Goal: Task Accomplishment & Management: Manage account settings

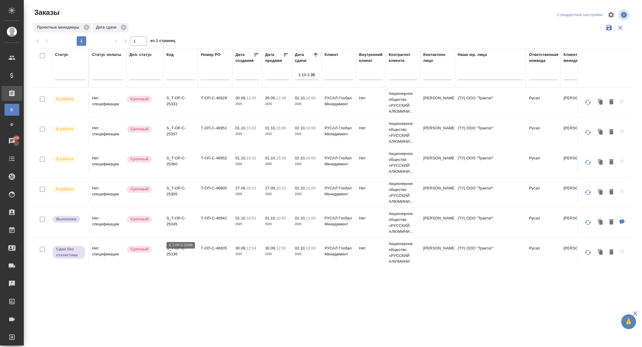
scroll to position [48, 0]
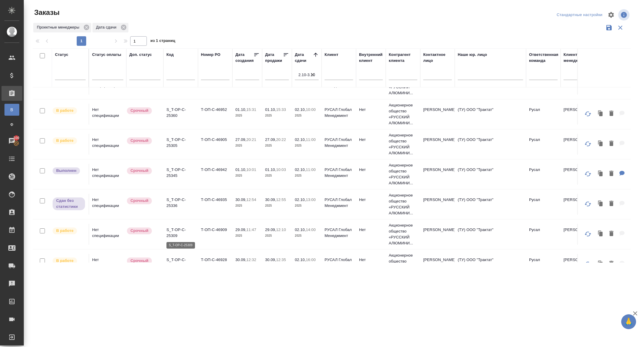
click at [172, 235] on p "S_T-OP-C-25309" at bounding box center [180, 233] width 29 height 12
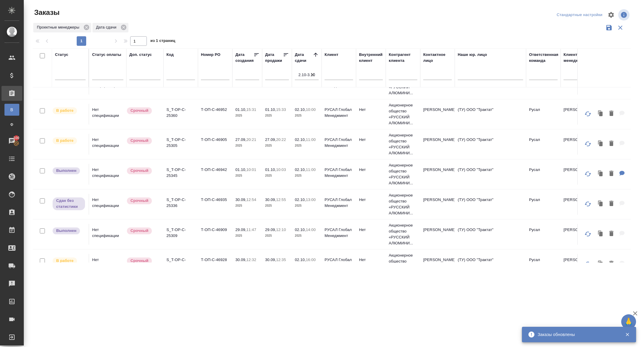
scroll to position [0, 0]
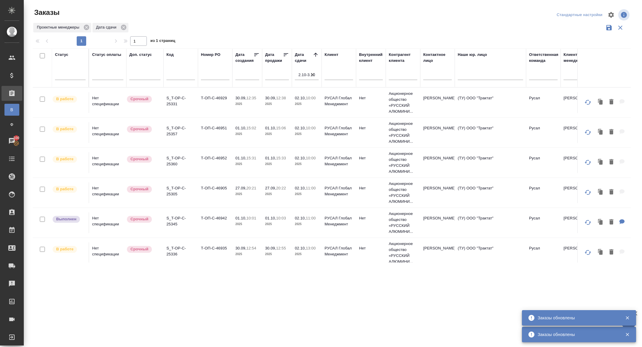
click at [172, 105] on p "S_T-OP-C-25331" at bounding box center [180, 101] width 29 height 12
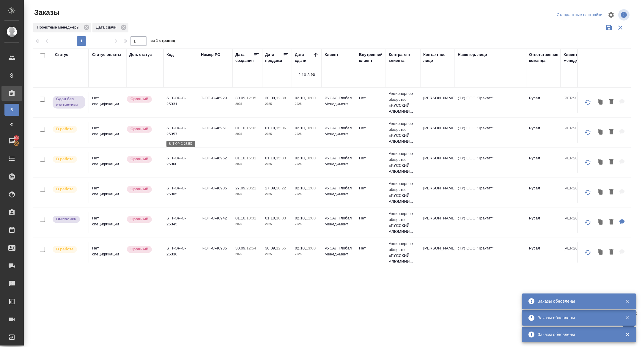
click at [173, 134] on p "S_T-OP-C-25357" at bounding box center [180, 131] width 29 height 12
click at [172, 164] on p "S_T-OP-C-25360" at bounding box center [180, 161] width 29 height 12
click at [177, 189] on p "S_T-OP-C-25305" at bounding box center [180, 191] width 29 height 12
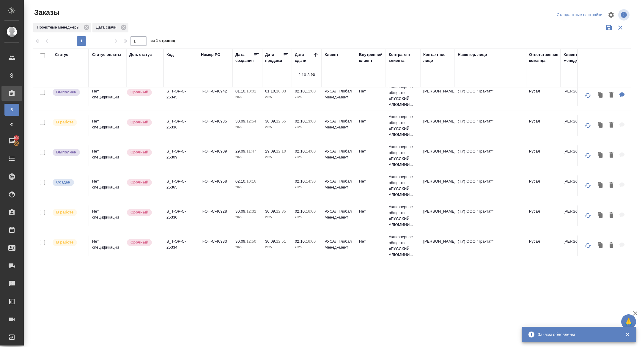
scroll to position [151, 0]
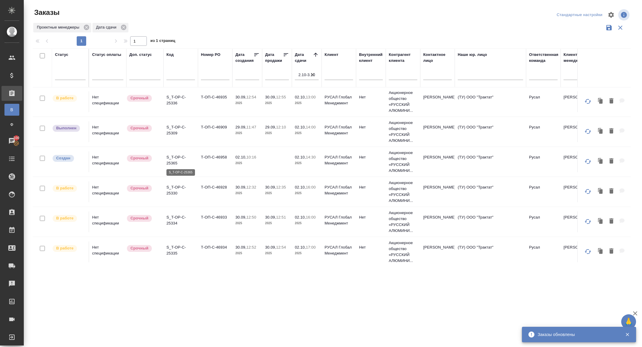
click at [180, 160] on p "S_T-OP-C-25365" at bounding box center [180, 160] width 29 height 12
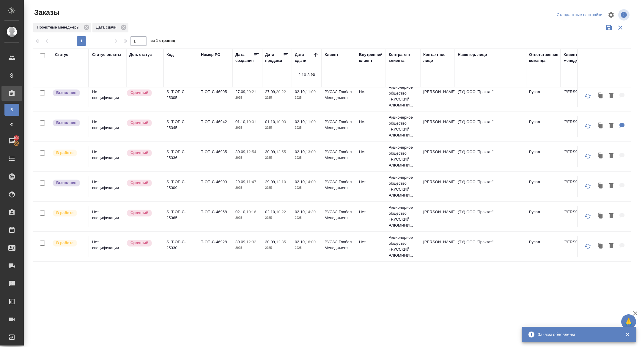
scroll to position [114, 0]
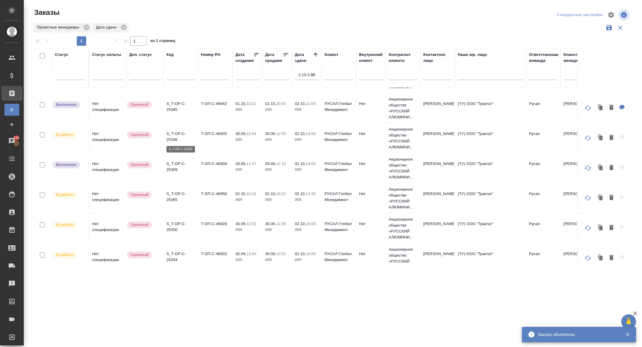
click at [174, 138] on p "S_T-OP-C-25336" at bounding box center [180, 137] width 29 height 12
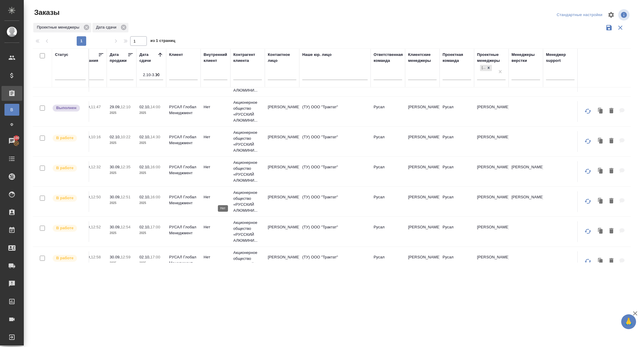
scroll to position [171, 0]
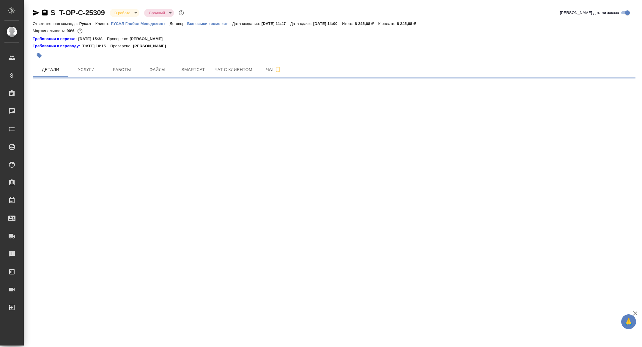
select select "RU"
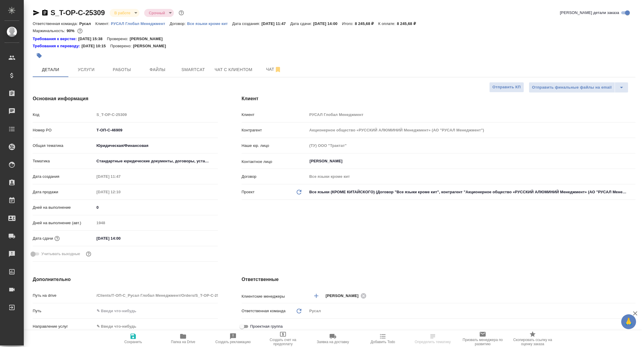
type textarea "x"
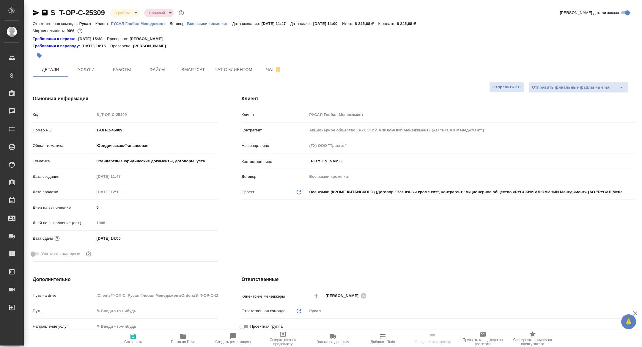
type textarea "x"
drag, startPoint x: 131, startPoint y: 128, endPoint x: 52, endPoint y: 127, distance: 79.1
click at [52, 127] on div "Номер PO Т-ОП-С-46909" at bounding box center [125, 130] width 185 height 10
type textarea "x"
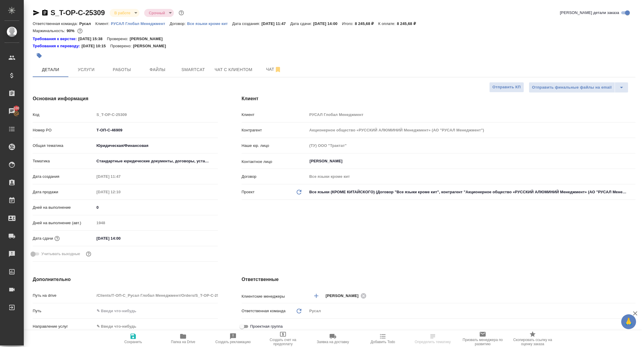
type textarea "x"
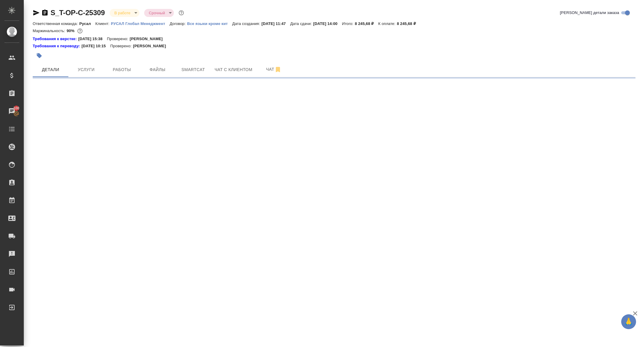
select select "RU"
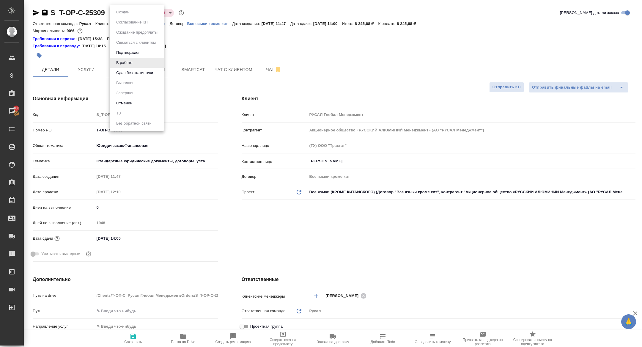
click at [121, 16] on body "🙏 .cls-1 fill:#fff; AWATERA Zhuravleva Alexandra Клиенты Спецификации Заказы 10…" at bounding box center [321, 173] width 642 height 347
type textarea "x"
click at [139, 77] on li "Сдан без статистики" at bounding box center [137, 73] width 54 height 10
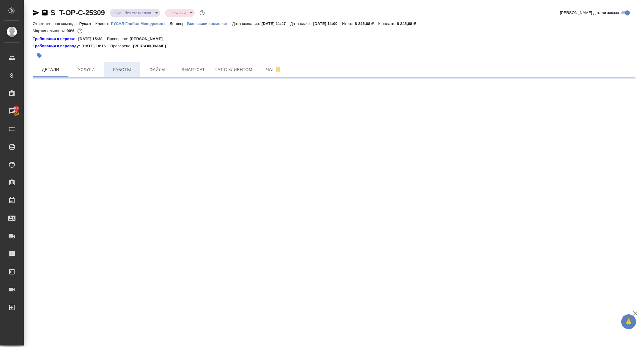
click at [124, 69] on span "Работы" at bounding box center [122, 69] width 29 height 7
select select "RU"
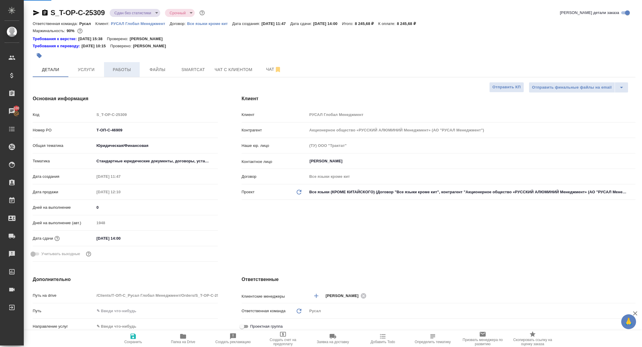
type textarea "x"
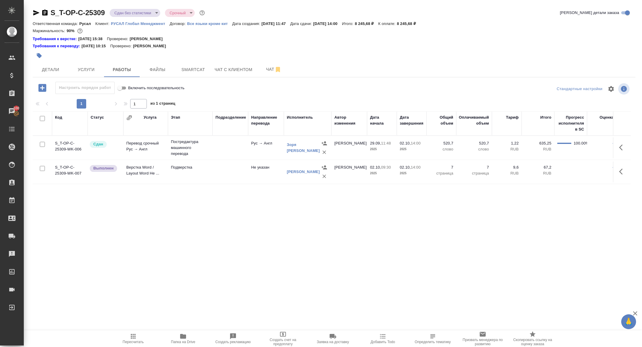
click at [621, 167] on button "button" at bounding box center [623, 171] width 14 height 14
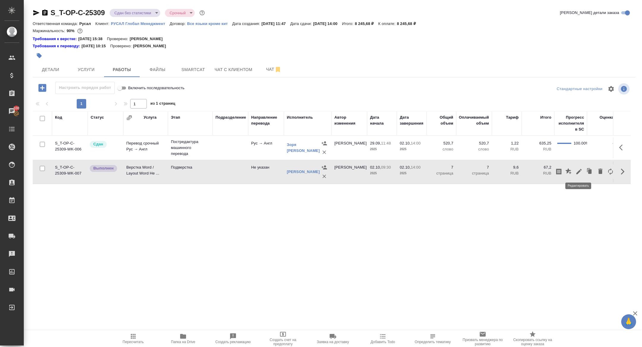
click at [580, 169] on icon "button" at bounding box center [578, 171] width 5 height 5
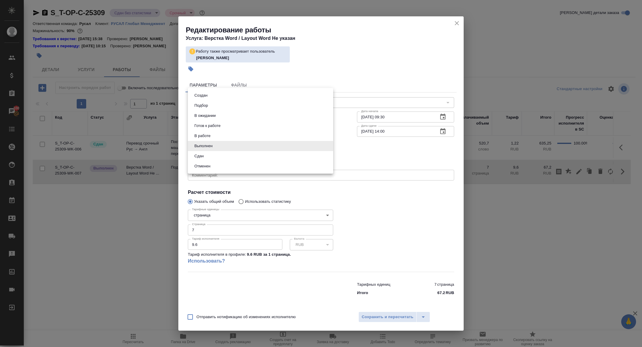
click at [227, 145] on body "🙏 .cls-1 fill:#fff; AWATERA Zhuravleva Alexandra Клиенты Спецификации Заказы 10…" at bounding box center [321, 173] width 642 height 347
click at [205, 152] on li "Сдан" at bounding box center [260, 156] width 145 height 10
type input "closed"
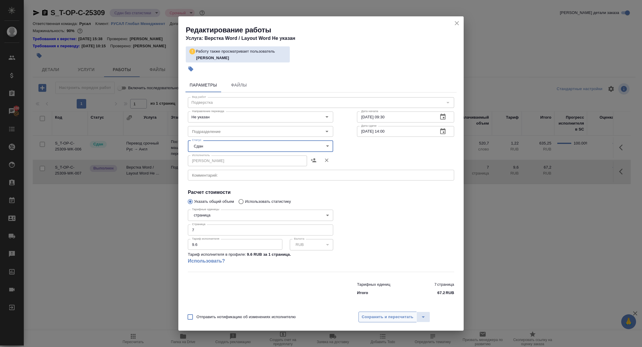
click at [401, 315] on span "Сохранить и пересчитать" at bounding box center [388, 317] width 52 height 7
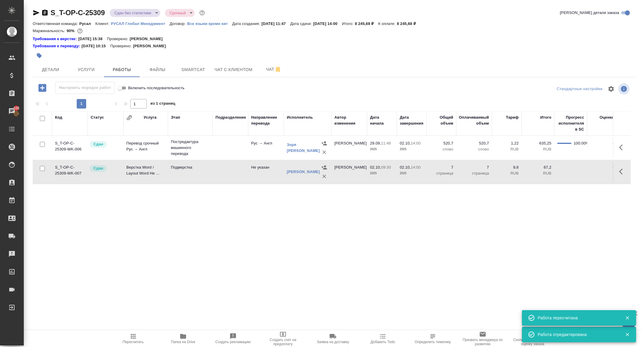
click at [129, 7] on div "S_T-OP-C-25309 Сдан без статистики distributed Срочный urgent Кратко детали зак…" at bounding box center [333, 130] width 609 height 260
click at [129, 10] on body "🙏 .cls-1 fill:#fff; AWATERA Zhuravleva Alexandra Клиенты Спецификации Заказы 10…" at bounding box center [321, 173] width 642 height 347
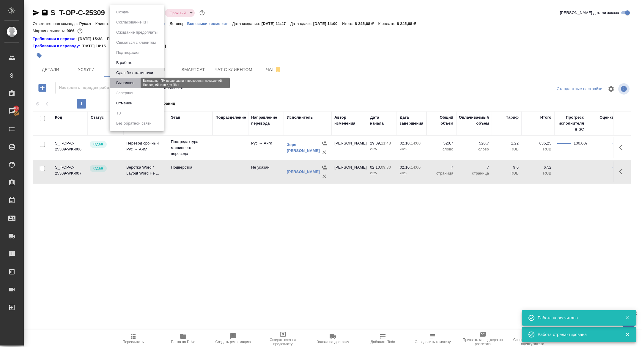
click at [126, 85] on button "Выполнен" at bounding box center [125, 83] width 22 height 7
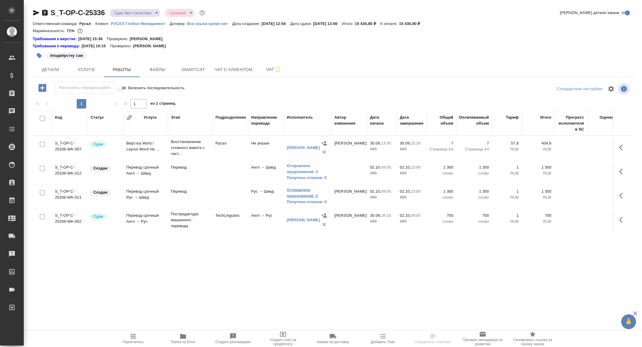
click at [298, 191] on link "Отправлено предложений: 5" at bounding box center [308, 193] width 42 height 12
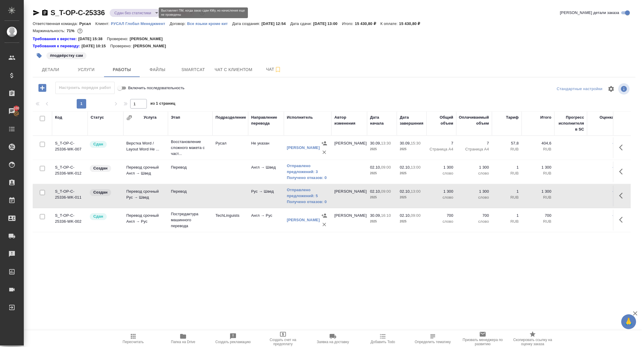
click at [131, 11] on body "🙏 .cls-1 fill:#fff; AWATERA Zhuravleva Alexandra Клиенты Спецификации Заказы 10…" at bounding box center [321, 173] width 642 height 347
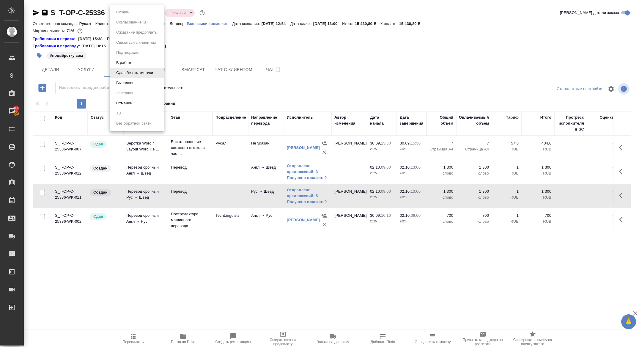
click at [130, 61] on button "В работе" at bounding box center [124, 62] width 20 height 7
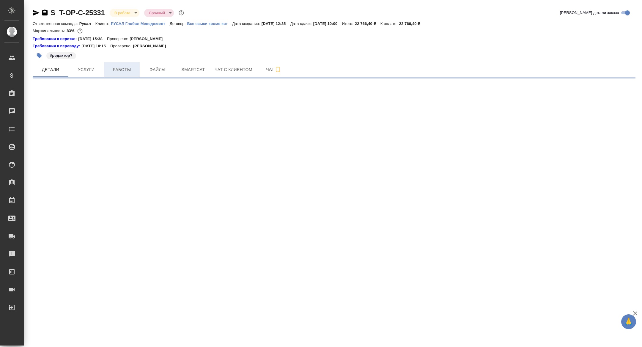
click at [118, 76] on button "Работы" at bounding box center [122, 69] width 36 height 15
select select "RU"
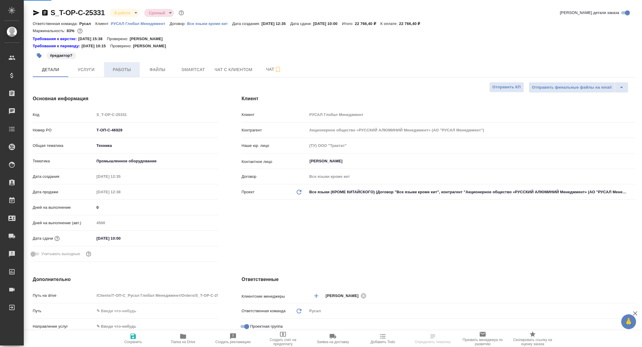
type textarea "x"
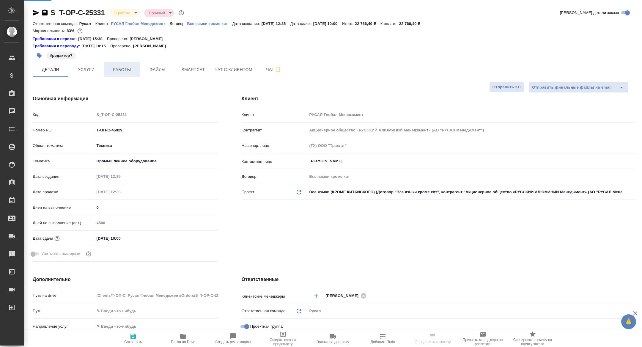
type textarea "x"
type input "[PERSON_NAME]"
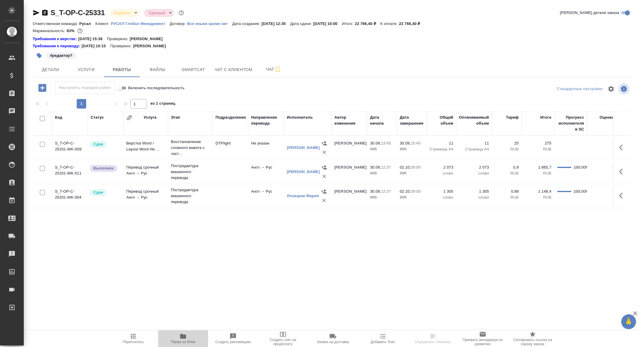
click at [186, 345] on button "Папка на Drive" at bounding box center [183, 338] width 50 height 17
click at [57, 67] on span "Детали" at bounding box center [50, 69] width 29 height 7
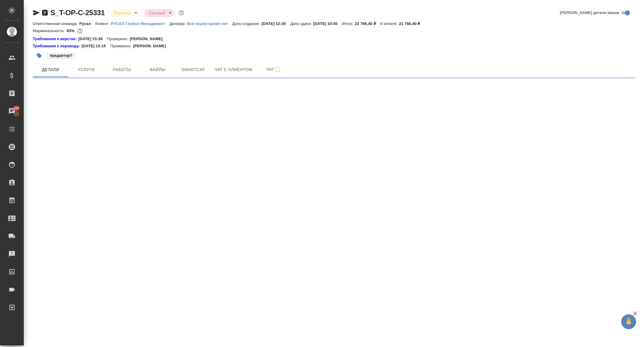
select select "RU"
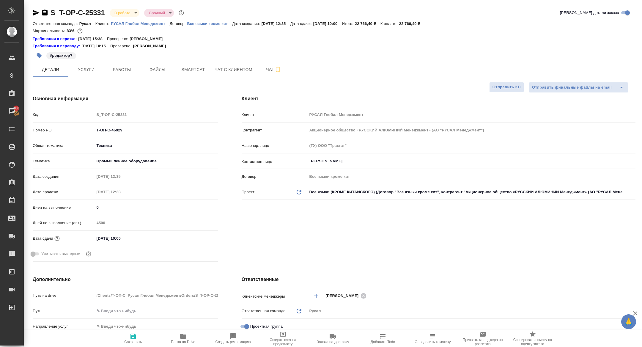
type textarea "x"
drag, startPoint x: 129, startPoint y: 131, endPoint x: 42, endPoint y: 124, distance: 87.4
click at [44, 124] on div "Код S_T-OP-C-25331 Номер PO Т-ОП-С-46929 Общая тематика Техника tech Тематика П…" at bounding box center [125, 186] width 185 height 155
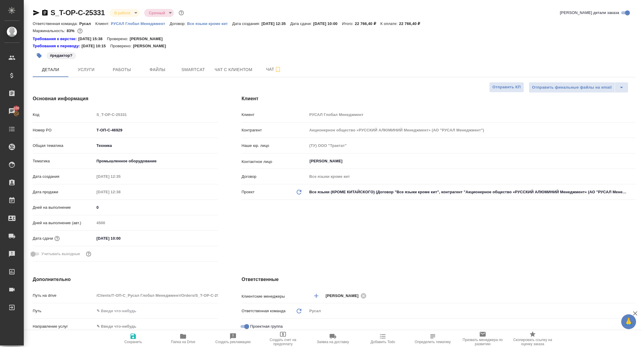
type textarea "x"
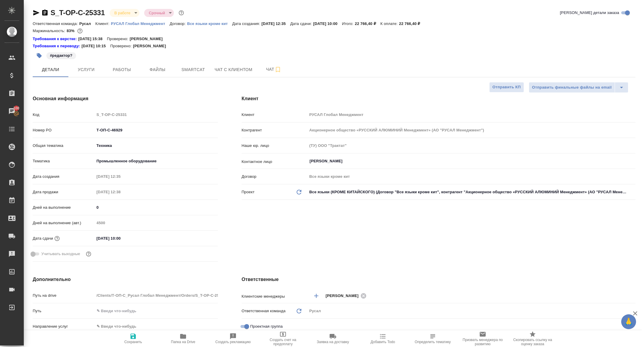
type textarea "x"
click at [117, 70] on span "Работы" at bounding box center [122, 69] width 29 height 7
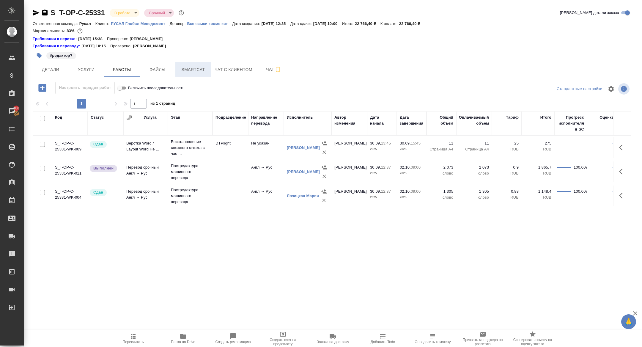
click at [189, 69] on span "Smartcat" at bounding box center [193, 69] width 29 height 7
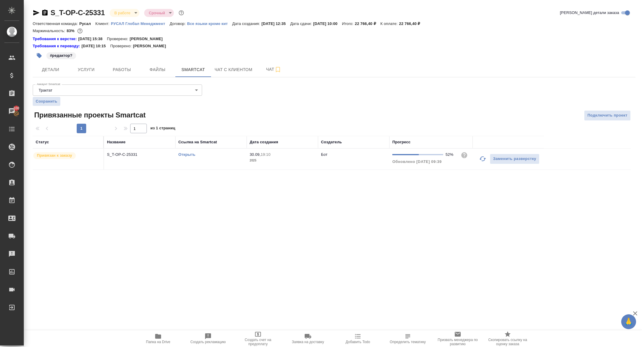
click at [136, 158] on td "S_T-OP-C-25331" at bounding box center [139, 159] width 71 height 21
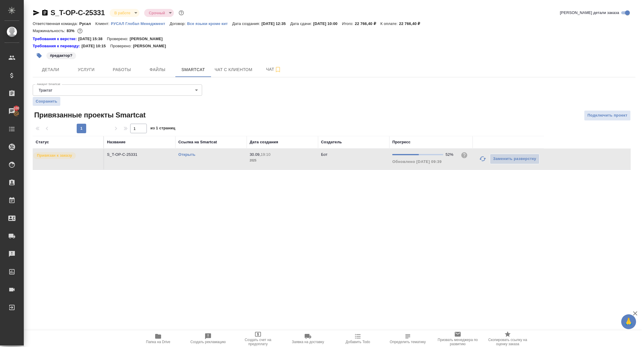
click at [136, 158] on td "S_T-OP-C-25331" at bounding box center [139, 159] width 71 height 21
click at [127, 67] on span "Работы" at bounding box center [122, 69] width 29 height 7
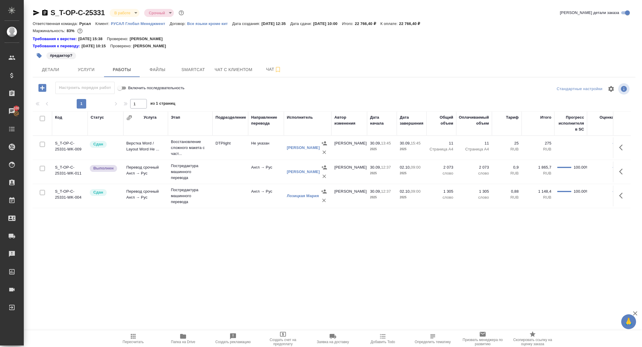
click at [124, 8] on div "S_T-OP-C-25331 В работе inProgress Срочный urgent Кратко детали заказа Ответств…" at bounding box center [333, 130] width 609 height 260
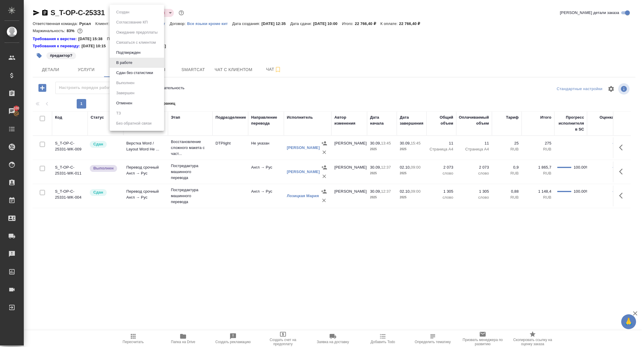
click at [123, 12] on body "🙏 .cls-1 fill:#fff; AWATERA Zhuravleva Alexandra Клиенты Спецификации Заказы 10…" at bounding box center [321, 173] width 642 height 347
click at [131, 70] on button "Сдан без статистики" at bounding box center [134, 73] width 40 height 7
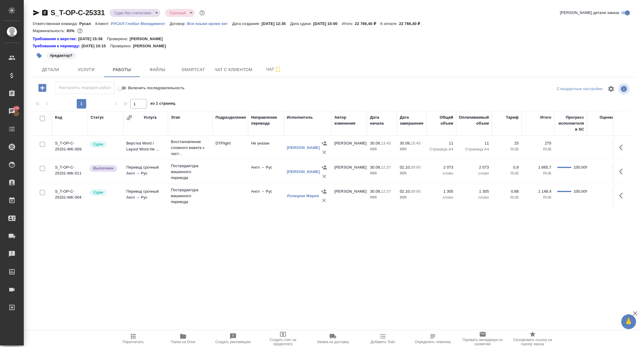
click at [627, 172] on button "button" at bounding box center [623, 171] width 14 height 14
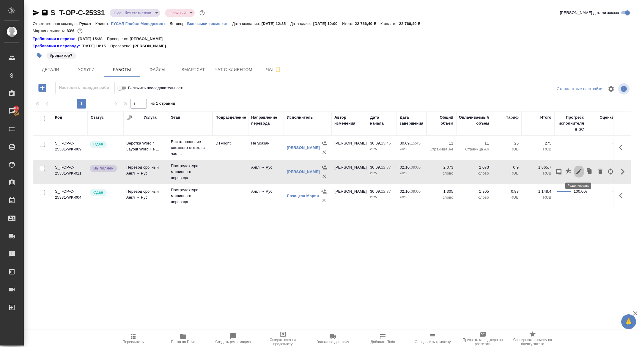
click at [579, 175] on button "button" at bounding box center [579, 171] width 10 height 14
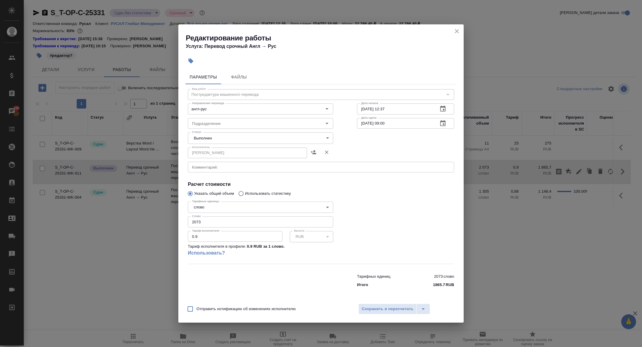
click at [211, 142] on body "🙏 .cls-1 fill:#fff; AWATERA Zhuravleva Alexandra Клиенты Спецификации Заказы 10…" at bounding box center [321, 173] width 642 height 347
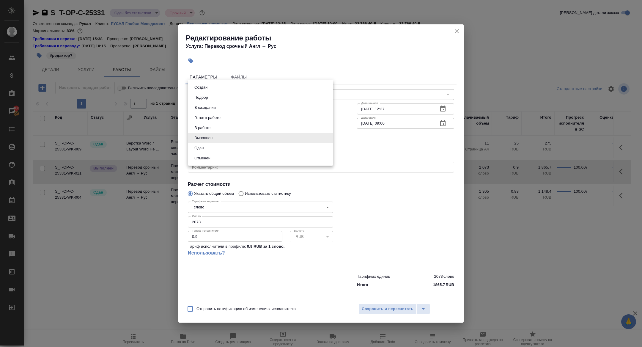
click at [202, 154] on li "Отменен" at bounding box center [260, 158] width 145 height 10
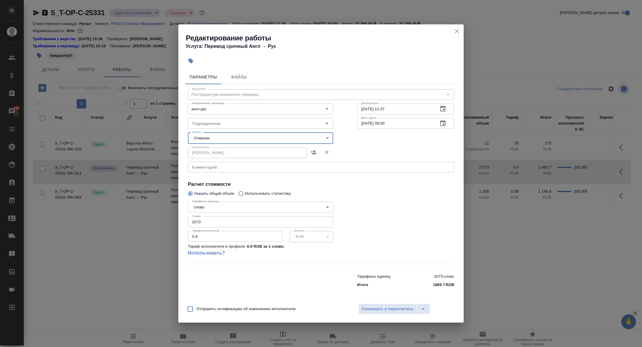
click at [204, 133] on body "🙏 .cls-1 fill:#fff; AWATERA Zhuravleva Alexandra Клиенты Спецификации Заказы 10…" at bounding box center [321, 173] width 642 height 347
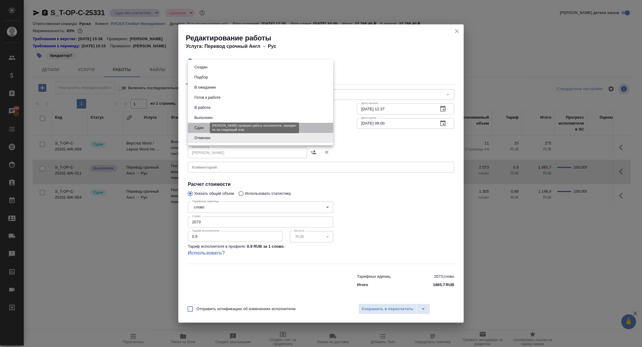
click at [201, 126] on button "Сдан" at bounding box center [199, 128] width 13 height 7
type input "closed"
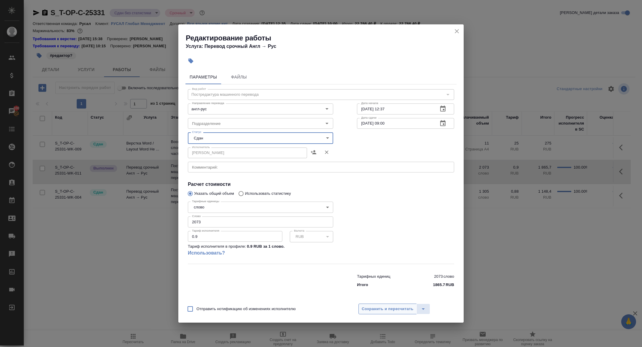
click at [401, 312] on button "Сохранить и пересчитать" at bounding box center [387, 308] width 58 height 11
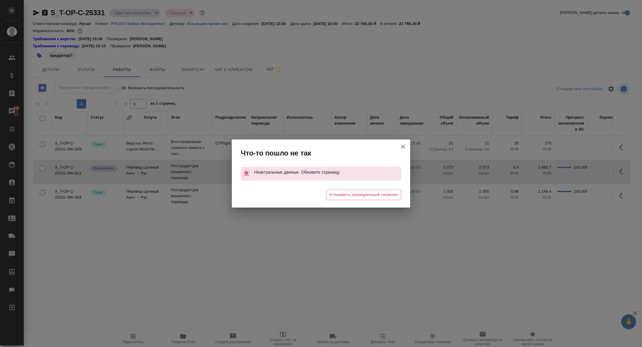
click at [400, 146] on icon "button" at bounding box center [403, 146] width 7 height 7
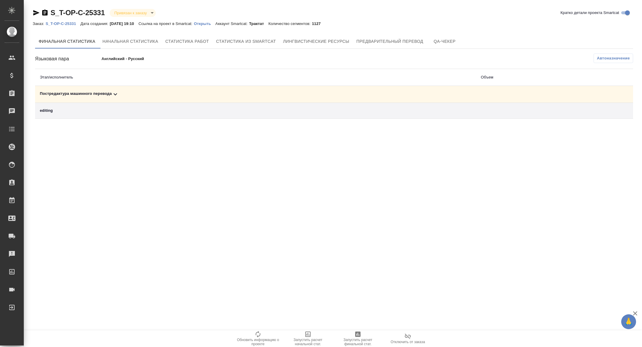
drag, startPoint x: 125, startPoint y: 92, endPoint x: 119, endPoint y: 97, distance: 7.0
click at [119, 97] on icon at bounding box center [115, 94] width 7 height 7
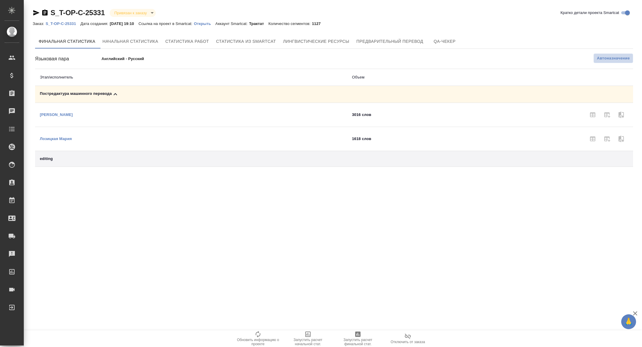
click at [620, 56] on span "Автоназначение" at bounding box center [613, 58] width 33 height 6
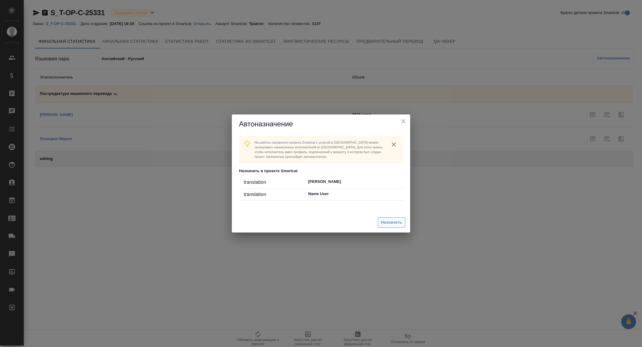
click at [396, 225] on span "Назначить" at bounding box center [391, 222] width 21 height 7
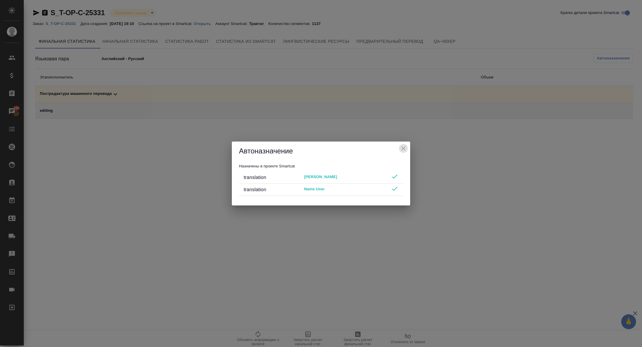
click at [405, 150] on icon "close" at bounding box center [403, 148] width 7 height 7
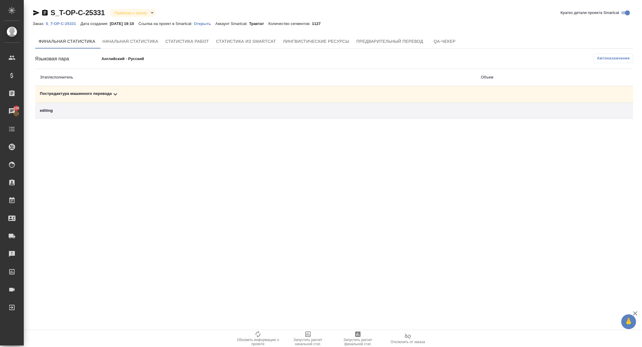
click at [354, 347] on button "Запустить расчет финальной стат." at bounding box center [358, 338] width 50 height 17
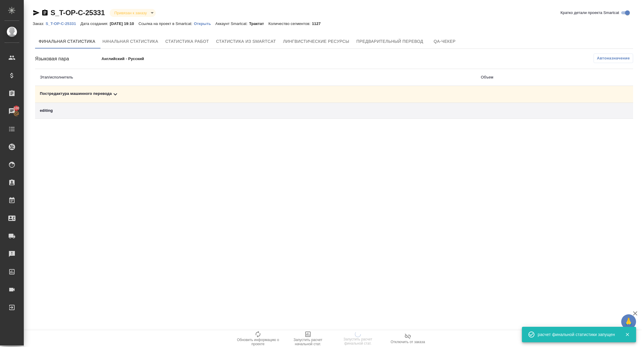
click at [249, 114] on td "editing" at bounding box center [255, 111] width 441 height 16
click at [232, 109] on div "editing" at bounding box center [256, 111] width 432 height 6
click at [229, 88] on td "Постредактура машинного перевода" at bounding box center [255, 94] width 441 height 17
click at [229, 95] on div "Постредактура машинного перевода" at bounding box center [256, 94] width 432 height 7
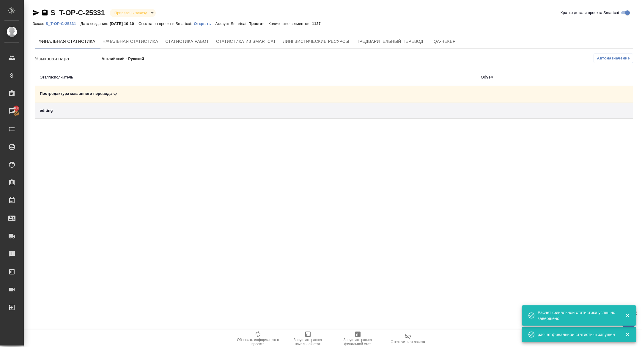
click at [503, 98] on td at bounding box center [531, 94] width 110 height 17
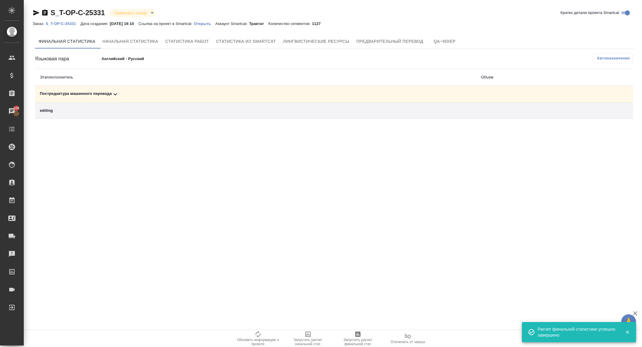
click at [115, 97] on icon at bounding box center [115, 94] width 7 height 7
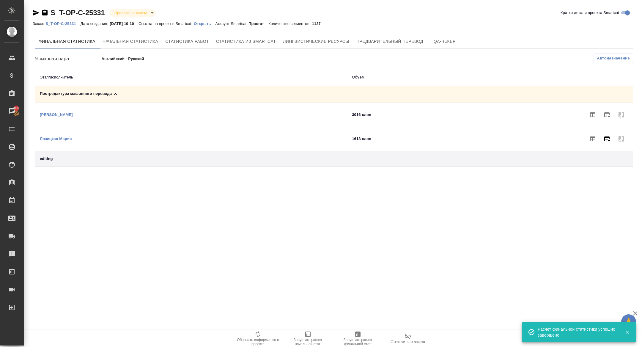
click at [611, 143] on button "button" at bounding box center [607, 139] width 14 height 14
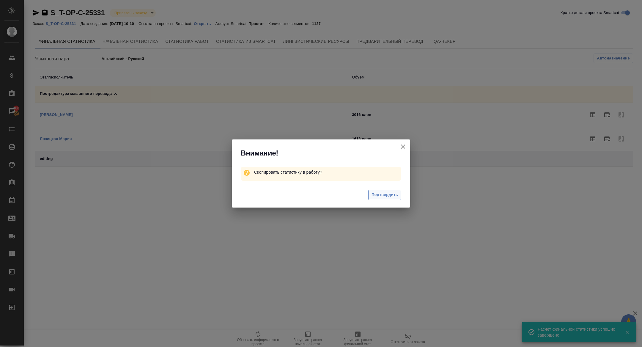
click at [383, 195] on span "Подтвердить" at bounding box center [385, 194] width 26 height 7
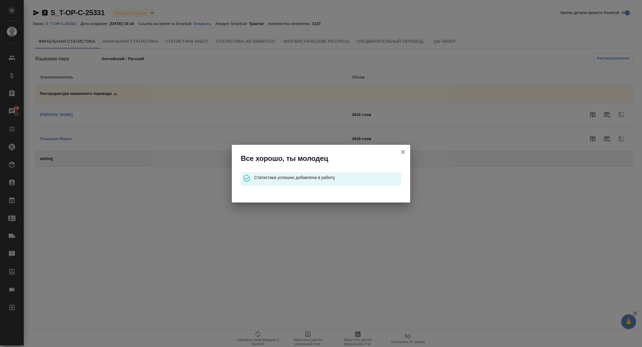
click at [402, 150] on icon "button" at bounding box center [403, 151] width 7 height 7
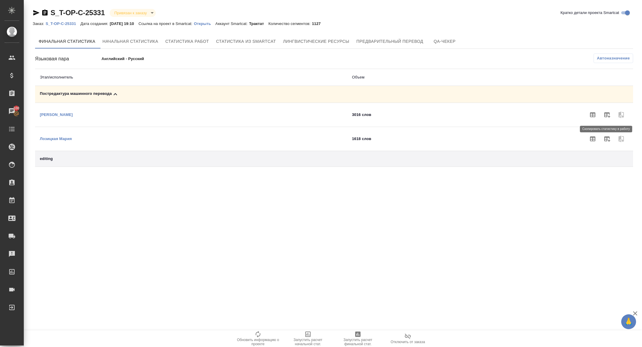
click at [613, 110] on span at bounding box center [607, 115] width 14 height 14
click at [616, 118] on span at bounding box center [621, 115] width 14 height 14
click at [614, 114] on button "button" at bounding box center [607, 115] width 14 height 14
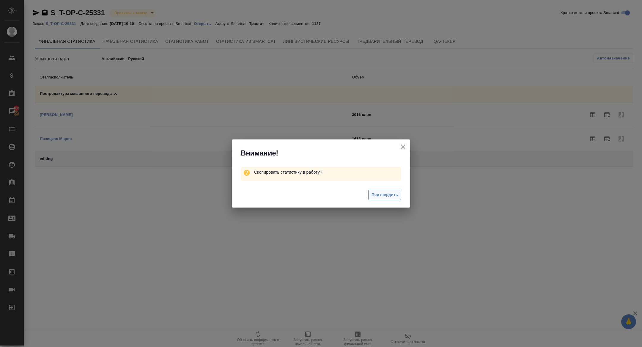
click at [389, 199] on button "Подтвердить" at bounding box center [384, 195] width 33 height 10
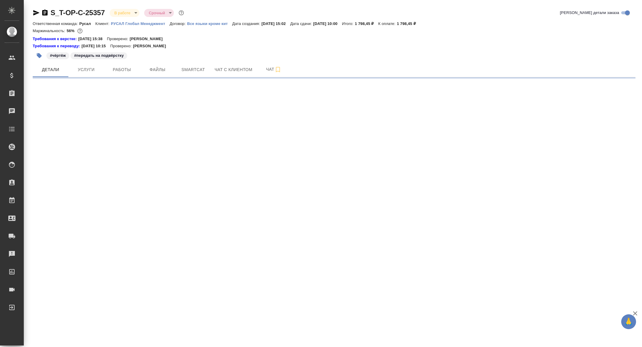
select select "RU"
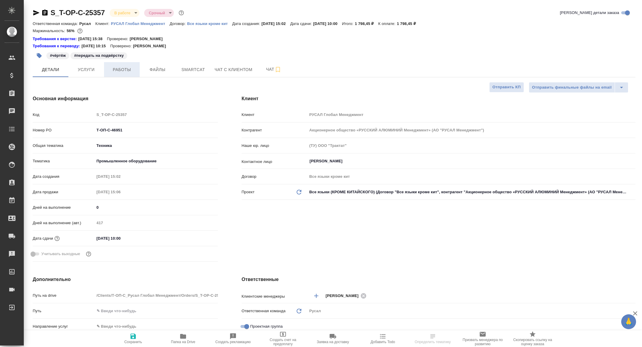
type textarea "x"
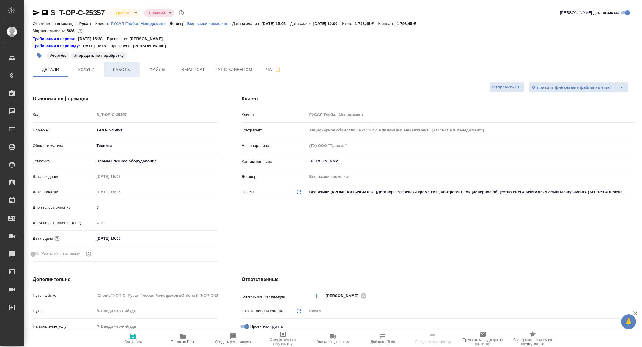
type textarea "x"
click at [128, 66] on span "Работы" at bounding box center [122, 69] width 29 height 7
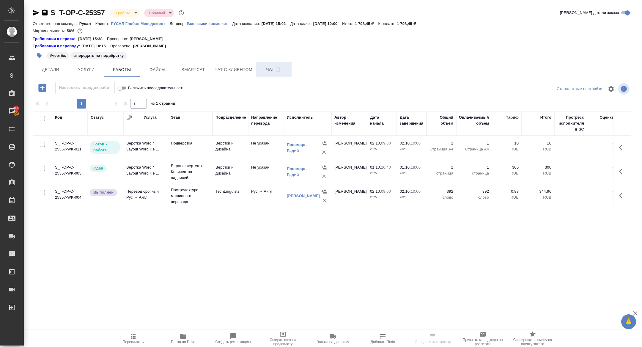
click at [266, 73] on span "Чат" at bounding box center [274, 69] width 29 height 7
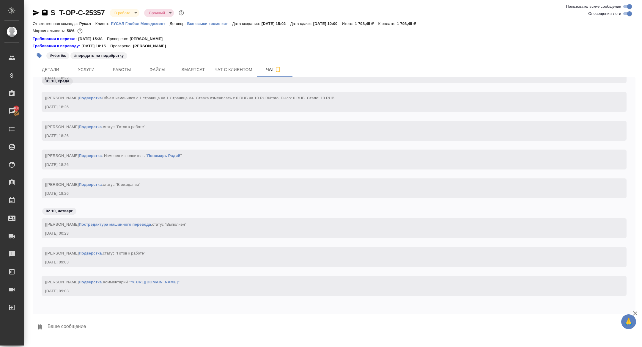
scroll to position [3063, 0]
click at [50, 73] on button "Детали" at bounding box center [51, 69] width 36 height 15
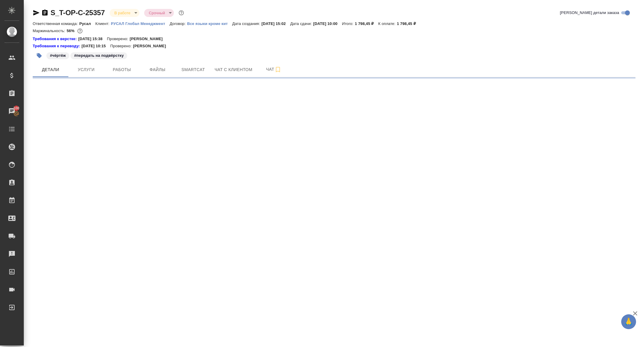
select select "RU"
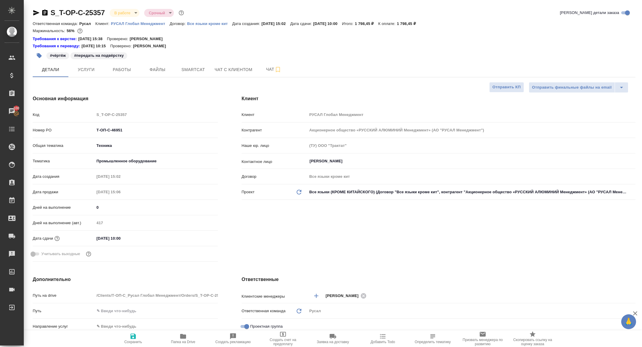
type textarea "x"
click at [35, 13] on icon "button" at bounding box center [36, 12] width 7 height 7
type textarea "x"
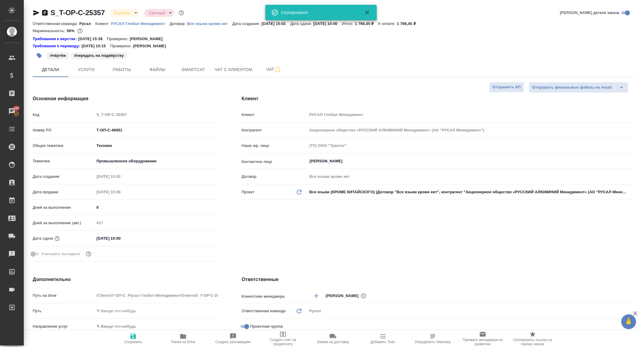
type textarea "x"
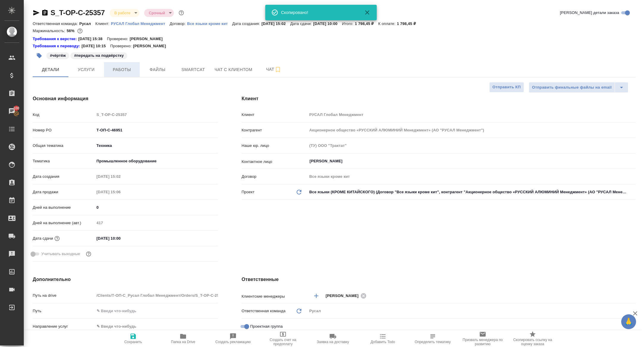
click at [135, 68] on span "Работы" at bounding box center [122, 69] width 29 height 7
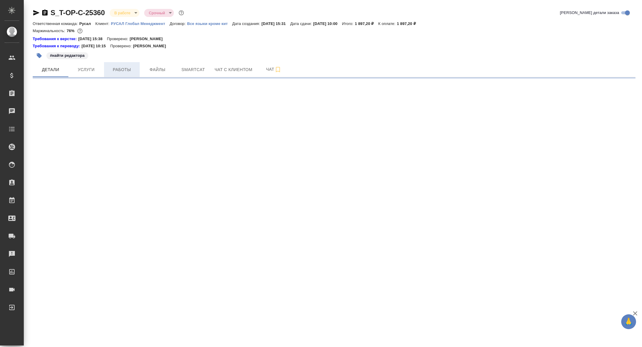
select select "RU"
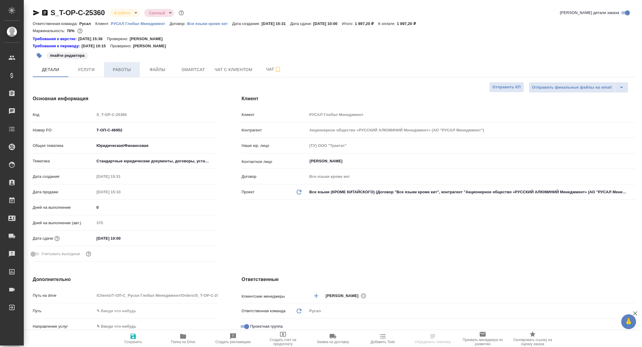
click at [119, 73] on span "Работы" at bounding box center [122, 69] width 29 height 7
type textarea "x"
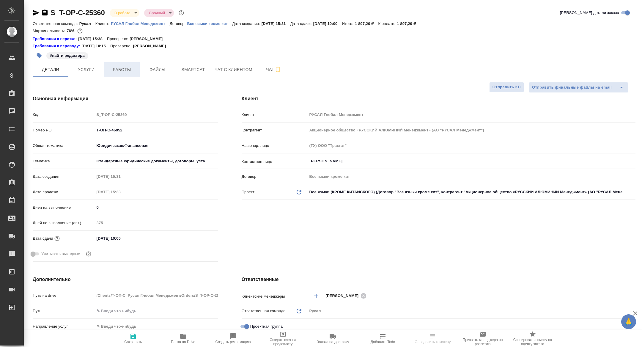
type textarea "x"
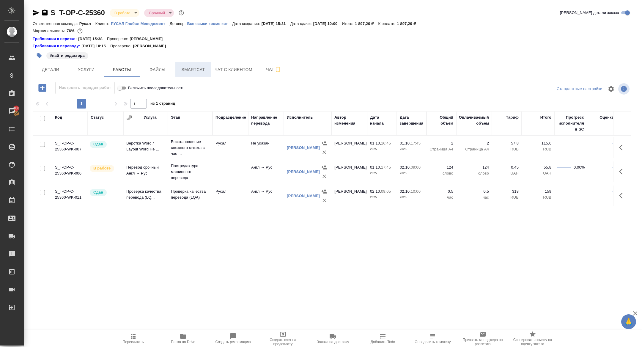
click at [193, 71] on span "Smartcat" at bounding box center [193, 69] width 29 height 7
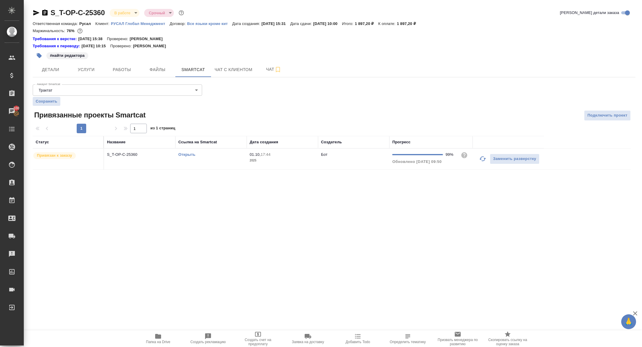
click at [193, 151] on td "Открыть" at bounding box center [210, 159] width 71 height 21
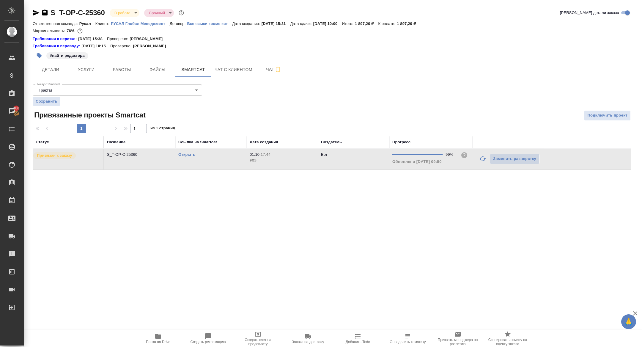
click at [188, 154] on link "Открыть" at bounding box center [186, 154] width 17 height 4
click at [129, 156] on p "S_T-OP-C-25360" at bounding box center [139, 155] width 65 height 6
click at [151, 342] on span "Папка на Drive" at bounding box center [158, 342] width 24 height 4
click at [44, 71] on span "Детали" at bounding box center [50, 69] width 29 height 7
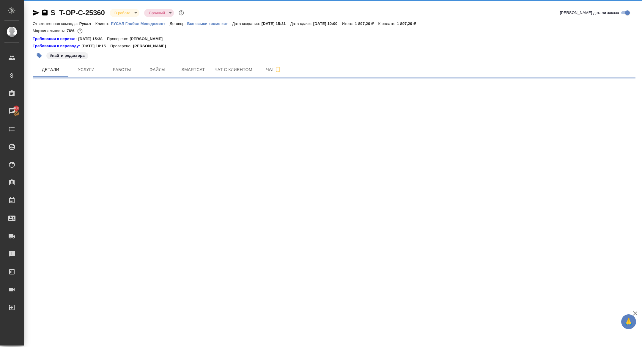
select select "RU"
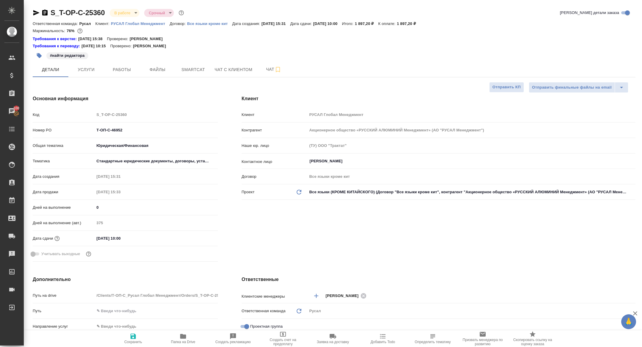
type textarea "x"
drag, startPoint x: 139, startPoint y: 132, endPoint x: 53, endPoint y: 116, distance: 87.6
click at [54, 119] on div "Код S_T-OP-C-25360 Номер PO Т-ОП-С-46952 Общая тематика Юридическая/Финансовая …" at bounding box center [125, 186] width 185 height 155
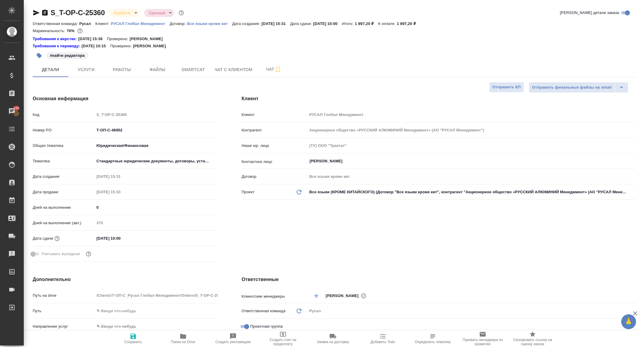
type textarea "x"
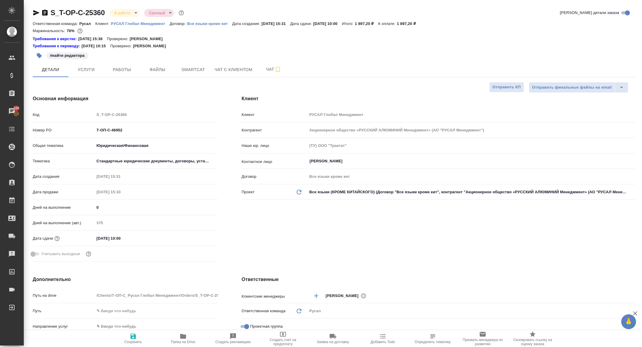
type textarea "x"
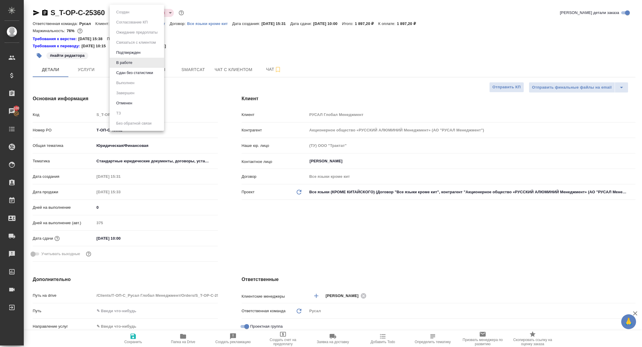
click at [121, 14] on body "🙏 .cls-1 fill:#fff; AWATERA [PERSON_NAME] Спецификации Заказы 100 Чаты Todo Про…" at bounding box center [321, 173] width 642 height 347
click at [125, 75] on button "Сдан без статистики" at bounding box center [134, 73] width 40 height 7
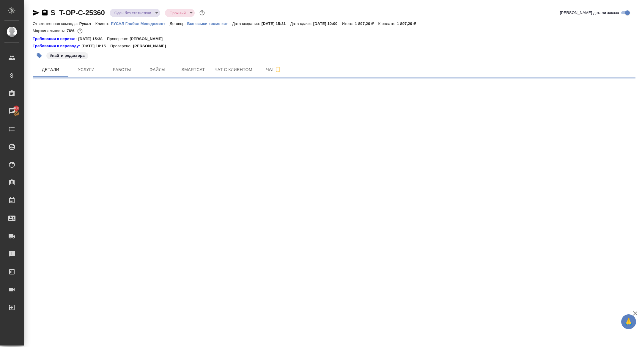
select select "RU"
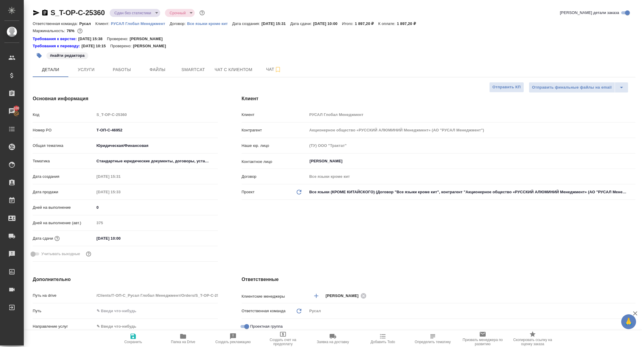
type textarea "x"
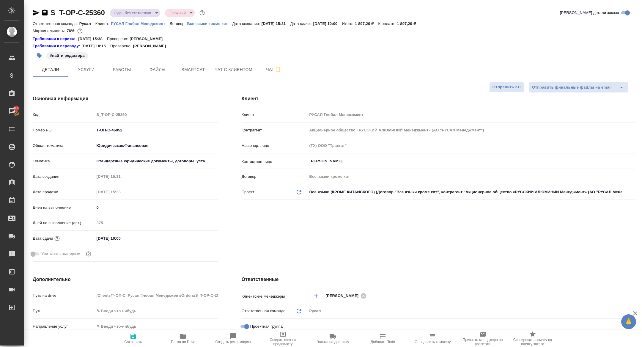
type textarea "x"
click at [120, 67] on span "Работы" at bounding box center [122, 69] width 29 height 7
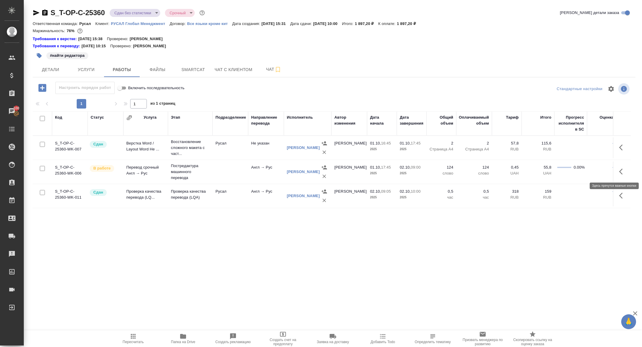
click at [624, 174] on icon "button" at bounding box center [622, 171] width 7 height 7
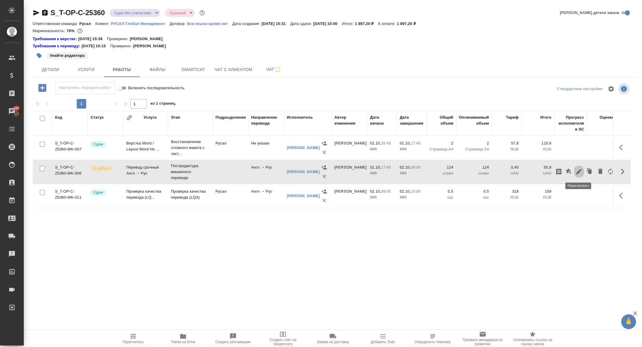
click at [578, 169] on icon "button" at bounding box center [578, 171] width 7 height 7
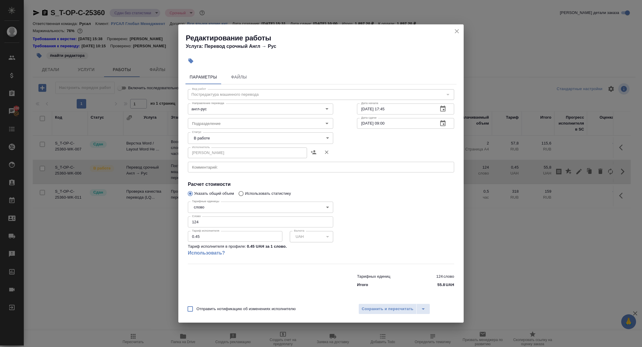
click at [229, 136] on body "🙏 .cls-1 fill:#fff; AWATERA [PERSON_NAME] Спецификации Заказы 100 Чаты Todo Про…" at bounding box center [321, 173] width 642 height 347
click at [205, 157] on button "Сдан" at bounding box center [199, 158] width 13 height 7
type input "closed"
click at [377, 303] on div "Отправить нотификацию об изменениях исполнителю Сохранить и пересчитать" at bounding box center [320, 311] width 285 height 23
click at [375, 306] on span "Сохранить и пересчитать" at bounding box center [388, 309] width 52 height 7
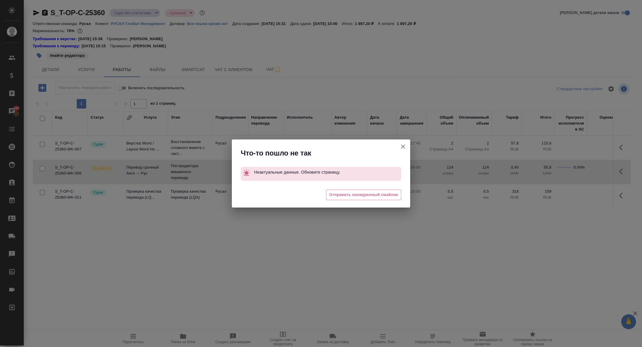
click at [401, 144] on icon "button" at bounding box center [403, 146] width 7 height 7
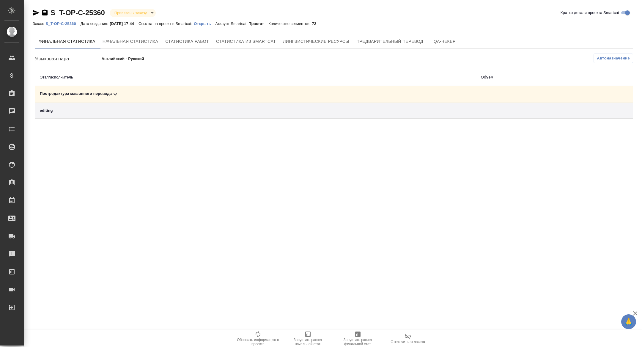
click at [115, 91] on icon at bounding box center [115, 94] width 7 height 7
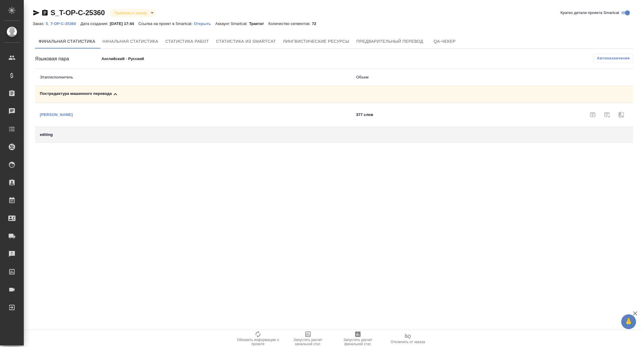
click at [331, 327] on div ".cls-1 fill:#fff; AWATERA [PERSON_NAME] Спецификации Заказы Чаты Todo Проекты S…" at bounding box center [321, 173] width 642 height 347
click at [370, 344] on span "Запустить расчет финальной стат." at bounding box center [357, 342] width 43 height 8
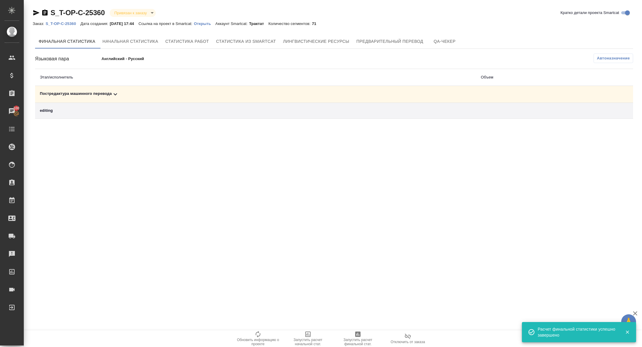
click at [118, 94] on icon at bounding box center [115, 94] width 7 height 7
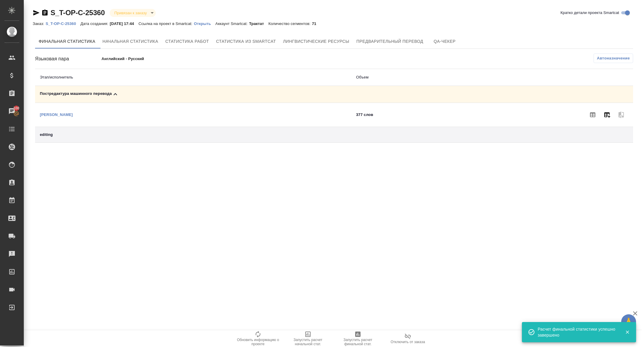
click at [601, 112] on button "button" at bounding box center [607, 115] width 14 height 14
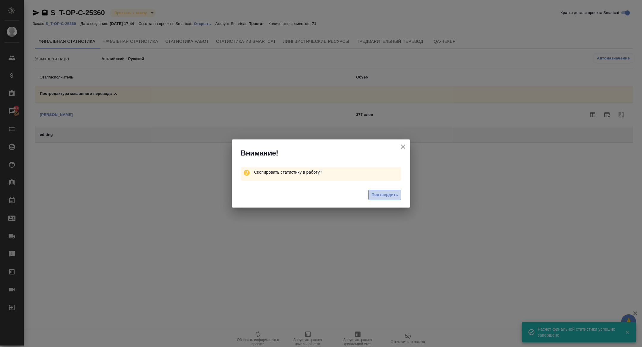
click at [388, 197] on span "Подтвердить" at bounding box center [385, 194] width 26 height 7
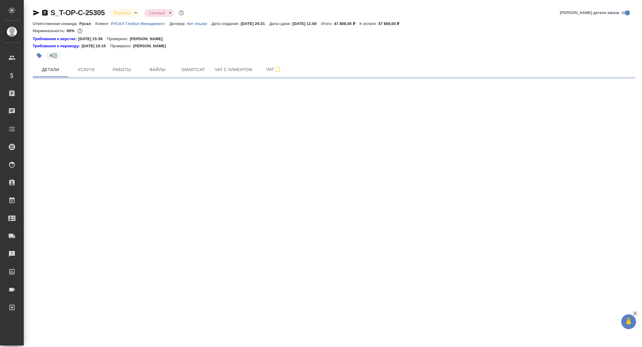
select select "RU"
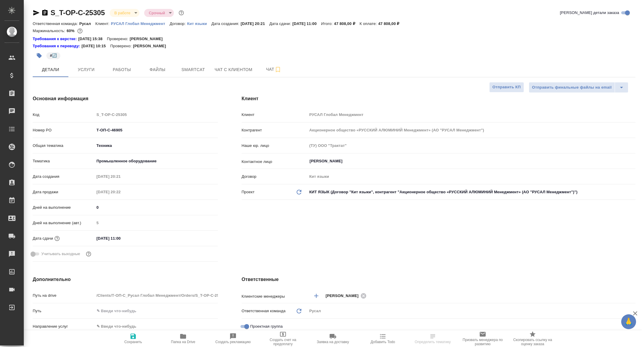
type textarea "x"
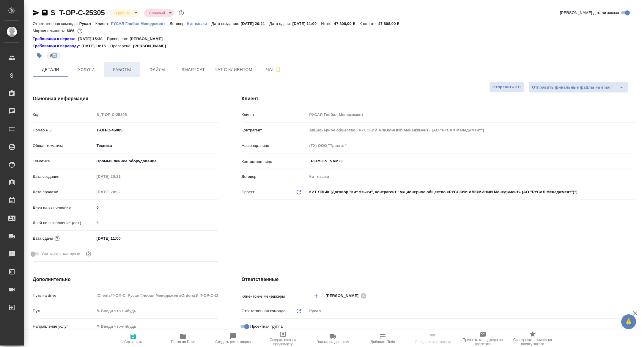
type textarea "x"
click at [126, 76] on button "Работы" at bounding box center [122, 69] width 36 height 15
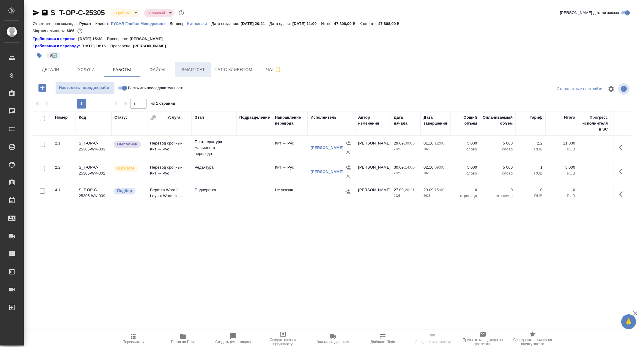
click at [192, 66] on span "Smartcat" at bounding box center [193, 69] width 29 height 7
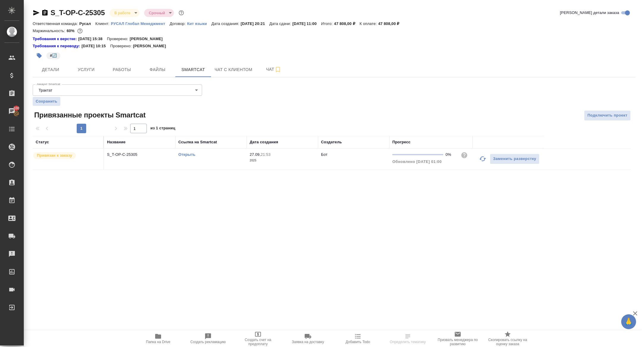
click at [188, 155] on link "Открыть" at bounding box center [186, 154] width 17 height 4
click at [117, 153] on p "S_T-OP-C-25305" at bounding box center [139, 155] width 65 height 6
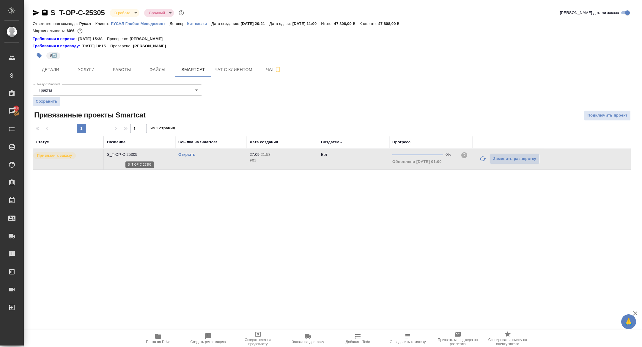
click at [117, 153] on p "S_T-OP-C-25305" at bounding box center [139, 155] width 65 height 6
click at [159, 343] on span "Папка на Drive" at bounding box center [158, 342] width 24 height 4
click at [124, 62] on div "#🔄️" at bounding box center [234, 55] width 402 height 13
click at [124, 67] on span "Работы" at bounding box center [122, 69] width 29 height 7
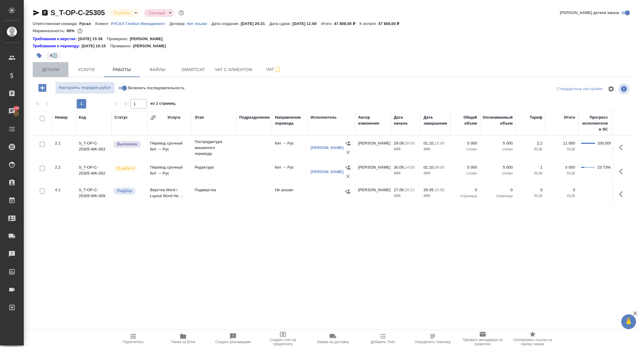
click at [53, 66] on span "Детали" at bounding box center [50, 69] width 29 height 7
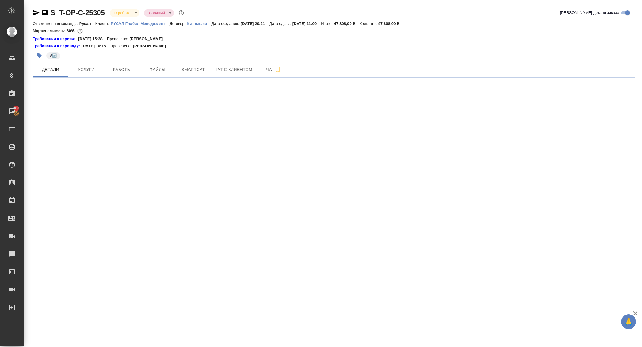
select select "RU"
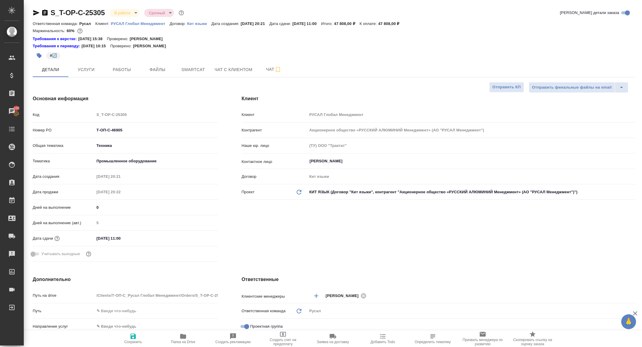
type textarea "x"
drag, startPoint x: 130, startPoint y: 135, endPoint x: 64, endPoint y: 120, distance: 68.4
click at [64, 120] on div "Код S_T-OP-C-25305 Номер PO Т-ОП-С-46905 Общая тематика Техника tech Тематика П…" at bounding box center [125, 186] width 185 height 155
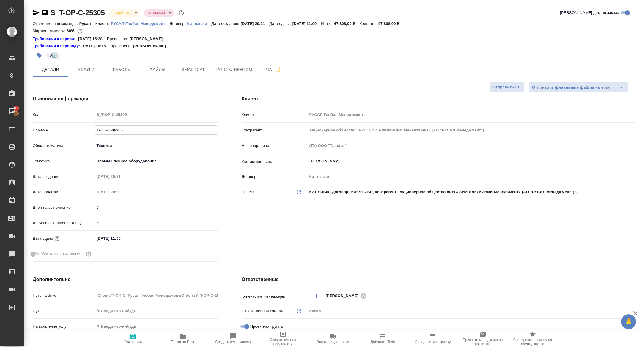
drag, startPoint x: 125, startPoint y: 129, endPoint x: 98, endPoint y: 129, distance: 26.8
click at [98, 129] on input "Т-ОП-С-46905" at bounding box center [156, 130] width 123 height 9
type textarea "x"
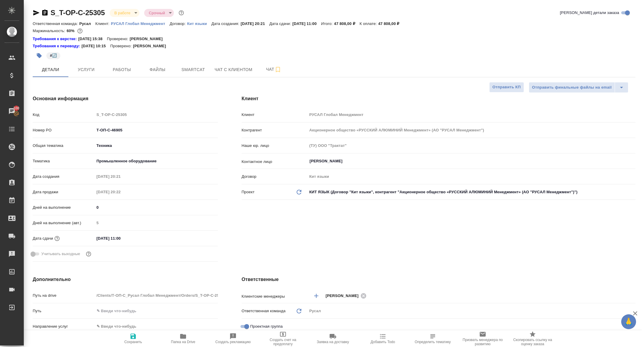
type textarea "x"
click at [117, 10] on body "🙏 .cls-1 fill:#fff; AWATERA Zhuravleva Alexandra Клиенты Спецификации Заказы 10…" at bounding box center [321, 173] width 642 height 347
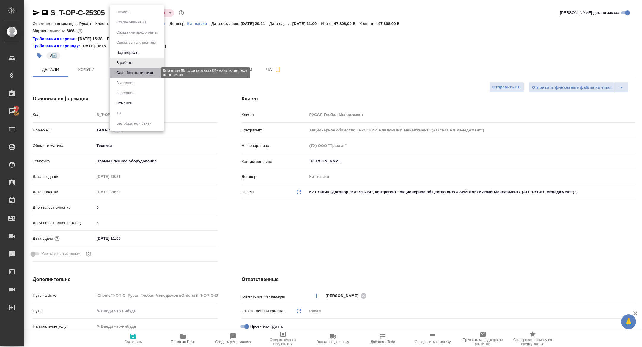
click at [131, 75] on button "Сдан без статистики" at bounding box center [134, 73] width 40 height 7
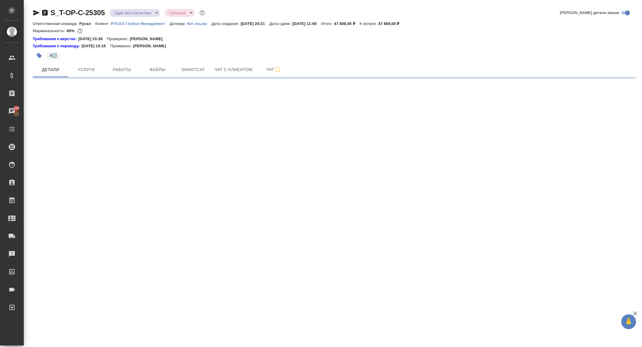
select select "RU"
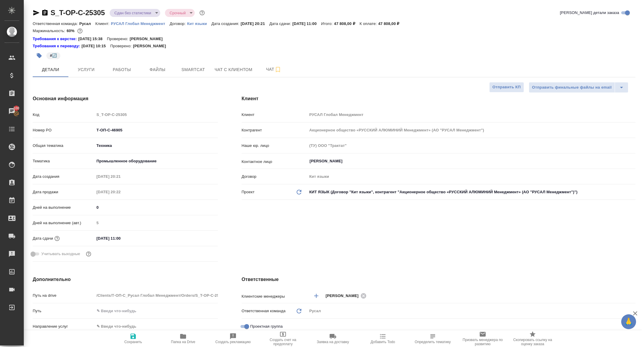
type textarea "x"
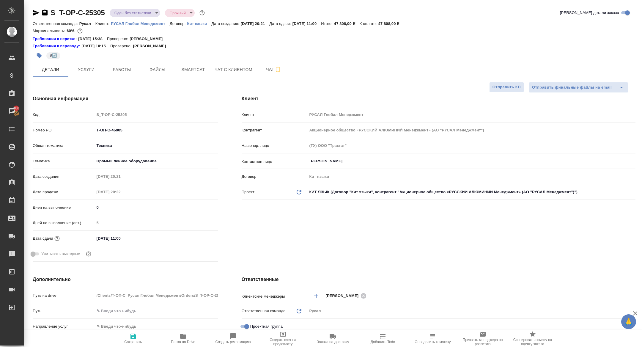
type textarea "x"
click at [114, 66] on span "Работы" at bounding box center [122, 69] width 29 height 7
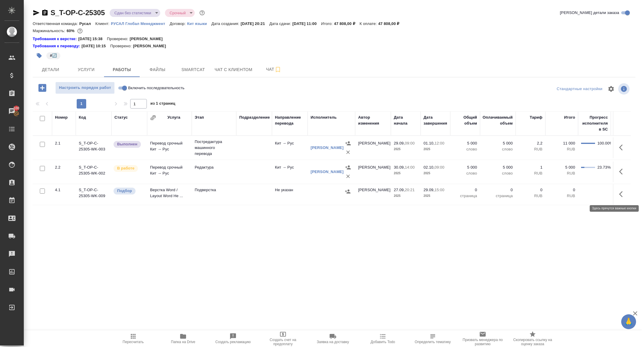
click at [621, 197] on icon "button" at bounding box center [622, 194] width 7 height 7
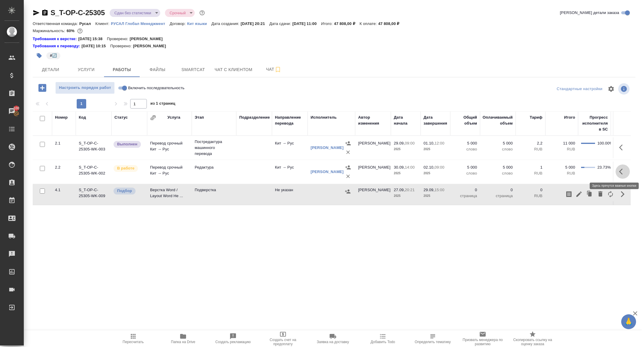
click at [621, 166] on button "button" at bounding box center [623, 171] width 14 height 14
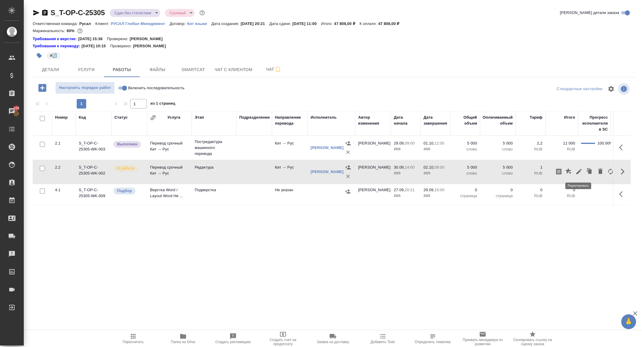
click at [576, 168] on icon "button" at bounding box center [578, 171] width 7 height 7
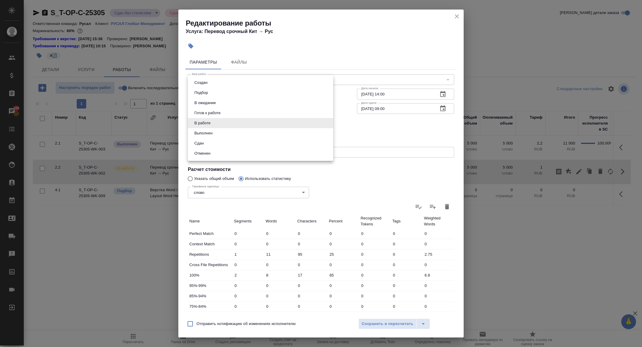
click at [209, 119] on body "🙏 .cls-1 fill:#fff; AWATERA Zhuravleva Alexandra Клиенты Спецификации Заказы 10…" at bounding box center [321, 173] width 642 height 347
click at [206, 144] on li "Сдан" at bounding box center [260, 143] width 145 height 10
type input "closed"
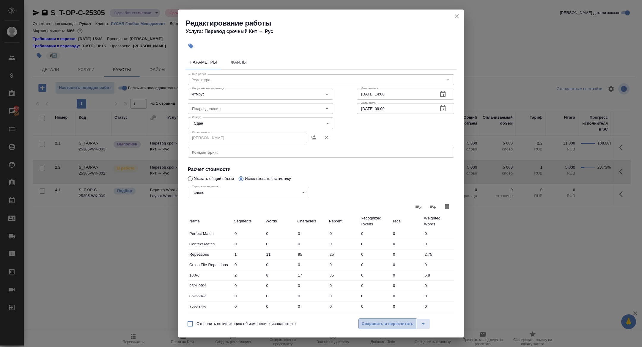
click at [384, 328] on button "Сохранить и пересчитать" at bounding box center [387, 323] width 58 height 11
click at [386, 320] on span "Сохранить и пересчитать" at bounding box center [388, 323] width 52 height 7
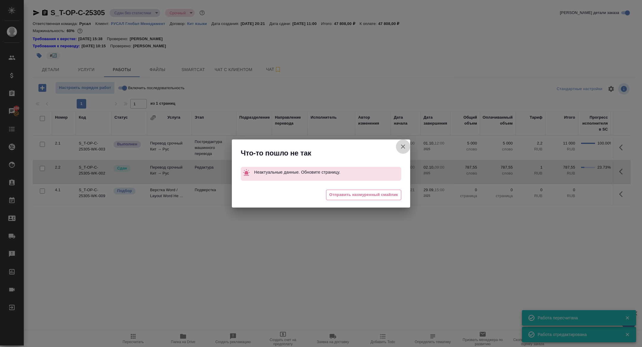
click at [398, 146] on button "Группировать работы по услугам" at bounding box center [403, 146] width 14 height 14
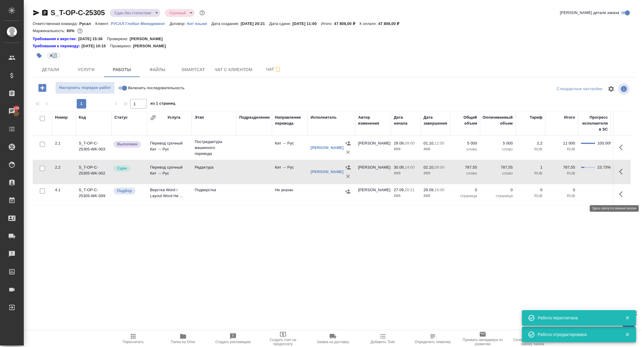
click at [624, 193] on icon "button" at bounding box center [622, 194] width 7 height 7
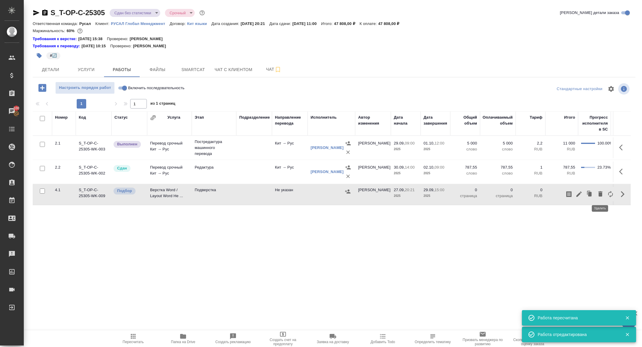
click at [598, 193] on icon "button" at bounding box center [600, 193] width 7 height 7
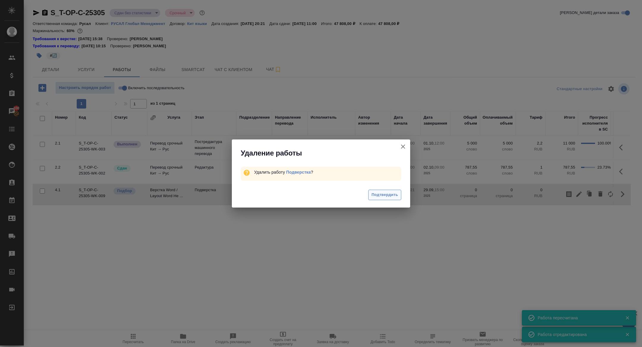
click at [386, 193] on span "Подтвердить" at bounding box center [385, 194] width 26 height 7
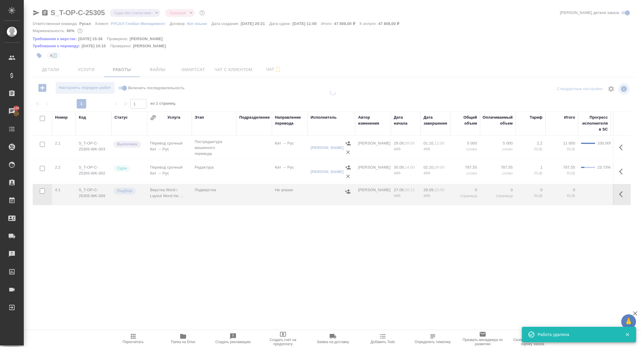
click at [621, 148] on icon "button" at bounding box center [621, 147] width 4 height 6
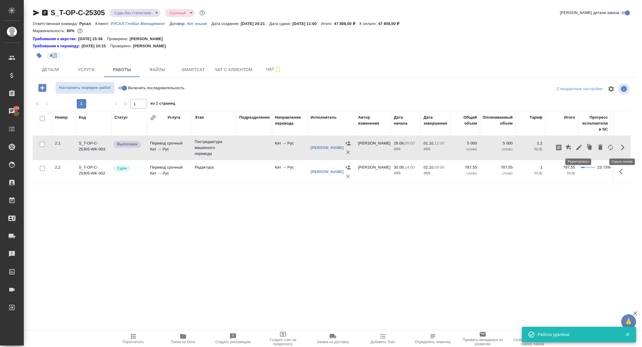
click at [580, 145] on icon "button" at bounding box center [578, 147] width 7 height 7
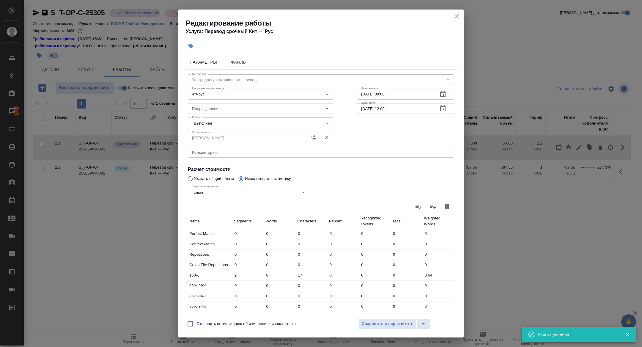
click at [218, 125] on body "🙏 .cls-1 fill:#fff; AWATERA Zhuravleva Alexandra Клиенты Спецификации Заказы 10…" at bounding box center [321, 173] width 642 height 347
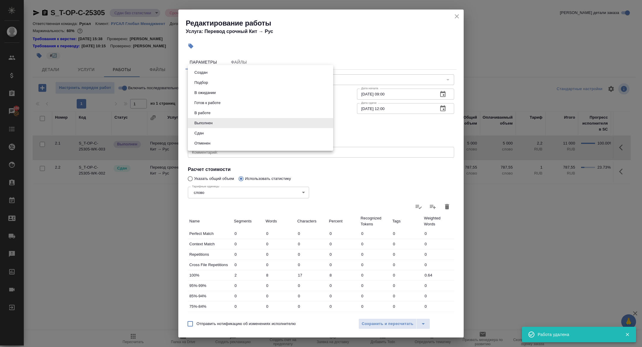
click at [202, 132] on button "Сдан" at bounding box center [199, 133] width 13 height 7
type input "closed"
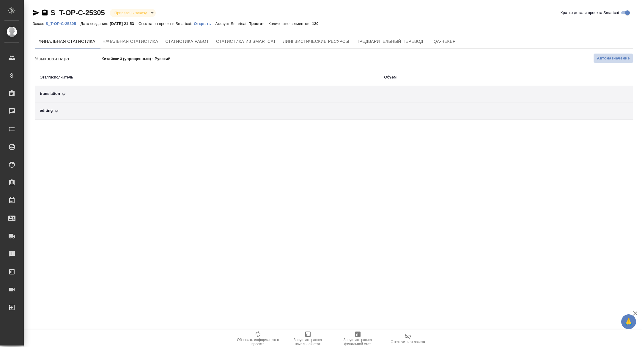
click at [620, 58] on span "Автоназначение" at bounding box center [613, 58] width 33 height 6
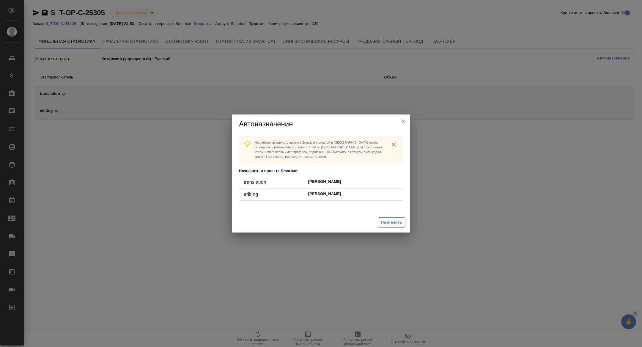
click at [395, 218] on button "Назначить" at bounding box center [392, 222] width 28 height 10
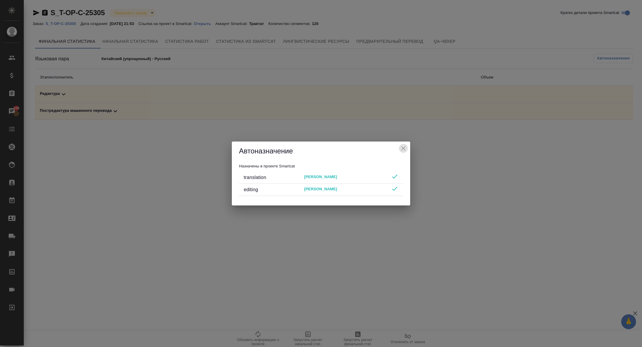
click at [403, 150] on icon "close" at bounding box center [403, 148] width 7 height 7
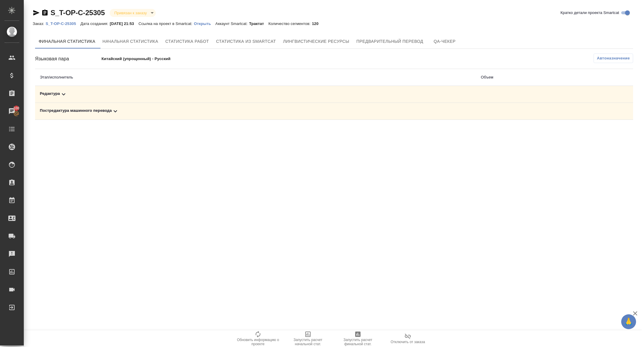
click at [363, 341] on span "Запустить расчет финальной стат." at bounding box center [357, 342] width 43 height 8
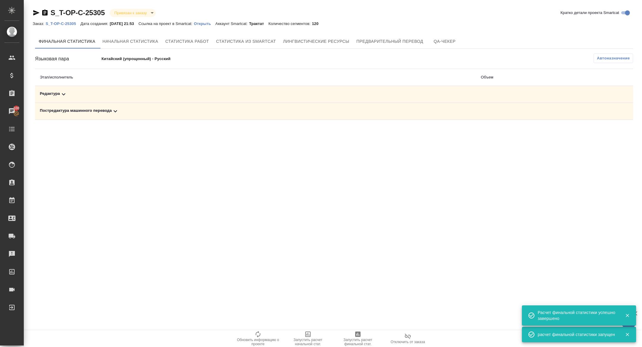
click at [115, 113] on icon at bounding box center [115, 111] width 7 height 7
click at [110, 96] on div "Редактура" at bounding box center [191, 94] width 303 height 7
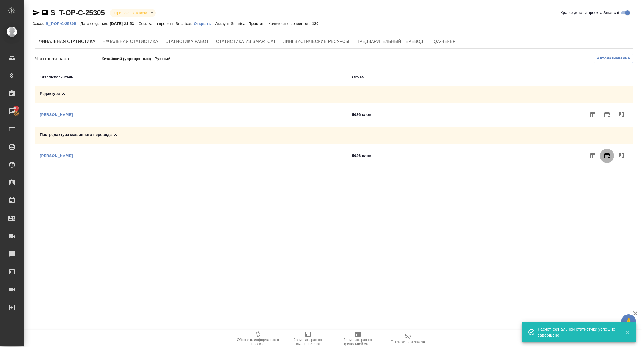
click at [607, 162] on button "button" at bounding box center [607, 156] width 14 height 14
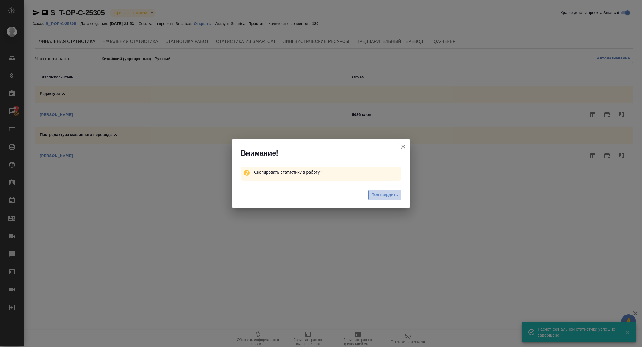
click at [387, 194] on span "Подтвердить" at bounding box center [385, 194] width 26 height 7
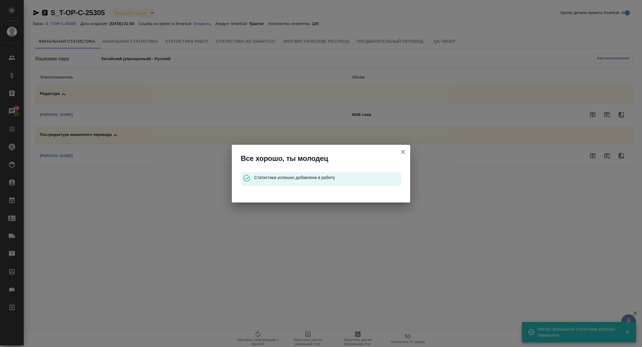
drag, startPoint x: 408, startPoint y: 147, endPoint x: 404, endPoint y: 147, distance: 3.9
click at [408, 147] on button "Кратко детали проекта Smartcat" at bounding box center [403, 152] width 14 height 14
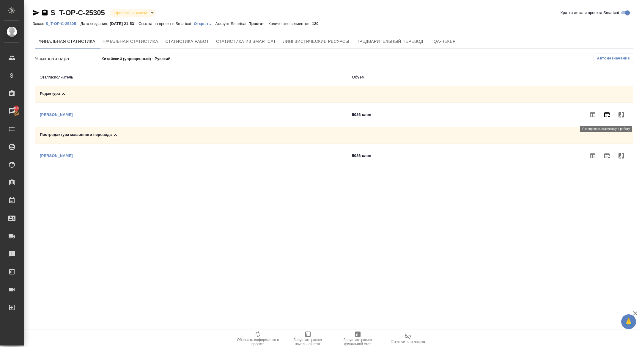
click at [607, 113] on icon "button" at bounding box center [606, 114] width 7 height 7
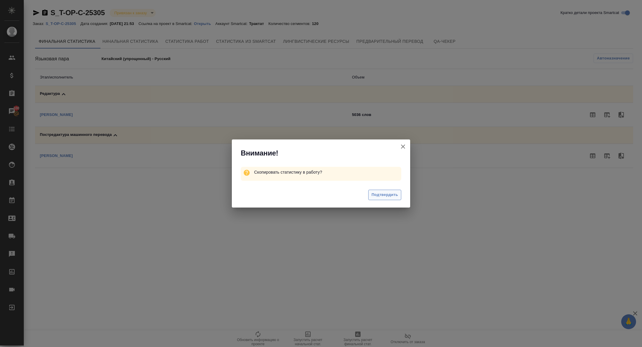
click at [392, 192] on span "Подтвердить" at bounding box center [385, 194] width 26 height 7
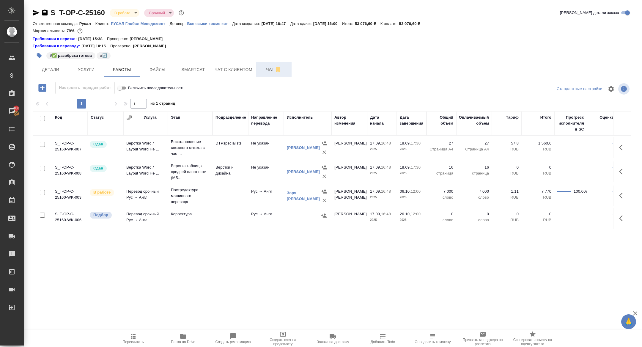
click at [270, 69] on span "Чат" at bounding box center [274, 69] width 29 height 7
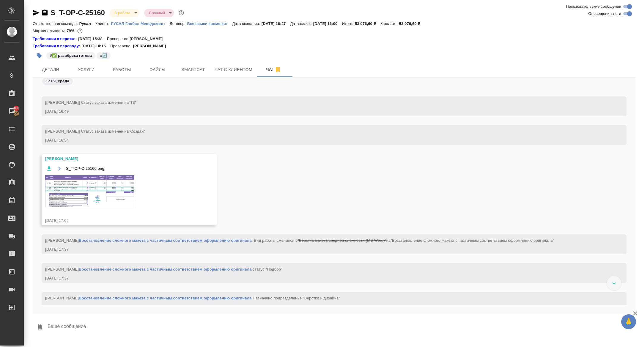
scroll to position [92, 0]
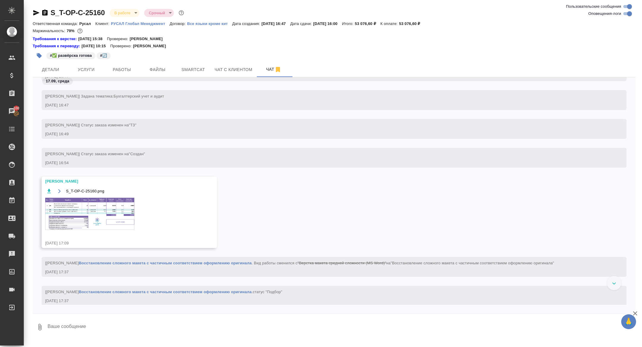
click at [103, 218] on img at bounding box center [89, 214] width 89 height 32
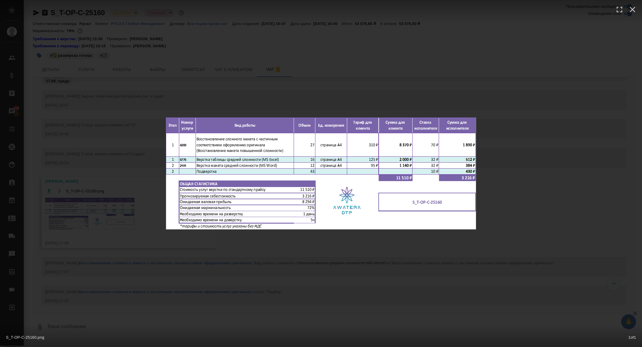
click at [78, 208] on div "S_T-OP-C-25160.png 1 of 1" at bounding box center [321, 173] width 642 height 347
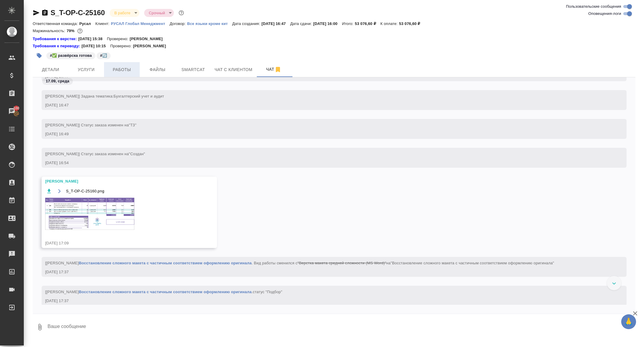
click at [119, 70] on span "Работы" at bounding box center [122, 69] width 29 height 7
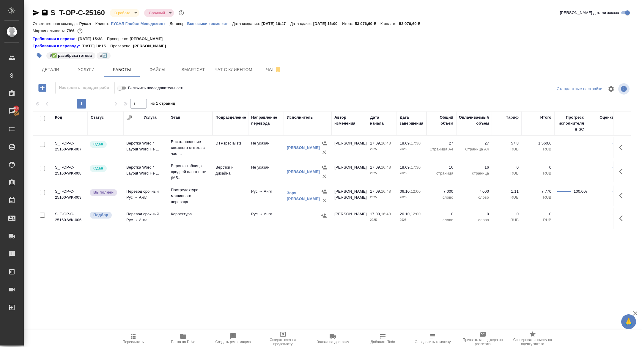
click at [42, 215] on input "checkbox" at bounding box center [42, 215] width 5 height 5
checkbox input "true"
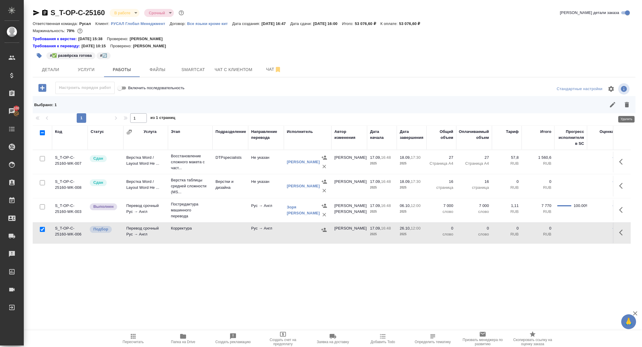
click at [625, 103] on icon "button" at bounding box center [626, 104] width 7 height 7
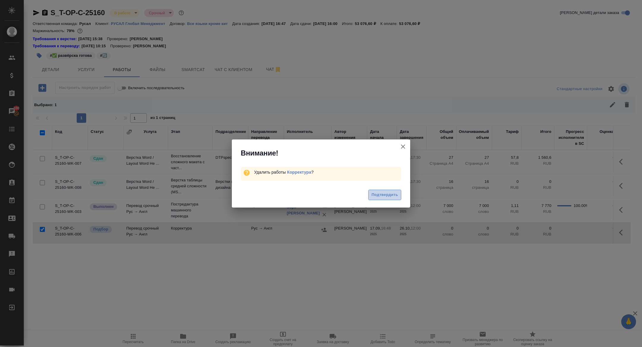
click at [387, 193] on span "Подтвердить" at bounding box center [385, 194] width 26 height 7
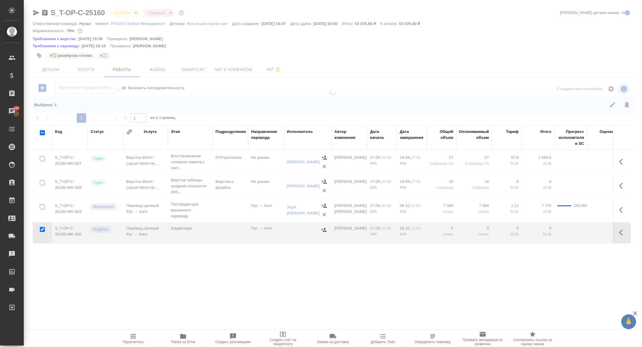
click at [43, 86] on div at bounding box center [333, 137] width 618 height 274
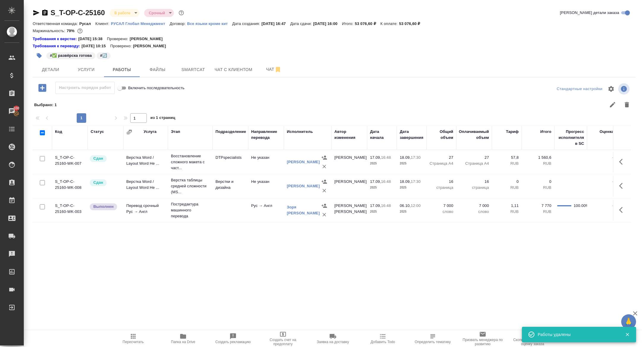
click at [43, 88] on icon "button" at bounding box center [42, 88] width 10 height 10
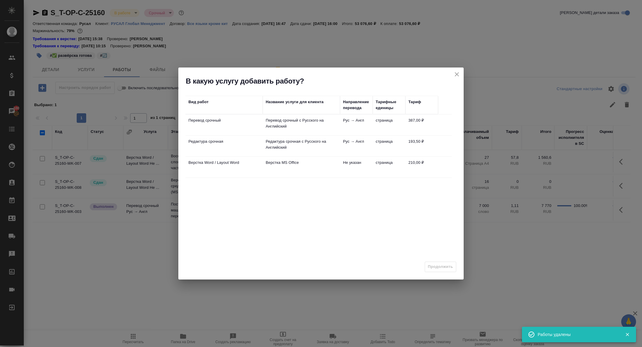
click at [221, 168] on td "Верстка Word / Layout Word" at bounding box center [223, 167] width 77 height 21
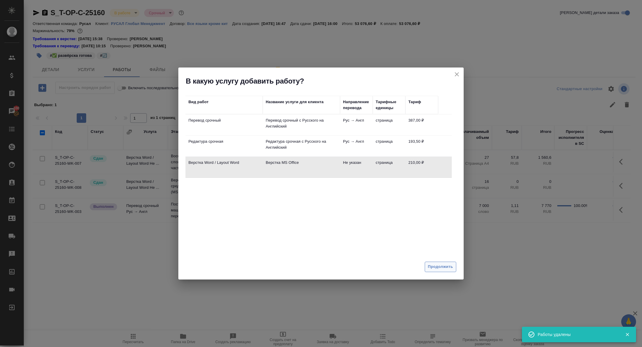
click at [446, 269] on span "Продолжить" at bounding box center [440, 266] width 25 height 7
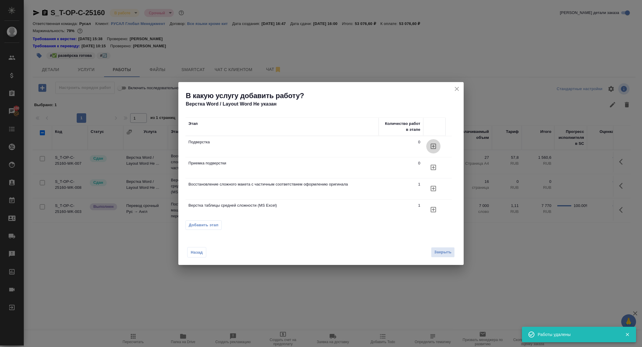
click at [433, 145] on icon "button" at bounding box center [433, 146] width 7 height 7
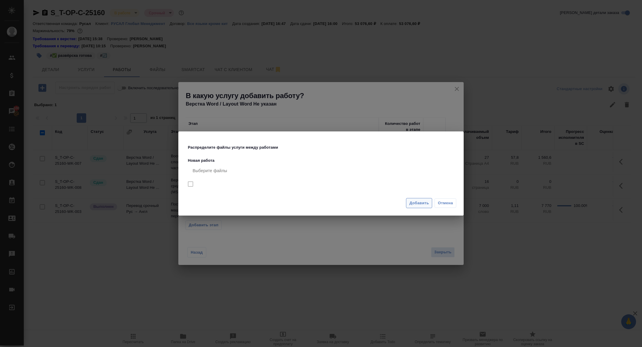
click at [419, 202] on span "Добавить" at bounding box center [419, 203] width 20 height 7
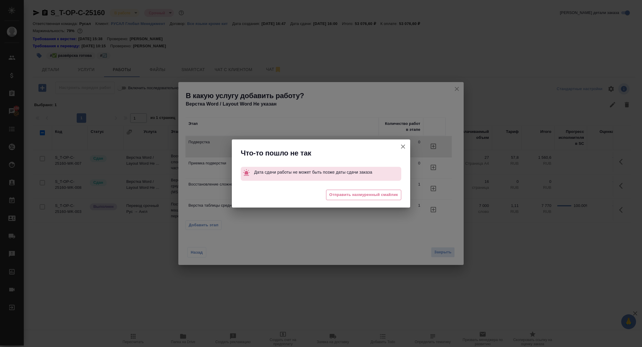
click at [400, 148] on icon "button" at bounding box center [403, 146] width 7 height 7
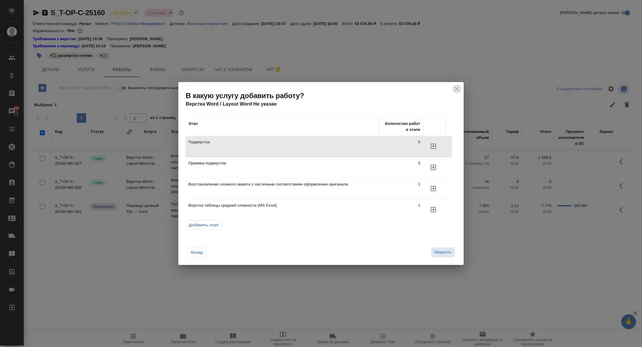
click at [457, 91] on icon "close" at bounding box center [456, 88] width 7 height 7
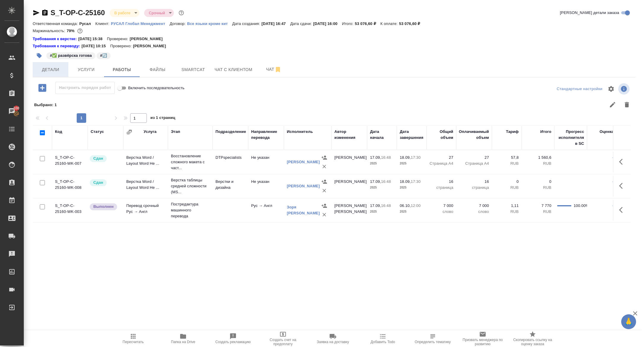
click at [52, 68] on span "Детали" at bounding box center [50, 69] width 29 height 7
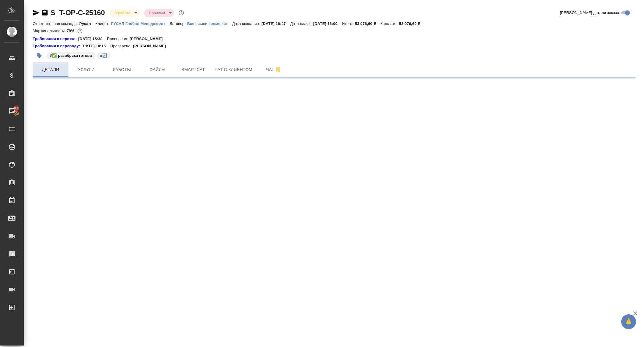
select select "RU"
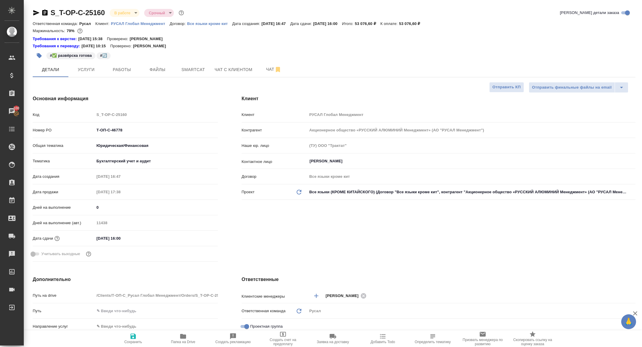
type textarea "x"
click at [137, 240] on input "[DATE] 16:00" at bounding box center [121, 238] width 52 height 9
click at [196, 238] on div "[DATE] 16:00" at bounding box center [156, 238] width 123 height 9
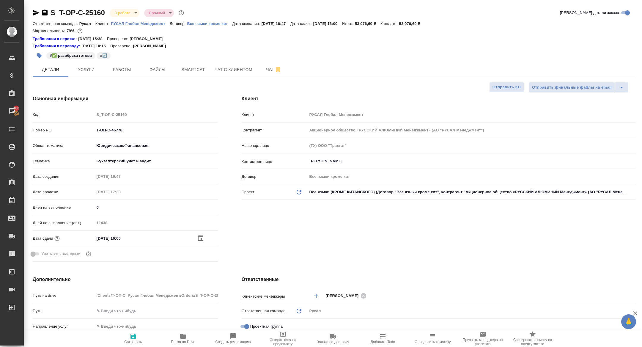
click at [201, 238] on icon "button" at bounding box center [200, 238] width 5 height 6
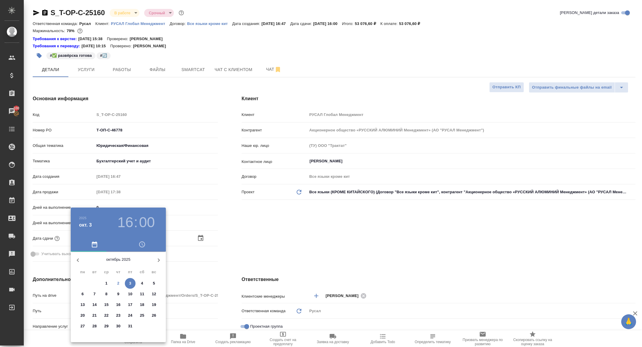
drag, startPoint x: 133, startPoint y: 218, endPoint x: 133, endPoint y: 236, distance: 17.8
click at [133, 218] on div "16 : 00" at bounding box center [136, 222] width 43 height 17
click at [136, 218] on h3 ":" at bounding box center [136, 222] width 4 height 17
drag, startPoint x: 129, startPoint y: 218, endPoint x: 128, endPoint y: 230, distance: 11.9
click at [128, 218] on h3 "16" at bounding box center [125, 222] width 16 height 17
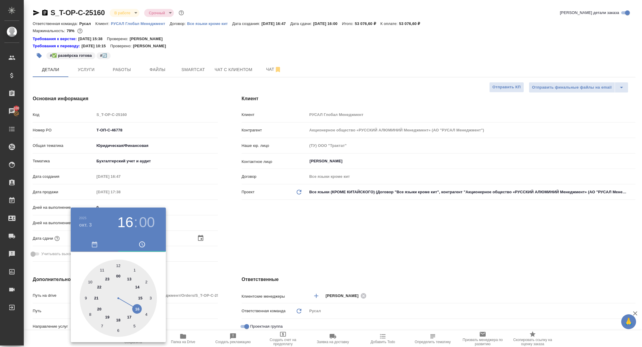
click at [139, 301] on div at bounding box center [118, 298] width 77 height 77
type input "[DATE] 15:00"
type textarea "x"
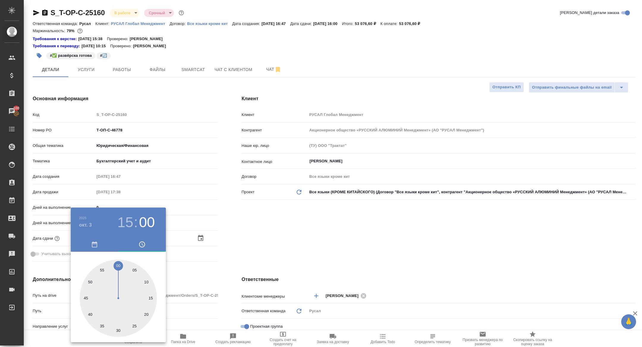
type input "[DATE] 15:30"
type textarea "x"
click at [118, 333] on div at bounding box center [118, 298] width 77 height 77
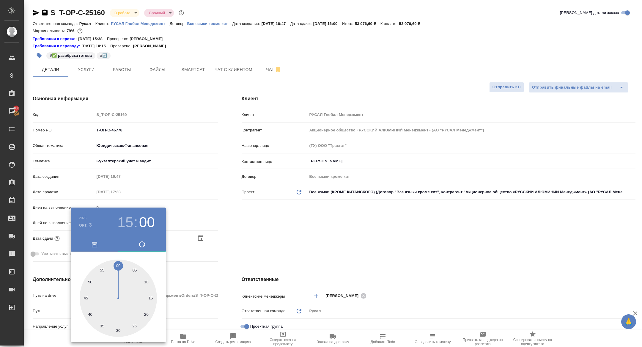
type textarea "x"
click at [219, 278] on div at bounding box center [321, 173] width 642 height 347
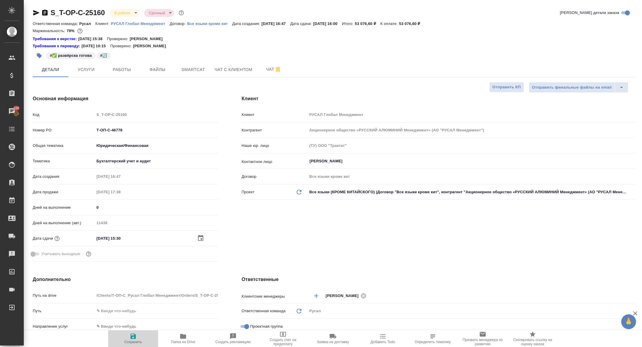
click at [134, 339] on icon "button" at bounding box center [132, 336] width 5 height 5
type textarea "x"
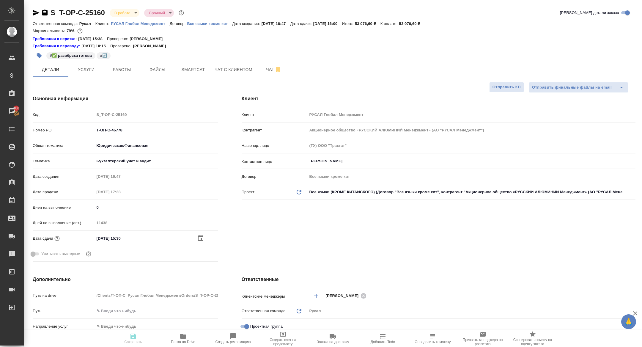
type textarea "x"
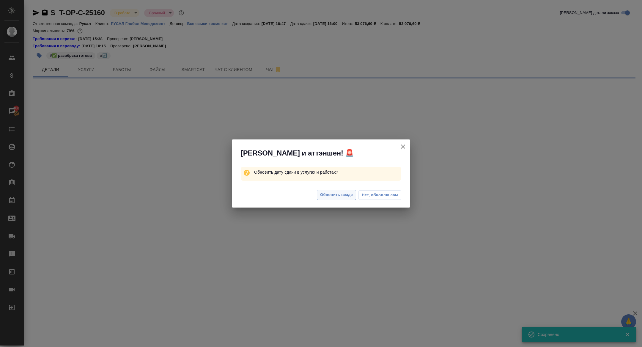
click at [344, 196] on span "Обновить везде" at bounding box center [336, 194] width 33 height 7
select select "RU"
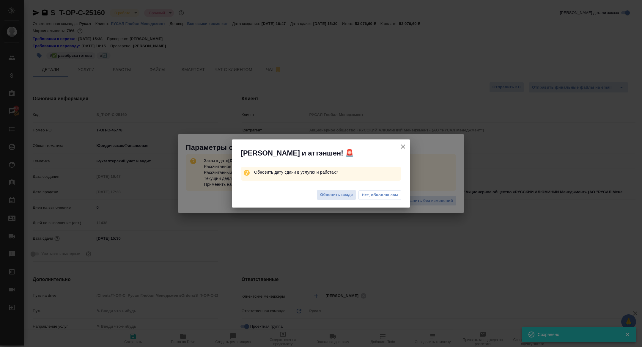
type textarea "x"
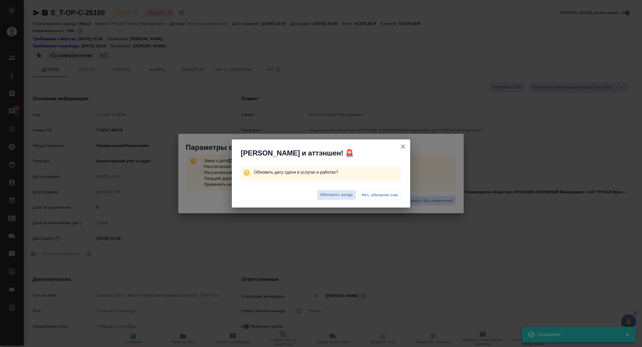
type textarea "x"
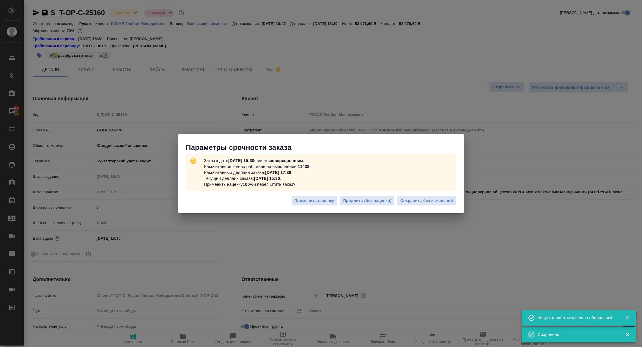
click at [423, 207] on div "Применить наценку Продлить (без наценки) Сохранить без изменений" at bounding box center [320, 203] width 285 height 21
click at [421, 202] on span "Сохранить без изменений" at bounding box center [426, 200] width 53 height 7
type textarea "x"
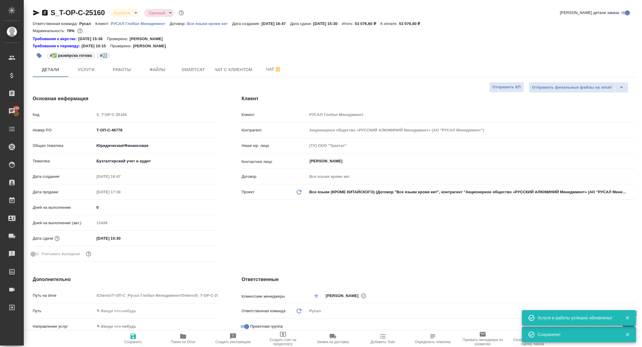
type textarea "x"
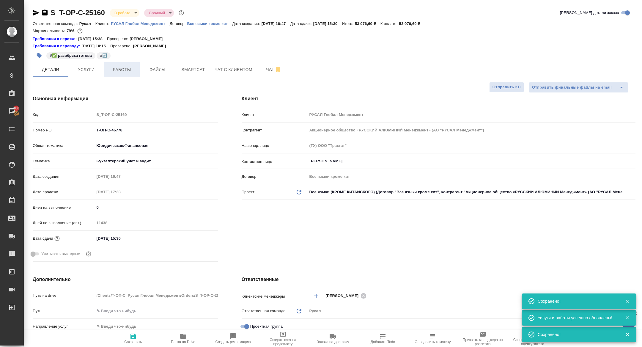
click at [134, 72] on span "Работы" at bounding box center [122, 69] width 29 height 7
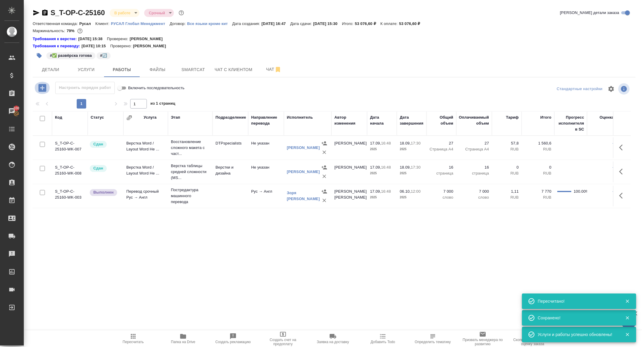
click at [43, 86] on icon "button" at bounding box center [42, 88] width 8 height 8
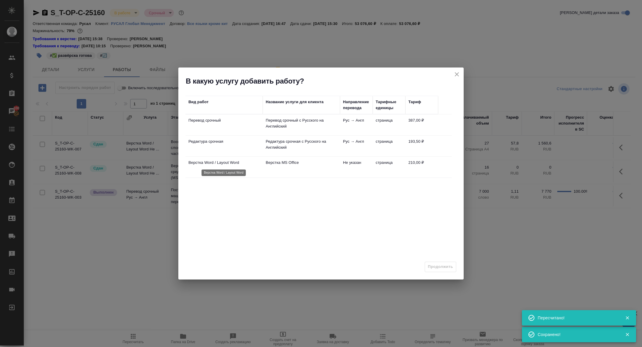
click at [206, 163] on p "Верстка Word / Layout Word" at bounding box center [223, 163] width 71 height 6
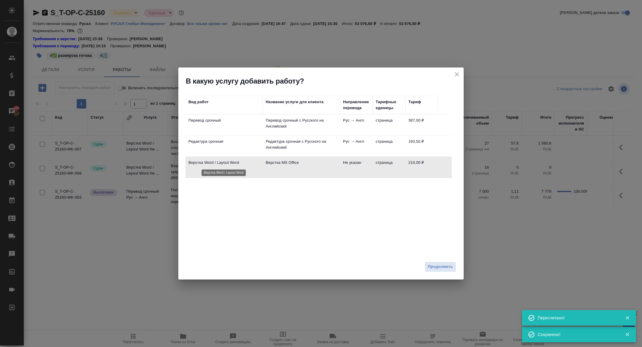
click at [206, 163] on p "Верстка Word / Layout Word" at bounding box center [223, 163] width 71 height 6
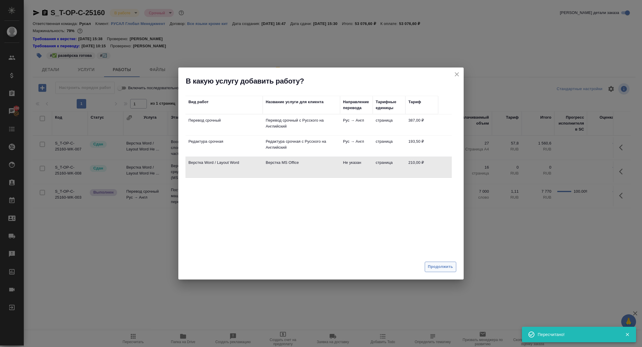
click at [451, 271] on button "Продолжить" at bounding box center [441, 267] width 32 height 10
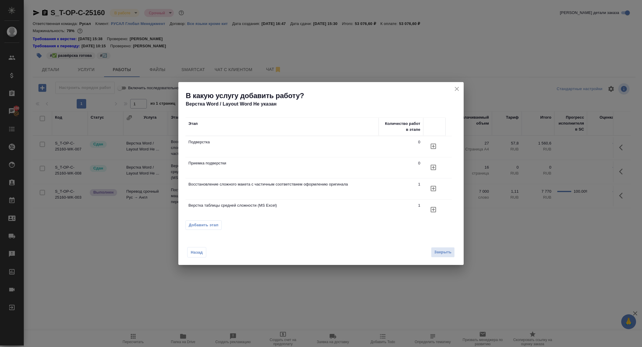
click at [431, 148] on icon "button" at bounding box center [433, 146] width 7 height 7
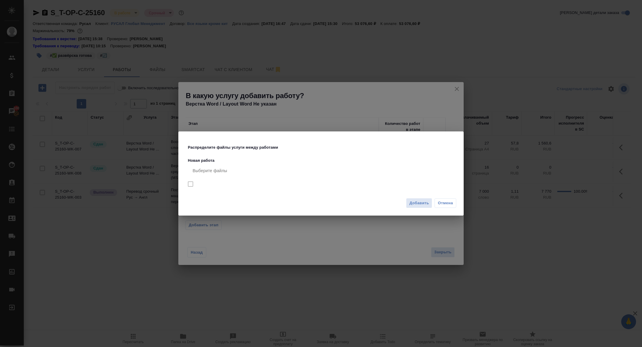
click at [422, 196] on div "Добавить Отмена" at bounding box center [320, 205] width 285 height 21
click at [420, 206] on button "Добавить" at bounding box center [419, 203] width 26 height 10
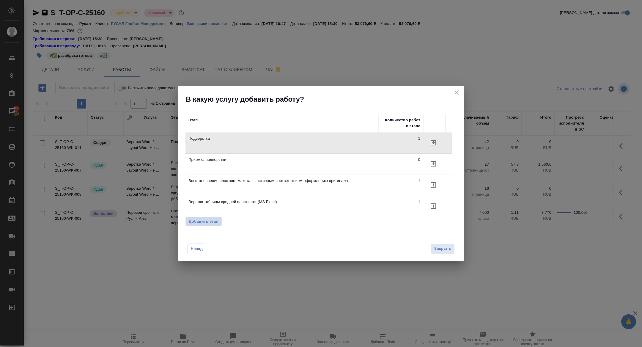
click at [205, 222] on span "Добавить этап" at bounding box center [204, 221] width 30 height 6
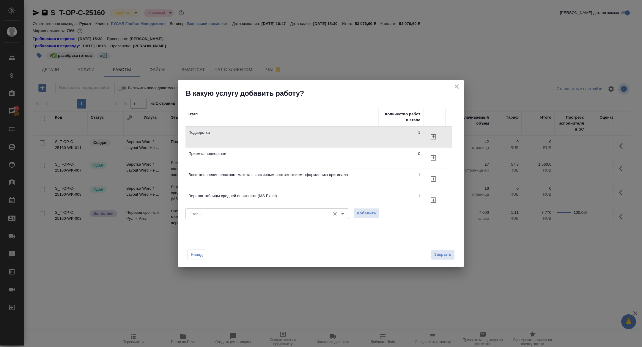
click at [240, 219] on div "Этапы Этапы" at bounding box center [266, 213] width 163 height 14
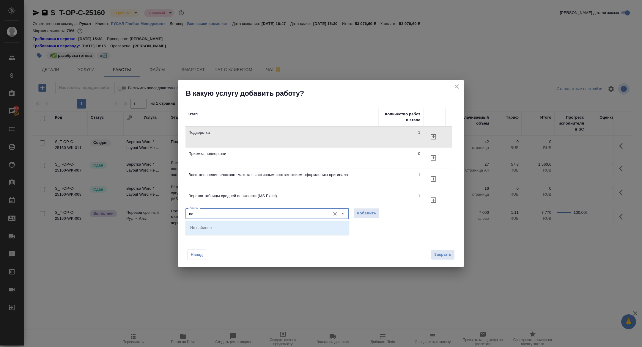
type input "в"
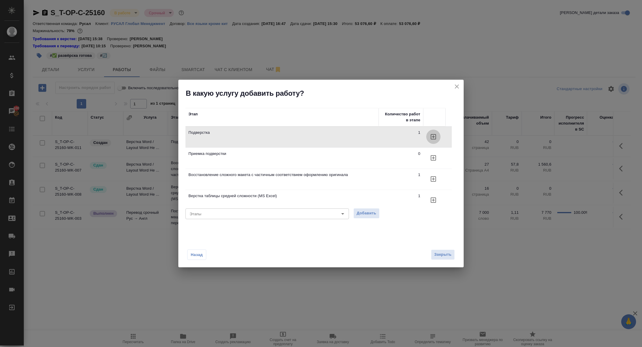
click at [432, 132] on button "button" at bounding box center [433, 137] width 14 height 14
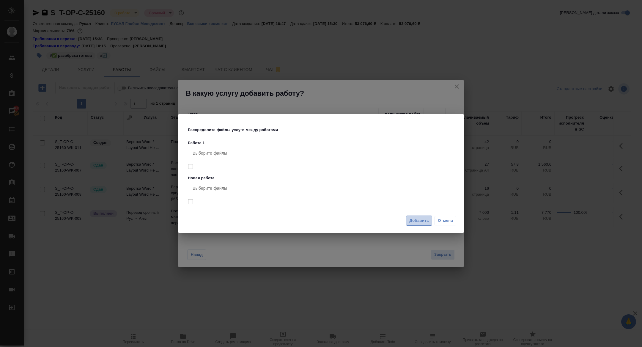
click at [419, 224] on span "Добавить" at bounding box center [419, 220] width 20 height 7
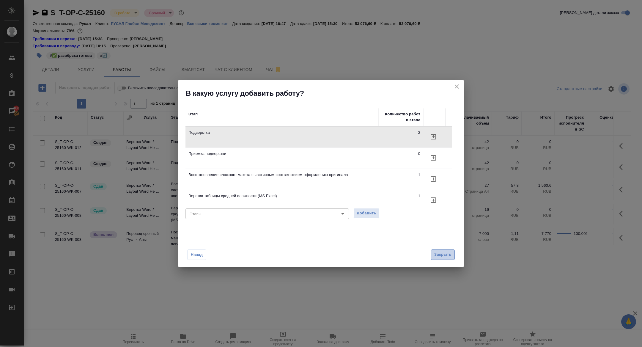
click at [447, 258] on button "Закрыть" at bounding box center [443, 254] width 24 height 10
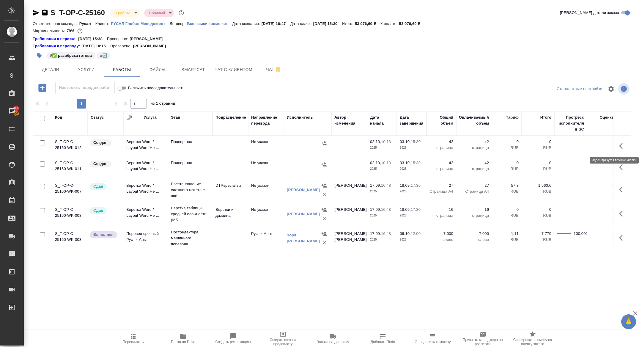
click at [622, 151] on button "button" at bounding box center [623, 146] width 14 height 14
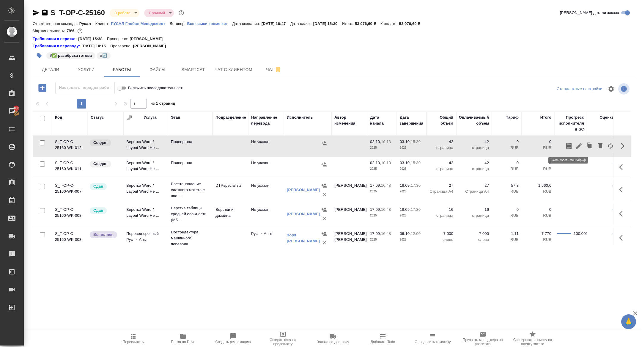
click at [571, 144] on icon "button" at bounding box center [568, 146] width 5 height 6
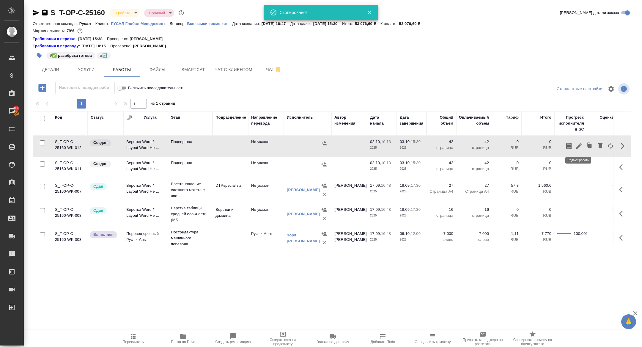
click at [580, 146] on icon "button" at bounding box center [578, 145] width 7 height 7
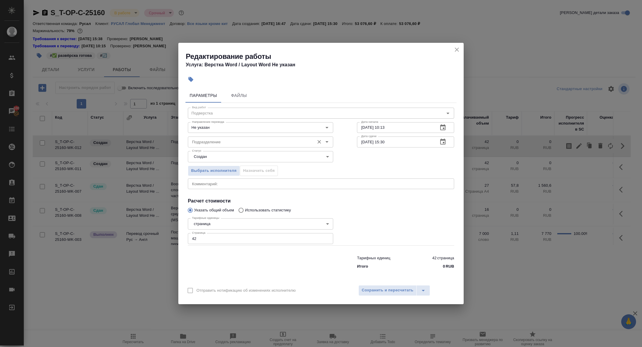
click at [208, 142] on input "Подразделение" at bounding box center [251, 141] width 122 height 7
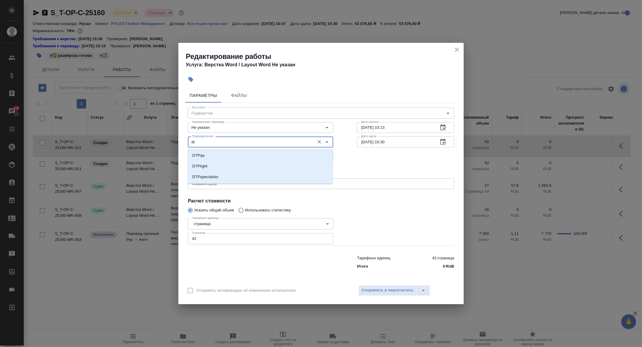
type input "d"
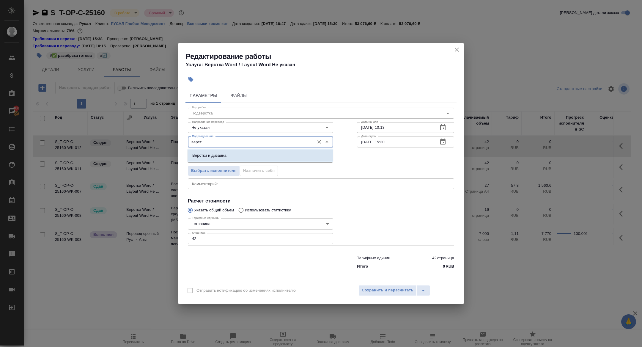
click at [224, 155] on p "Верстки и дизайна" at bounding box center [209, 155] width 34 height 6
type input "Верстки и дизайна"
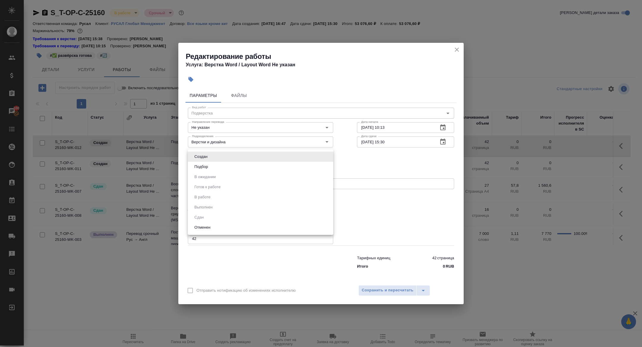
click at [227, 155] on body "🙏 .cls-1 fill:#fff; AWATERA Zhuravleva Alexandra Клиенты Спецификации Заказы 10…" at bounding box center [321, 173] width 642 height 347
click at [221, 166] on li "Подбор" at bounding box center [260, 167] width 145 height 10
type input "recruiting"
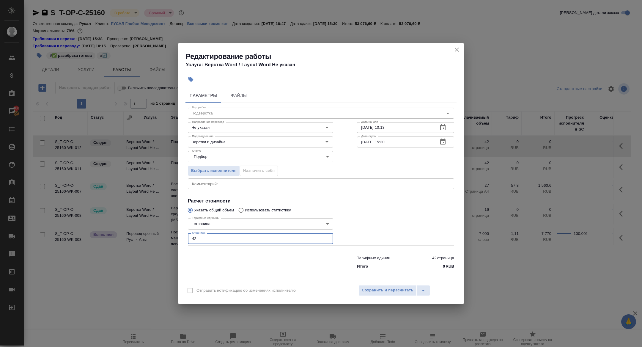
click at [200, 240] on input "42" at bounding box center [260, 238] width 145 height 11
type input "43"
click at [442, 145] on button "button" at bounding box center [443, 142] width 14 height 14
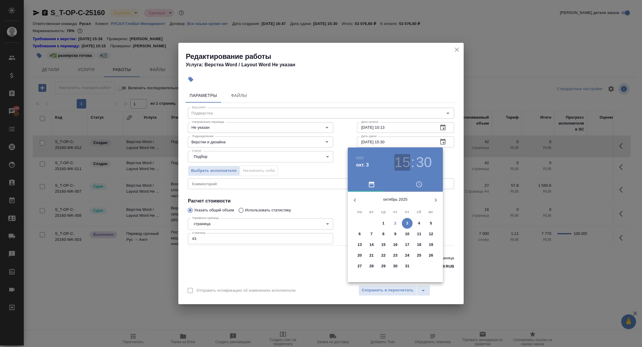
click at [401, 160] on h3 "15" at bounding box center [402, 162] width 16 height 17
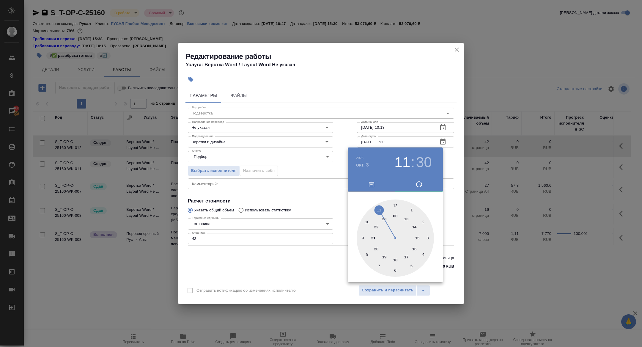
click at [382, 209] on div at bounding box center [395, 237] width 77 height 77
click at [395, 203] on div at bounding box center [395, 237] width 77 height 77
type input "03.10.2025 11:00"
click at [311, 191] on div at bounding box center [321, 173] width 642 height 347
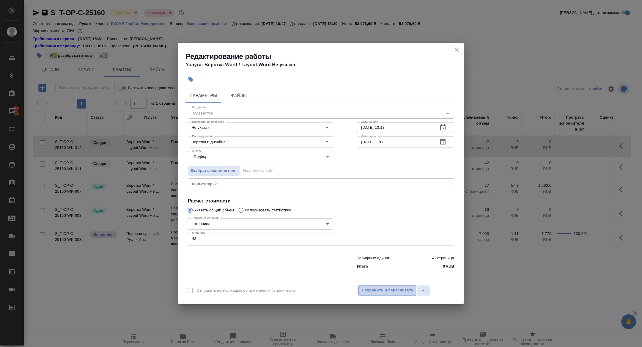
click at [367, 289] on span "Сохранить и пересчитать" at bounding box center [388, 290] width 52 height 7
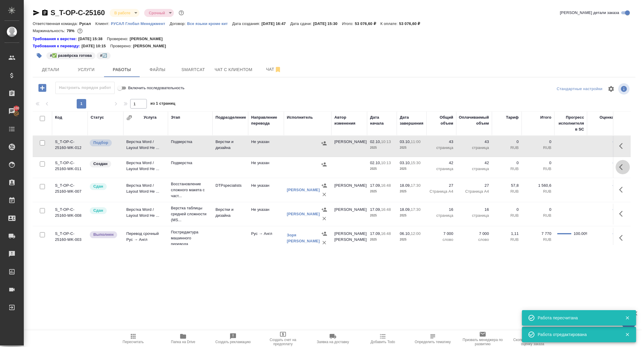
click at [619, 166] on icon "button" at bounding box center [621, 167] width 4 height 6
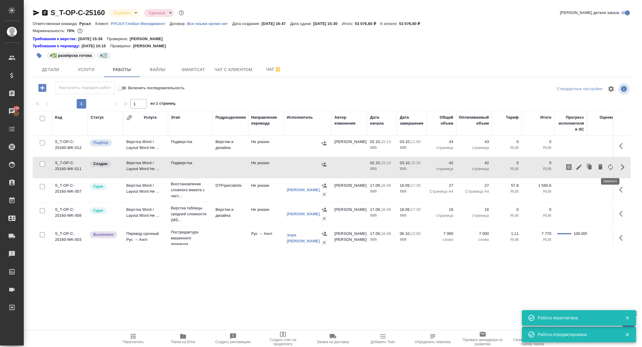
click at [612, 166] on icon "button" at bounding box center [610, 166] width 7 height 7
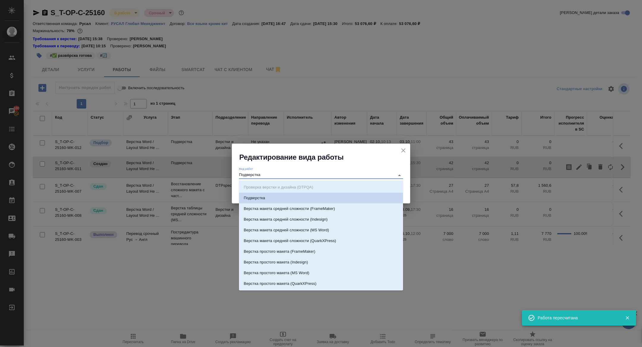
click at [264, 175] on input "Подверстка" at bounding box center [315, 175] width 153 height 7
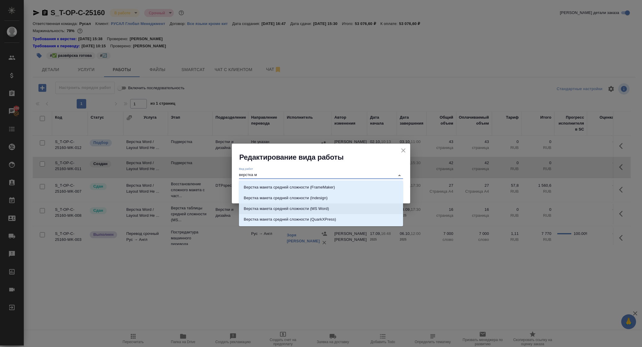
click at [338, 211] on li "Верстка макета средней сложности (MS Word)" at bounding box center [321, 208] width 164 height 11
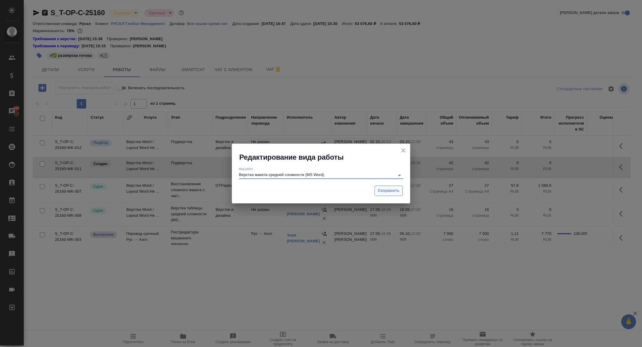
type input "Верстка макета средней сложности (MS Word)"
click at [393, 193] on span "Сохранить" at bounding box center [389, 190] width 22 height 7
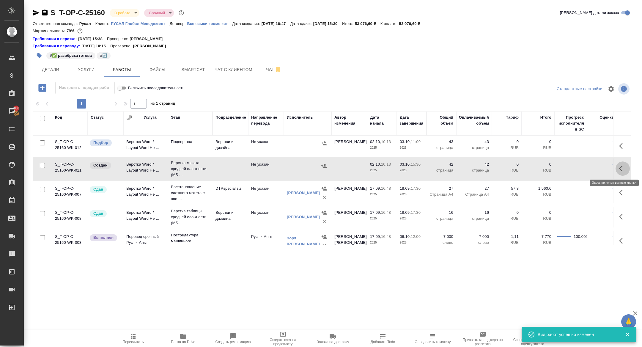
click at [621, 168] on icon "button" at bounding box center [622, 168] width 7 height 7
click at [580, 167] on icon "button" at bounding box center [578, 168] width 5 height 5
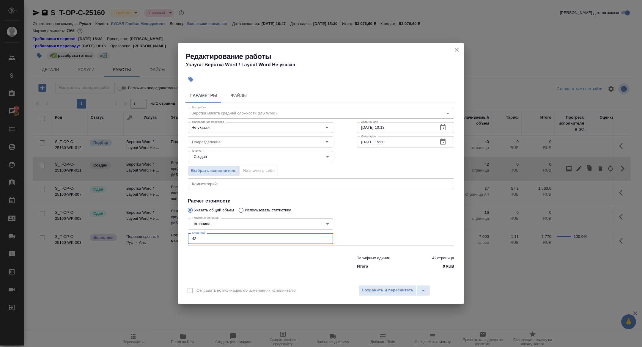
drag, startPoint x: 208, startPoint y: 239, endPoint x: 134, endPoint y: 227, distance: 74.5
click at [136, 227] on div "Редактирование работы Услуга: Верстка Word / Layout Word Не указан Параметры Фа…" at bounding box center [321, 173] width 642 height 347
type input "12"
click at [210, 154] on body "🙏 .cls-1 fill:#fff; AWATERA Zhuravleva Alexandra Клиенты Спецификации Заказы 10…" at bounding box center [321, 173] width 642 height 347
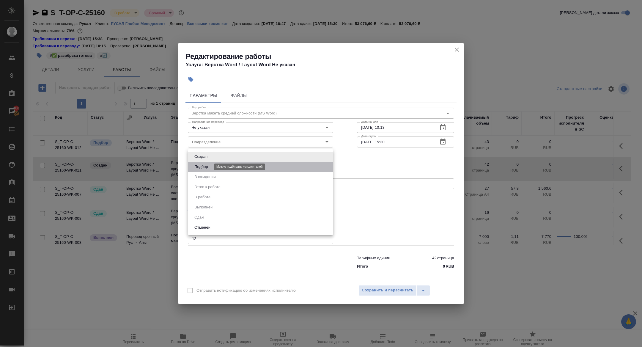
click at [205, 165] on button "Подбор" at bounding box center [201, 166] width 17 height 7
type input "recruiting"
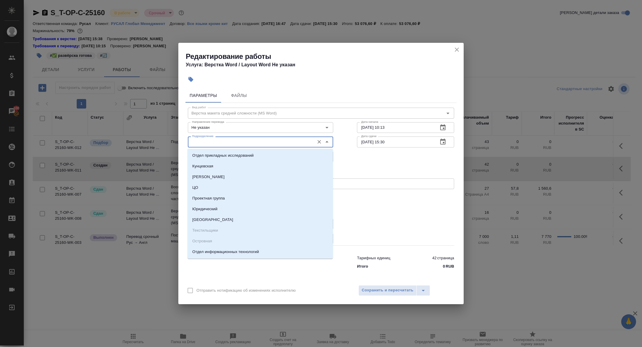
click at [203, 142] on input "Подразделение" at bounding box center [251, 141] width 122 height 7
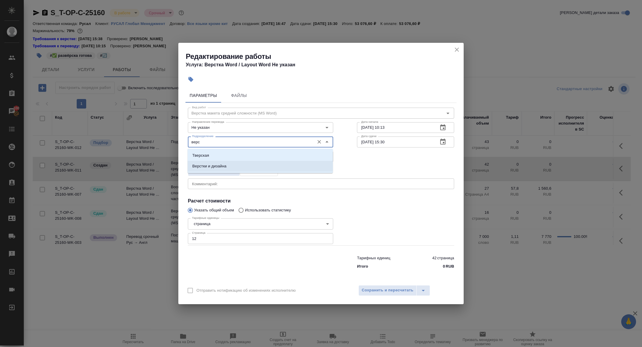
click at [223, 166] on p "Верстки и дизайна" at bounding box center [209, 166] width 34 height 6
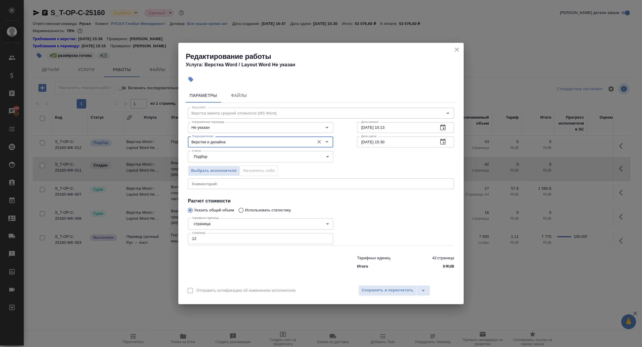
type input "Верстки и дизайна"
click at [441, 142] on icon "button" at bounding box center [442, 141] width 7 height 7
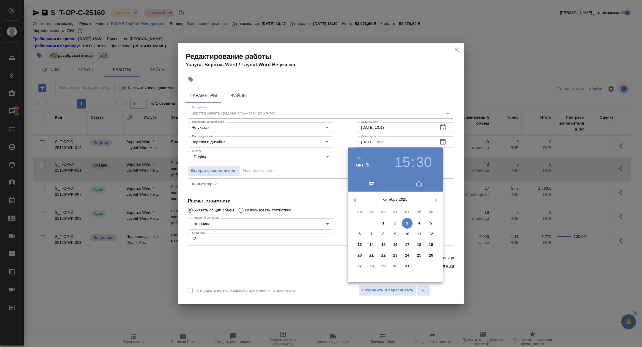
click at [391, 220] on span "2" at bounding box center [395, 223] width 11 height 6
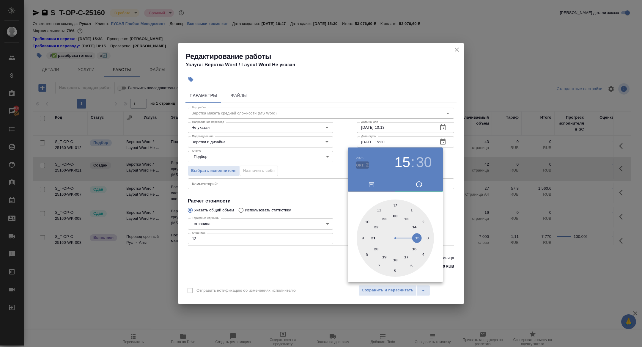
click at [363, 161] on h4 "окт. 2" at bounding box center [362, 164] width 13 height 7
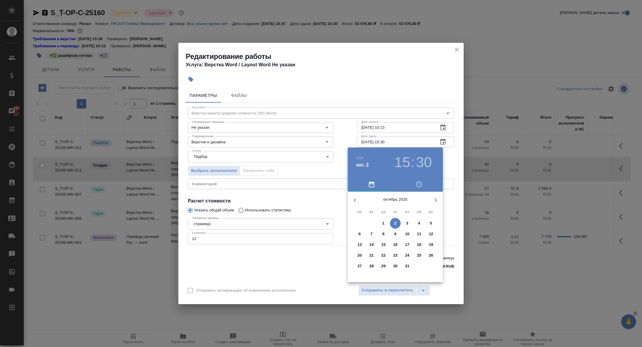
click at [406, 224] on p "3" at bounding box center [407, 223] width 2 height 6
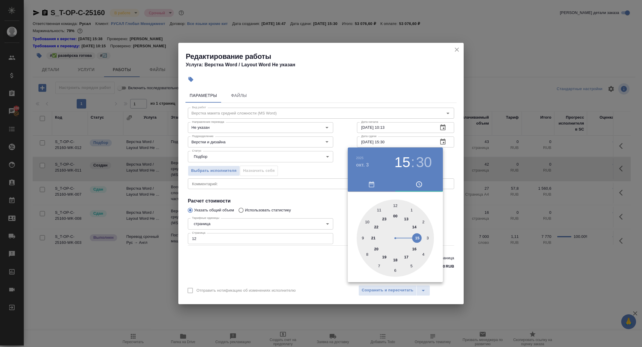
click at [379, 209] on div at bounding box center [395, 237] width 77 height 77
click at [395, 204] on div at bounding box center [395, 237] width 77 height 77
type input "03.10.2025 11:00"
click at [324, 203] on div at bounding box center [321, 173] width 642 height 347
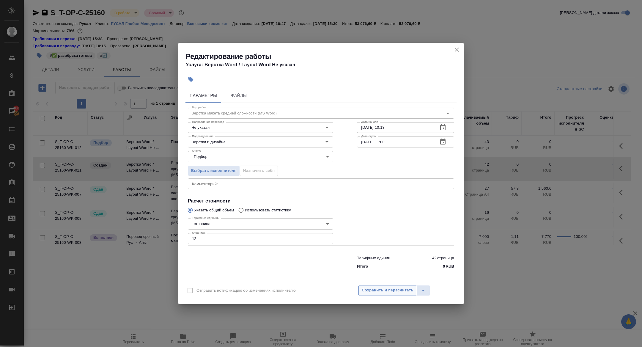
click at [394, 287] on span "Сохранить и пересчитать" at bounding box center [388, 290] width 52 height 7
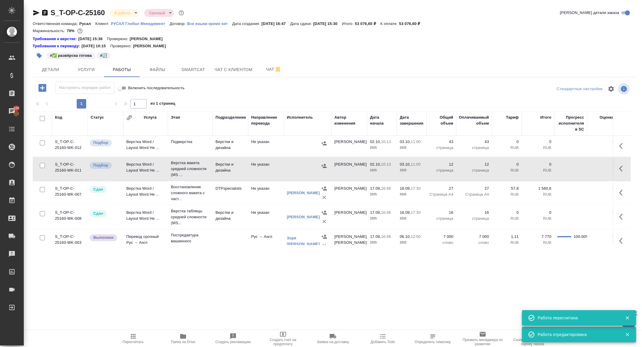
click at [192, 337] on span "Папка на Drive" at bounding box center [183, 338] width 43 height 11
click at [617, 165] on button "button" at bounding box center [623, 168] width 14 height 14
click at [580, 168] on icon "button" at bounding box center [578, 168] width 7 height 7
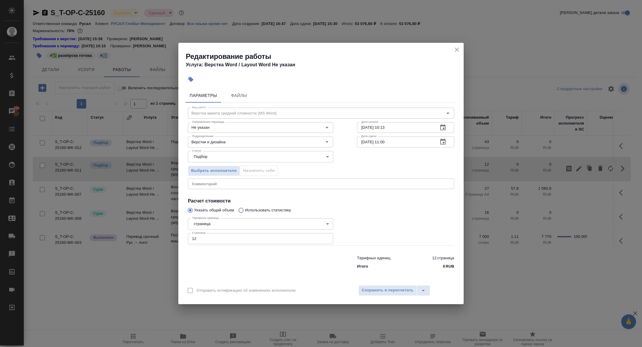
click at [243, 185] on textarea at bounding box center [321, 183] width 258 height 4
paste textarea "https://drive.awatera.com/f/10391588"
type textarea "https://drive.awatera.com/f/10391588"
click at [221, 156] on body "🙏 .cls-1 fill:#fff; AWATERA Zhuravleva Alexandra Клиенты Спецификации Заказы 10…" at bounding box center [321, 173] width 642 height 347
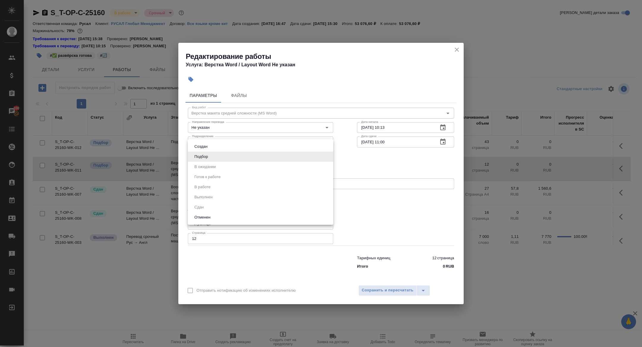
click at [381, 294] on div at bounding box center [321, 173] width 642 height 347
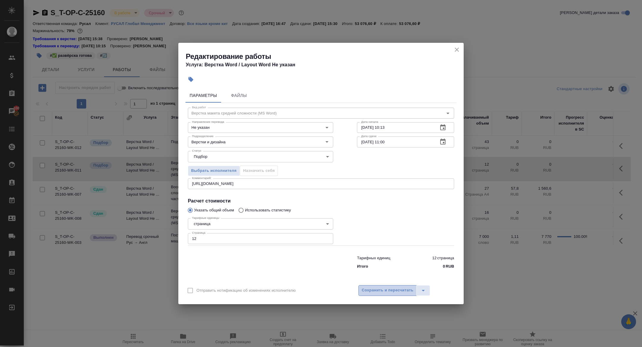
click at [372, 292] on span "Сохранить и пересчитать" at bounding box center [388, 290] width 52 height 7
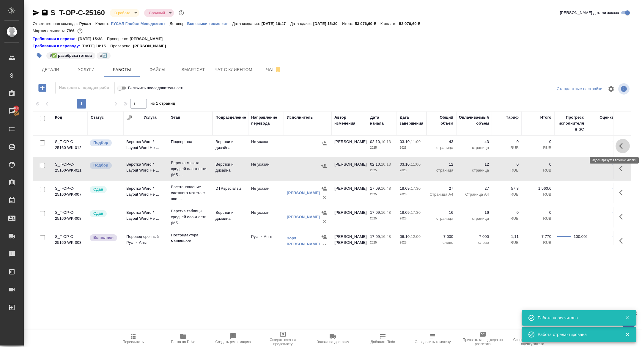
click at [621, 144] on icon "button" at bounding box center [621, 146] width 4 height 6
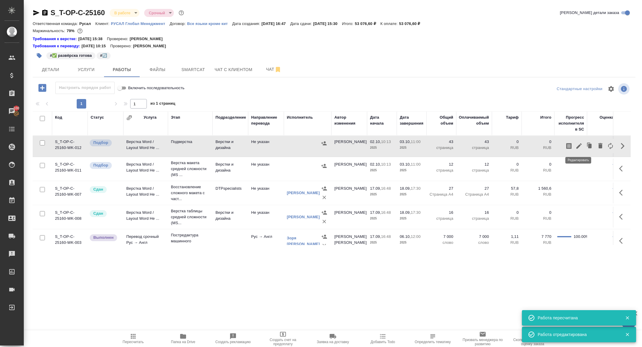
click at [578, 145] on icon "button" at bounding box center [578, 145] width 5 height 5
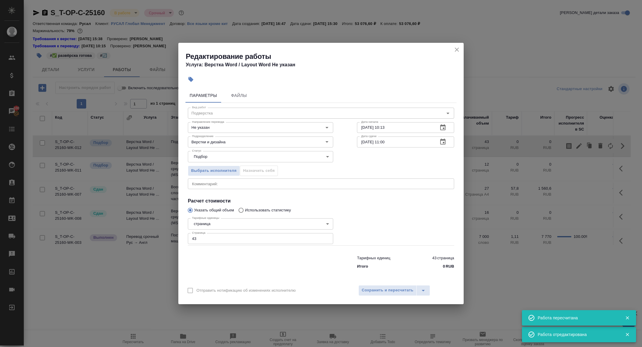
click at [210, 184] on textarea at bounding box center [321, 183] width 258 height 4
paste textarea "https://drive.awatera.com/f/10391588"
type textarea "https://drive.awatera.com/f/10391588"
click at [382, 284] on div "Отправить нотификацию об изменениях исполнителю Сохранить и пересчитать" at bounding box center [320, 292] width 285 height 23
click at [382, 287] on span "Сохранить и пересчитать" at bounding box center [388, 290] width 52 height 7
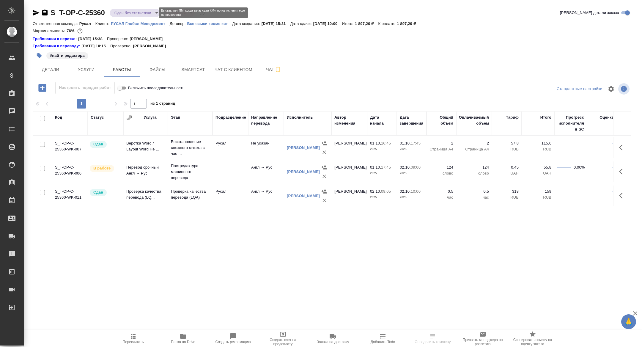
click at [135, 11] on body "🙏 .cls-1 fill:#fff; AWATERA [PERSON_NAME] Спецификации Заказы Чаты Todo Проекты…" at bounding box center [321, 173] width 642 height 347
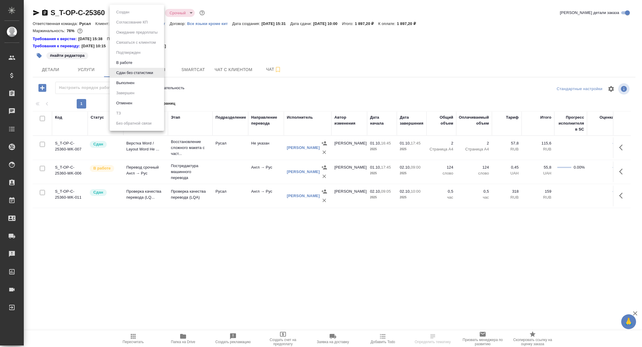
click at [622, 170] on div at bounding box center [321, 173] width 642 height 347
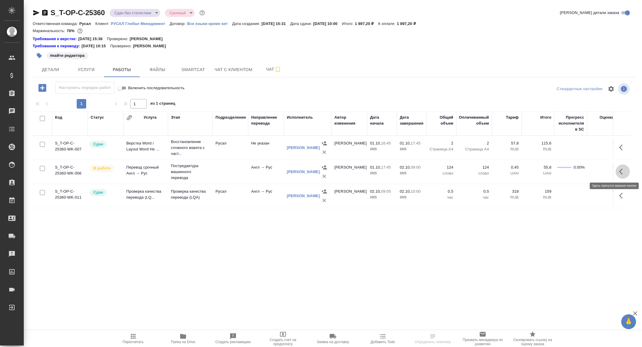
click at [623, 169] on icon "button" at bounding box center [622, 171] width 7 height 7
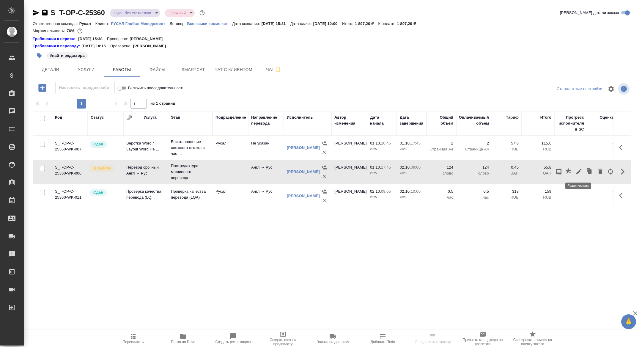
click at [581, 169] on icon "button" at bounding box center [578, 171] width 5 height 5
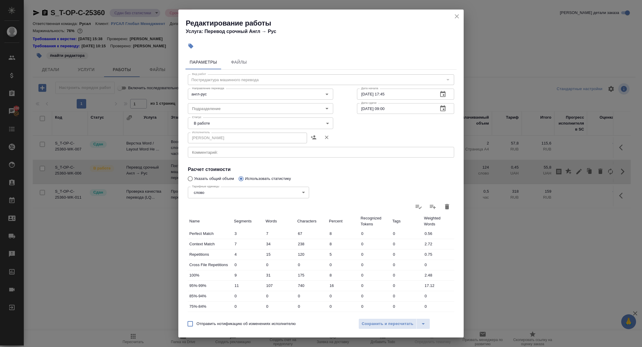
click at [199, 122] on body "🙏 .cls-1 fill:#fff; AWATERA [PERSON_NAME] Спецификации Заказы 100 Чаты Todo Про…" at bounding box center [321, 173] width 642 height 347
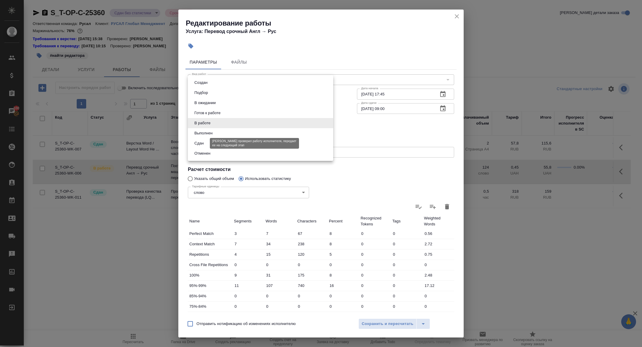
click at [201, 145] on button "Сдан" at bounding box center [199, 143] width 13 height 7
type input "closed"
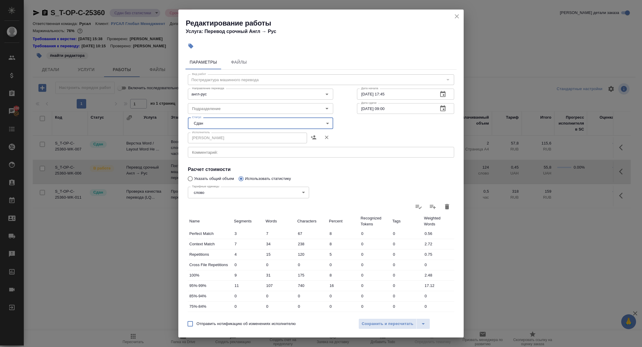
click at [386, 330] on div "Отправить нотификацию об изменениях исполнителю Сохранить и пересчитать" at bounding box center [320, 325] width 285 height 23
click at [381, 328] on button "Сохранить и пересчитать" at bounding box center [387, 323] width 58 height 11
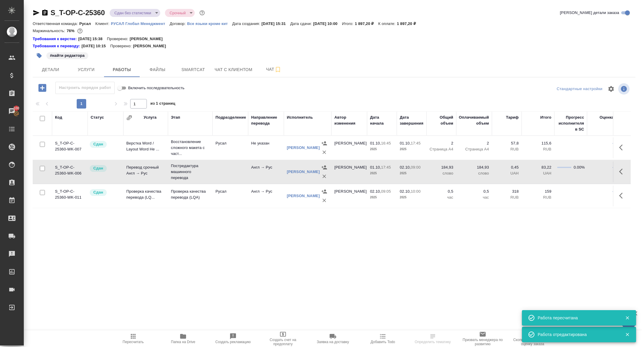
click at [140, 14] on body "🙏 .cls-1 fill:#fff; AWATERA [PERSON_NAME] Спецификации Заказы 100 Чаты Todo Про…" at bounding box center [321, 173] width 642 height 347
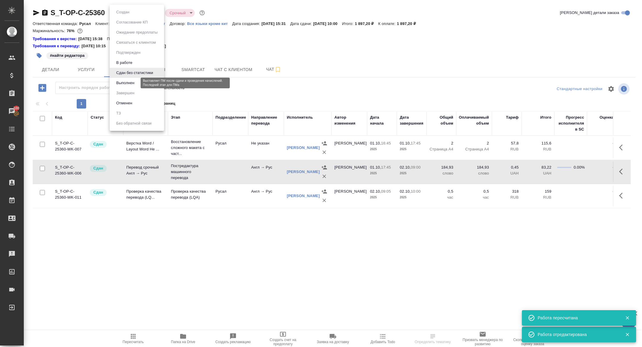
click at [128, 83] on button "Выполнен" at bounding box center [125, 83] width 22 height 7
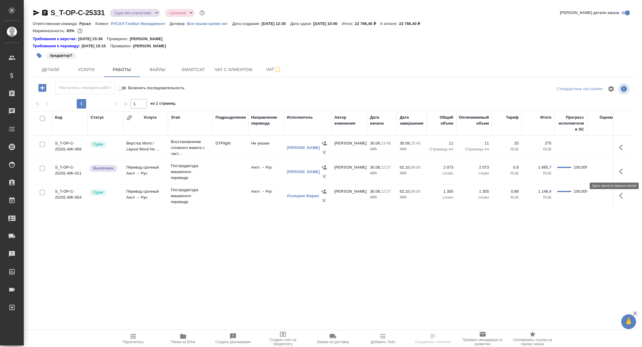
click at [618, 170] on button "button" at bounding box center [623, 171] width 14 height 14
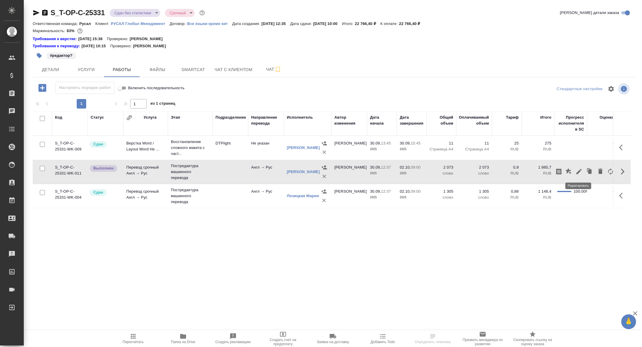
click at [580, 169] on icon "button" at bounding box center [578, 171] width 7 height 7
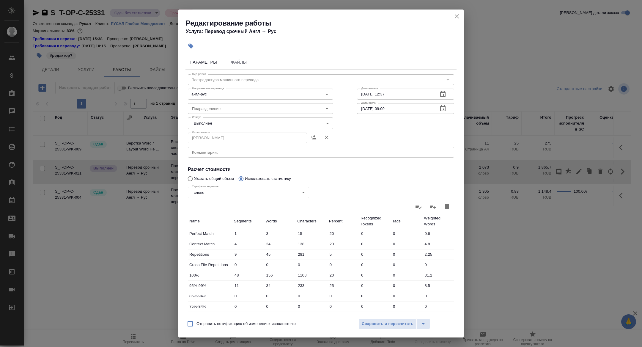
click at [211, 117] on body "🙏 .cls-1 fill:#fff; AWATERA Zhuravleva Alexandra Клиенты Спецификации Заказы Ча…" at bounding box center [321, 173] width 642 height 347
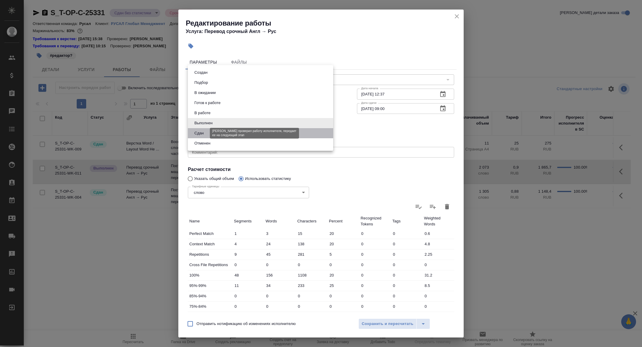
click at [200, 136] on button "Сдан" at bounding box center [199, 133] width 13 height 7
type input "closed"
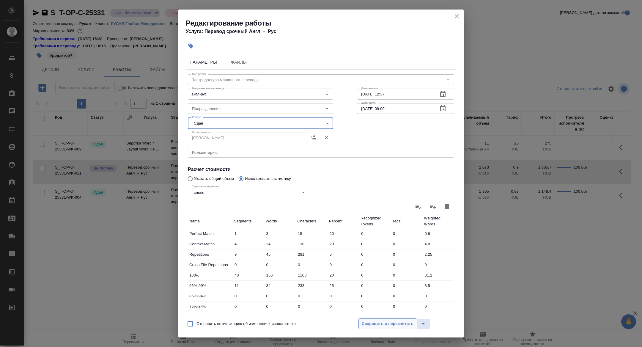
click at [389, 323] on span "Сохранить и пересчитать" at bounding box center [388, 323] width 52 height 7
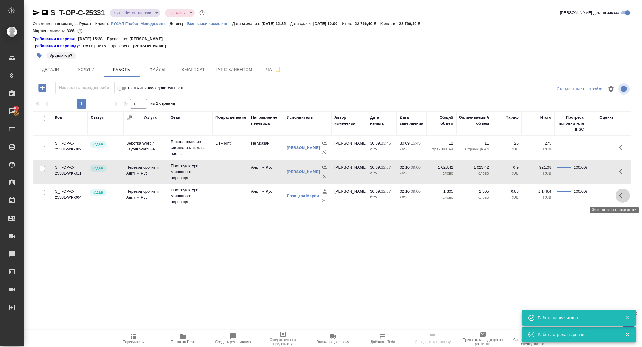
click at [622, 196] on icon "button" at bounding box center [622, 195] width 7 height 7
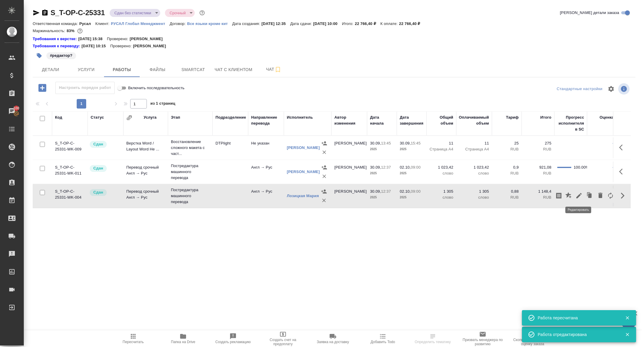
click at [575, 196] on button "button" at bounding box center [579, 195] width 10 height 14
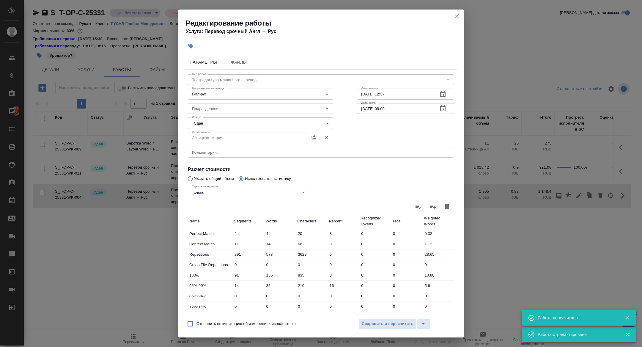
click at [205, 122] on body "🙏 .cls-1 fill:#fff; AWATERA Zhuravleva Alexandra Клиенты Спецификации Заказы 10…" at bounding box center [321, 173] width 642 height 347
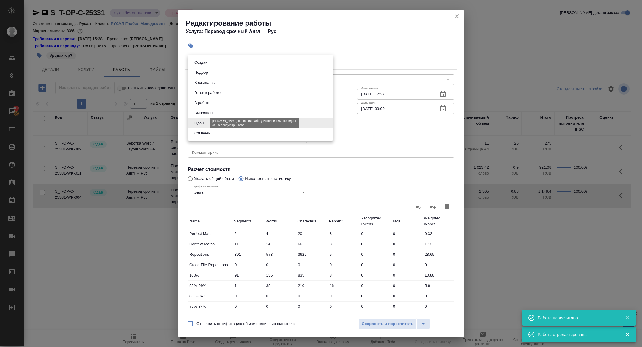
click at [199, 123] on button "Сдан" at bounding box center [199, 123] width 13 height 7
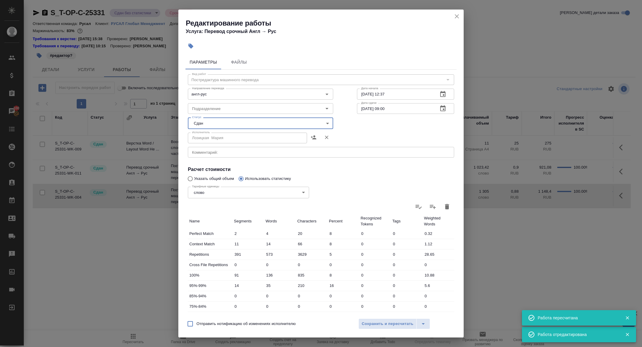
click at [391, 332] on div "Отправить нотификацию об изменениях исполнителю Сохранить и пересчитать" at bounding box center [320, 325] width 285 height 23
click at [388, 330] on div "Отправить нотификацию об изменениях исполнителю Сохранить и пересчитать" at bounding box center [320, 325] width 285 height 23
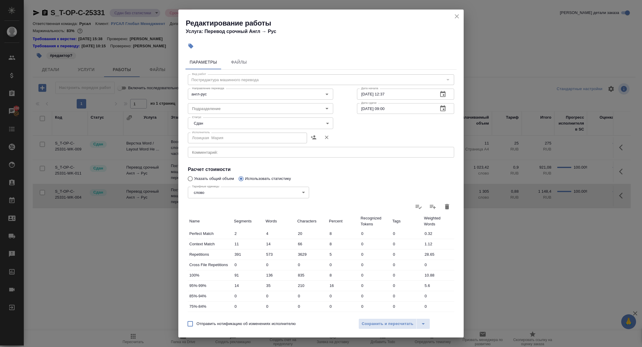
click at [388, 330] on div "Отправить нотификацию об изменениях исполнителю Сохранить и пересчитать" at bounding box center [320, 325] width 285 height 23
click at [385, 326] on span "Сохранить и пересчитать" at bounding box center [388, 323] width 52 height 7
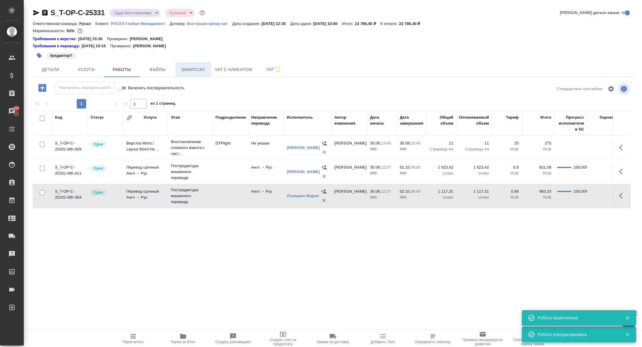
click at [202, 69] on span "Smartcat" at bounding box center [193, 69] width 29 height 7
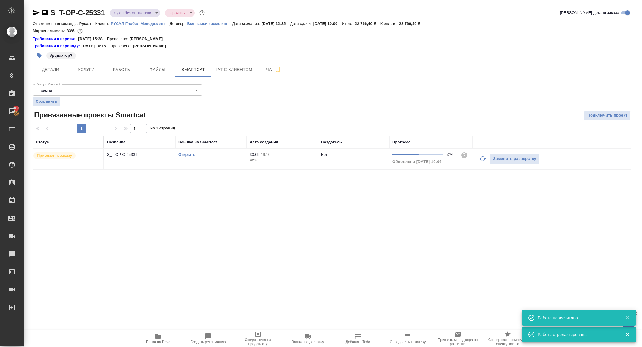
click at [190, 153] on link "Открыть" at bounding box center [186, 154] width 17 height 4
click at [141, 10] on body "🙏 .cls-1 fill:#fff; AWATERA Zhuravleva Alexandra Клиенты Спецификации Заказы 10…" at bounding box center [321, 173] width 642 height 347
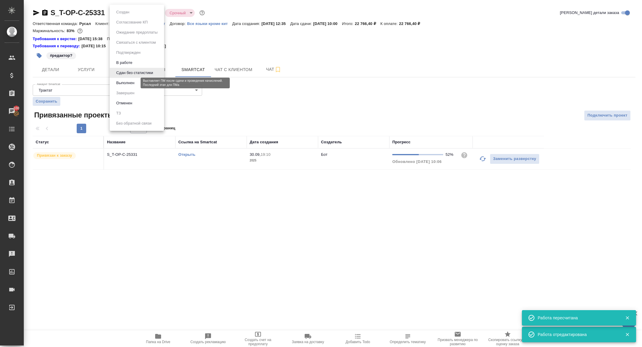
click at [127, 82] on button "Выполнен" at bounding box center [125, 83] width 22 height 7
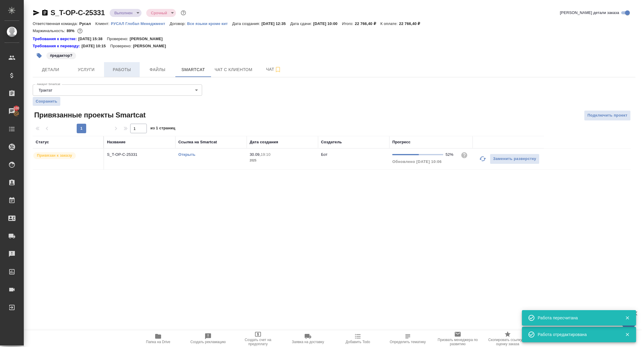
click at [113, 72] on span "Работы" at bounding box center [122, 69] width 29 height 7
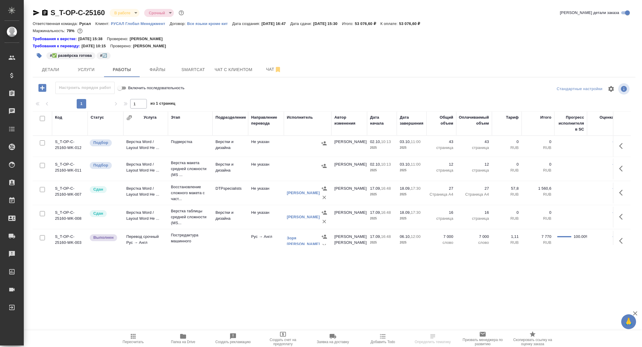
scroll to position [7, 0]
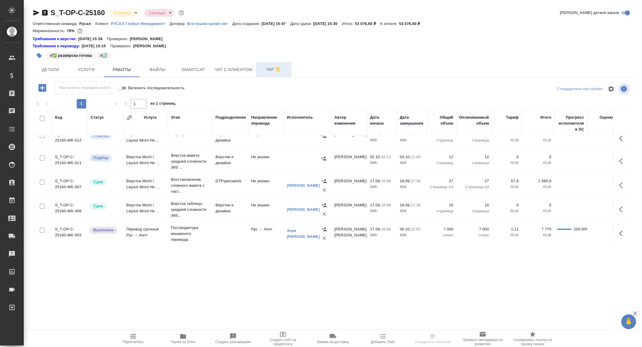
click at [276, 70] on icon "button" at bounding box center [277, 69] width 7 height 7
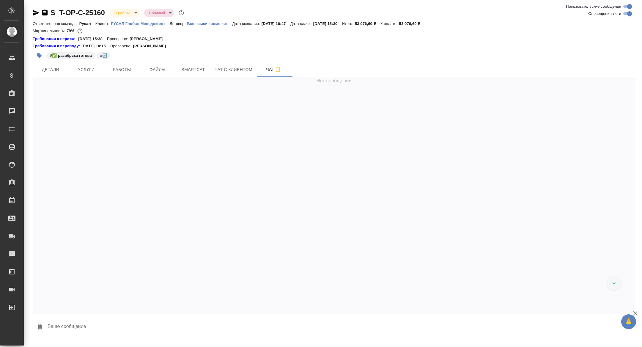
scroll to position [4128, 0]
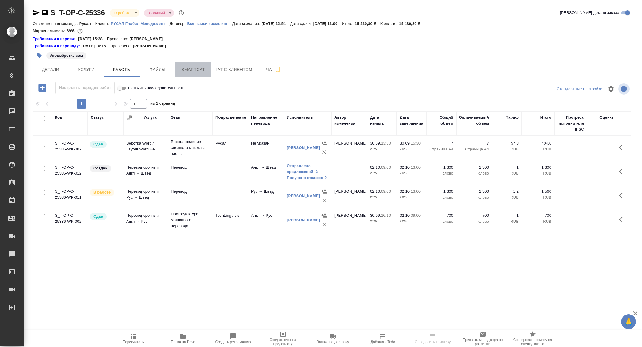
click at [189, 67] on span "Smartcat" at bounding box center [193, 69] width 29 height 7
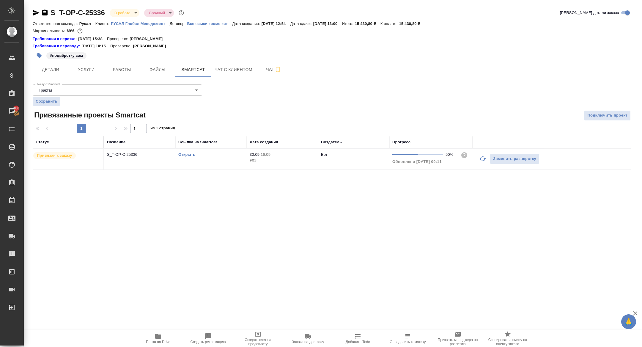
click at [590, 120] on div "Аккаунт Smartcat Трактат 5ee7379ee86966421fbf459a Аккаунт Smartcat Сохранить Пр…" at bounding box center [334, 126] width 603 height 88
click at [610, 121] on div at bounding box center [334, 122] width 603 height 3
click at [604, 117] on span "Подключить проект" at bounding box center [607, 115] width 40 height 7
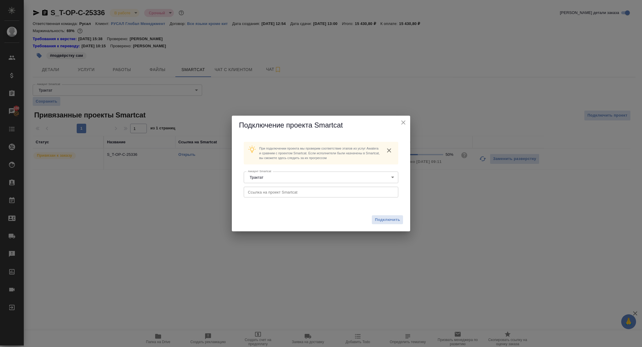
click at [271, 188] on input "text" at bounding box center [321, 192] width 155 height 11
click at [390, 219] on span "Подключить" at bounding box center [387, 220] width 25 height 6
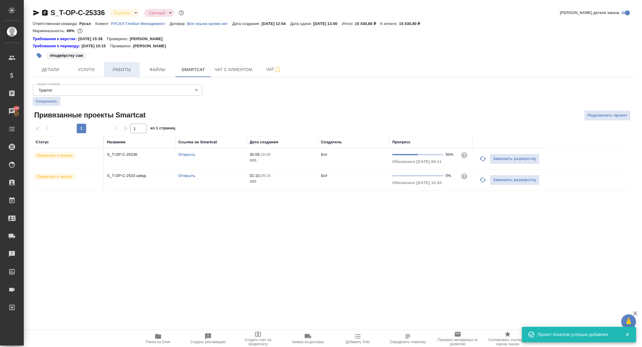
click at [114, 69] on span "Работы" at bounding box center [122, 69] width 29 height 7
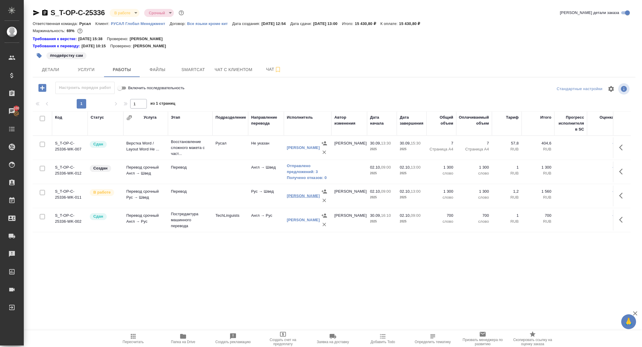
click at [296, 198] on link "[PERSON_NAME]" at bounding box center [303, 196] width 33 height 4
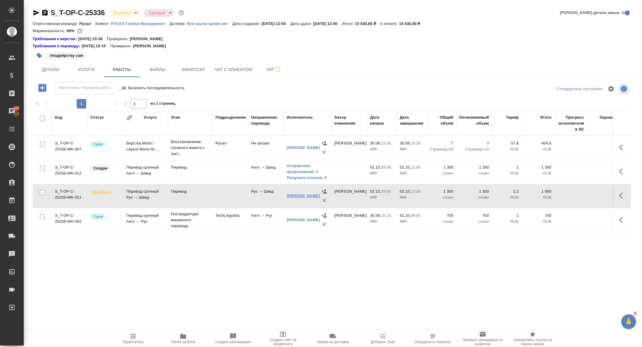
click at [303, 198] on link "Потапова Анастасия" at bounding box center [303, 196] width 33 height 4
click at [185, 69] on span "Smartcat" at bounding box center [193, 69] width 29 height 7
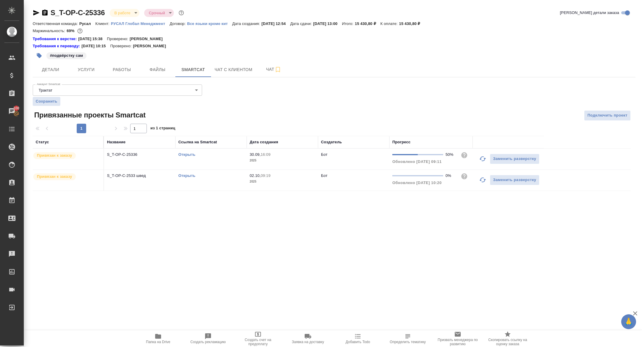
click at [184, 176] on link "Открыть" at bounding box center [186, 175] width 17 height 4
click at [485, 153] on button "button" at bounding box center [483, 159] width 14 height 14
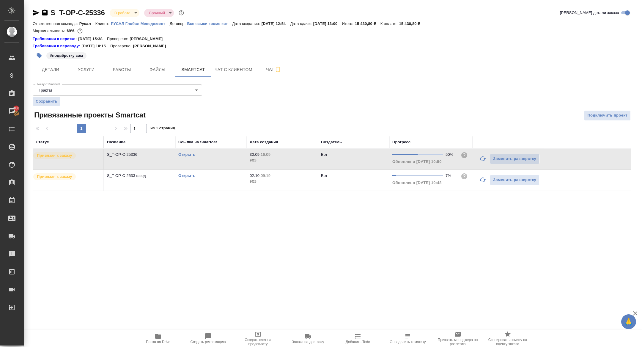
click at [483, 182] on icon "button" at bounding box center [482, 179] width 7 height 7
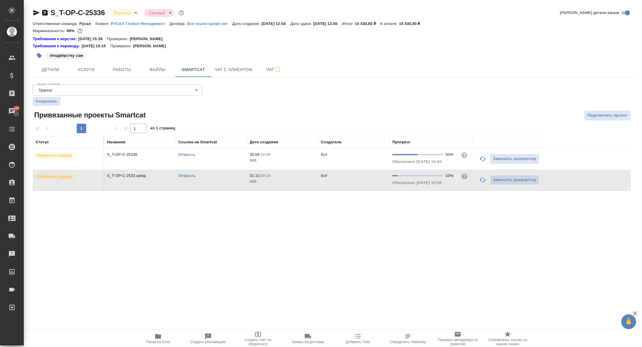
click at [481, 176] on icon "button" at bounding box center [482, 179] width 7 height 7
click at [479, 177] on button "button" at bounding box center [483, 180] width 14 height 14
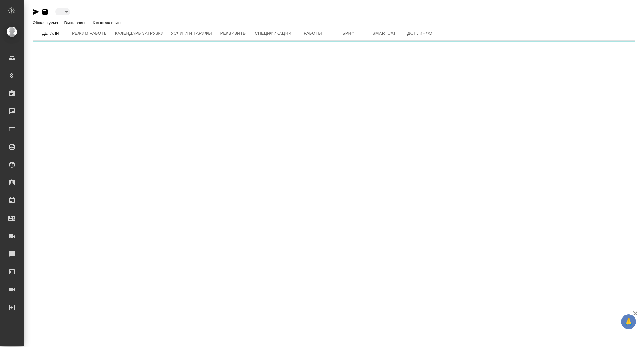
type input "active"
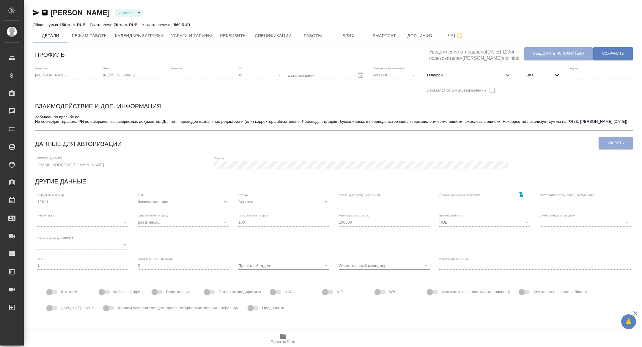
click at [528, 79] on div "Email" at bounding box center [543, 75] width 45 height 13
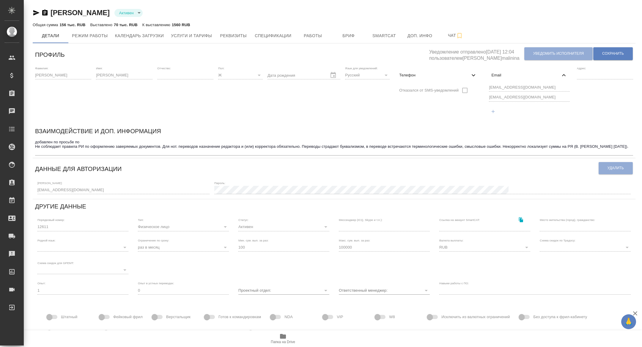
click at [481, 86] on div "Фамилия: [PERSON_NAME] Имя: [PERSON_NAME] Отчество: [PERSON_NAME]: Ж [DEMOGRAPH…" at bounding box center [334, 94] width 603 height 60
click at [480, 97] on div "Фамилия: [PERSON_NAME] Имя: [PERSON_NAME] Отчество: [PERSON_NAME]: Ж [DEMOGRAPH…" at bounding box center [334, 94] width 603 height 60
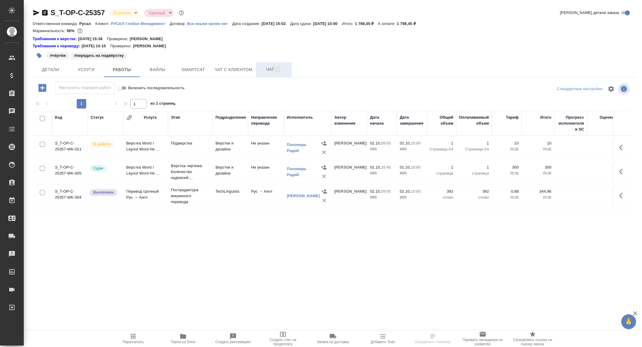
click at [270, 73] on span "Чат" at bounding box center [274, 69] width 29 height 7
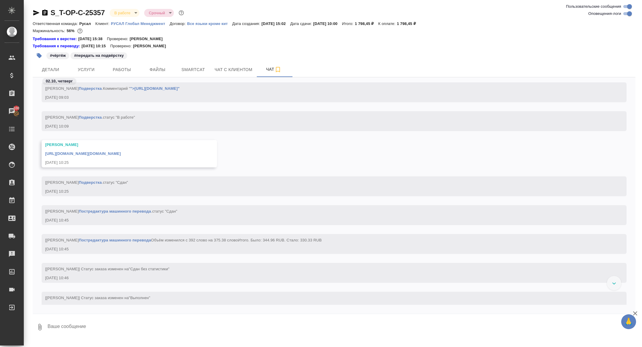
scroll to position [3367, 0]
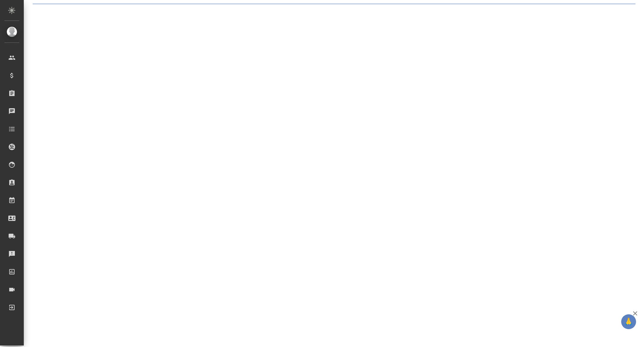
select select "RU"
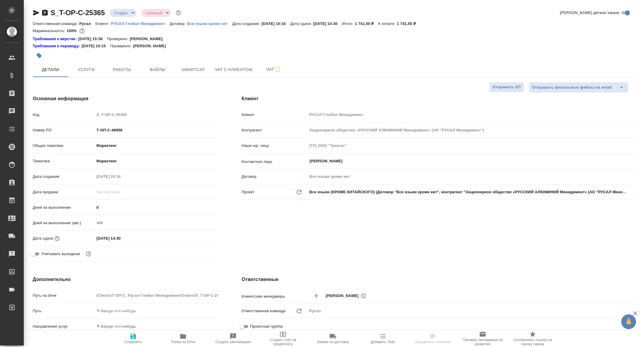
type textarea "x"
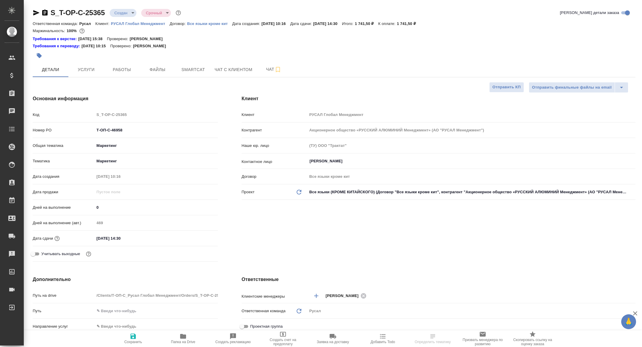
type textarea "x"
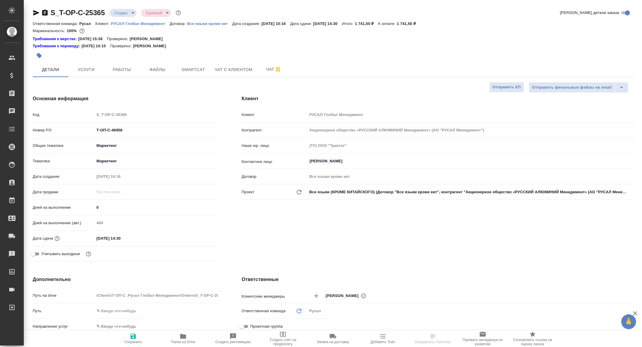
type textarea "x"
click at [123, 67] on span "Работы" at bounding box center [122, 69] width 29 height 7
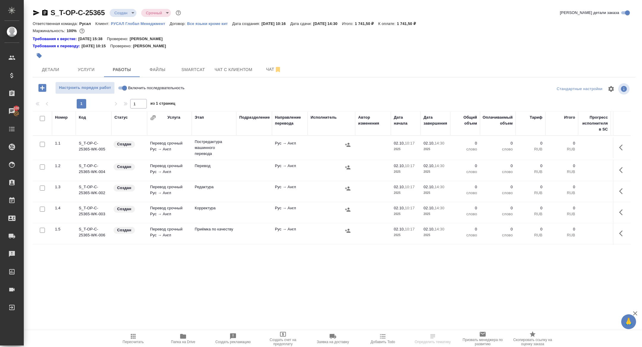
click at [182, 339] on icon "button" at bounding box center [183, 336] width 7 height 7
click at [53, 72] on span "Детали" at bounding box center [50, 69] width 29 height 7
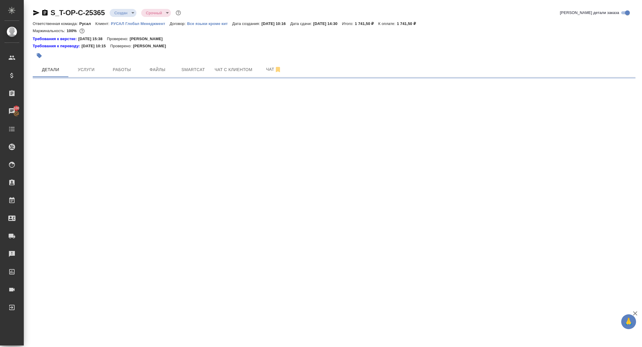
select select "RU"
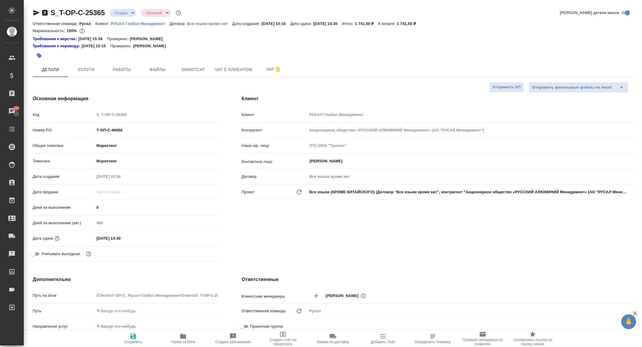
type textarea "x"
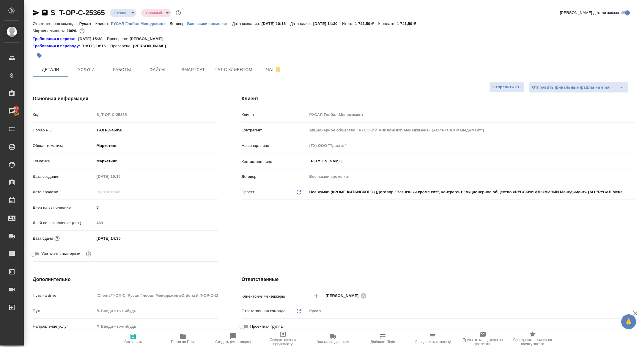
type textarea "x"
click at [120, 11] on body "🙏 .cls-1 fill:#fff; AWATERA [PERSON_NAME] Спецификации Заказы 100 Чаты Todo Про…" at bounding box center [321, 173] width 642 height 347
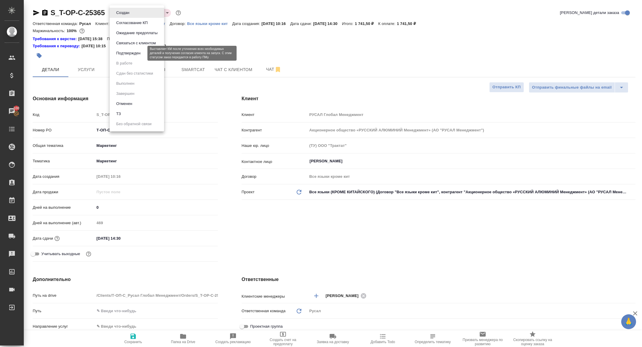
click at [125, 53] on button "Подтвержден" at bounding box center [128, 53] width 28 height 7
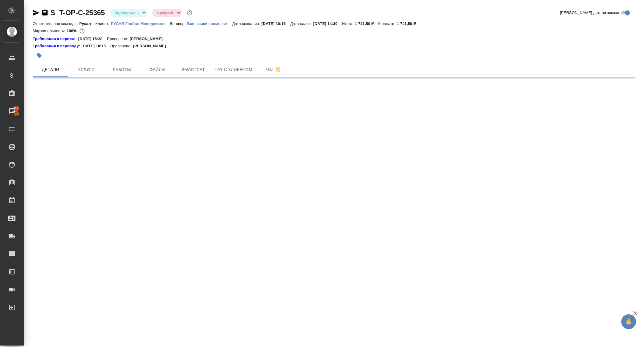
select select "RU"
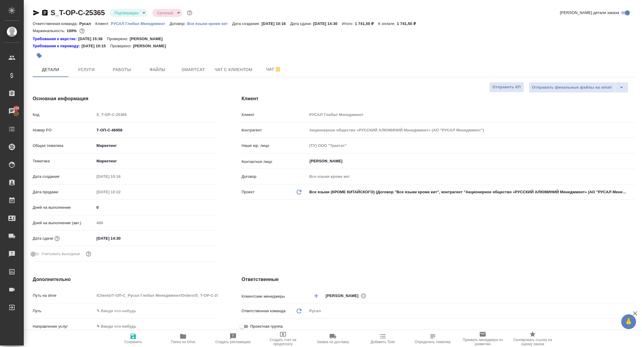
type textarea "x"
click at [38, 12] on icon "button" at bounding box center [36, 12] width 6 height 5
click at [42, 12] on icon "button" at bounding box center [44, 12] width 7 height 7
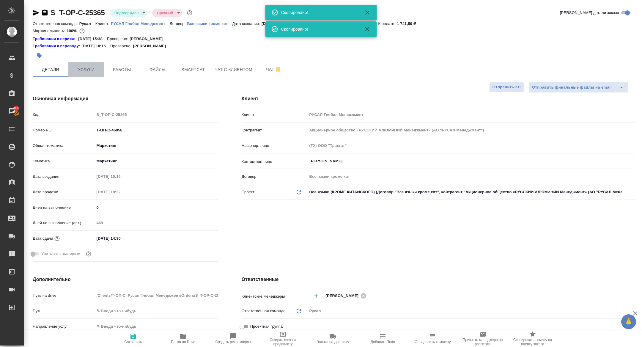
click at [81, 70] on span "Услуги" at bounding box center [86, 69] width 29 height 7
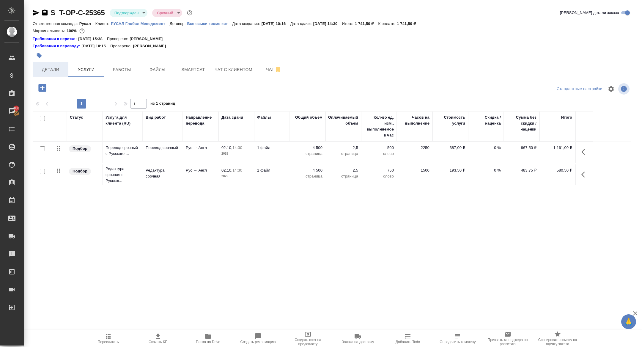
click at [61, 69] on span "Детали" at bounding box center [50, 69] width 29 height 7
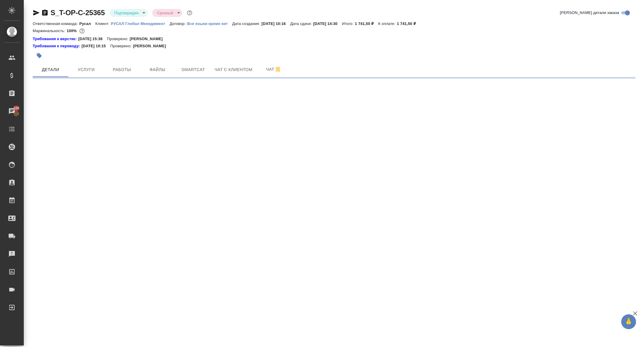
select select "RU"
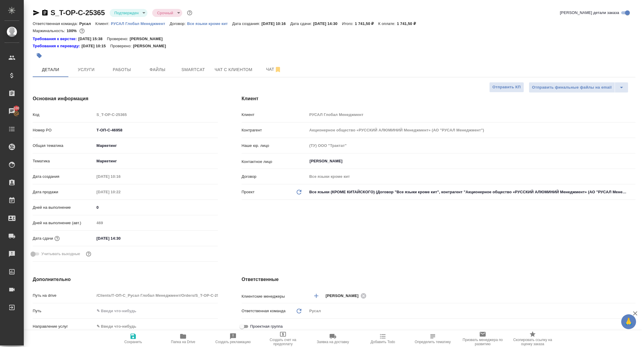
type textarea "x"
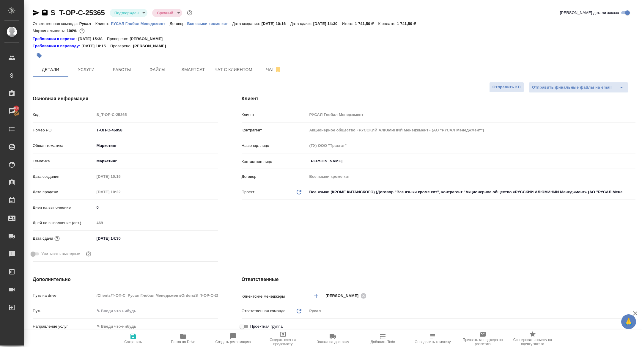
type textarea "x"
click at [86, 74] on button "Услуги" at bounding box center [86, 69] width 36 height 15
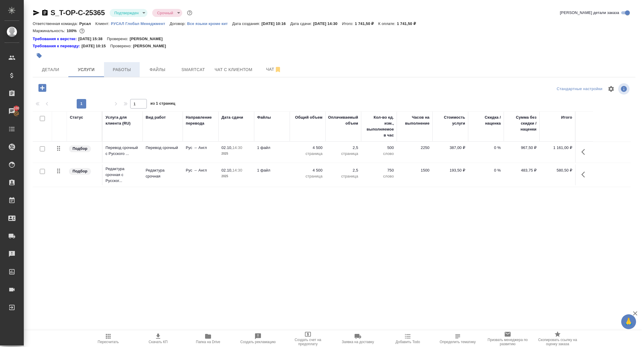
click at [108, 69] on span "Работы" at bounding box center [122, 69] width 29 height 7
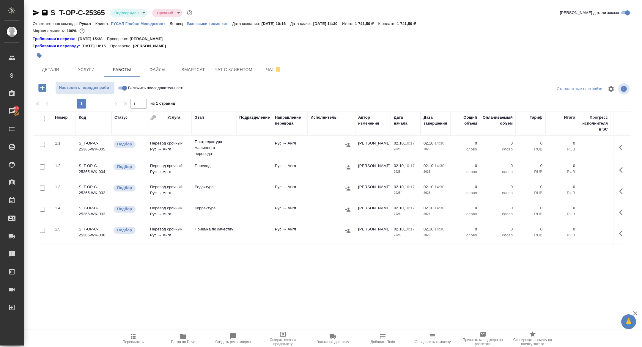
click at [44, 117] on input "checkbox" at bounding box center [42, 118] width 5 height 5
checkbox input "true"
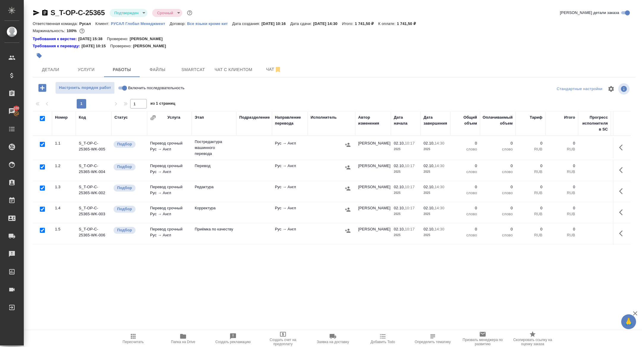
checkbox input "true"
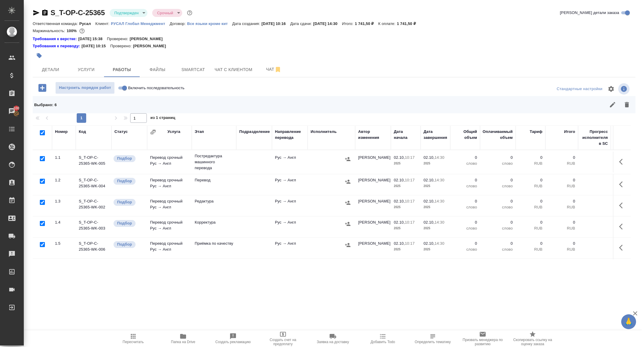
click at [41, 157] on input "checkbox" at bounding box center [42, 158] width 5 height 5
checkbox input "false"
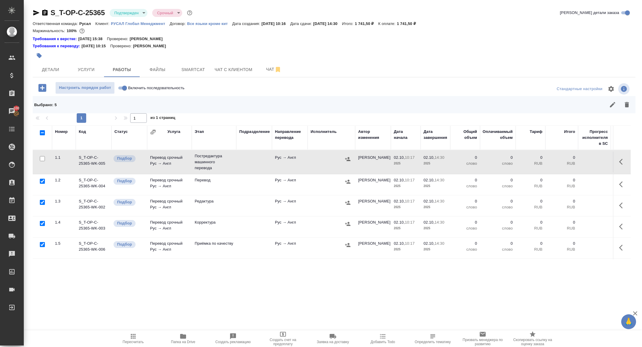
scroll to position [20, 0]
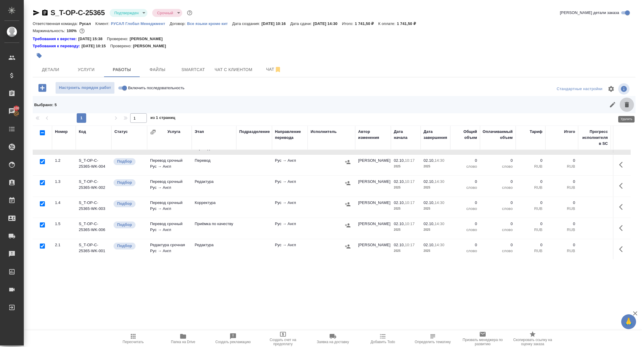
click at [626, 103] on icon "button" at bounding box center [627, 104] width 4 height 5
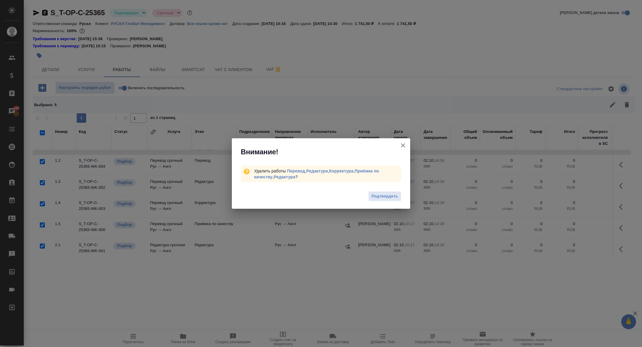
click at [404, 200] on div "Подтвердить" at bounding box center [321, 197] width 178 height 24
click at [392, 196] on span "Подтвердить" at bounding box center [385, 196] width 26 height 7
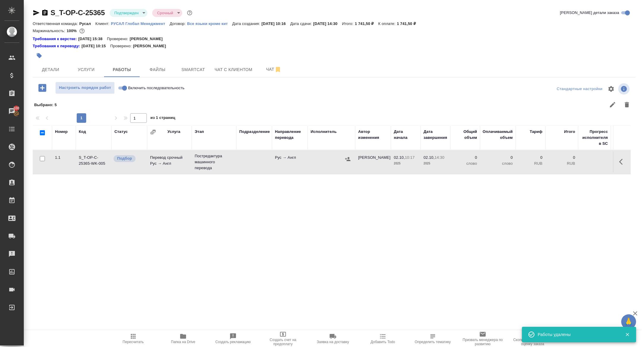
scroll to position [0, 0]
click at [623, 163] on icon "button" at bounding box center [622, 161] width 7 height 7
click at [581, 161] on icon "button" at bounding box center [578, 161] width 7 height 7
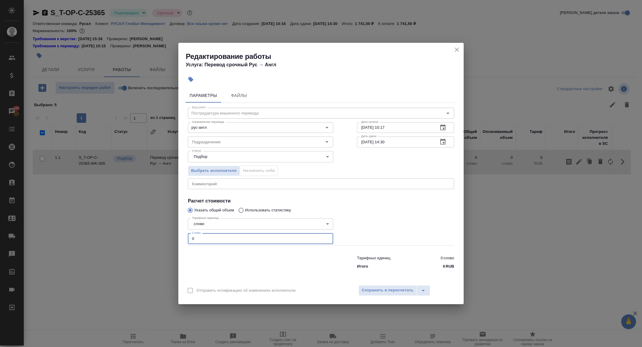
drag, startPoint x: 193, startPoint y: 240, endPoint x: 170, endPoint y: 235, distance: 24.1
click at [171, 236] on div "Редактирование работы Услуга: Перевод срочный Рус → Англ Параметры Файлы Вид ра…" at bounding box center [321, 173] width 642 height 347
type input "450"
click at [397, 290] on span "Сохранить и пересчитать" at bounding box center [388, 290] width 52 height 7
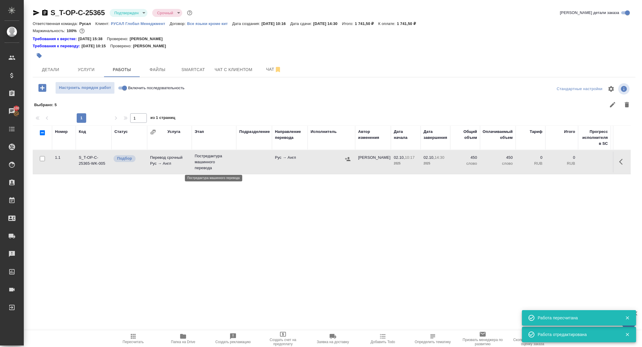
click at [209, 164] on p "Постредактура машинного перевода" at bounding box center [214, 162] width 39 height 18
click at [345, 161] on button "button" at bounding box center [347, 159] width 9 height 9
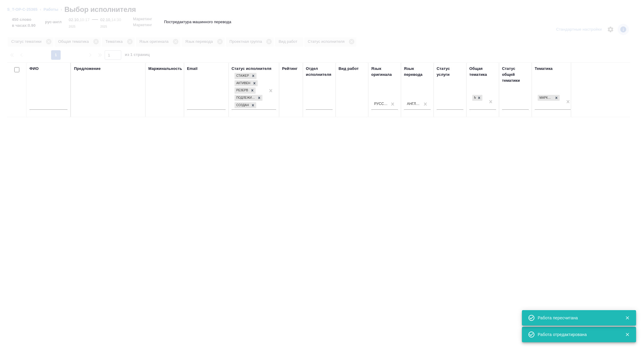
click at [56, 107] on input "text" at bounding box center [48, 105] width 38 height 7
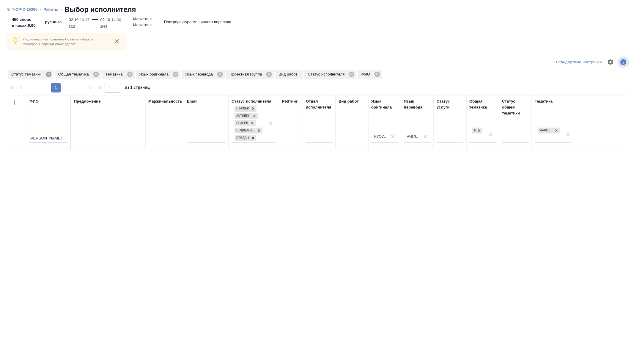
type input "богданова"
click at [49, 72] on icon at bounding box center [48, 74] width 5 height 5
drag, startPoint x: 53, startPoint y: 137, endPoint x: 0, endPoint y: 137, distance: 52.9
click at [0, 137] on div "Упс, не нашли исполнителей с таким набором фильтров. Попробуй что-то удалить Ст…" at bounding box center [321, 182] width 642 height 329
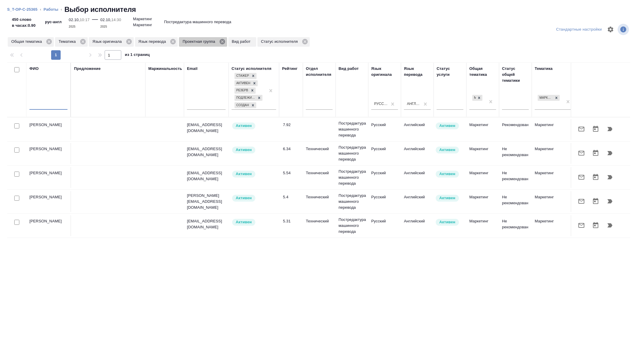
click at [224, 42] on icon at bounding box center [222, 41] width 5 height 5
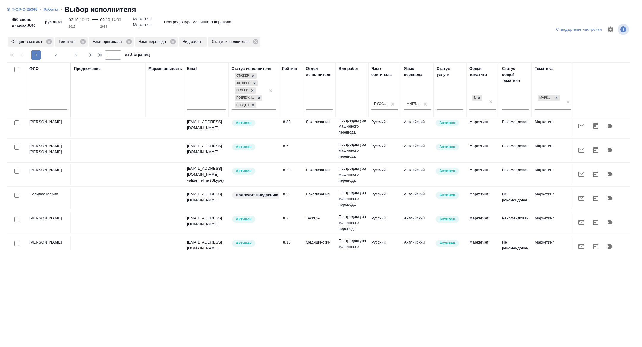
scroll to position [29, 0]
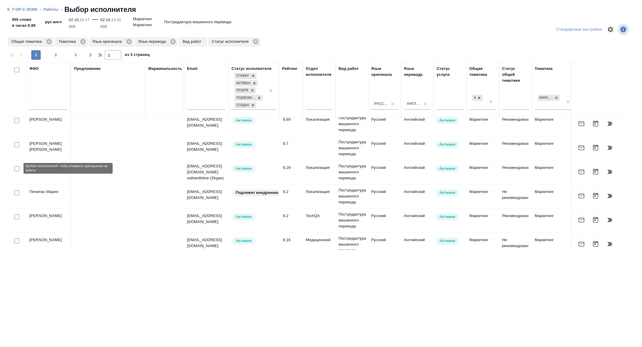
click at [15, 168] on input "checkbox" at bounding box center [16, 168] width 5 height 5
checkbox input "true"
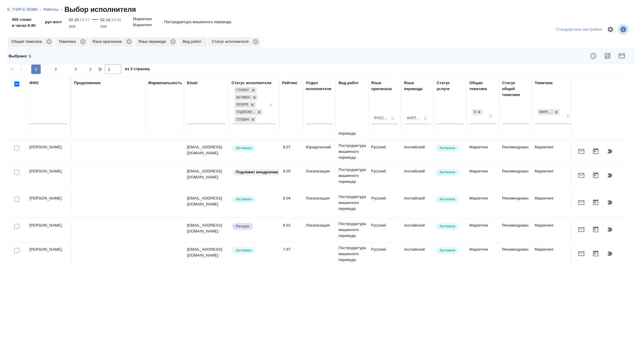
scroll to position [186, 0]
click at [15, 196] on input "checkbox" at bounding box center [16, 198] width 5 height 5
checkbox input "true"
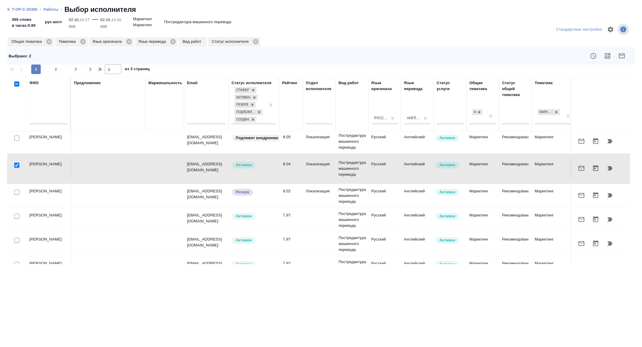
scroll to position [238, 0]
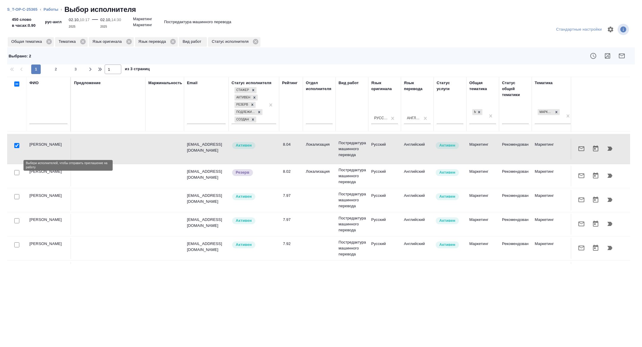
click at [14, 170] on input "checkbox" at bounding box center [16, 172] width 5 height 5
checkbox input "true"
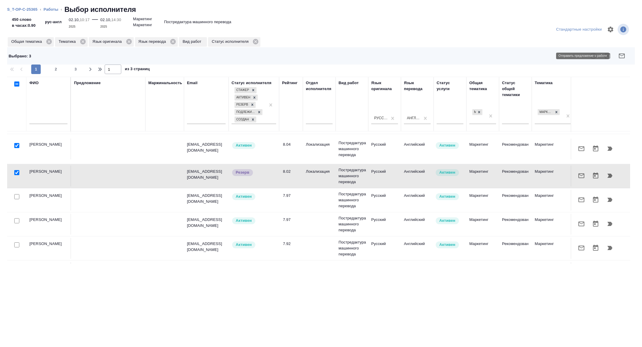
click at [625, 57] on icon "button" at bounding box center [621, 55] width 7 height 7
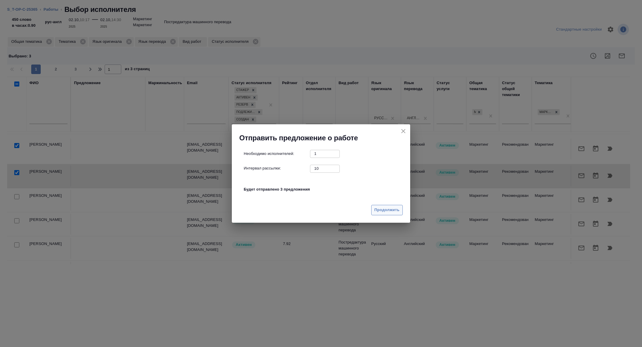
click at [387, 212] on span "Продолжить" at bounding box center [387, 210] width 25 height 7
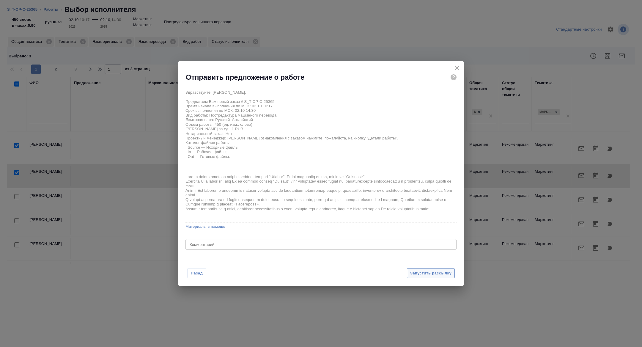
click at [424, 277] on button "Запустить рассылку" at bounding box center [431, 273] width 48 height 10
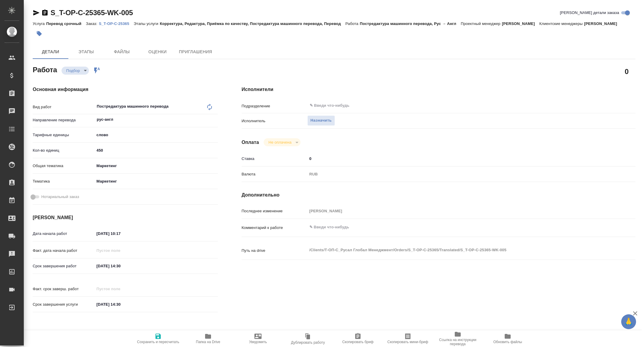
type textarea "x"
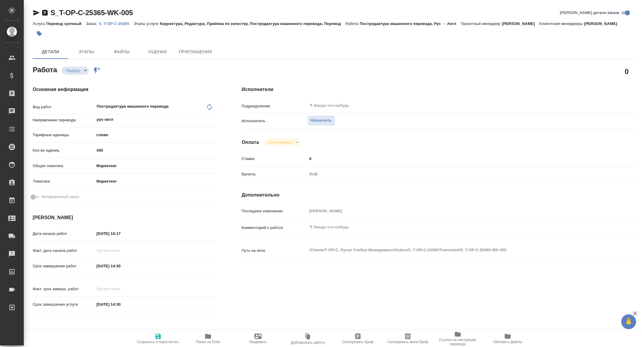
type textarea "x"
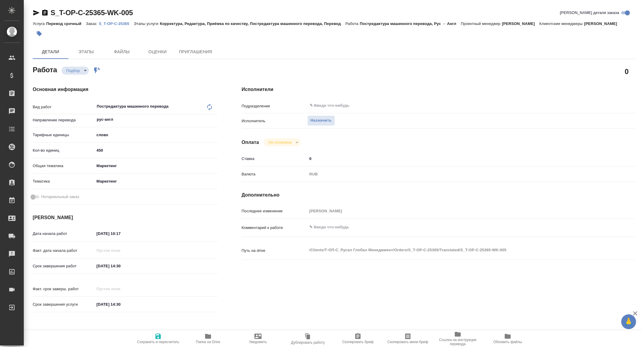
type textarea "x"
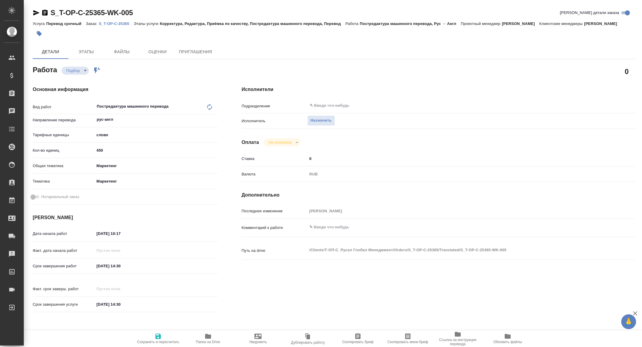
type textarea "x"
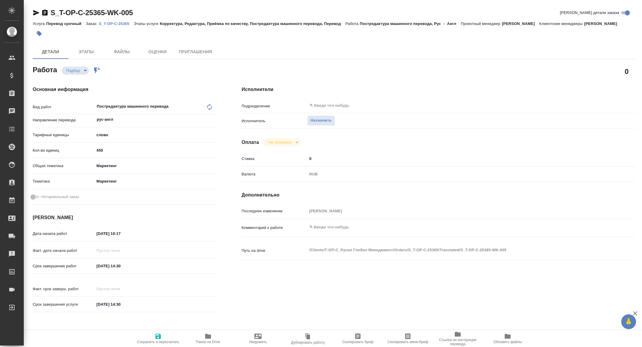
type textarea "x"
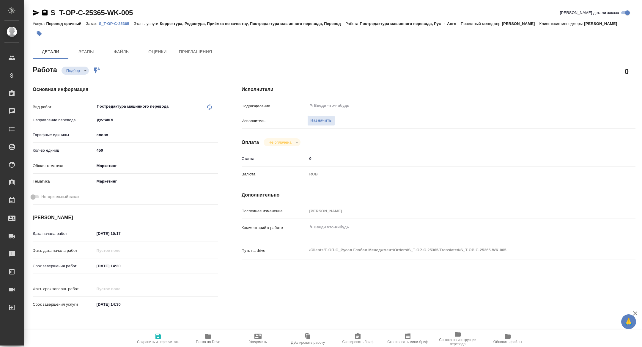
type textarea "x"
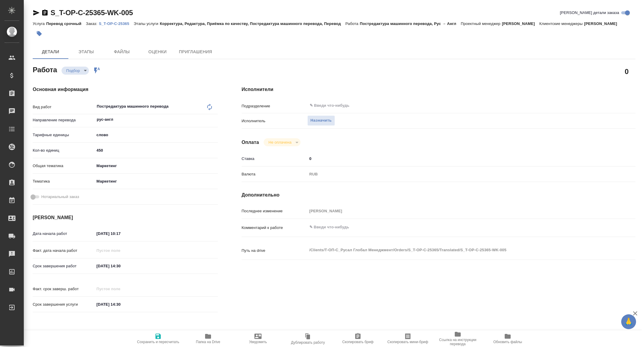
type textarea "x"
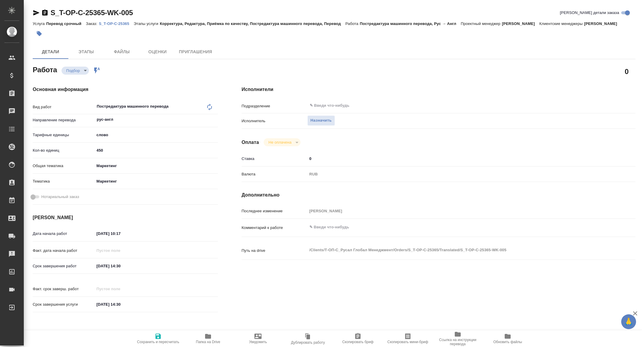
click at [408, 341] on span "Скопировать мини-бриф" at bounding box center [407, 342] width 41 height 4
type textarea "x"
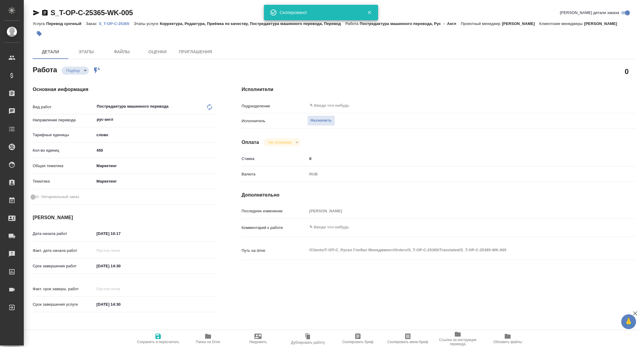
type textarea "x"
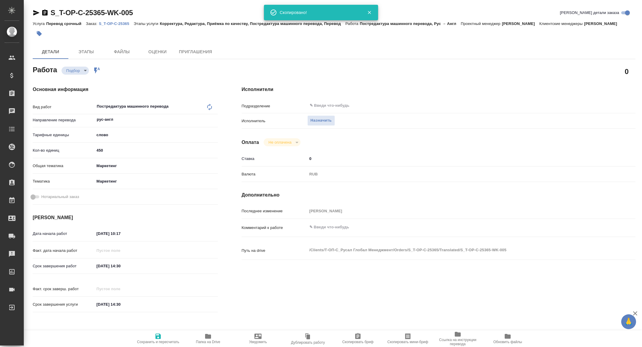
type textarea "x"
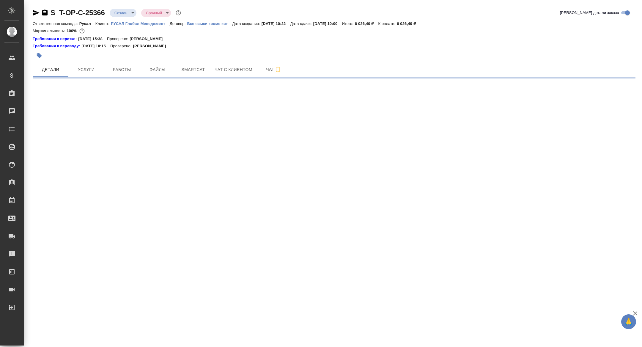
select select "RU"
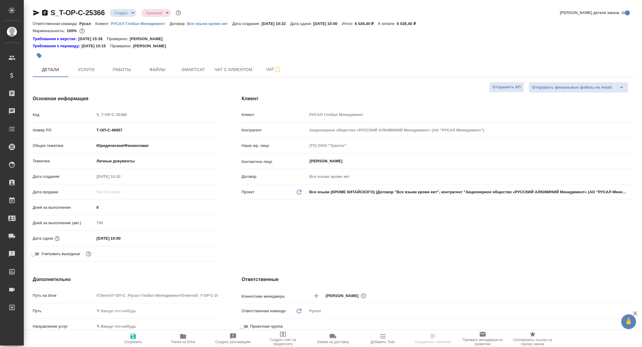
type textarea "x"
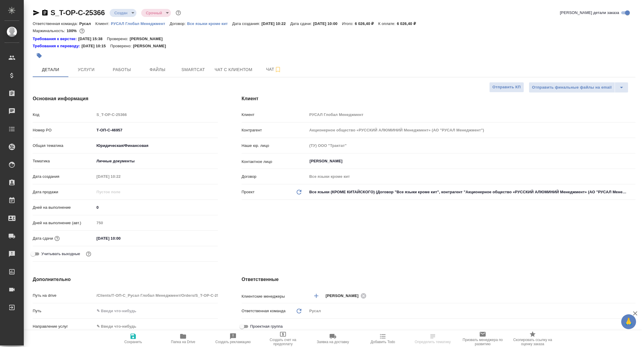
type textarea "x"
click at [190, 341] on span "Папка на Drive" at bounding box center [183, 342] width 24 height 4
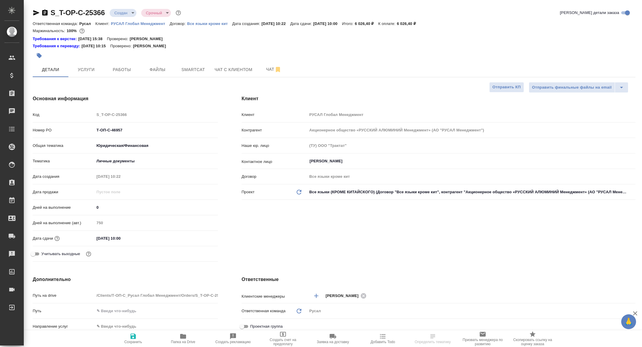
type textarea "x"
select select "RU"
type textarea "x"
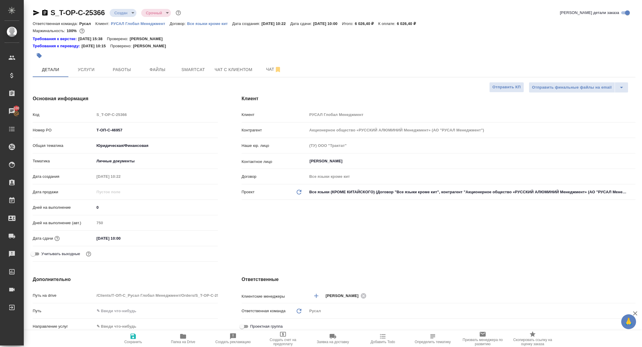
type textarea "x"
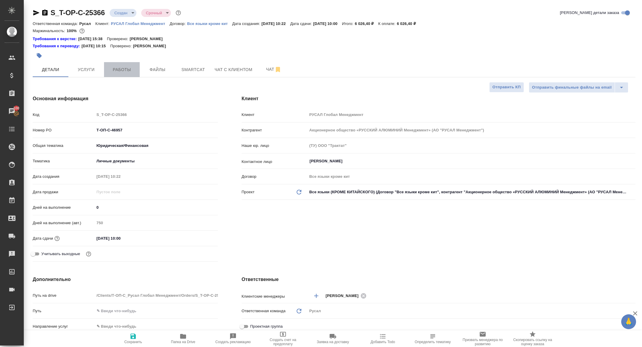
click at [119, 75] on button "Работы" at bounding box center [122, 69] width 36 height 15
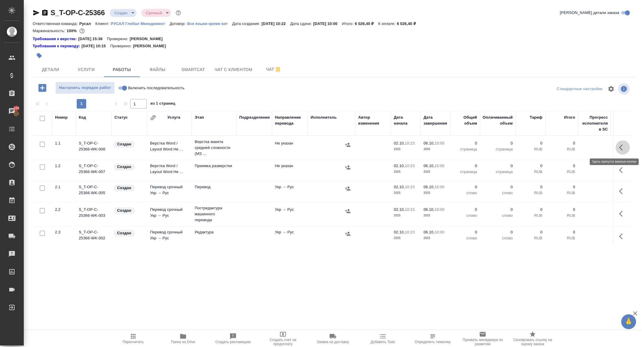
click at [622, 145] on icon "button" at bounding box center [622, 147] width 7 height 7
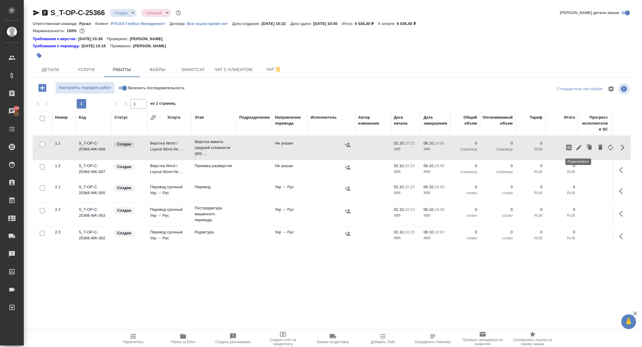
click at [575, 145] on button "button" at bounding box center [579, 147] width 10 height 14
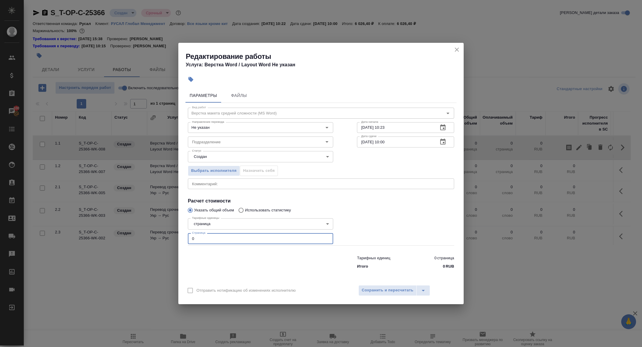
drag, startPoint x: 195, startPoint y: 241, endPoint x: 169, endPoint y: 237, distance: 26.8
click at [169, 237] on div "Редактирование работы Услуга: Верстка Word / Layout Word Не указан Параметры Фа…" at bounding box center [321, 173] width 642 height 347
type input "4"
click at [396, 286] on button "Сохранить и пересчитать" at bounding box center [387, 290] width 58 height 11
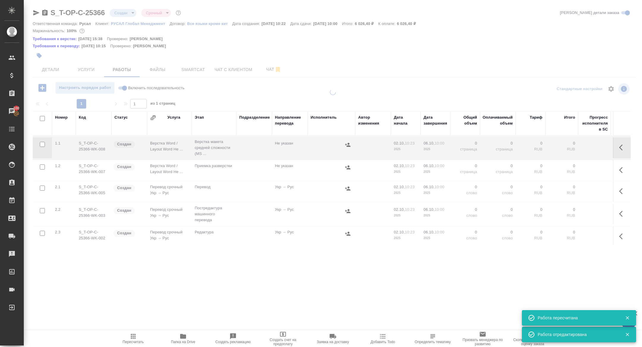
click at [619, 149] on icon "button" at bounding box center [622, 147] width 7 height 7
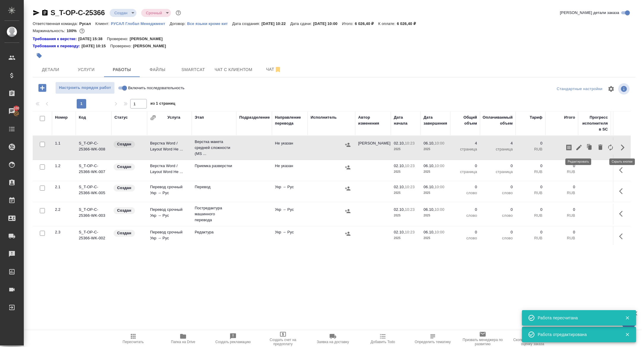
click at [579, 144] on icon "button" at bounding box center [578, 147] width 7 height 7
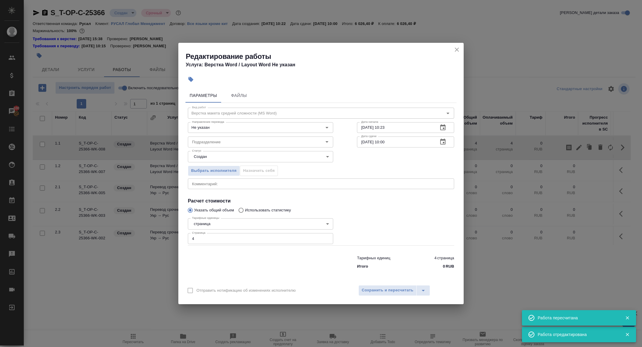
click at [454, 51] on icon "close" at bounding box center [456, 49] width 7 height 7
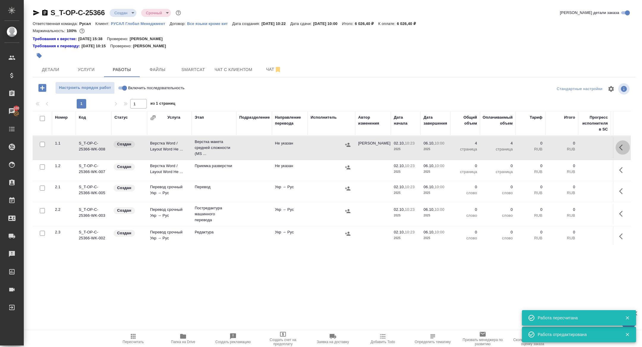
click at [623, 144] on icon "button" at bounding box center [622, 147] width 7 height 7
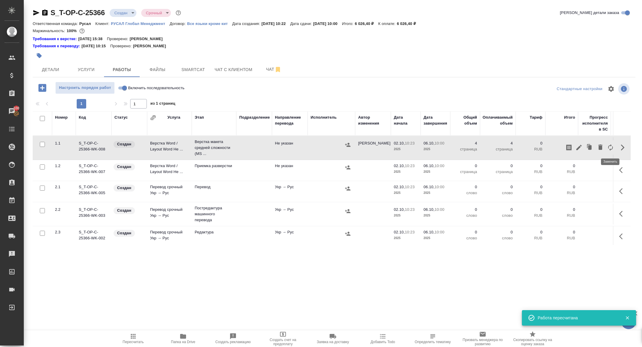
click at [610, 148] on icon "button" at bounding box center [610, 147] width 7 height 7
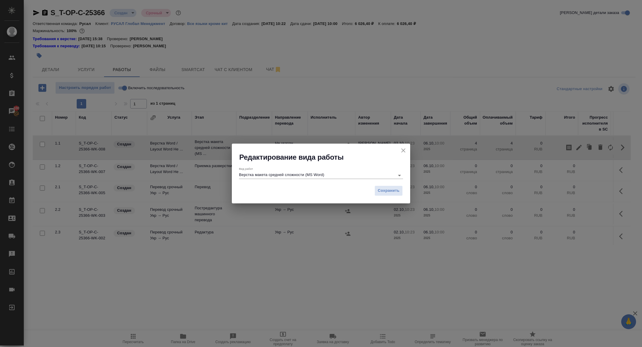
click at [261, 175] on input "Верстка макета средней сложности (MS Word)" at bounding box center [315, 175] width 153 height 7
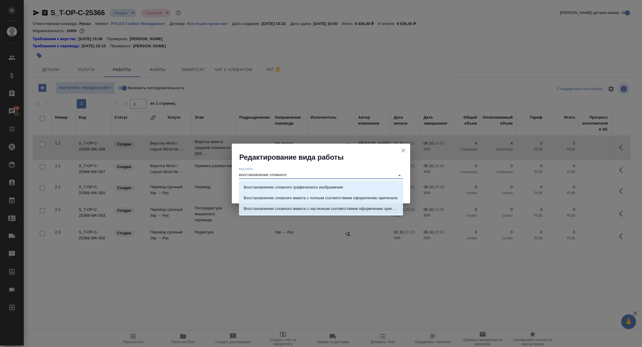
click at [298, 205] on li "Восстановление сложного макета с частичным соответствием оформлению оригинала" at bounding box center [321, 208] width 164 height 11
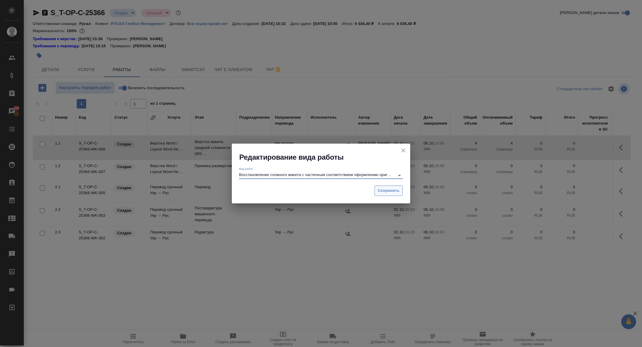
type input "Восстановление сложного макета с частичным соответствием оформлению оригинала"
click at [389, 194] on button "Сохранить" at bounding box center [389, 190] width 28 height 10
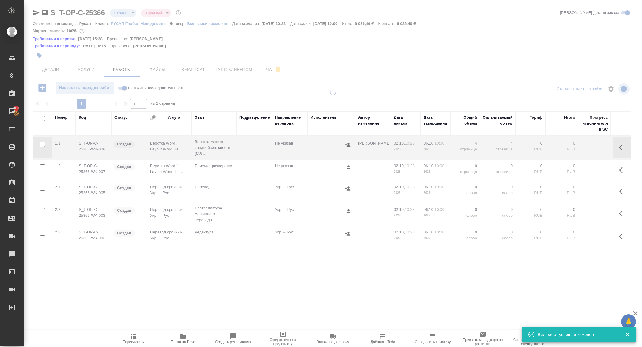
click at [620, 147] on icon "button" at bounding box center [621, 147] width 4 height 6
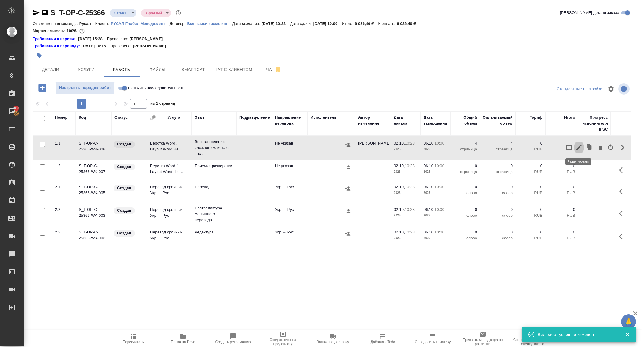
click at [577, 145] on icon "button" at bounding box center [578, 147] width 7 height 7
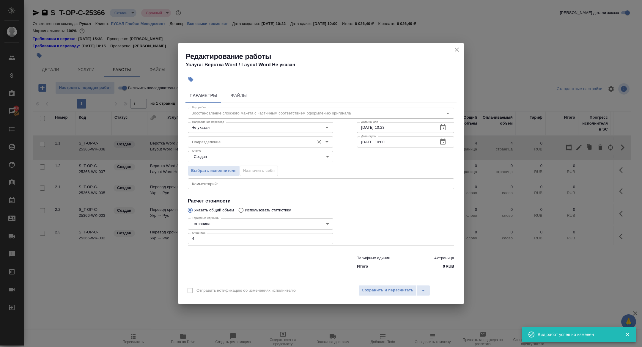
click at [215, 145] on input "Подразделение" at bounding box center [251, 141] width 122 height 7
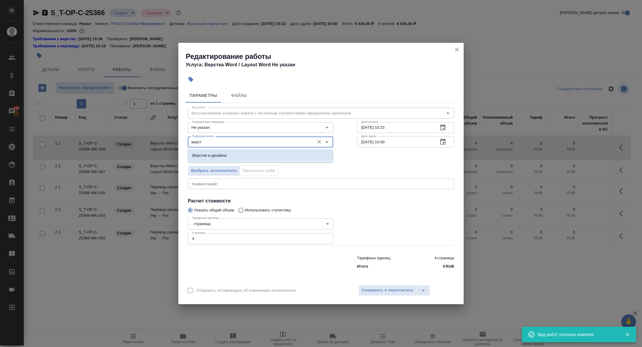
click at [241, 154] on li "Верстки и дизайна" at bounding box center [260, 155] width 145 height 11
type input "Верстки и дизайна"
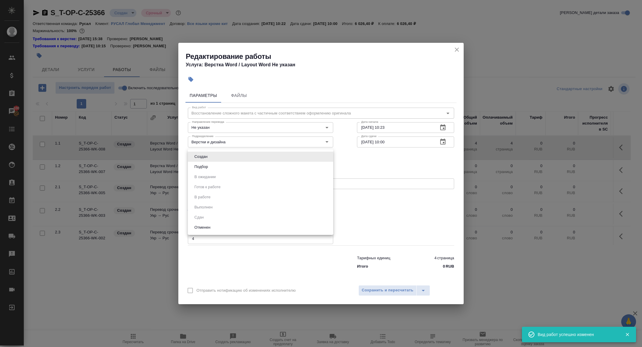
click at [210, 153] on body "🙏 .cls-1 fill:#fff; AWATERA [PERSON_NAME] Спецификации Заказы 100 Чаты Todo Про…" at bounding box center [321, 173] width 642 height 347
click at [210, 168] on li "Подбор" at bounding box center [260, 167] width 145 height 10
type input "recruiting"
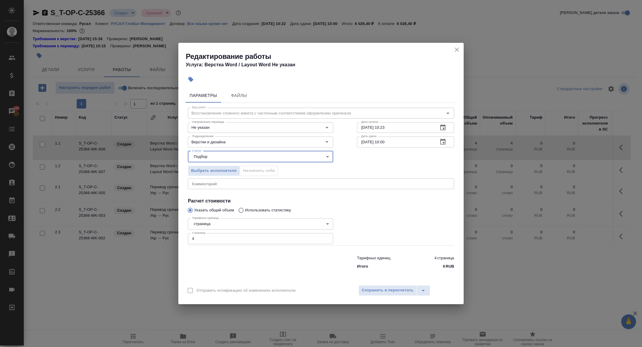
click at [443, 145] on icon "button" at bounding box center [442, 141] width 7 height 7
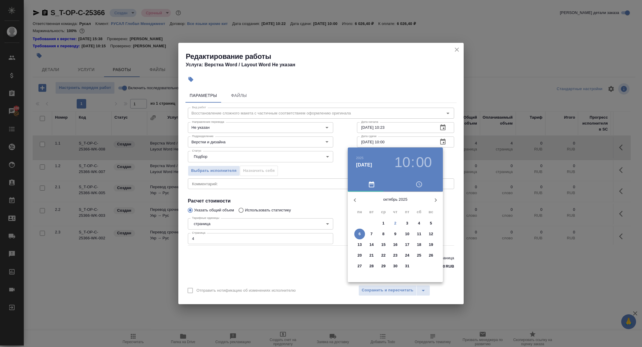
click at [396, 222] on p "2" at bounding box center [395, 223] width 2 height 6
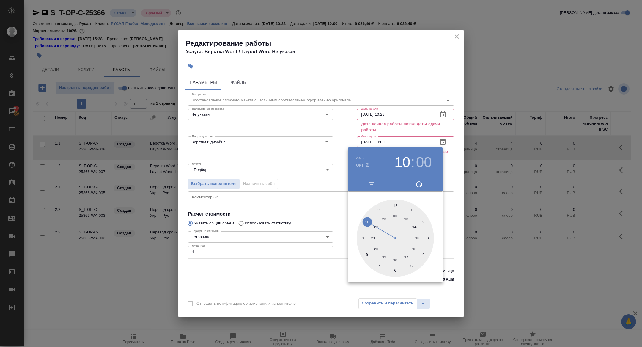
click at [406, 218] on div at bounding box center [395, 237] width 77 height 77
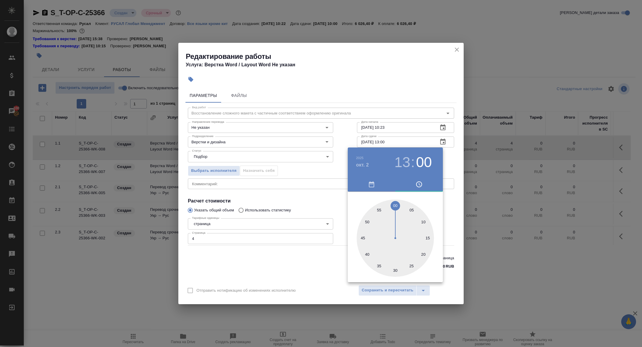
click at [394, 273] on div at bounding box center [395, 237] width 77 height 77
type input "[DATE] 13:30"
click at [314, 226] on div at bounding box center [321, 173] width 642 height 347
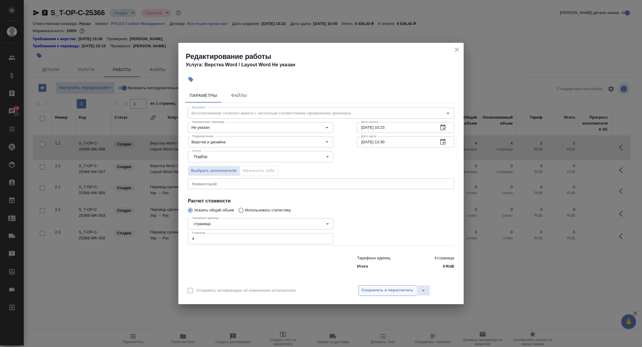
click at [378, 292] on span "Сохранить и пересчитать" at bounding box center [388, 290] width 52 height 7
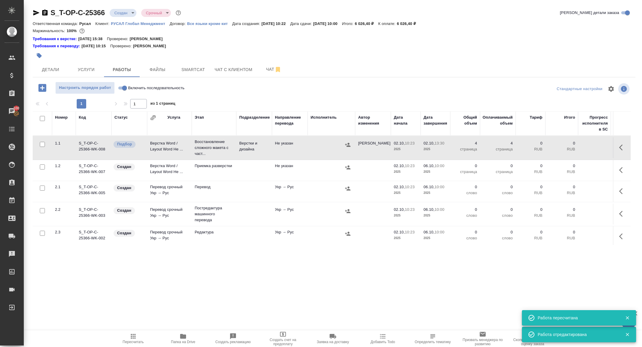
click at [122, 8] on div "S_T-OP-C-25366 Создан new Срочный urgent" at bounding box center [108, 13] width 150 height 10
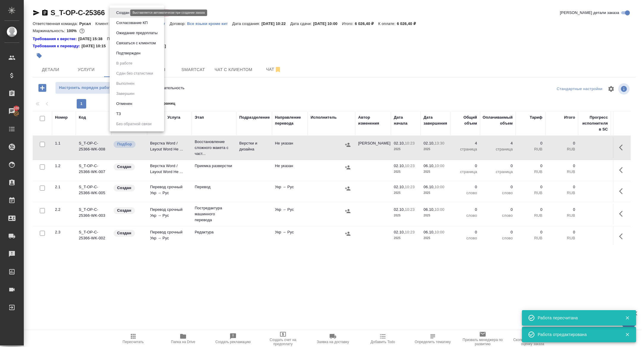
click at [122, 14] on body "🙏 .cls-1 fill:#fff; AWATERA [PERSON_NAME] Спецификации Заказы 100 Чаты Todo Про…" at bounding box center [321, 173] width 642 height 347
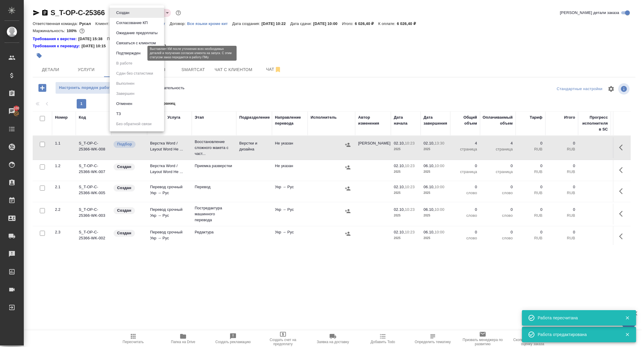
click at [126, 55] on button "Подтвержден" at bounding box center [128, 53] width 28 height 7
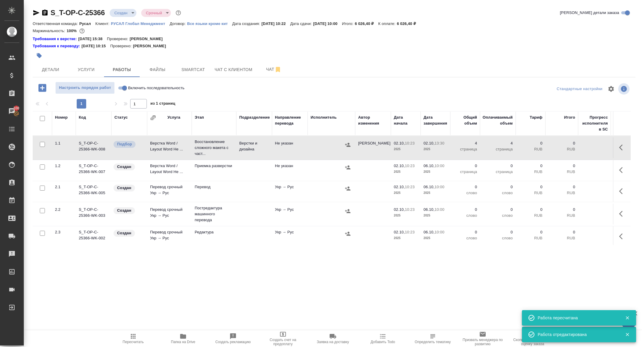
click at [118, 14] on body "🙏 .cls-1 fill:#fff; AWATERA [PERSON_NAME] Спецификации Заказы 100 Чаты Todo Про…" at bounding box center [321, 173] width 642 height 347
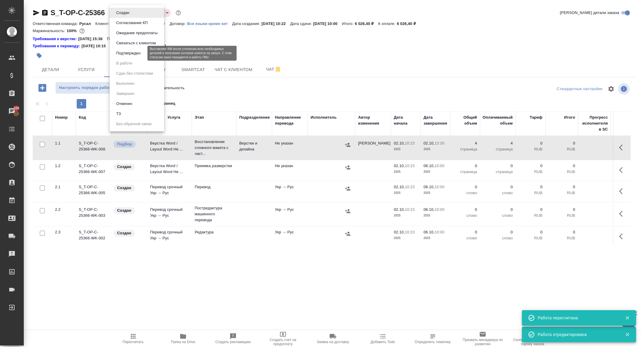
click at [125, 51] on button "Подтвержден" at bounding box center [128, 53] width 28 height 7
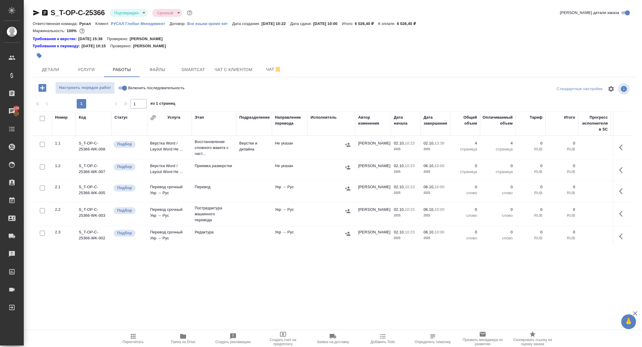
click at [124, 88] on input "Включить последовательность" at bounding box center [124, 87] width 21 height 7
checkbox input "true"
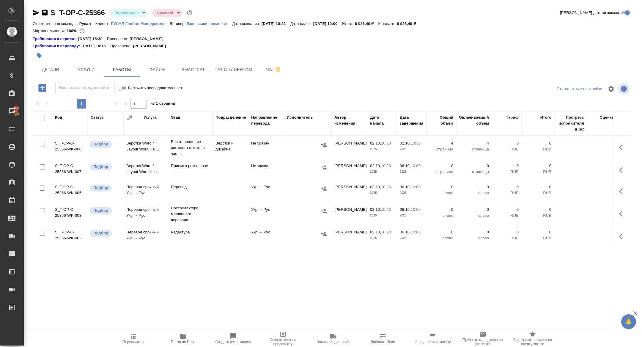
click at [131, 141] on td "Верстка Word / Layout Word Не ..." at bounding box center [145, 147] width 45 height 21
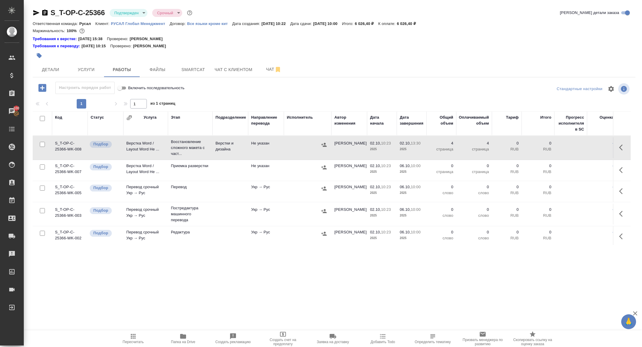
click at [131, 141] on td "Верстка Word / Layout Word Не ..." at bounding box center [145, 147] width 45 height 21
click at [267, 71] on span "Чат" at bounding box center [274, 69] width 29 height 7
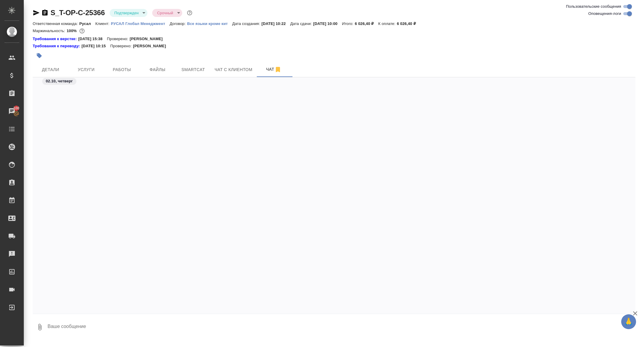
scroll to position [724, 0]
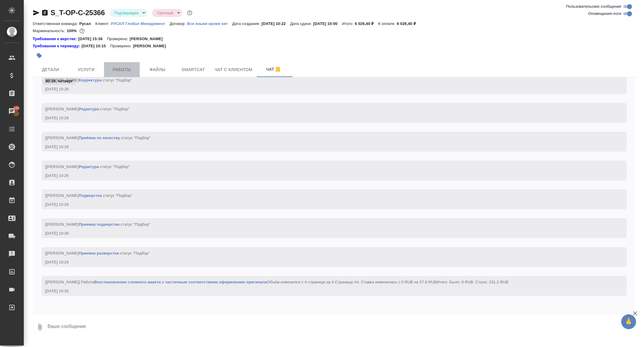
click at [133, 67] on span "Работы" at bounding box center [122, 69] width 29 height 7
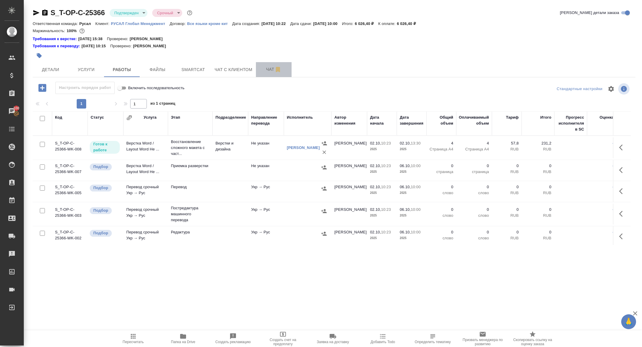
click at [266, 67] on span "Чат" at bounding box center [274, 69] width 29 height 7
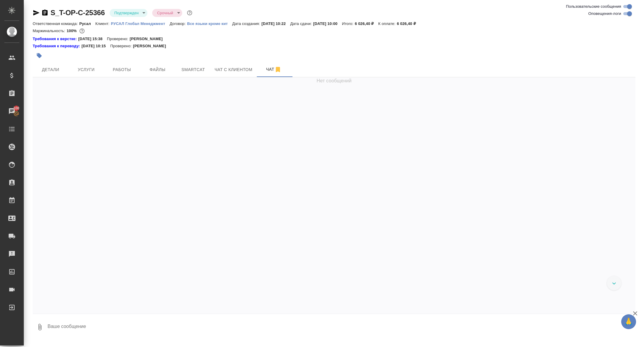
scroll to position [923, 0]
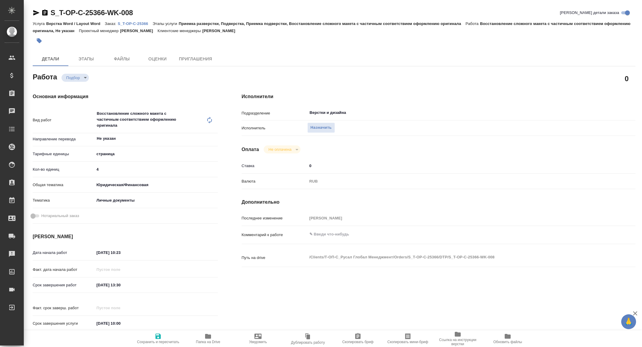
type textarea "x"
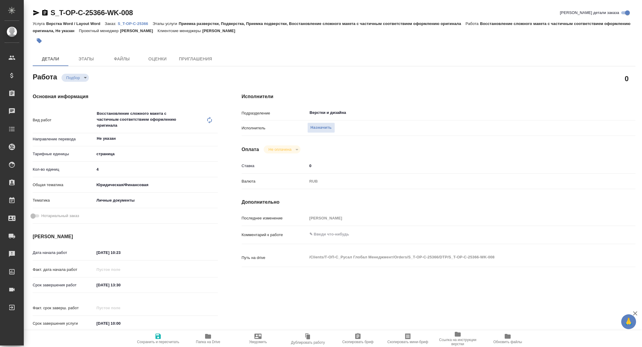
type textarea "x"
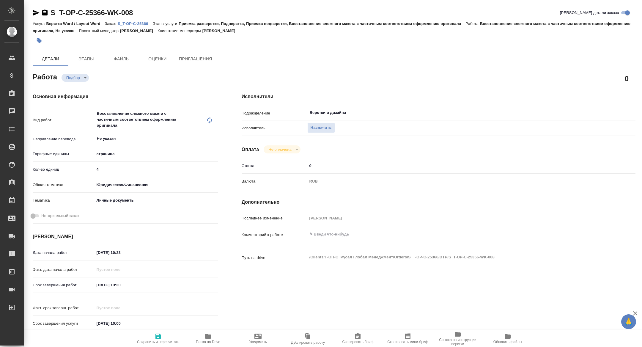
type textarea "x"
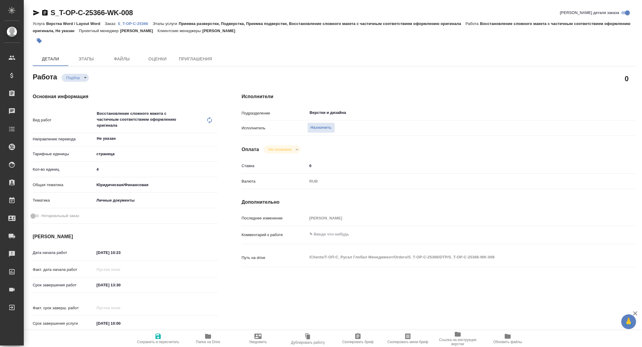
click at [36, 12] on icon "button" at bounding box center [36, 12] width 6 height 5
type textarea "x"
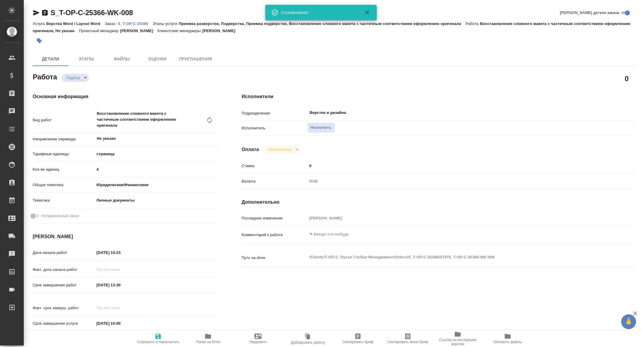
type textarea "x"
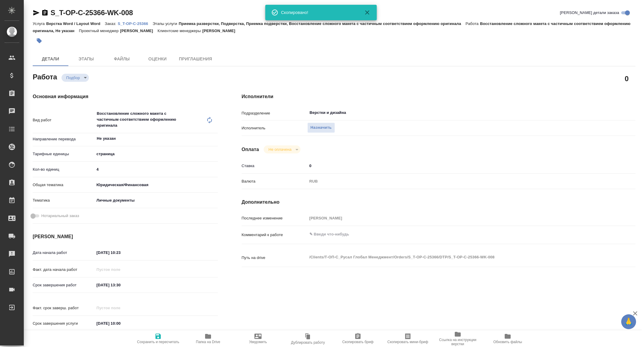
type textarea "x"
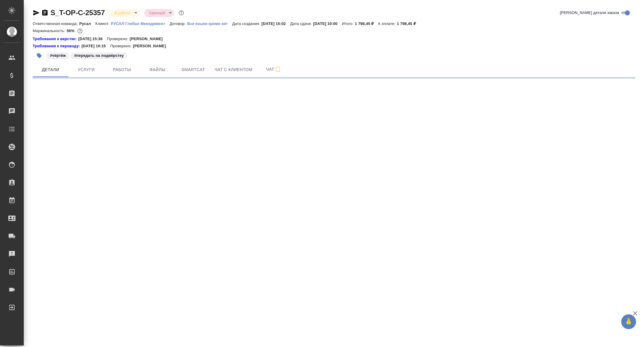
select select "RU"
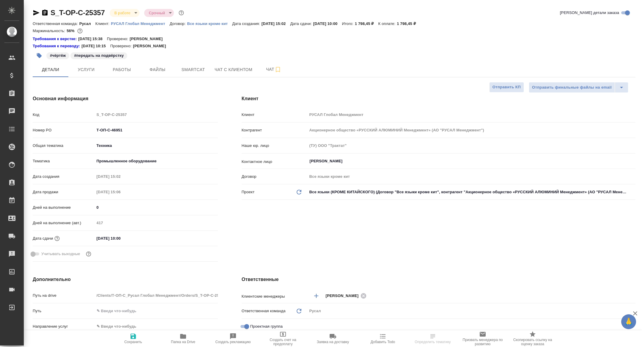
type textarea "x"
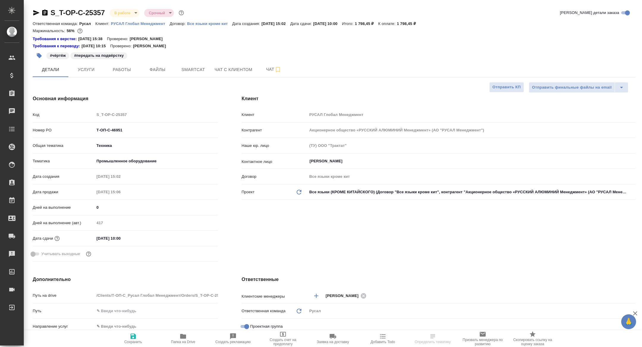
type textarea "x"
click at [183, 337] on icon "button" at bounding box center [183, 336] width 6 height 5
type textarea "x"
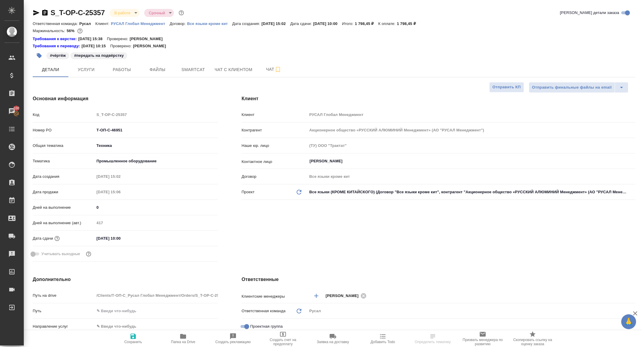
select select "RU"
type textarea "x"
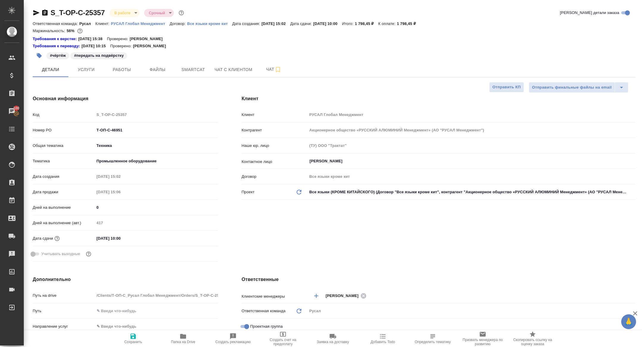
type textarea "x"
click at [75, 71] on span "Услуги" at bounding box center [86, 69] width 29 height 7
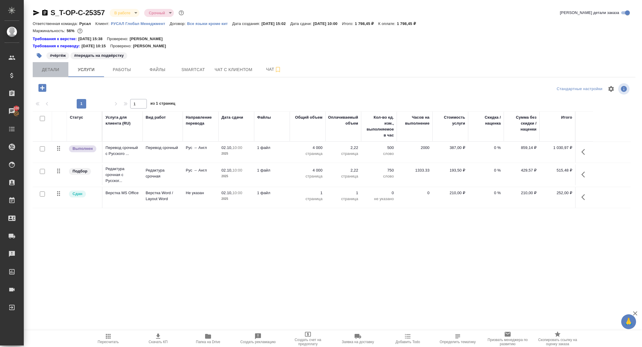
click at [55, 70] on span "Детали" at bounding box center [50, 69] width 29 height 7
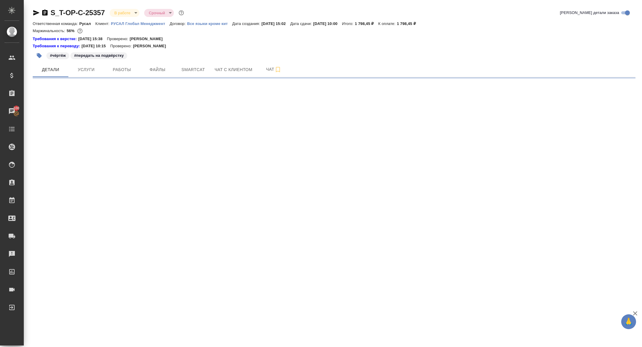
select select "RU"
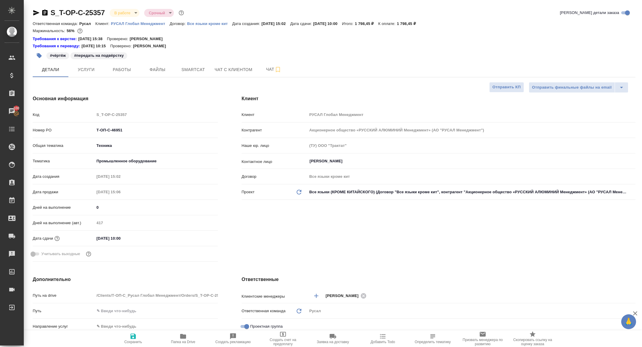
type textarea "x"
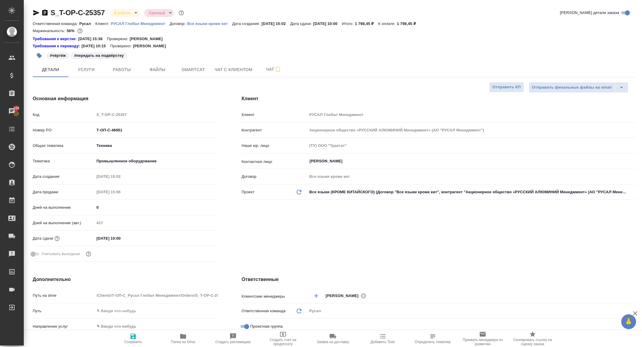
type textarea "x"
drag, startPoint x: 146, startPoint y: 132, endPoint x: 62, endPoint y: 132, distance: 84.4
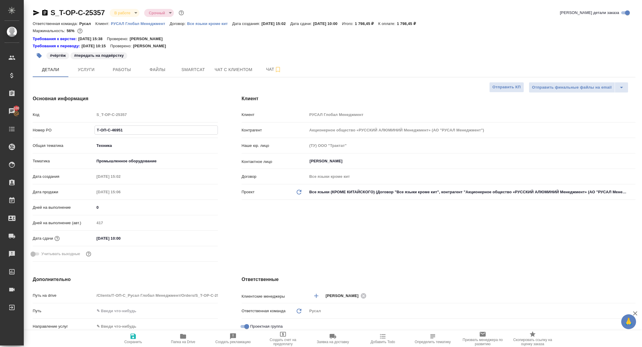
click at [62, 132] on div "Номер PO Т-ОП-С-46951" at bounding box center [125, 130] width 185 height 10
type textarea "x"
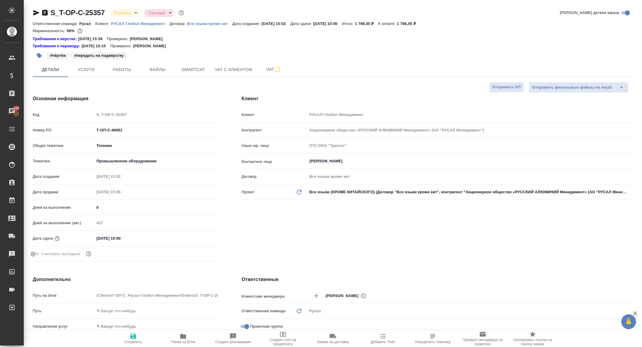
type textarea "x"
click at [119, 67] on span "Работы" at bounding box center [122, 69] width 29 height 7
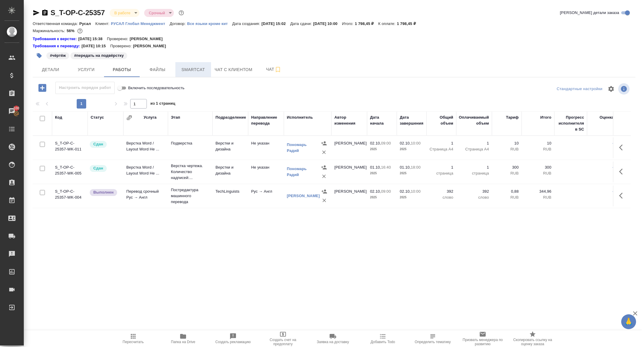
click at [186, 73] on button "Smartcat" at bounding box center [193, 69] width 36 height 15
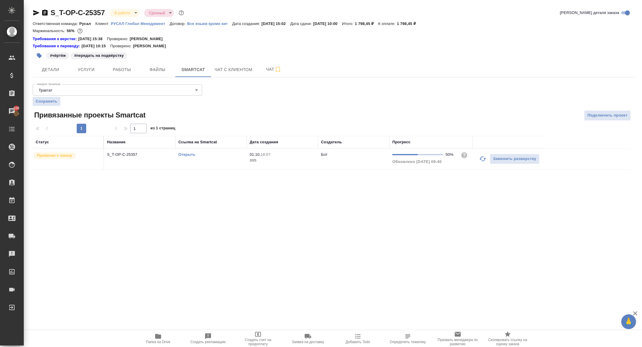
click at [128, 160] on td "S_T-OP-C-25357" at bounding box center [139, 159] width 71 height 21
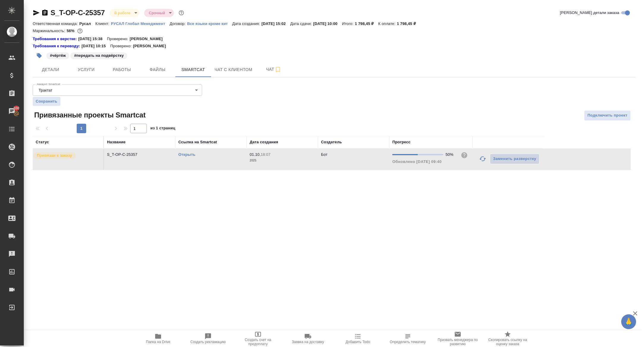
click at [128, 160] on td "S_T-OP-C-25357" at bounding box center [139, 159] width 71 height 21
click at [114, 62] on div "#чёртёж #передать на подвёрстку" at bounding box center [234, 55] width 402 height 13
click at [119, 69] on span "Работы" at bounding box center [122, 69] width 29 height 7
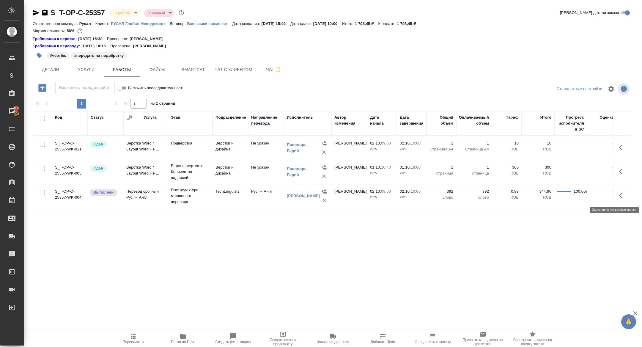
click at [624, 196] on icon "button" at bounding box center [622, 195] width 7 height 7
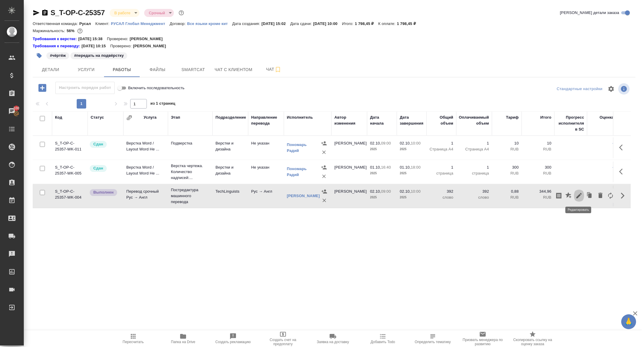
click at [580, 199] on icon "button" at bounding box center [578, 195] width 7 height 7
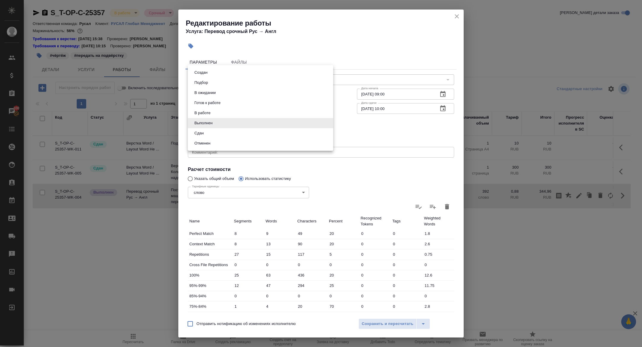
click at [227, 118] on body "🙏 .cls-1 fill:#fff; AWATERA [PERSON_NAME] Спецификации Заказы 100 Чаты Todo Про…" at bounding box center [321, 173] width 642 height 347
click at [208, 136] on li "Сдан" at bounding box center [260, 133] width 145 height 10
type input "closed"
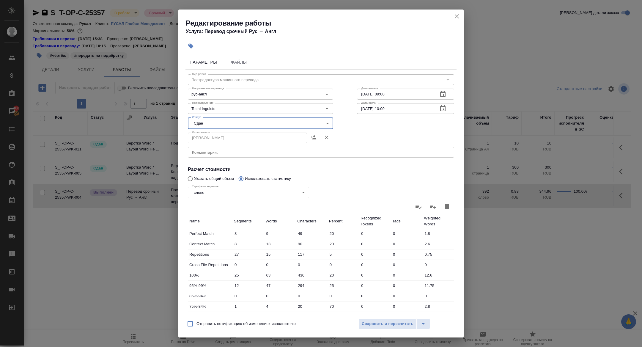
click at [400, 316] on div "Отправить нотификацию об изменениях исполнителю Сохранить и пересчитать" at bounding box center [320, 325] width 285 height 23
click at [397, 326] on span "Сохранить и пересчитать" at bounding box center [388, 323] width 52 height 7
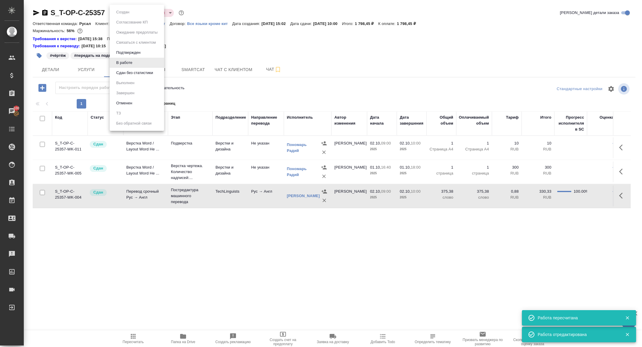
click at [122, 11] on body "🙏 .cls-1 fill:#fff; AWATERA [PERSON_NAME] Спецификации Заказы 100 Чаты Todo Про…" at bounding box center [321, 173] width 642 height 347
click at [127, 72] on button "Сдан без статистики" at bounding box center [134, 73] width 40 height 7
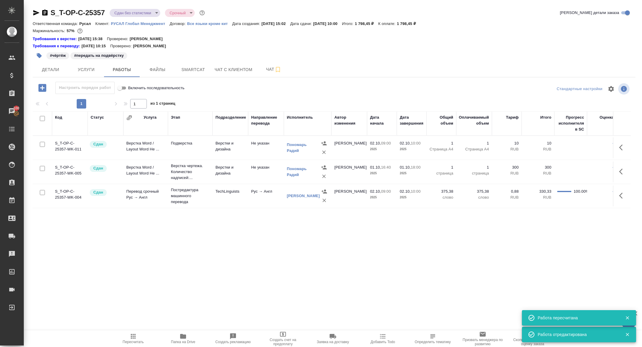
click at [124, 14] on body "🙏 .cls-1 fill:#fff; AWATERA [PERSON_NAME] Спецификации Заказы 100 Чаты Todo Про…" at bounding box center [321, 173] width 642 height 347
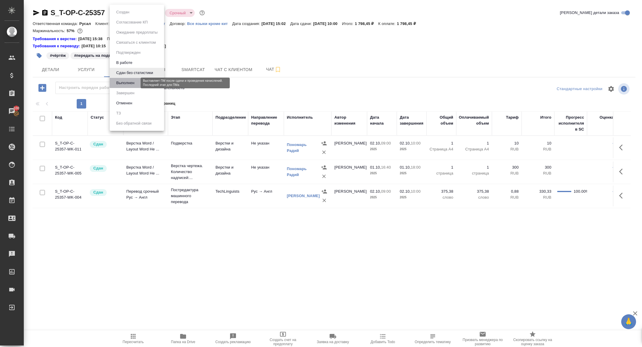
click at [129, 84] on button "Выполнен" at bounding box center [125, 83] width 22 height 7
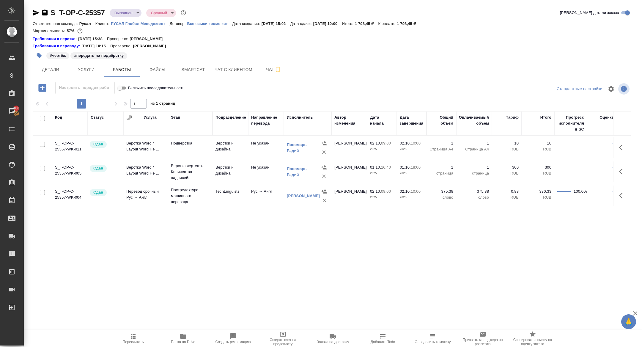
click at [36, 13] on icon "button" at bounding box center [36, 12] width 7 height 7
click at [54, 63] on button "Детали" at bounding box center [51, 69] width 36 height 15
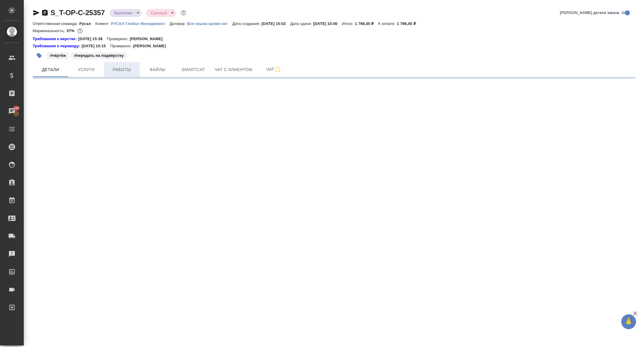
select select "RU"
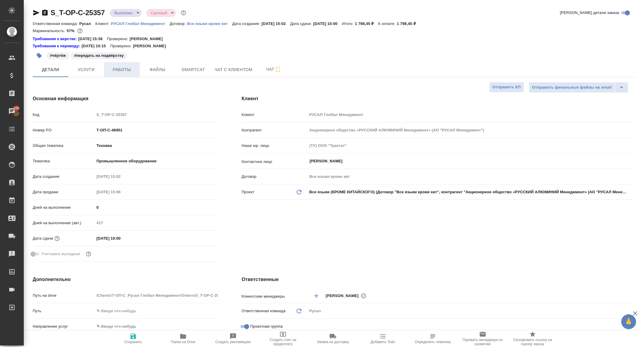
type textarea "x"
click at [123, 74] on button "Работы" at bounding box center [122, 69] width 36 height 15
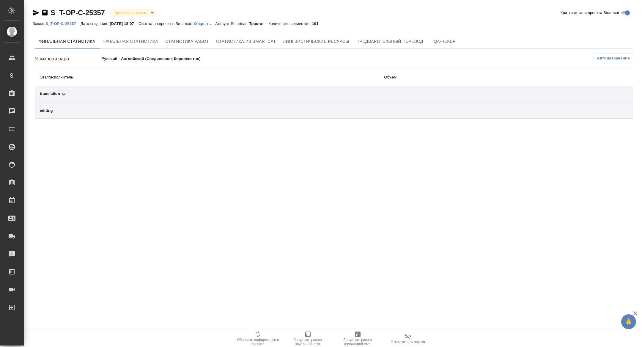
click at [128, 93] on div "translation" at bounding box center [207, 94] width 335 height 7
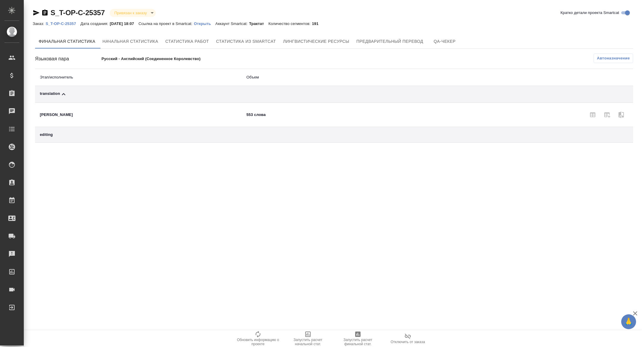
click at [121, 137] on td "editing" at bounding box center [138, 135] width 207 height 16
click at [603, 60] on span "Автоназначение" at bounding box center [613, 58] width 33 height 6
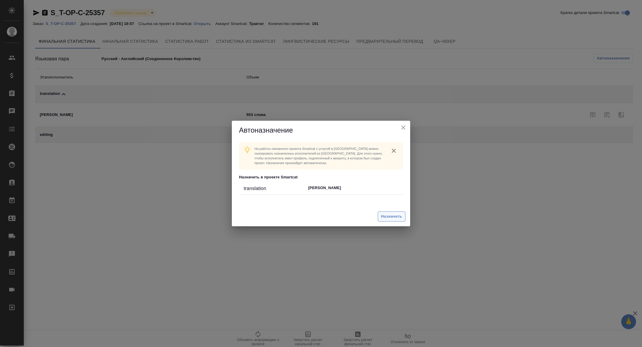
click at [386, 215] on span "Назначить" at bounding box center [391, 216] width 21 height 7
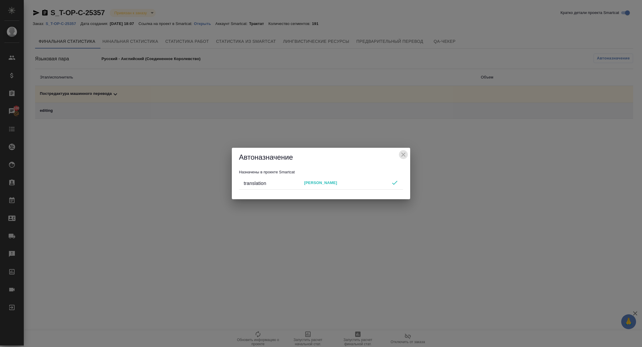
click at [402, 158] on icon "close" at bounding box center [403, 154] width 7 height 7
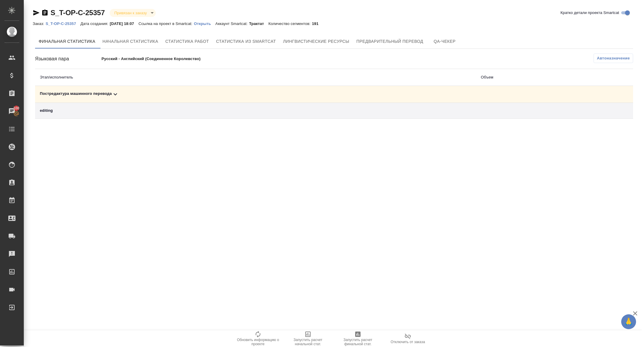
click at [230, 95] on div "Постредактура машинного перевода" at bounding box center [256, 94] width 432 height 7
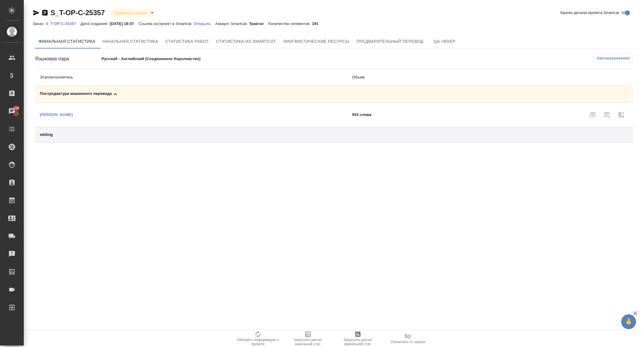
click at [366, 335] on span "Запустить расчет финальной стат." at bounding box center [357, 338] width 43 height 15
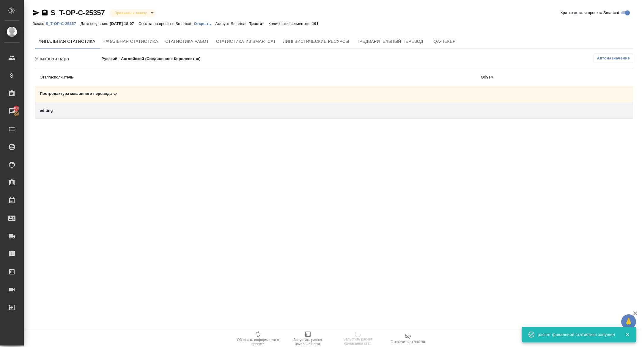
click at [119, 96] on icon at bounding box center [115, 94] width 7 height 7
click at [122, 94] on div "Постредактура машинного перевода" at bounding box center [256, 94] width 432 height 7
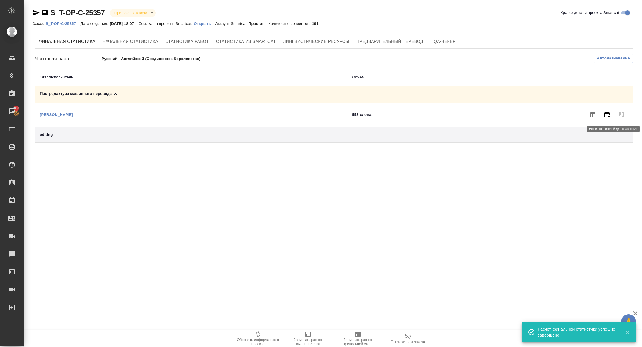
click at [613, 116] on button "button" at bounding box center [607, 115] width 14 height 14
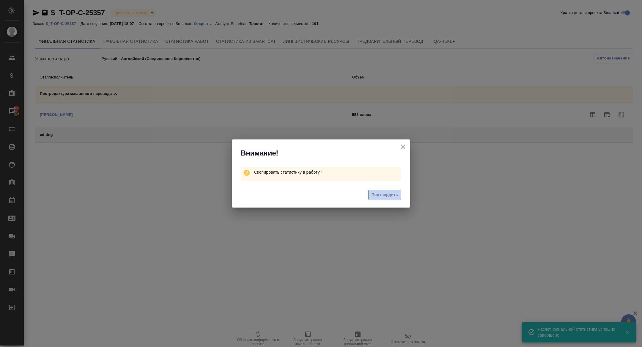
click at [389, 199] on button "Подтвердить" at bounding box center [384, 195] width 33 height 10
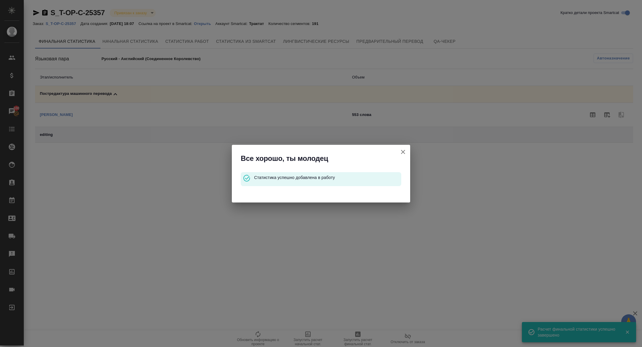
click at [405, 152] on icon "button" at bounding box center [403, 151] width 7 height 7
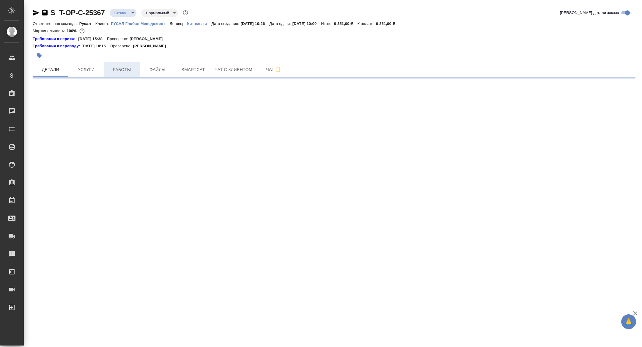
click at [125, 67] on span "Работы" at bounding box center [122, 69] width 29 height 7
select select "RU"
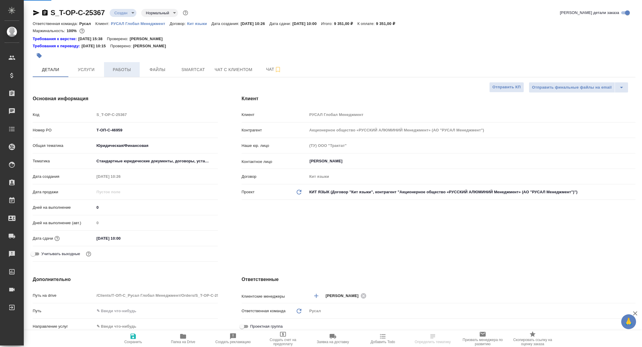
type textarea "x"
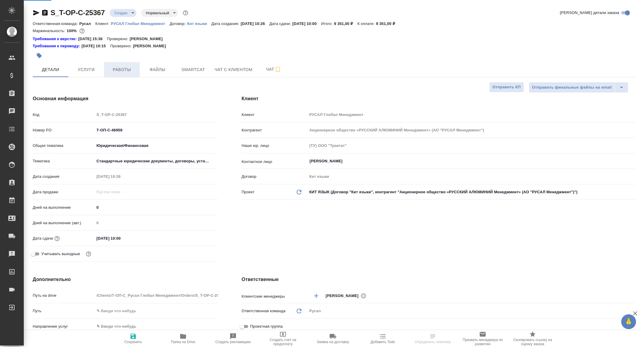
type textarea "x"
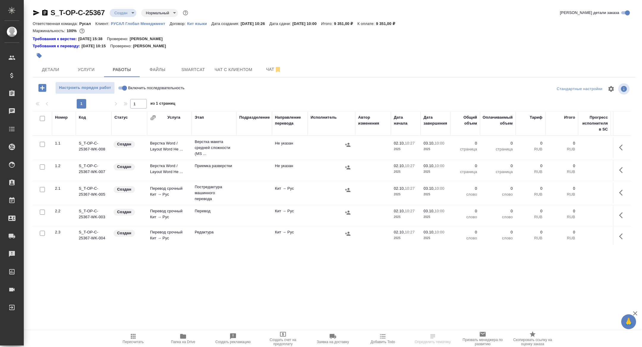
click at [190, 338] on span "Папка на Drive" at bounding box center [183, 338] width 43 height 11
click at [619, 148] on icon "button" at bounding box center [622, 147] width 7 height 7
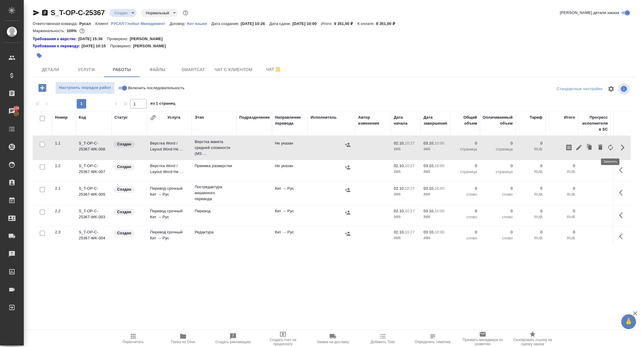
click at [612, 149] on icon "button" at bounding box center [610, 147] width 7 height 7
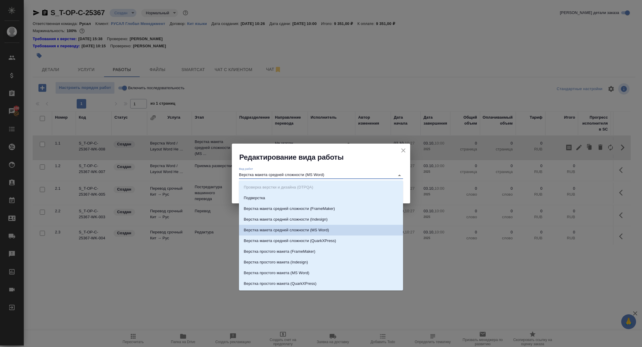
click at [263, 179] on input "Верстка макета средней сложности (MS Word)" at bounding box center [315, 175] width 153 height 7
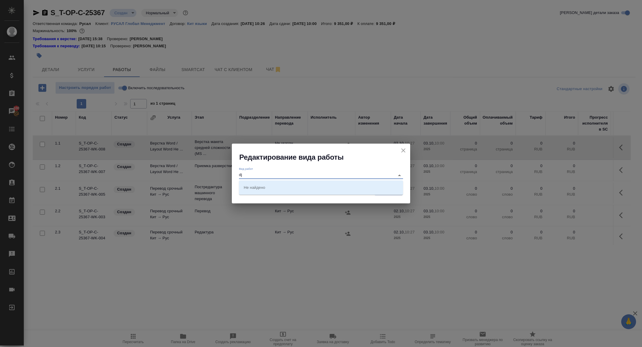
type input "d"
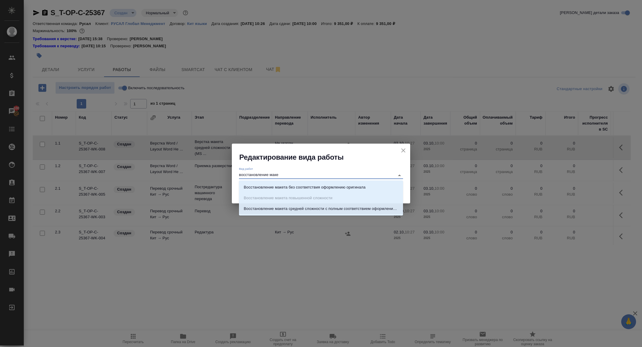
click at [327, 203] on li "Восстановление макета средней сложности с полным соответствием оформлению ориги…" at bounding box center [321, 208] width 164 height 11
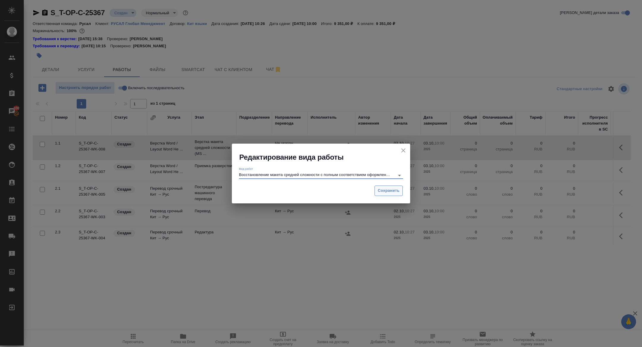
type input "Восстановление макета средней сложности с полным соответствием оформлению ориги…"
click at [390, 191] on span "Сохранить" at bounding box center [389, 190] width 22 height 7
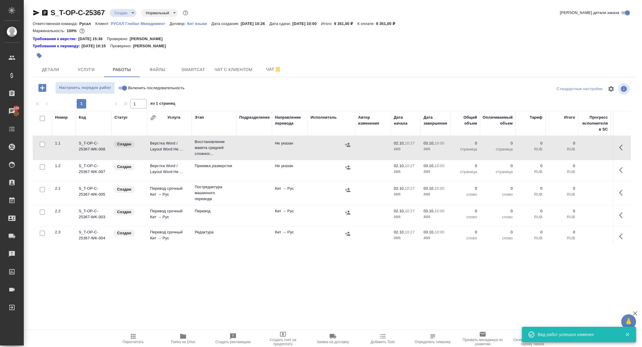
click at [619, 150] on icon "button" at bounding box center [622, 147] width 7 height 7
click at [580, 147] on icon "button" at bounding box center [578, 147] width 5 height 5
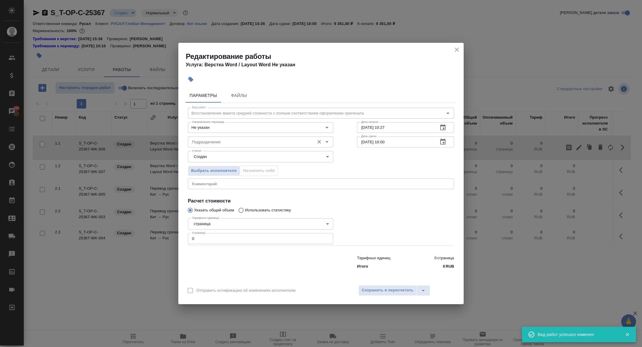
click at [210, 139] on input "Подразделение" at bounding box center [251, 141] width 122 height 7
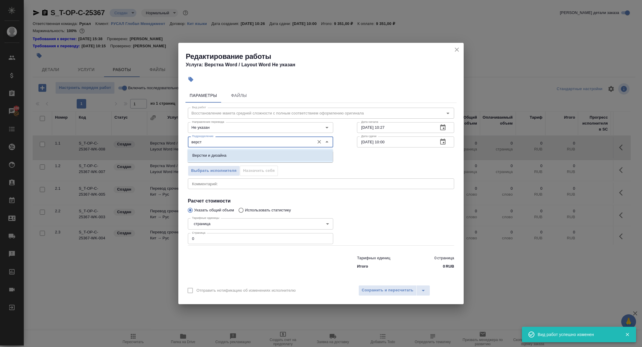
click at [229, 153] on li "Верстки и дизайна" at bounding box center [260, 155] width 145 height 11
type input "Верстки и дизайна"
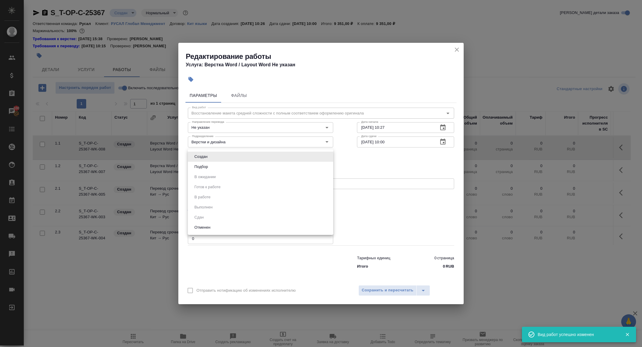
click at [213, 156] on body "🙏 .cls-1 fill:#fff; AWATERA Zhuravleva Alexandra Клиенты Спецификации Заказы 10…" at bounding box center [321, 173] width 642 height 347
click at [213, 167] on li "Подбор" at bounding box center [260, 167] width 145 height 10
type input "recruiting"
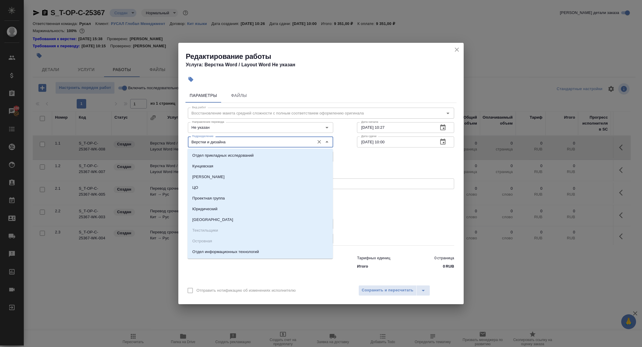
click at [237, 140] on input "Верстки и дизайна" at bounding box center [251, 141] width 122 height 7
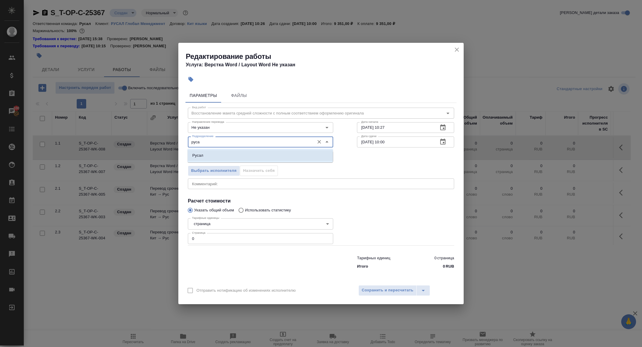
click at [260, 155] on li "Русал" at bounding box center [260, 155] width 145 height 11
type input "Русал"
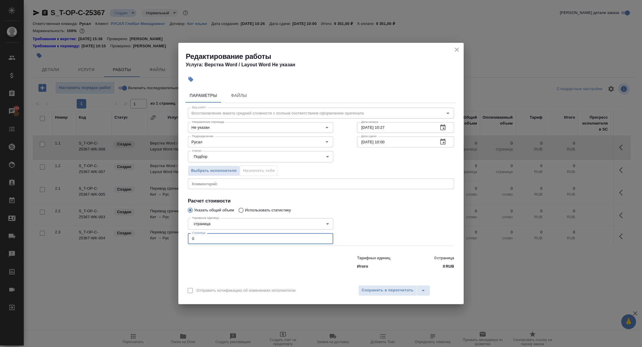
drag, startPoint x: 203, startPoint y: 236, endPoint x: 179, endPoint y: 234, distance: 23.8
click at [180, 235] on div "Параметры Файлы Вид работ Восстановление макета средней сложности с полным соот…" at bounding box center [320, 183] width 285 height 195
type input "4"
click at [444, 140] on icon "button" at bounding box center [442, 142] width 5 height 6
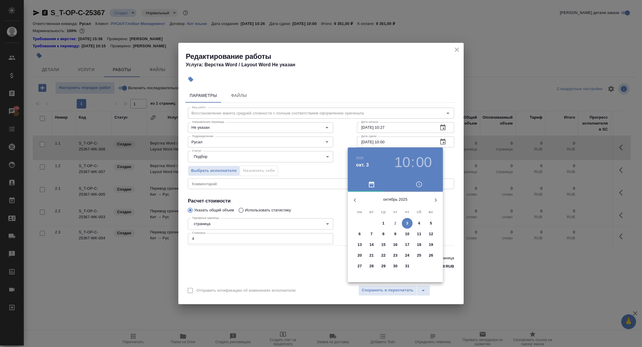
click at [394, 224] on span "2" at bounding box center [395, 223] width 11 height 6
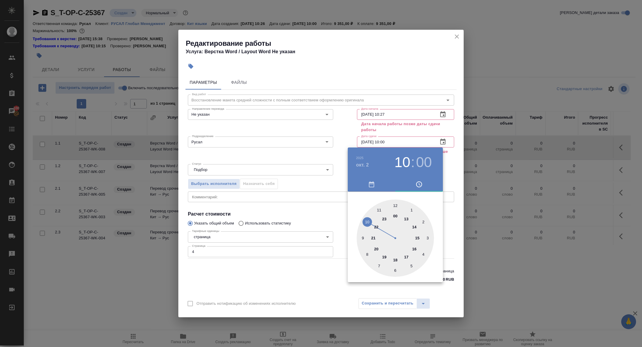
type input "02.10.2025 12:00"
click at [397, 204] on div at bounding box center [395, 237] width 77 height 77
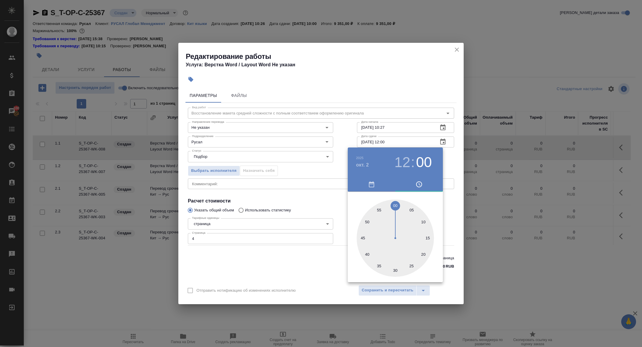
click at [395, 205] on div at bounding box center [395, 237] width 77 height 77
click at [325, 188] on div at bounding box center [321, 173] width 642 height 347
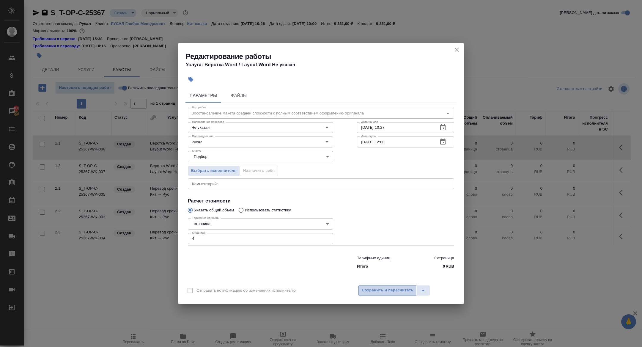
click at [400, 292] on span "Сохранить и пересчитать" at bounding box center [388, 290] width 52 height 7
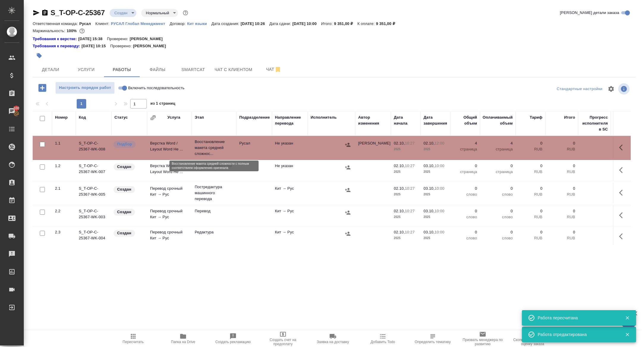
click at [210, 147] on p "Восстановление макета средней сложнос..." at bounding box center [214, 148] width 39 height 18
click at [120, 13] on body "🙏 .cls-1 fill:#fff; AWATERA Zhuravleva Alexandra Клиенты Спецификации Заказы 10…" at bounding box center [321, 173] width 642 height 347
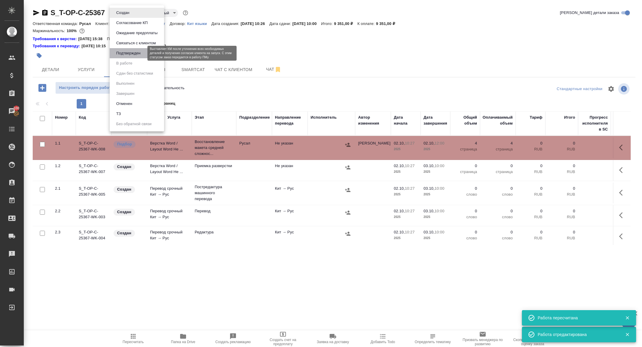
click at [132, 53] on button "Подтвержден" at bounding box center [128, 53] width 28 height 7
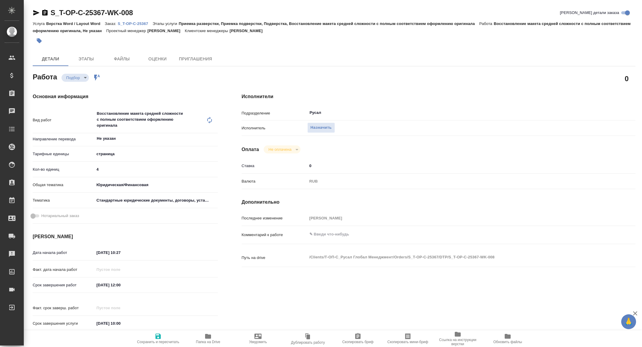
type textarea "x"
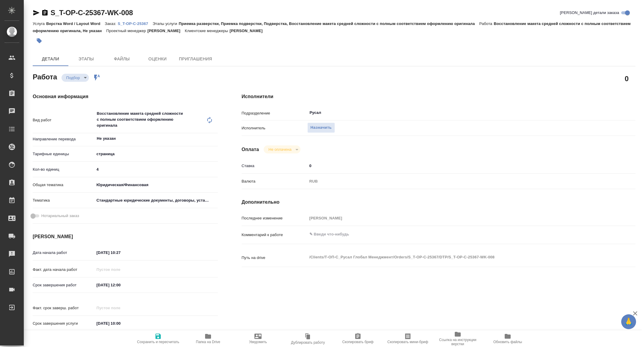
click at [36, 16] on icon "button" at bounding box center [36, 12] width 7 height 7
type textarea "x"
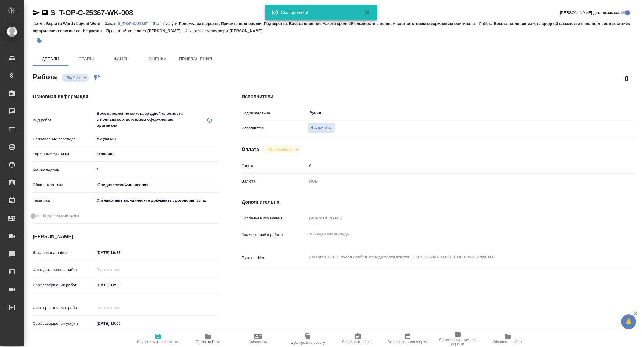
type textarea "x"
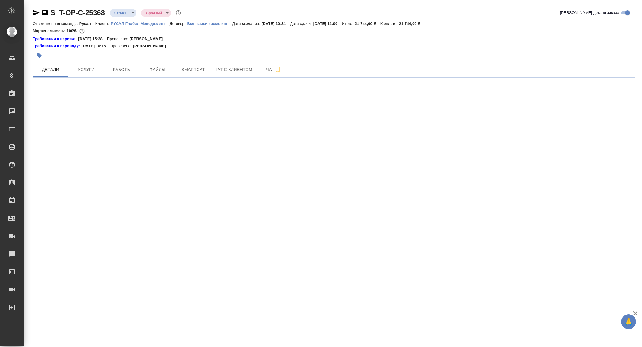
select select "RU"
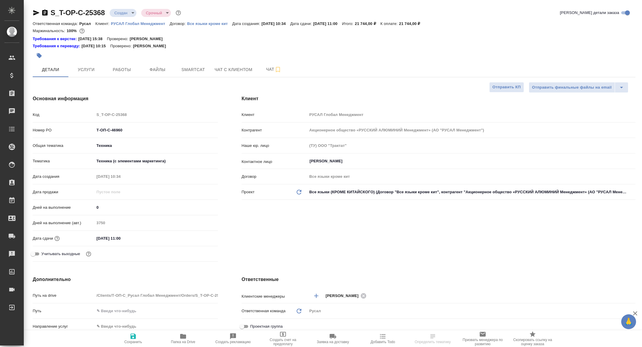
type textarea "x"
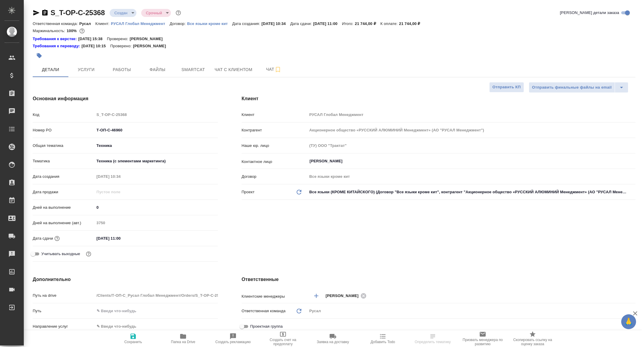
type textarea "x"
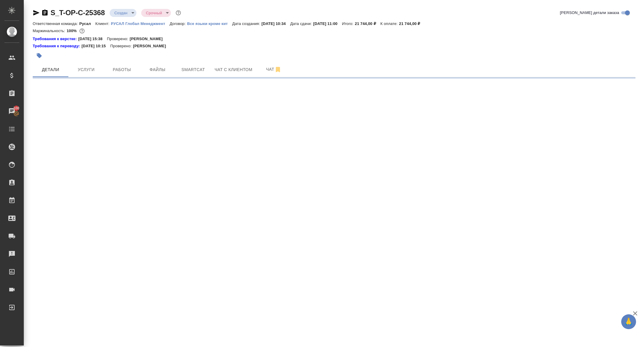
select select "RU"
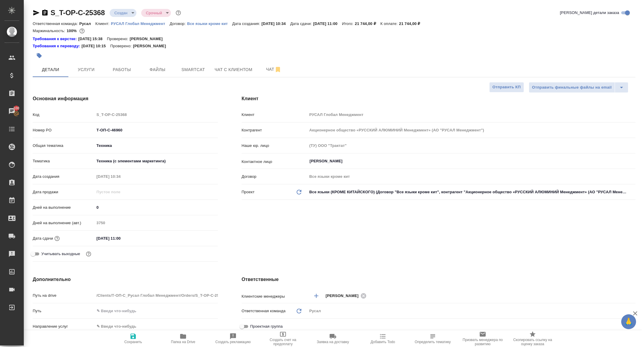
type textarea "x"
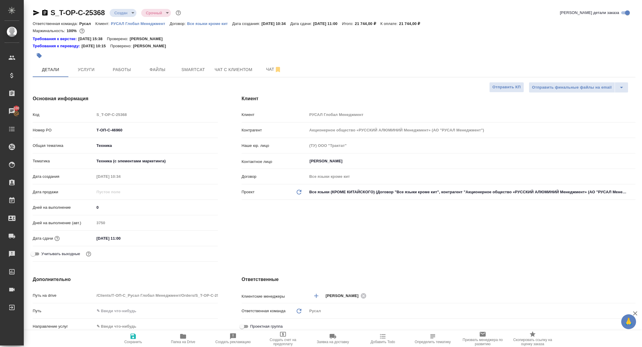
type textarea "x"
click at [122, 16] on body "🙏 .cls-1 fill:#fff; AWATERA [PERSON_NAME] Спецификации Заказы 100 Чаты Todo Про…" at bounding box center [321, 173] width 642 height 347
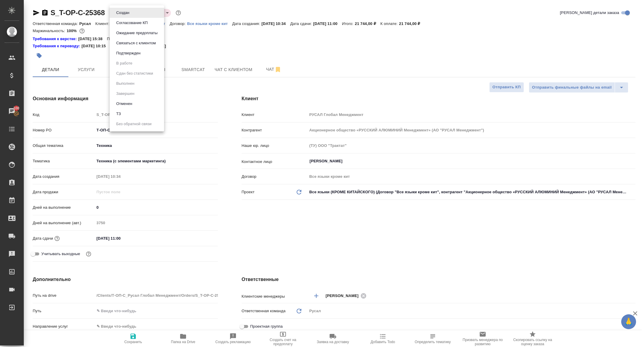
click at [135, 55] on button "Подтвержден" at bounding box center [128, 53] width 28 height 7
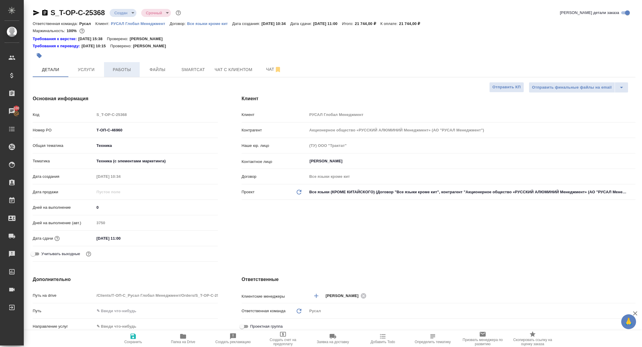
click at [124, 72] on span "Работы" at bounding box center [122, 69] width 29 height 7
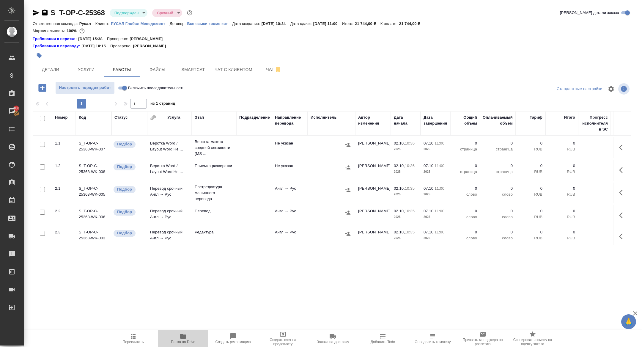
click at [182, 347] on button "Папка на Drive" at bounding box center [183, 338] width 50 height 17
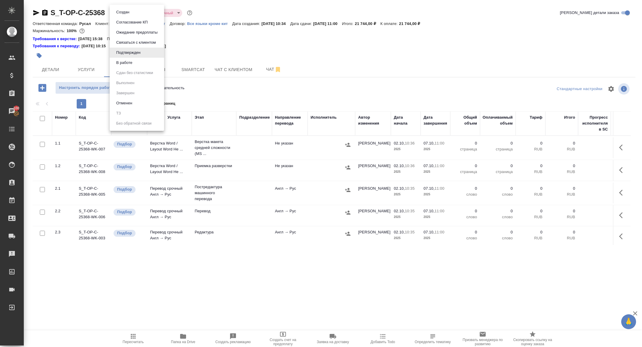
click at [123, 13] on body "🙏 .cls-1 fill:#fff; AWATERA [PERSON_NAME] Спецификации Заказы 100 Чаты Todo Про…" at bounding box center [321, 173] width 642 height 347
click at [139, 14] on li "Создан" at bounding box center [137, 12] width 54 height 10
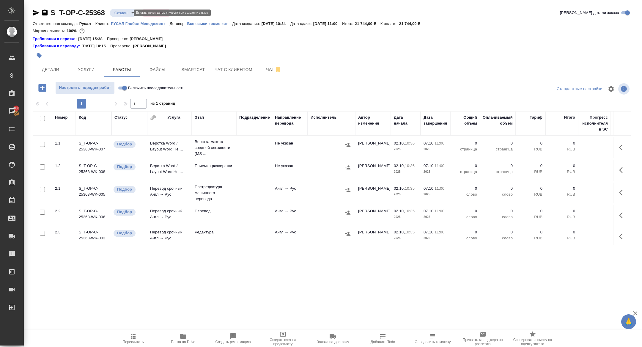
click at [121, 12] on body "🙏 .cls-1 fill:#fff; AWATERA [PERSON_NAME] Спецификации Заказы 100 Чаты Todo Про…" at bounding box center [321, 173] width 642 height 347
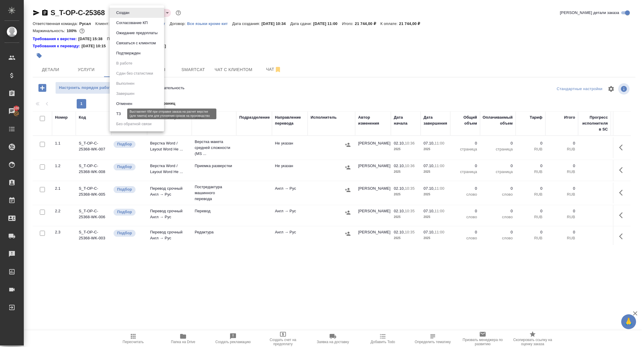
click at [119, 112] on button "ТЗ" at bounding box center [118, 114] width 8 height 7
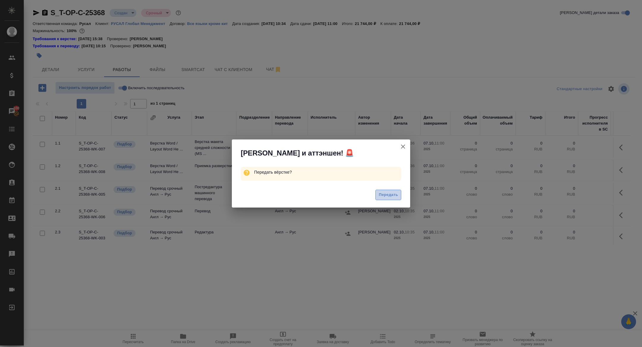
click at [395, 194] on span "Передать" at bounding box center [388, 194] width 19 height 7
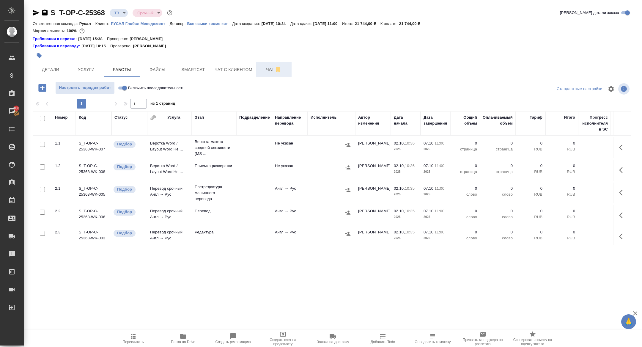
click at [271, 62] on button "Чат" at bounding box center [274, 69] width 36 height 15
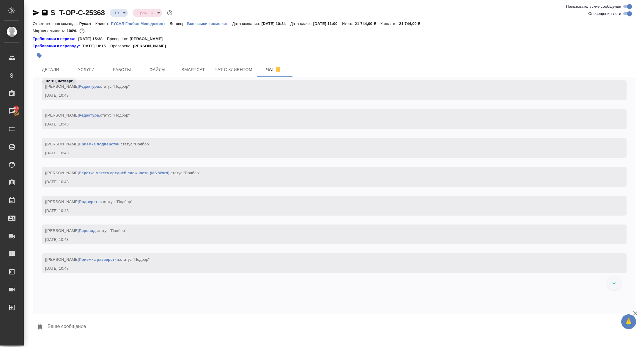
scroll to position [280, 0]
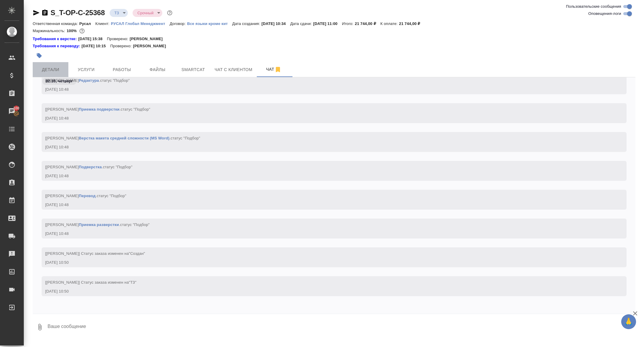
click at [49, 70] on span "Детали" at bounding box center [50, 69] width 29 height 7
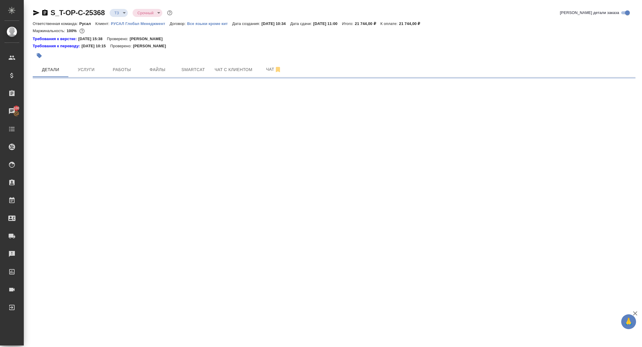
select select "RU"
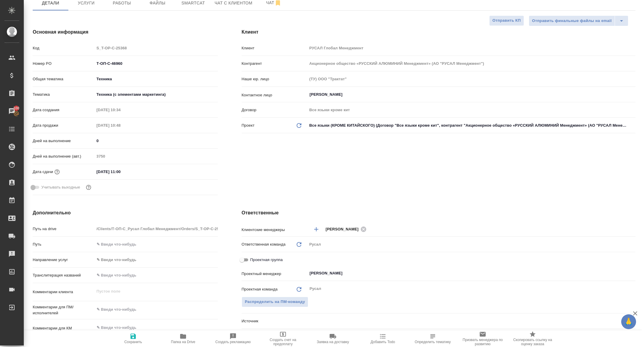
type textarea "x"
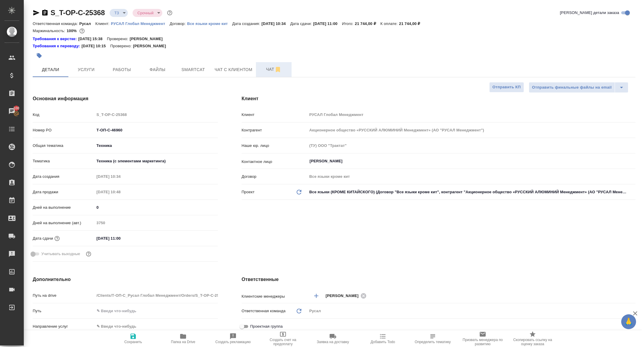
click at [269, 69] on span "Чат" at bounding box center [274, 69] width 29 height 7
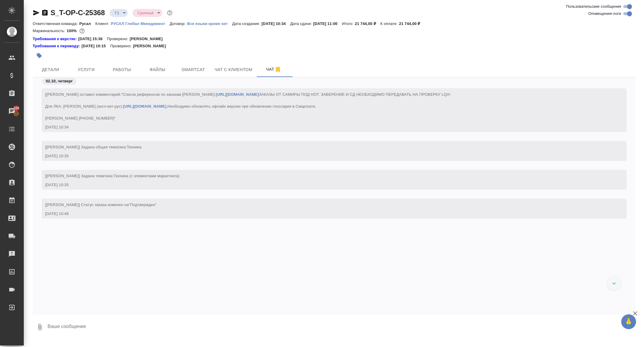
scroll to position [530, 0]
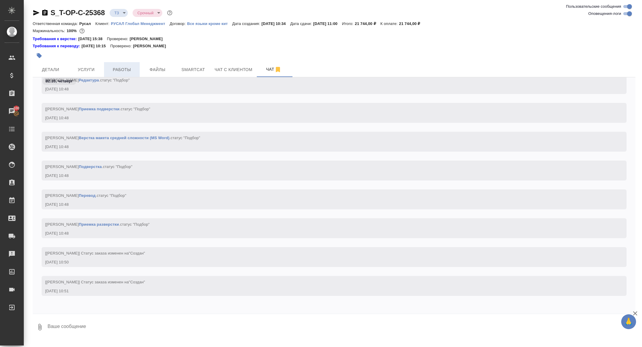
click at [120, 62] on button "Работы" at bounding box center [122, 69] width 36 height 15
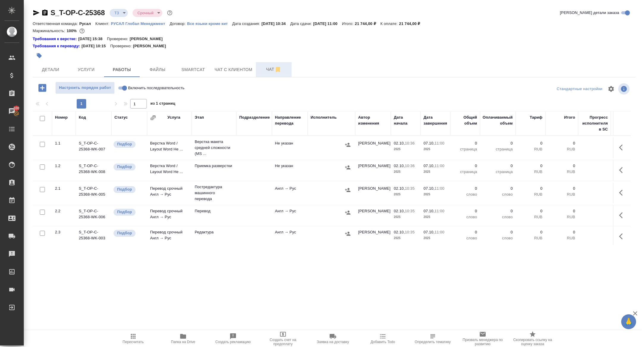
click at [264, 70] on span "Чат" at bounding box center [274, 69] width 29 height 7
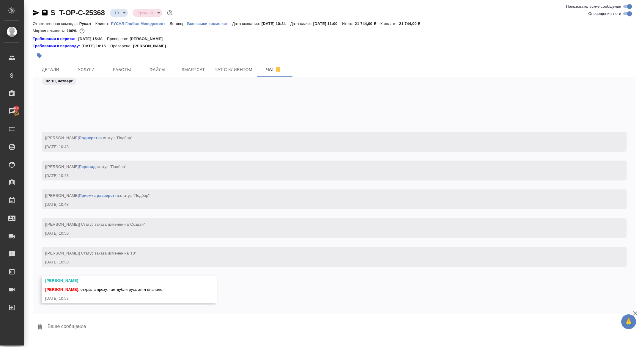
scroll to position [638, 0]
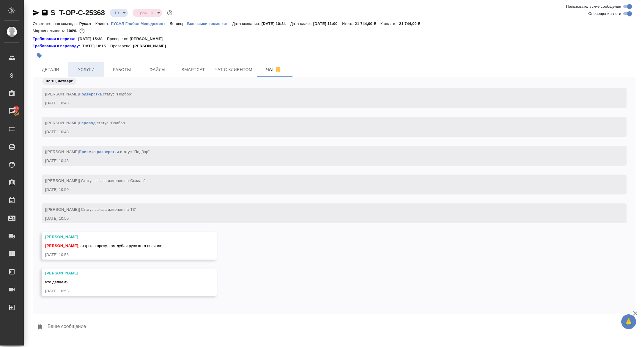
click at [87, 69] on span "Услуги" at bounding box center [86, 69] width 29 height 7
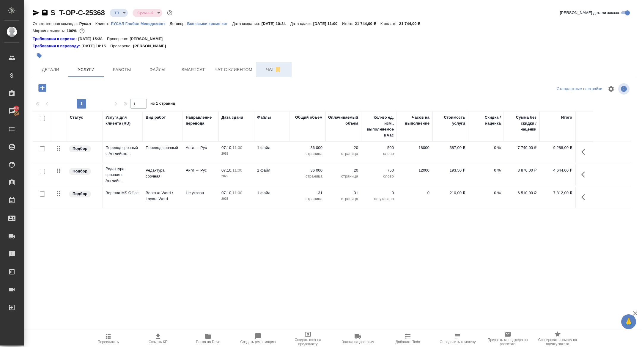
click at [268, 65] on button "Чат" at bounding box center [274, 69] width 36 height 15
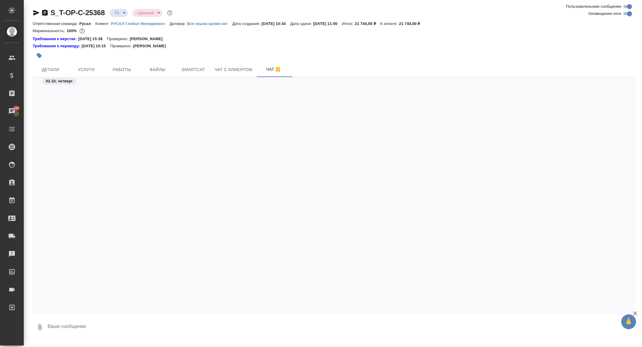
scroll to position [738, 0]
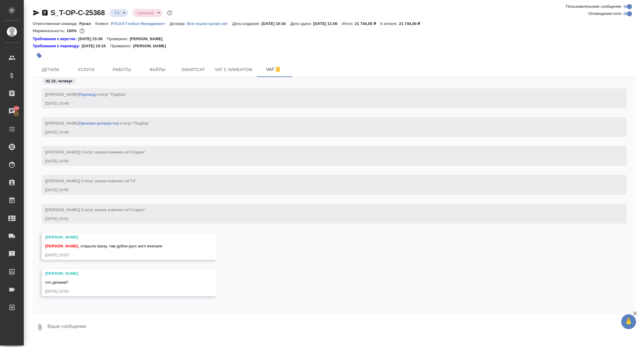
click at [109, 333] on textarea at bounding box center [341, 327] width 589 height 20
type textarea "удаляем в дубле англ и скрываем рус"
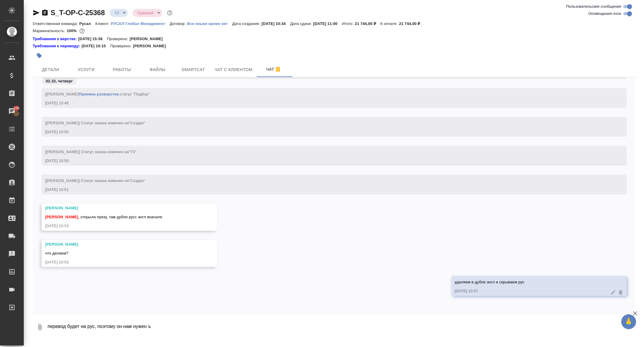
type textarea "перевод будет на рус, поэтому он нам нужен ъ"
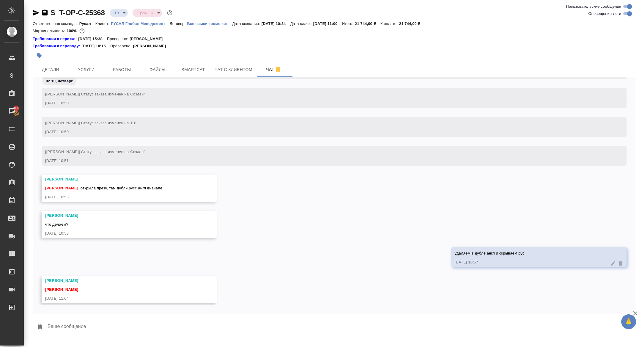
scroll to position [803, 0]
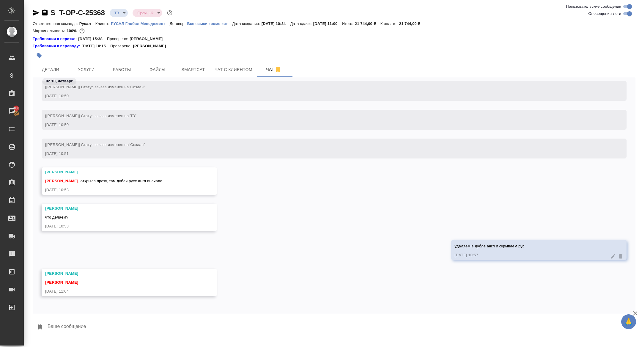
click at [102, 317] on textarea at bounding box center [341, 327] width 589 height 20
click at [102, 320] on textarea at bounding box center [341, 327] width 589 height 20
type textarea "да я ж ответила"
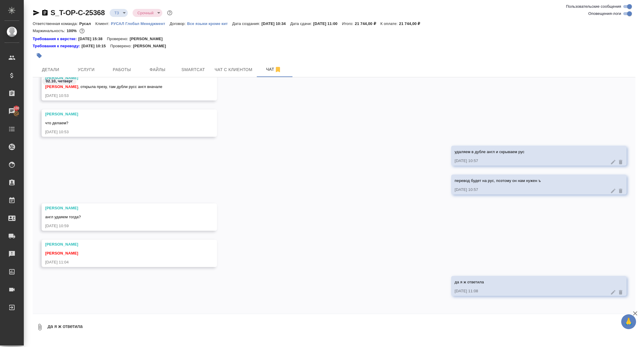
scroll to position [897, 0]
click at [84, 324] on textarea "да я ж ответила" at bounding box center [341, 327] width 589 height 20
drag, startPoint x: 455, startPoint y: 152, endPoint x: 530, endPoint y: 150, distance: 74.9
click at [530, 150] on div "удаляем в дубле англ и скрываем рус" at bounding box center [530, 151] width 151 height 7
click at [496, 125] on button "Ответить на сообщение" at bounding box center [487, 124] width 65 height 12
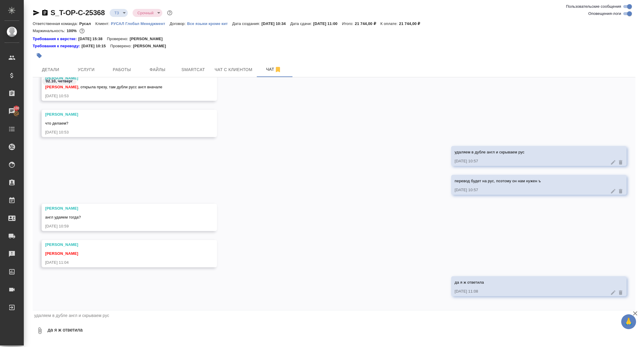
click at [197, 329] on textarea "да я ж ответила" at bounding box center [341, 330] width 589 height 20
type textarea "."
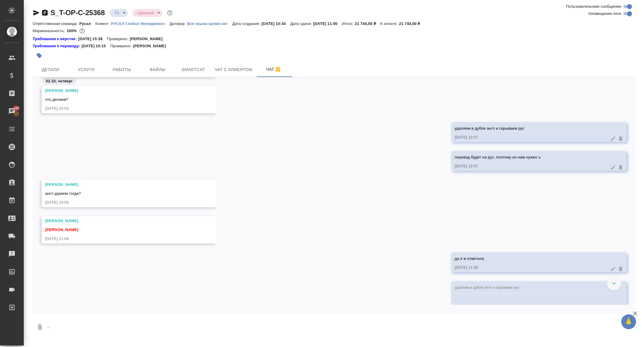
scroll to position [970, 0]
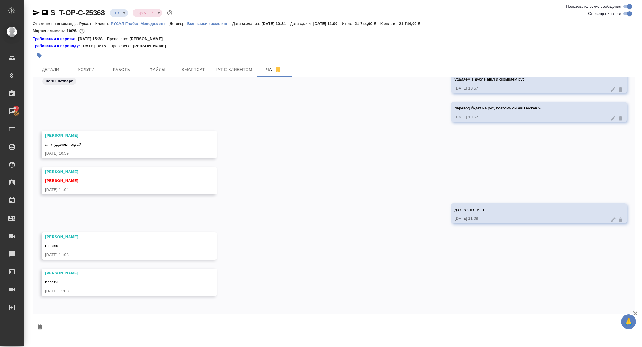
click at [138, 346] on div ".cls-1 fill:#fff; AWATERA Zhuravleva Alexandra Клиенты Спецификации Заказы 100 …" at bounding box center [321, 173] width 642 height 347
click at [129, 333] on textarea "." at bounding box center [341, 327] width 589 height 20
type textarea "тупит чет чат, у меня твои сообщения не грузятся половину"
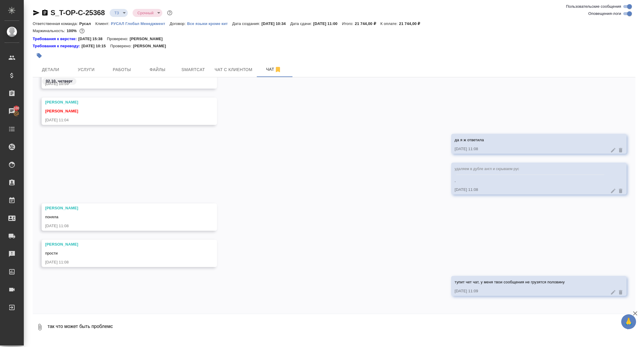
type textarea "так что может быть проблемс"
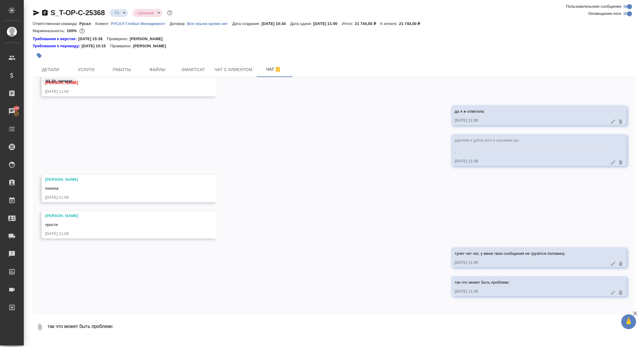
click at [617, 267] on div "тупит чет чат, у меня твои сообщения не грузятся половину 02.10.25, 11:09" at bounding box center [538, 257] width 175 height 20
click at [613, 265] on icon at bounding box center [613, 264] width 6 height 6
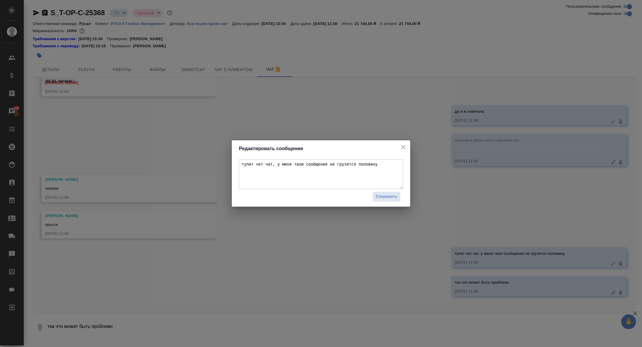
click at [293, 164] on textarea "тупит чет чат, у меня твои сообщения не грузятся половину" at bounding box center [321, 174] width 164 height 30
click at [325, 164] on textarea "тупит чет чат, у меня половина твои сообщения не грузятся половину" at bounding box center [321, 174] width 164 height 30
click at [351, 164] on textarea "тупит чет чат, у меня половина твоих сообщения не грузятся половину" at bounding box center [321, 174] width 164 height 30
drag, startPoint x: 267, startPoint y: 172, endPoint x: 238, endPoint y: 171, distance: 29.2
click at [238, 171] on div "тупит чет чат, у меня половина твоих сообщений не грузятся половину Сохранить" at bounding box center [321, 182] width 178 height 50
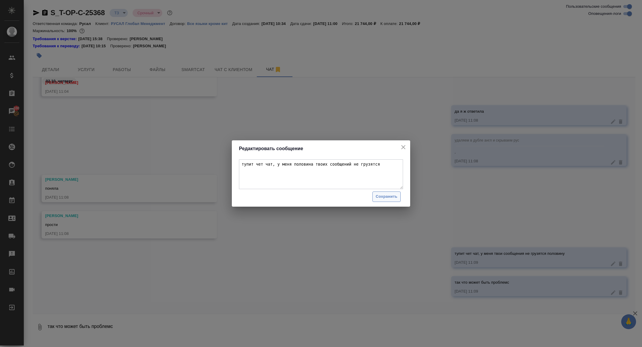
type textarea "тупит чет чат, у меня половина твоих сообщений не грузятся"
click at [390, 193] on span "Сохранить" at bounding box center [387, 196] width 22 height 7
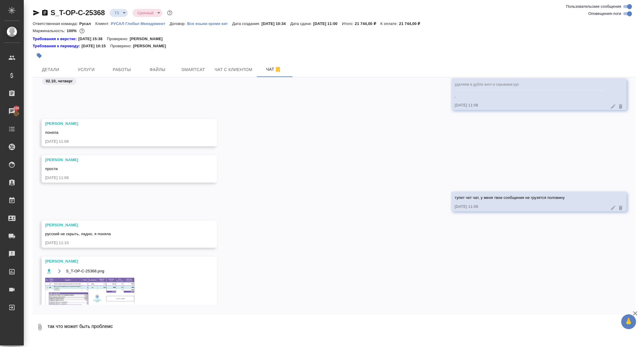
scroll to position [1153, 0]
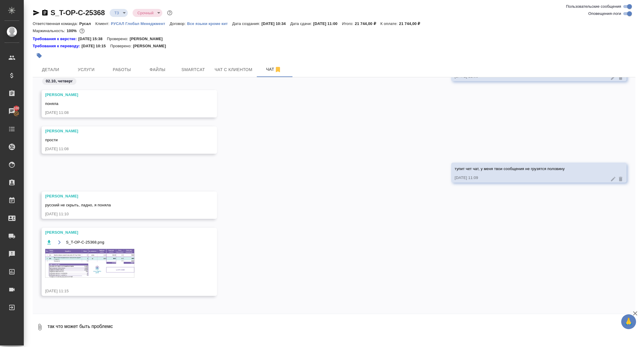
click at [107, 259] on img at bounding box center [89, 263] width 89 height 29
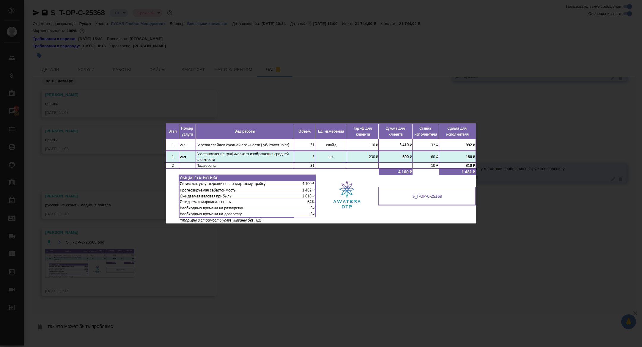
click at [185, 35] on div "S_T-OP-C-25368.png 1 of 1" at bounding box center [321, 173] width 642 height 347
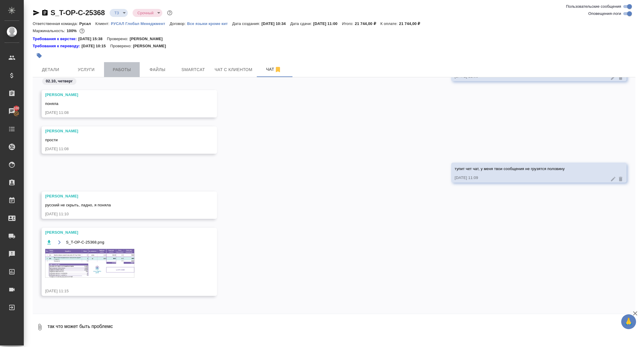
click at [123, 68] on span "Работы" at bounding box center [122, 69] width 29 height 7
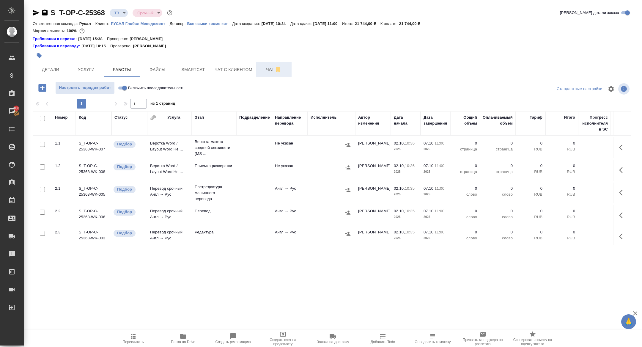
click at [271, 73] on button "Чат" at bounding box center [274, 69] width 36 height 15
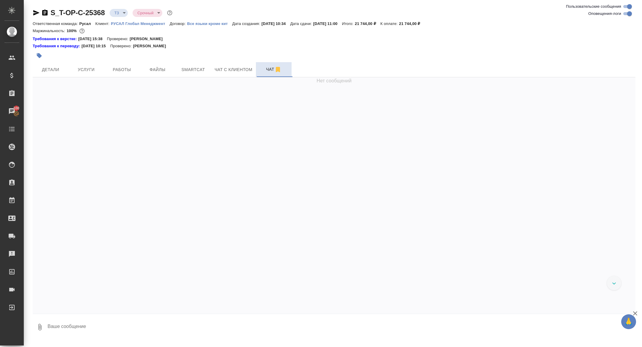
scroll to position [1639, 0]
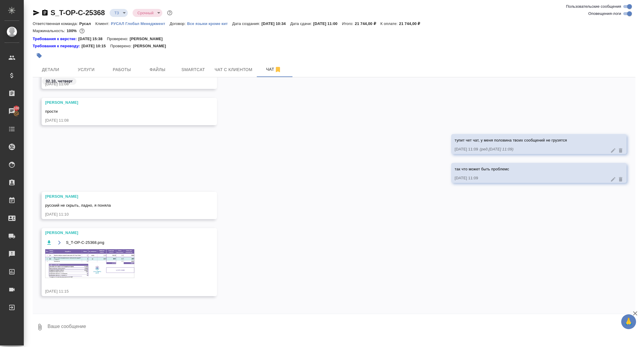
click at [99, 251] on img at bounding box center [89, 263] width 89 height 29
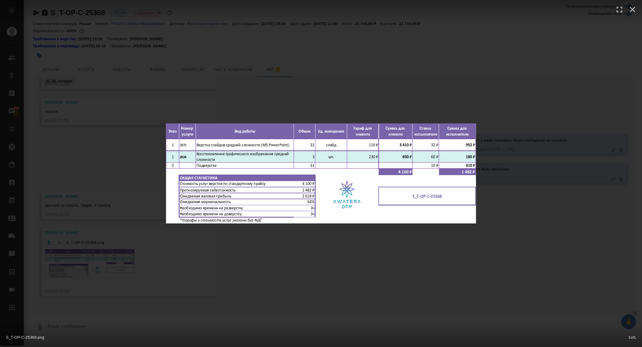
click at [99, 251] on div "S_T-OP-C-25368.png 1 of 1" at bounding box center [321, 173] width 642 height 347
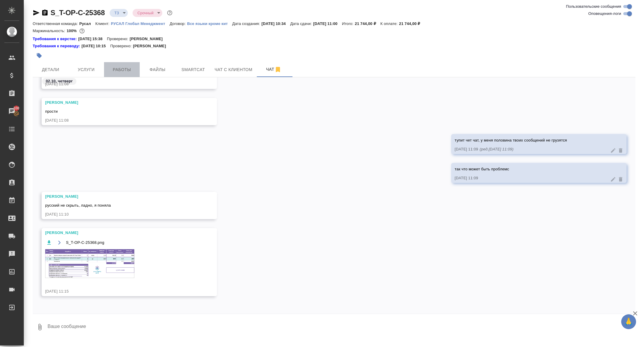
click at [115, 72] on span "Работы" at bounding box center [122, 69] width 29 height 7
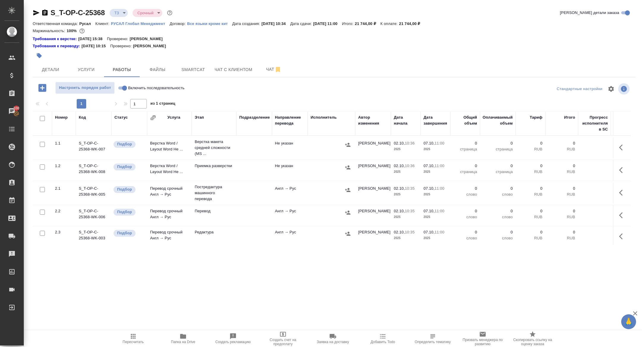
click at [627, 143] on button "button" at bounding box center [623, 147] width 14 height 14
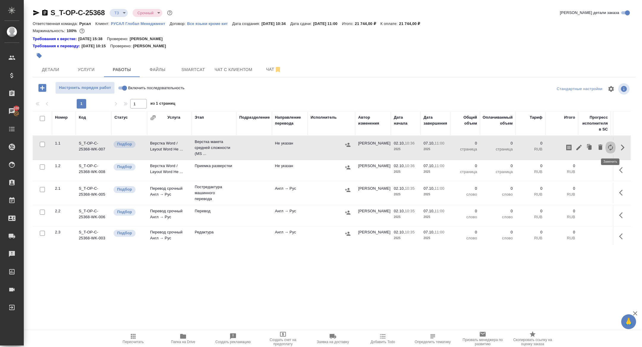
click at [610, 150] on icon "button" at bounding box center [610, 147] width 7 height 7
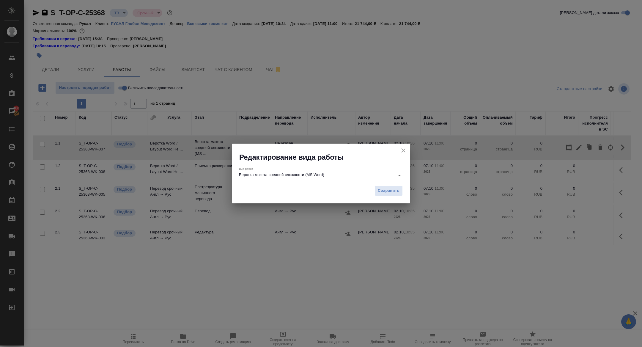
click at [297, 176] on input "Верстка макета средней сложности (MS Word)" at bounding box center [315, 175] width 153 height 7
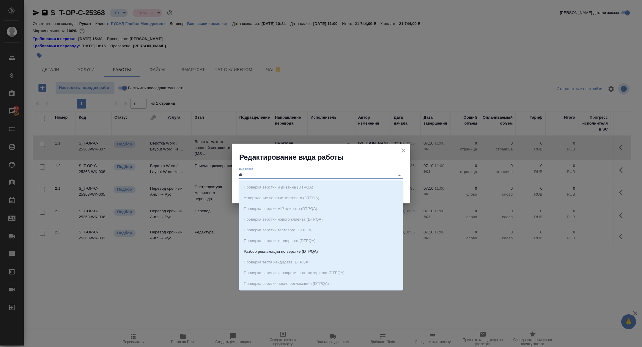
type input "d"
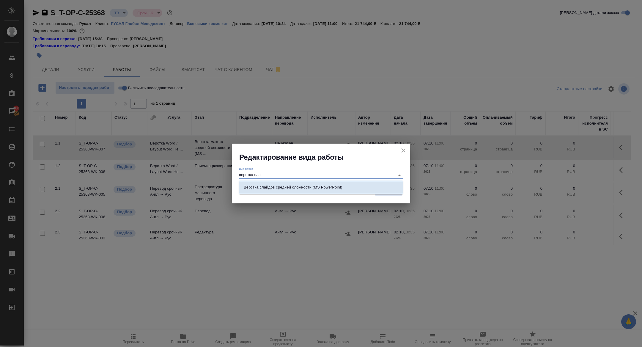
click at [347, 183] on li "Верстка слайдов средней сложности (MS PowerPoint)" at bounding box center [321, 187] width 164 height 11
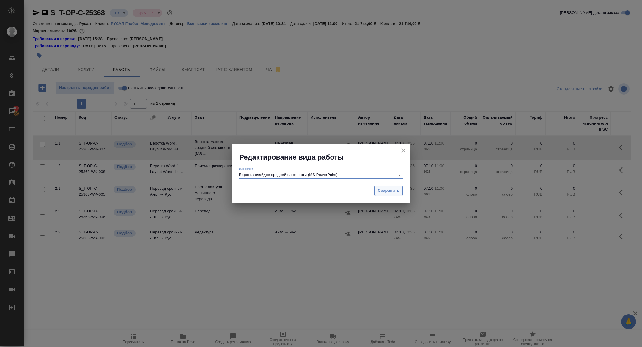
type input "Верстка слайдов средней сложности (MS PowerPoint)"
click at [382, 191] on span "Сохранить" at bounding box center [389, 190] width 22 height 7
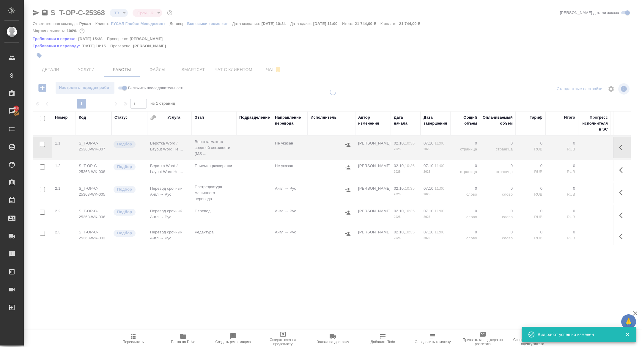
click at [622, 149] on icon "button" at bounding box center [622, 147] width 7 height 7
type input "new"
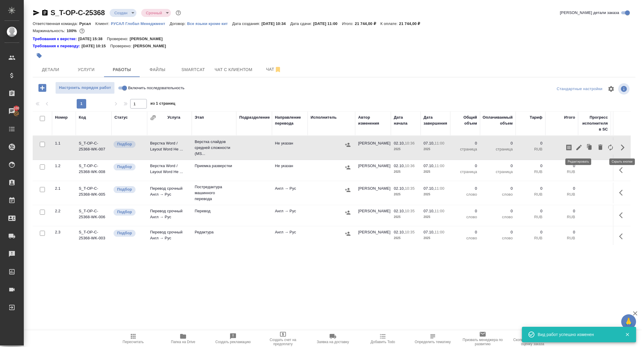
click at [580, 148] on icon "button" at bounding box center [578, 147] width 7 height 7
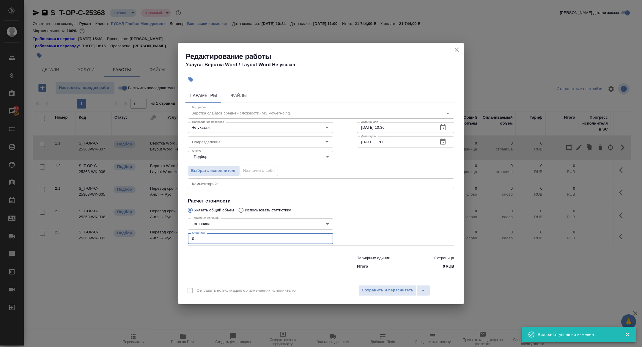
drag, startPoint x: 212, startPoint y: 241, endPoint x: 144, endPoint y: 219, distance: 71.2
click at [144, 219] on div "Редактирование работы Услуга: Верстка Word / Layout Word Не указан Параметры Фа…" at bounding box center [321, 173] width 642 height 347
type input "31"
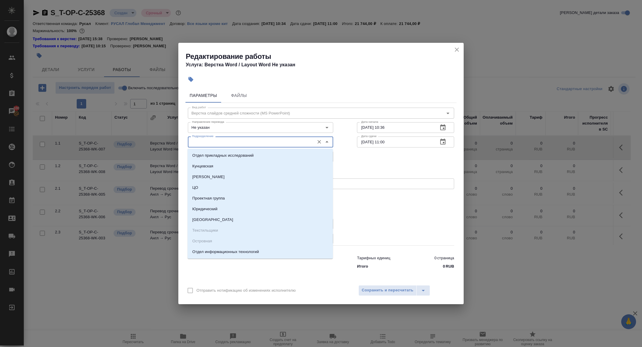
click at [218, 141] on input "Подразделение" at bounding box center [251, 141] width 122 height 7
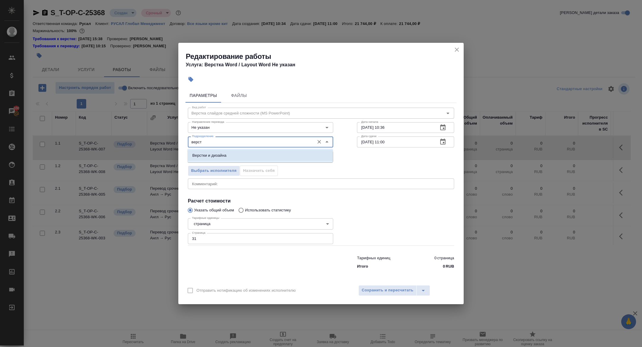
click at [229, 153] on li "Верстки и дизайна" at bounding box center [260, 155] width 145 height 11
type input "Верстки и дизайна"
click at [211, 155] on body "🙏 .cls-1 fill:#fff; AWATERA Zhuravleva Alexandra Клиенты Спецификации Заказы 10…" at bounding box center [321, 173] width 642 height 347
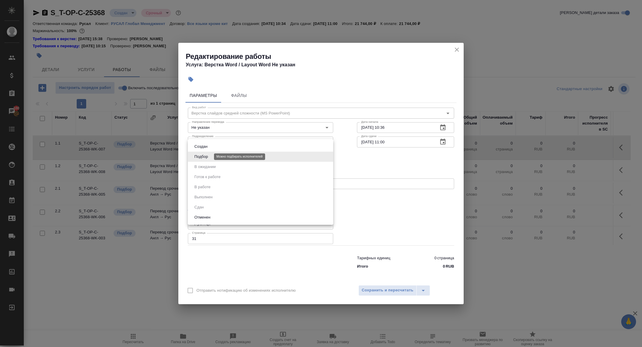
click at [202, 156] on button "Подбор" at bounding box center [201, 156] width 17 height 7
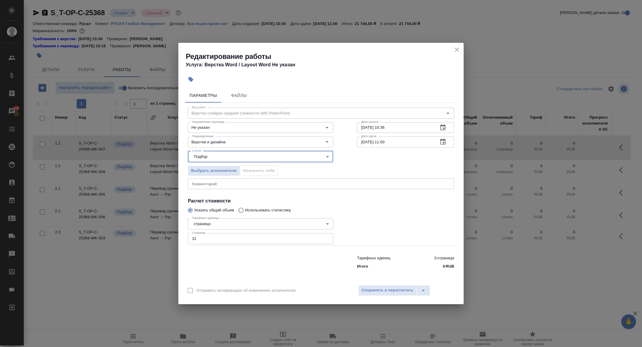
click at [446, 140] on icon "button" at bounding box center [442, 141] width 7 height 7
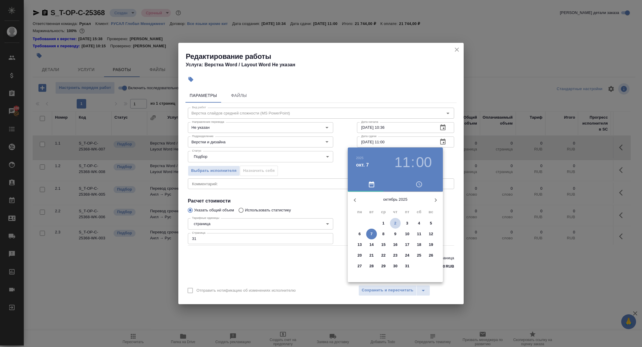
click at [393, 225] on span "2" at bounding box center [395, 223] width 11 height 6
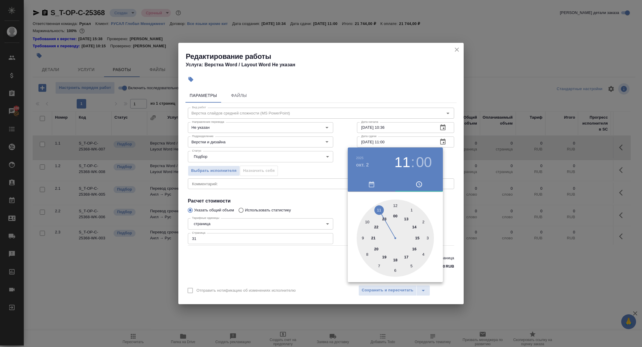
click at [415, 228] on div at bounding box center [395, 237] width 77 height 77
click at [396, 270] on div at bounding box center [395, 237] width 77 height 77
type input "02.10.2025 14:30"
click at [309, 190] on div at bounding box center [321, 173] width 642 height 347
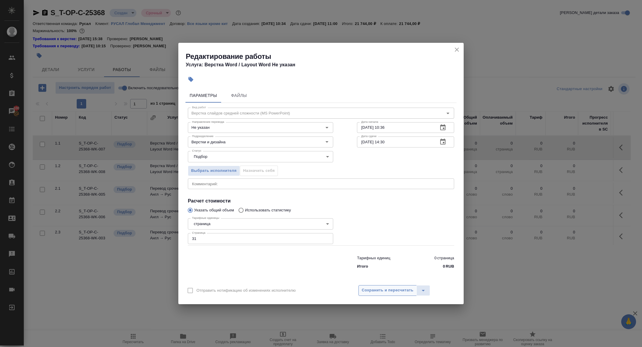
click at [386, 292] on span "Сохранить и пересчитать" at bounding box center [388, 290] width 52 height 7
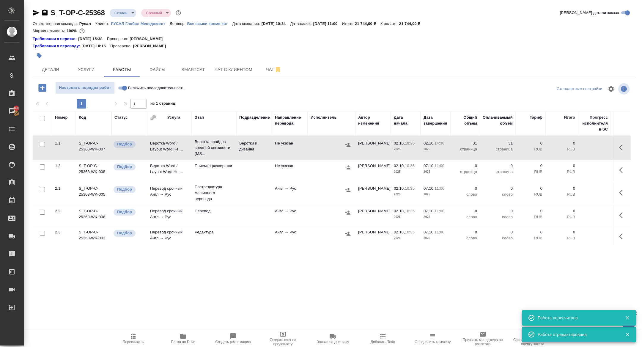
click at [124, 86] on input "Включить последовательность" at bounding box center [124, 87] width 21 height 7
checkbox input "true"
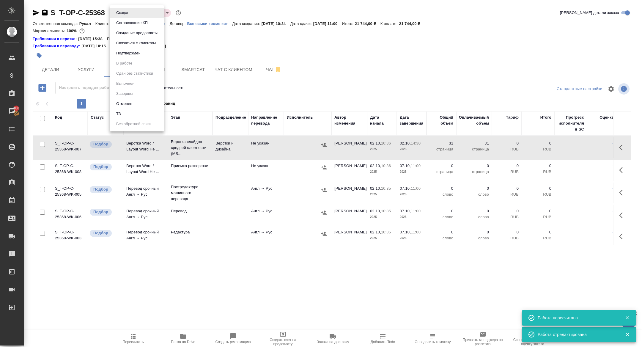
click at [120, 15] on body "🙏 .cls-1 fill:#fff; AWATERA Zhuravleva Alexandra Клиенты Спецификации Заказы 10…" at bounding box center [321, 173] width 642 height 347
click at [125, 52] on button "Подтвержден" at bounding box center [128, 53] width 28 height 7
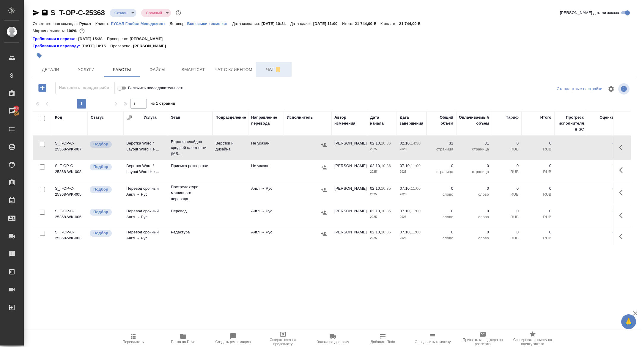
click at [270, 74] on button "Чат" at bounding box center [274, 69] width 36 height 15
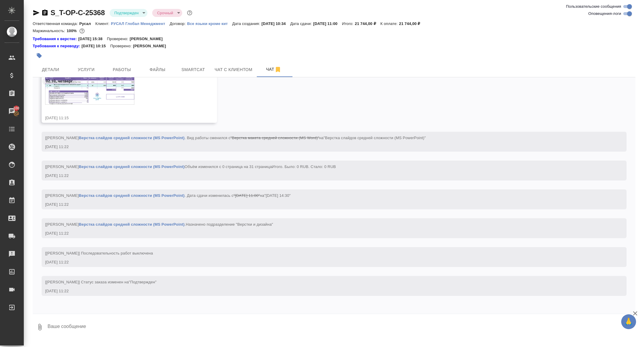
scroll to position [1905, 0]
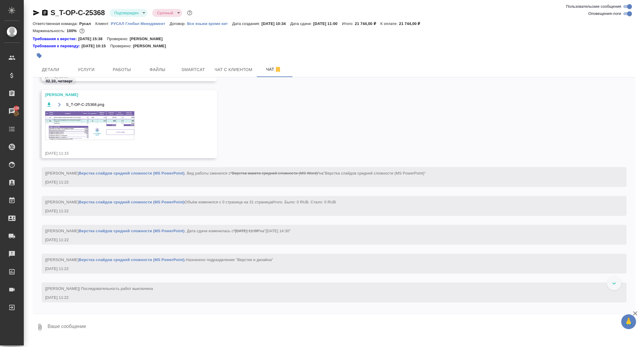
click at [126, 118] on img at bounding box center [89, 125] width 89 height 29
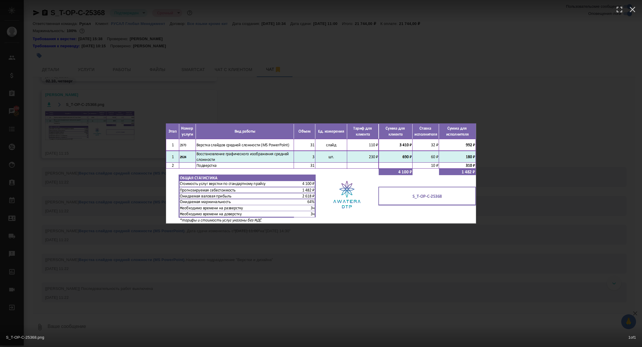
click at [123, 129] on div "S_T-OP-C-25368.png 1 of 1" at bounding box center [321, 173] width 642 height 347
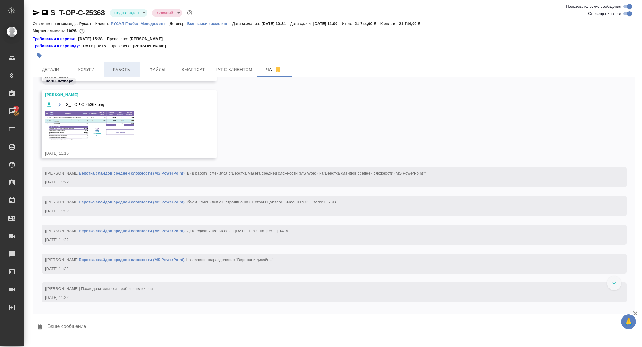
click at [129, 68] on span "Работы" at bounding box center [122, 69] width 29 height 7
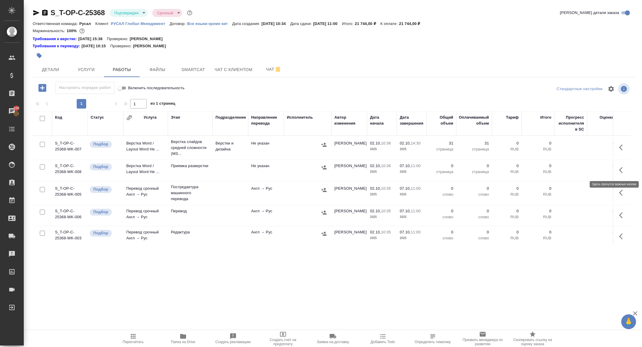
click at [623, 165] on button "button" at bounding box center [623, 170] width 14 height 14
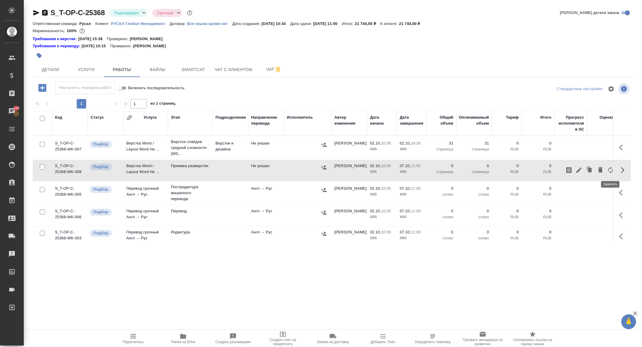
click at [610, 166] on button "button" at bounding box center [611, 170] width 10 height 14
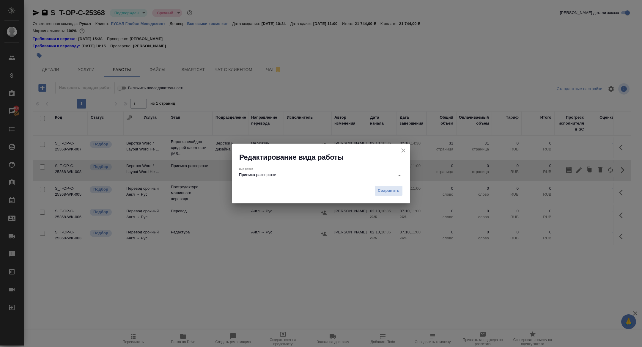
click at [261, 173] on input "Приемка разверстки" at bounding box center [315, 175] width 153 height 7
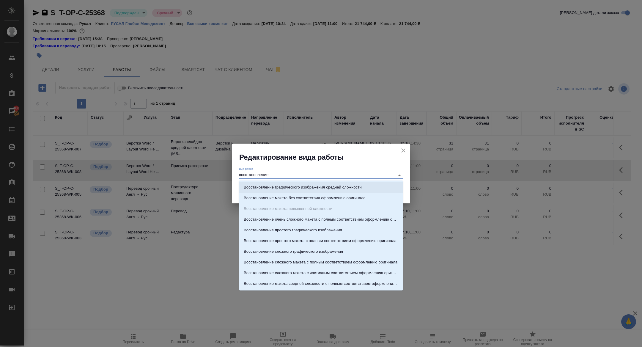
click at [297, 183] on li "Восстановление графического изображения средней сложности" at bounding box center [321, 187] width 164 height 11
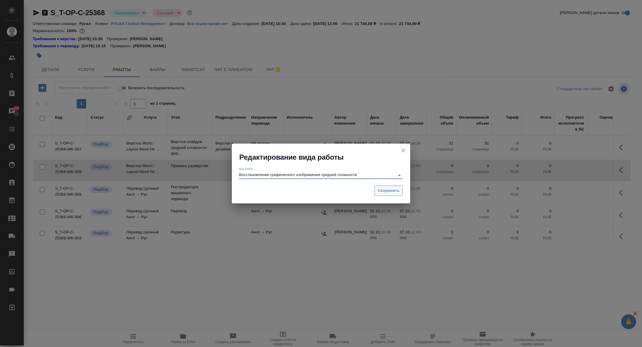
type input "Восстановление графического изображения средней сложности"
click at [383, 189] on span "Сохранить" at bounding box center [389, 190] width 22 height 7
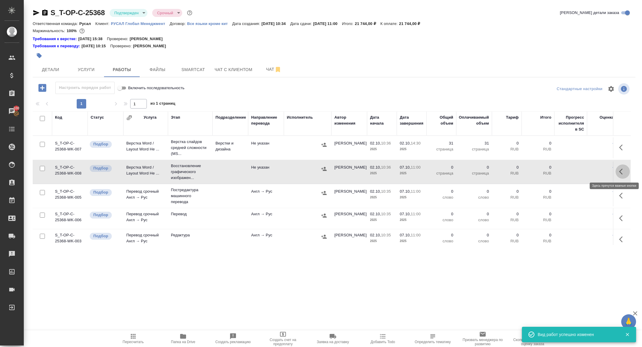
click at [623, 170] on icon "button" at bounding box center [622, 171] width 7 height 7
click at [579, 173] on icon "button" at bounding box center [578, 171] width 7 height 7
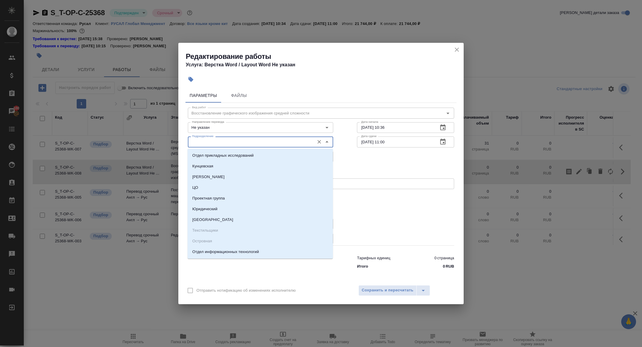
click at [205, 139] on input "Подразделение" at bounding box center [251, 141] width 122 height 7
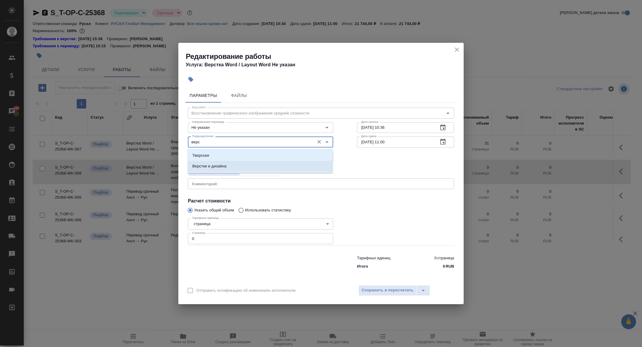
click at [230, 161] on li "Верстки и дизайна" at bounding box center [260, 166] width 145 height 11
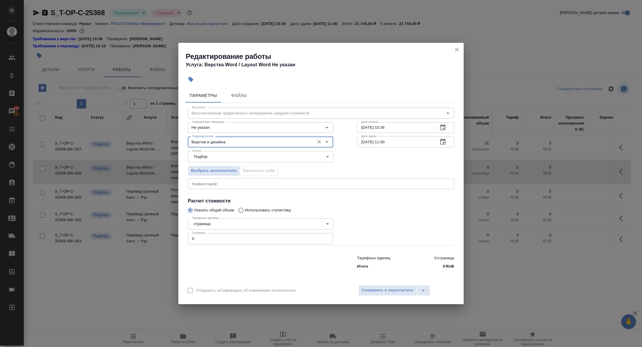
type input "Верстки и дизайна"
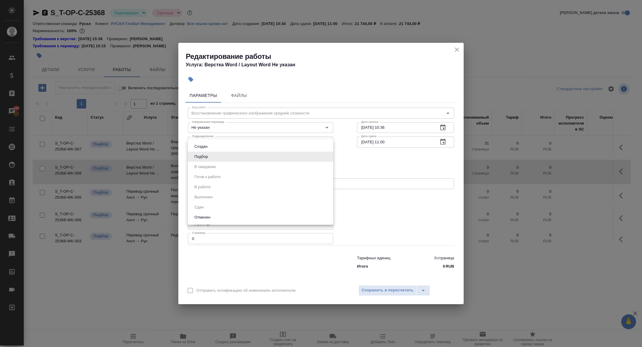
click at [200, 156] on body "🙏 .cls-1 fill:#fff; AWATERA Zhuravleva Alexandra Клиенты Спецификации Заказы 10…" at bounding box center [321, 173] width 642 height 347
click at [198, 158] on button "Подбор" at bounding box center [201, 156] width 17 height 7
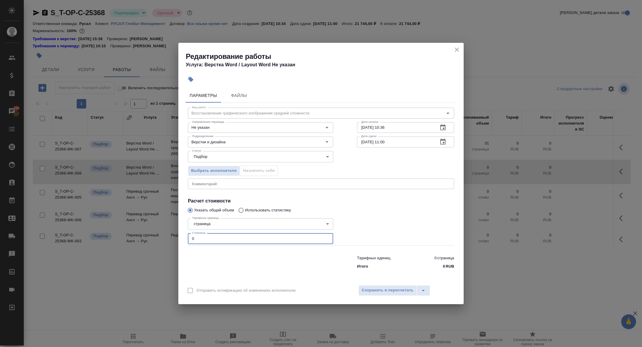
drag, startPoint x: 198, startPoint y: 236, endPoint x: 150, endPoint y: 236, distance: 48.2
click at [150, 236] on div "Редактирование работы Услуга: Верстка Word / Layout Word Не указан Параметры Фа…" at bounding box center [321, 173] width 642 height 347
drag, startPoint x: 201, startPoint y: 238, endPoint x: 166, endPoint y: 238, distance: 35.1
click at [169, 238] on div "Редактирование работы Услуга: Верстка Word / Layout Word Не указан Параметры Фа…" at bounding box center [321, 173] width 642 height 347
type input "3"
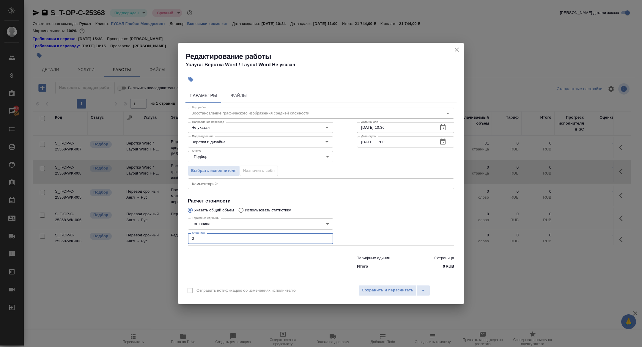
click at [449, 138] on button "button" at bounding box center [443, 142] width 14 height 14
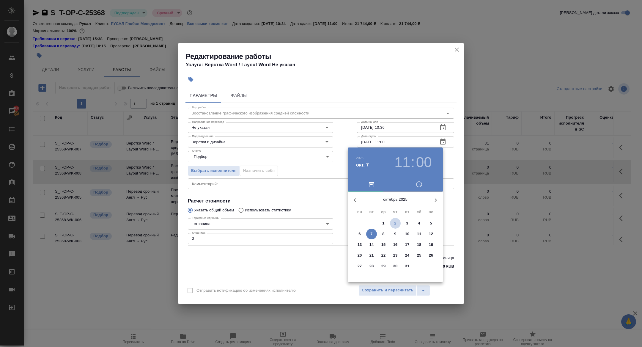
click at [395, 224] on p "2" at bounding box center [395, 223] width 2 height 6
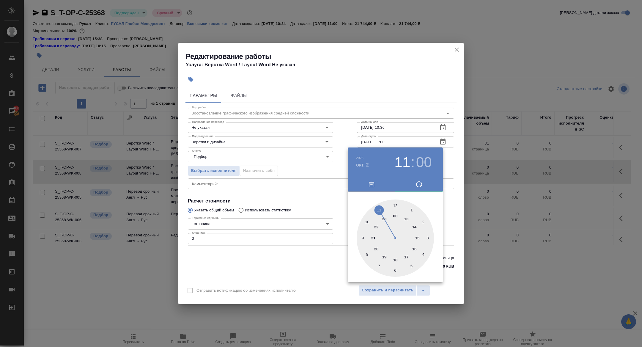
click at [412, 225] on div at bounding box center [395, 237] width 77 height 77
click at [394, 272] on div at bounding box center [395, 237] width 77 height 77
type input "02.10.2025 14:30"
click at [392, 291] on div at bounding box center [321, 173] width 642 height 347
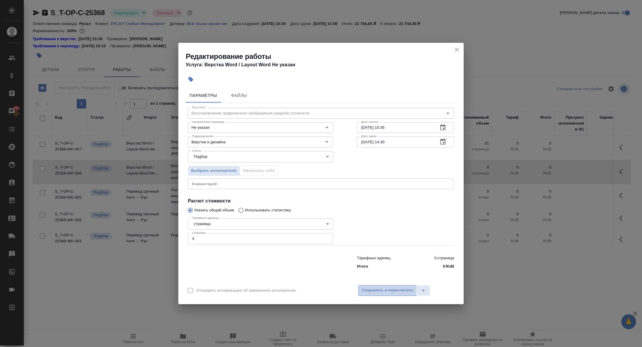
click at [388, 288] on span "Сохранить и пересчитать" at bounding box center [388, 290] width 52 height 7
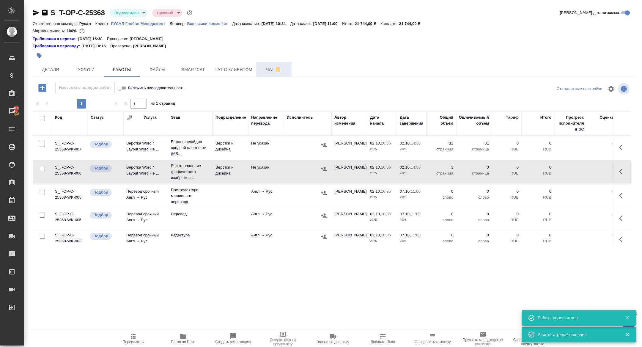
click at [269, 69] on span "Чат" at bounding box center [274, 69] width 29 height 7
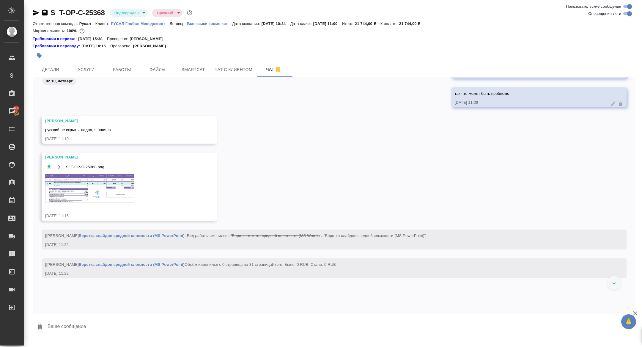
scroll to position [1684, 0]
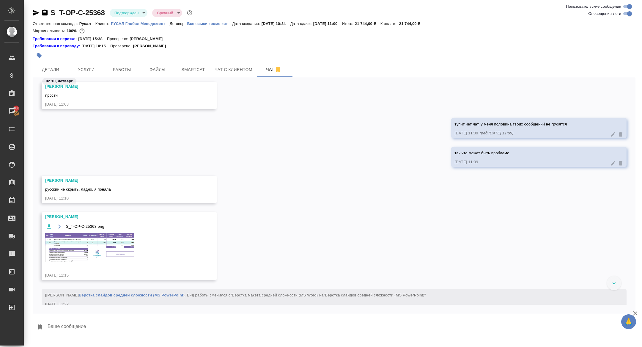
click at [112, 241] on img at bounding box center [89, 247] width 89 height 29
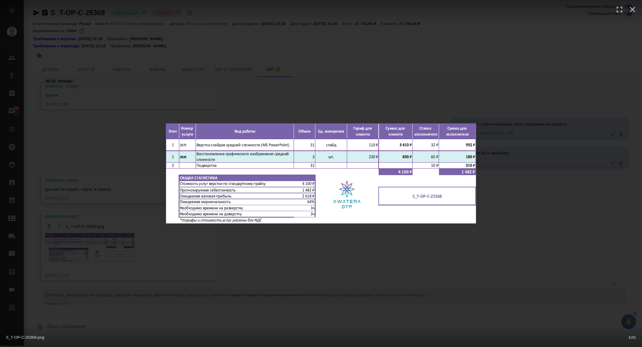
click at [112, 241] on div "S_T-OP-C-25368.png 1 of 1" at bounding box center [321, 173] width 642 height 347
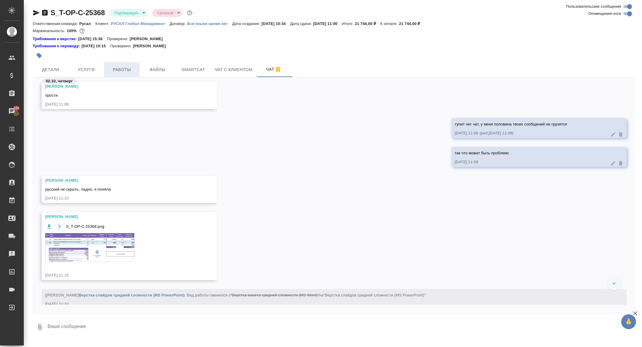
click at [125, 70] on span "Работы" at bounding box center [122, 69] width 29 height 7
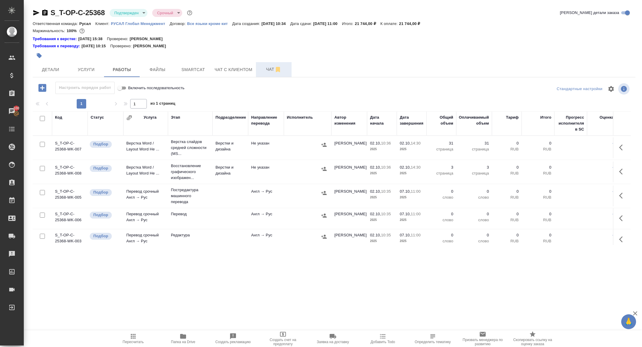
click at [265, 67] on span "Чат" at bounding box center [274, 69] width 29 height 7
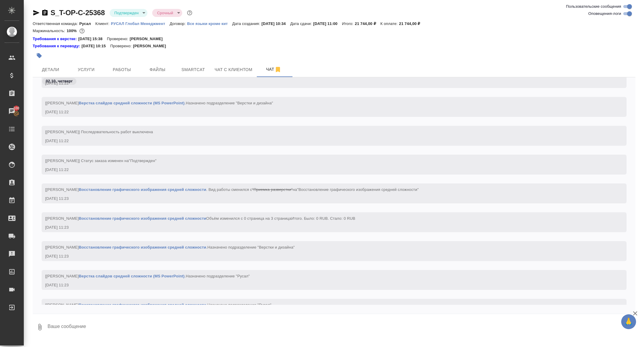
scroll to position [2362, 0]
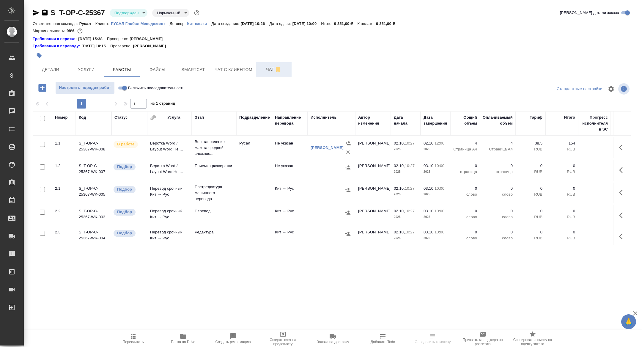
click at [272, 72] on span "Чат" at bounding box center [274, 69] width 29 height 7
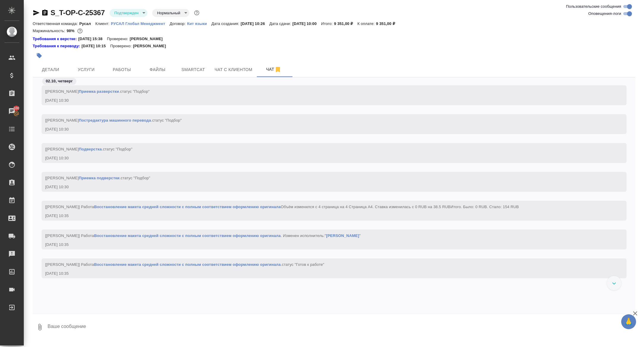
scroll to position [471, 0]
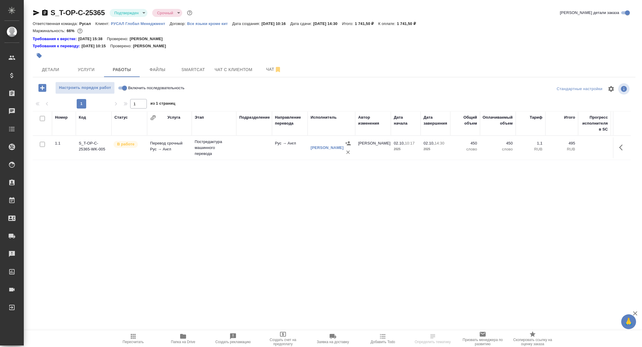
click at [123, 9] on body "🙏 .cls-1 fill:#fff; AWATERA [PERSON_NAME] Спецификации Заказы Чаты Todo Проекты…" at bounding box center [321, 173] width 642 height 347
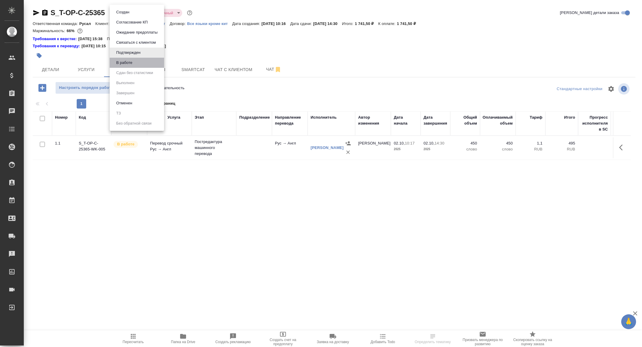
click at [123, 66] on li "В работе" at bounding box center [137, 63] width 54 height 10
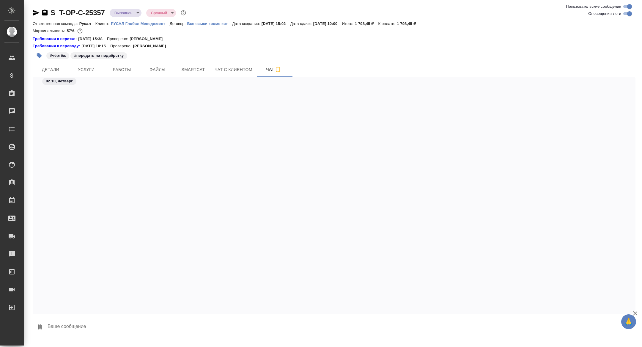
scroll to position [3646, 0]
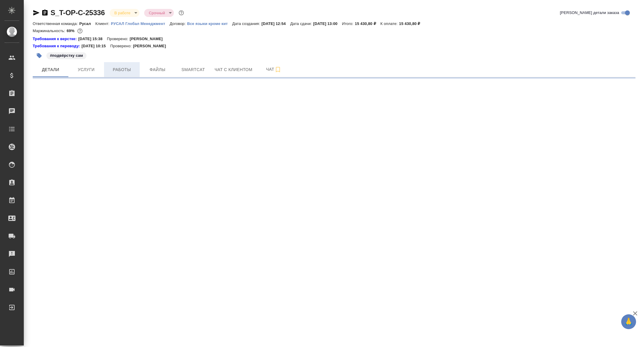
select select "RU"
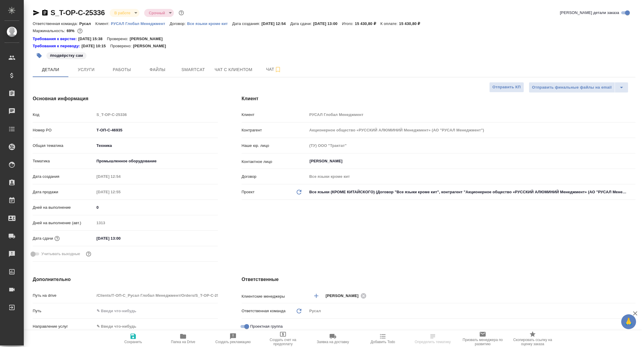
type textarea "x"
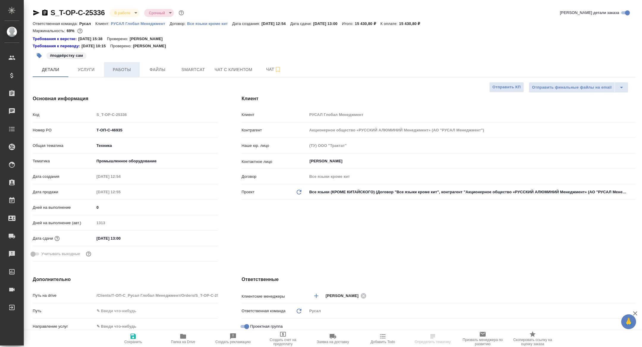
type textarea "x"
click at [123, 62] on button "Работы" at bounding box center [122, 69] width 36 height 15
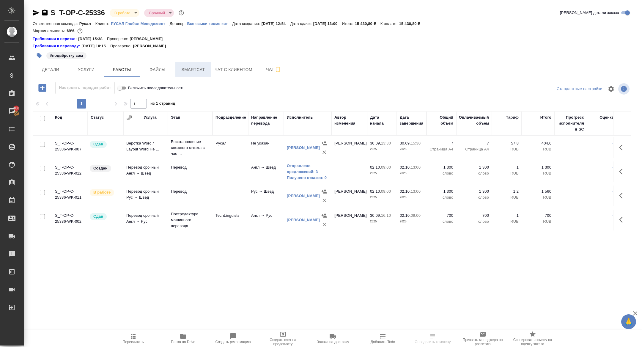
click at [191, 70] on span "Smartcat" at bounding box center [193, 69] width 29 height 7
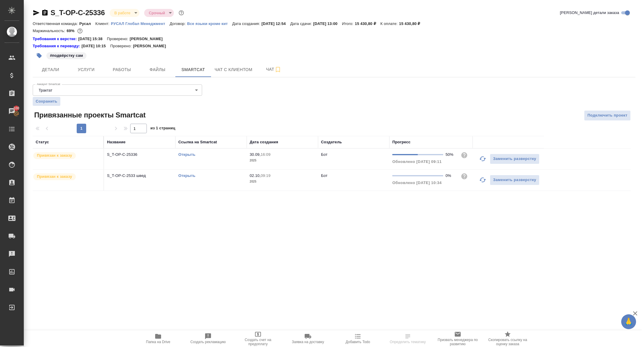
click at [485, 180] on icon "button" at bounding box center [482, 179] width 7 height 7
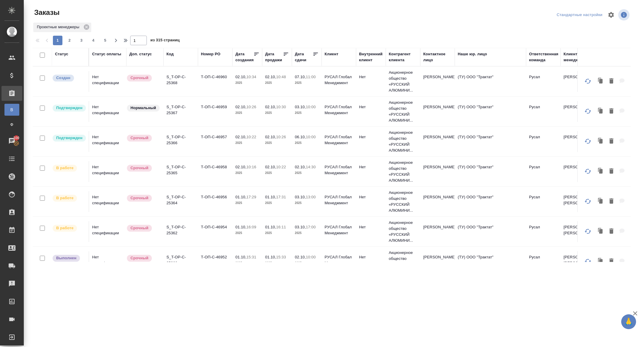
click at [300, 62] on div "Дата сдачи" at bounding box center [304, 57] width 18 height 12
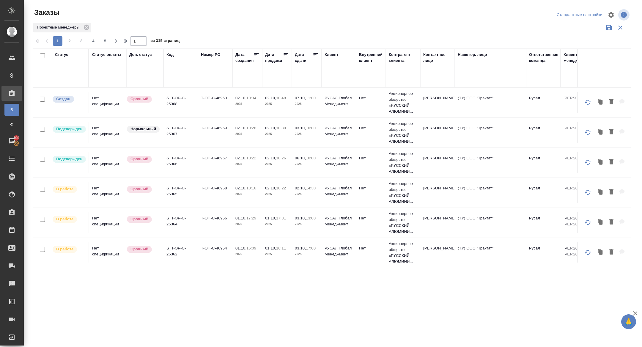
click at [301, 75] on input "text" at bounding box center [308, 75] width 20 height 8
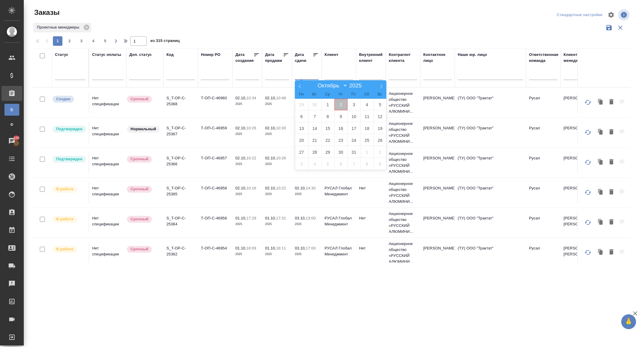
click at [342, 105] on span "2" at bounding box center [340, 105] width 13 height 12
type div "[DATE]T21:00:00.000Z"
click at [349, 105] on span "3" at bounding box center [353, 105] width 13 height 12
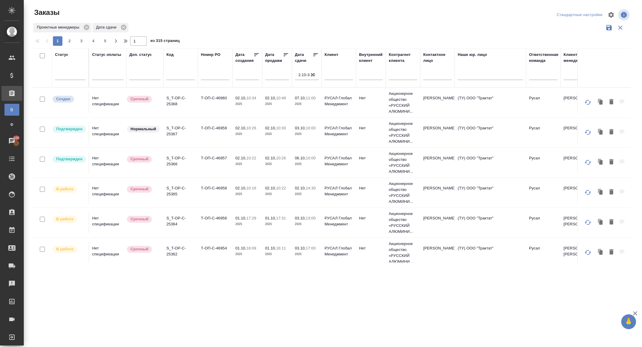
click at [315, 54] on icon at bounding box center [316, 55] width 6 height 6
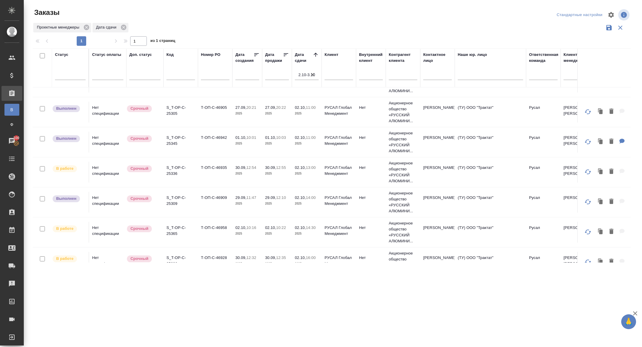
scroll to position [85, 0]
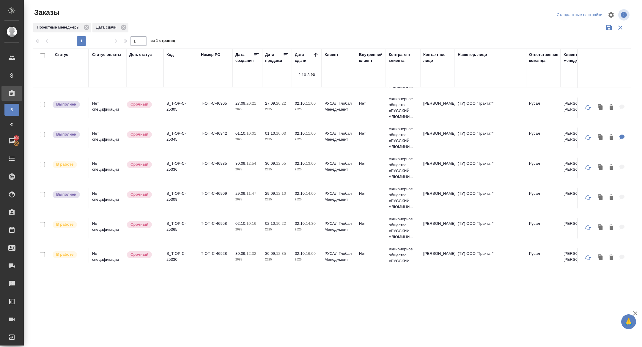
click at [176, 165] on p "S_T-OP-C-25336" at bounding box center [180, 167] width 29 height 12
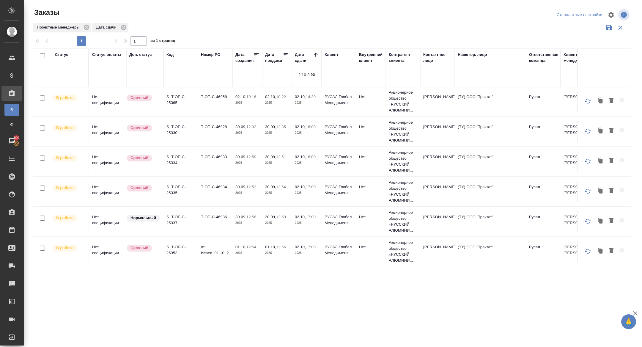
click at [174, 103] on p "S_T-OP-C-25365" at bounding box center [180, 100] width 29 height 12
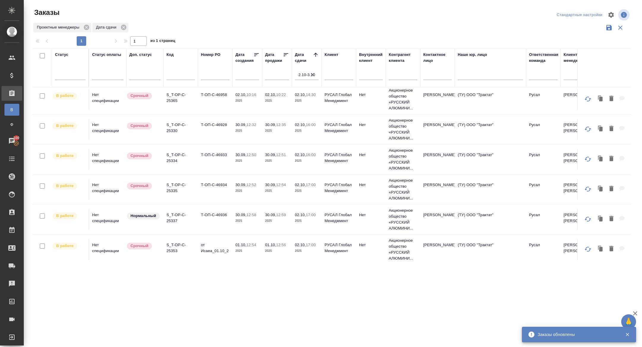
scroll to position [218, 0]
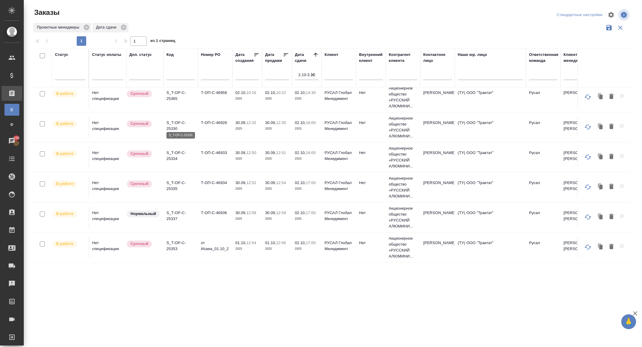
click at [174, 120] on p "S_T-OP-C-25330" at bounding box center [180, 126] width 29 height 12
click at [174, 153] on p "S_T-OP-C-25334" at bounding box center [180, 156] width 29 height 12
click at [177, 181] on p "S_T-OP-C-25335" at bounding box center [180, 186] width 29 height 12
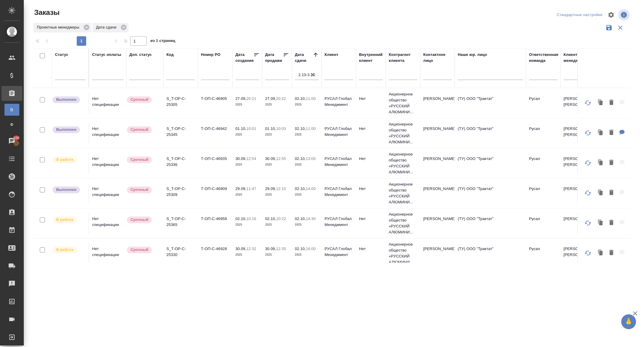
scroll to position [0, 0]
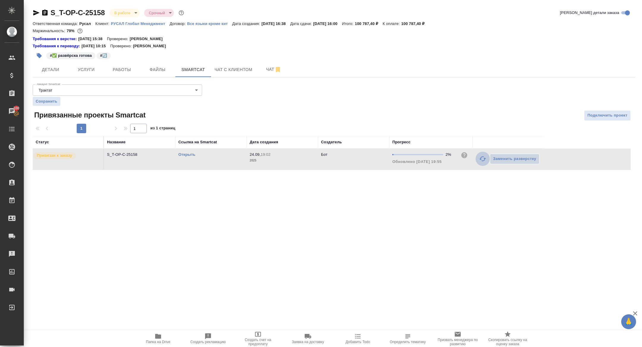
click at [480, 159] on icon "button" at bounding box center [482, 158] width 7 height 5
click at [265, 68] on span "Чат" at bounding box center [274, 69] width 29 height 7
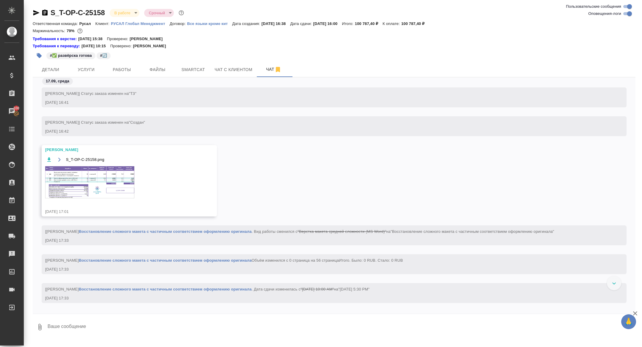
scroll to position [132, 0]
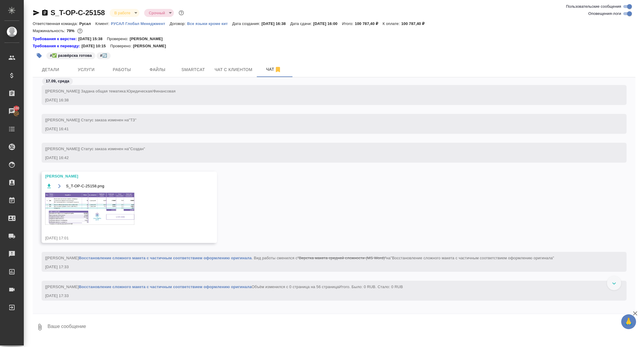
click at [98, 202] on img at bounding box center [89, 209] width 89 height 32
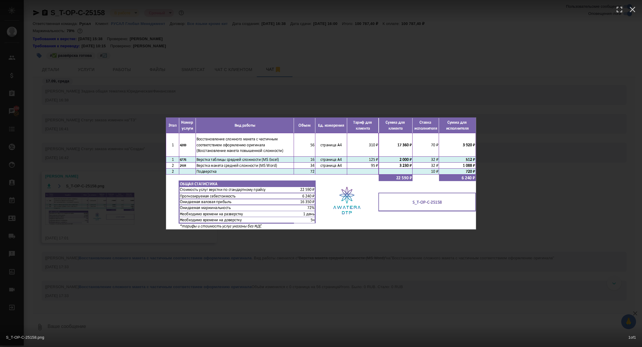
click at [64, 275] on div "S_T-OP-C-25158.png 1 of 1" at bounding box center [321, 173] width 642 height 347
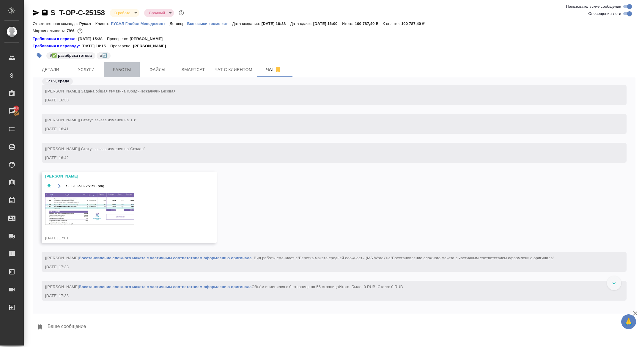
click at [126, 74] on button "Работы" at bounding box center [122, 69] width 36 height 15
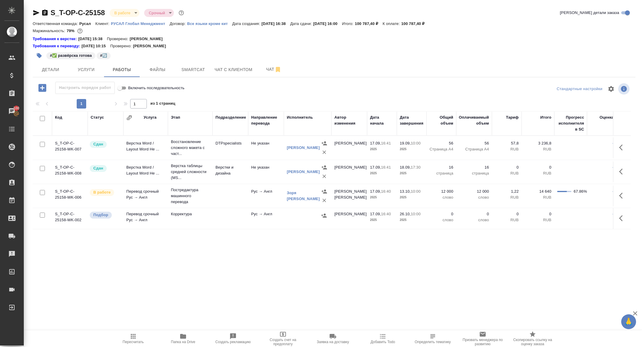
click at [41, 86] on icon "button" at bounding box center [42, 88] width 8 height 8
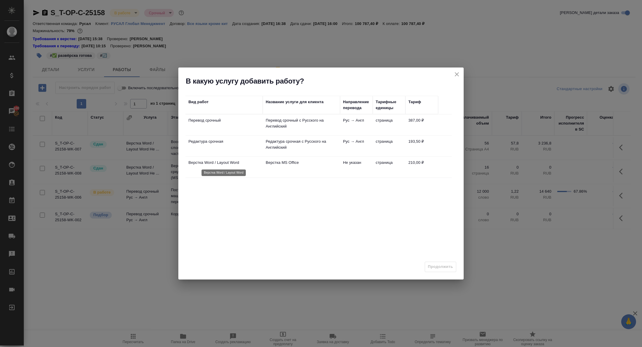
click at [204, 162] on p "Верстка Word / Layout Word" at bounding box center [223, 163] width 71 height 6
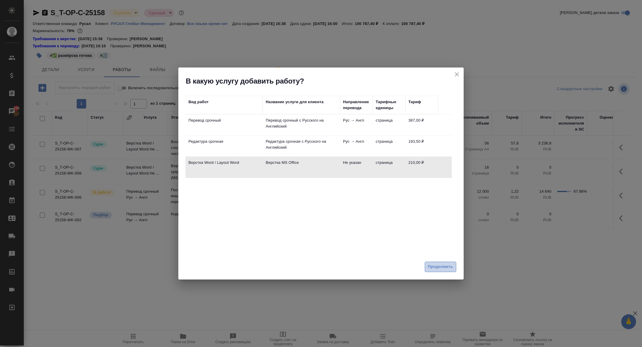
click at [451, 262] on button "Продолжить" at bounding box center [441, 267] width 32 height 10
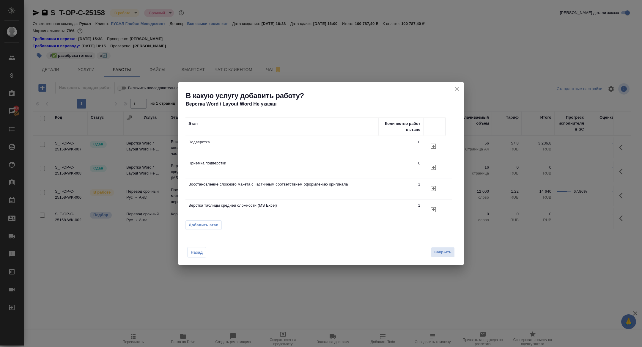
click at [448, 263] on div "Назад Закрыть" at bounding box center [320, 248] width 285 height 33
click at [430, 146] on icon "button" at bounding box center [433, 146] width 7 height 7
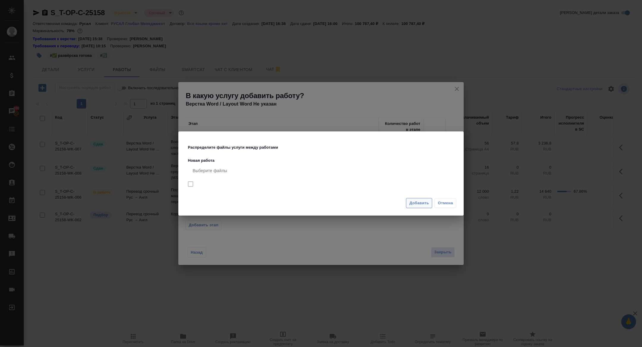
click at [416, 204] on span "Добавить" at bounding box center [419, 203] width 20 height 7
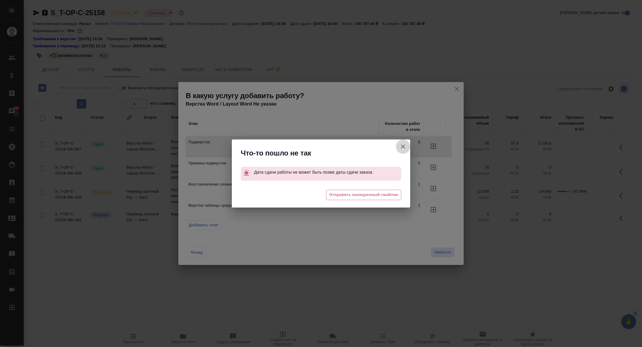
click at [402, 145] on icon "button" at bounding box center [403, 146] width 4 height 4
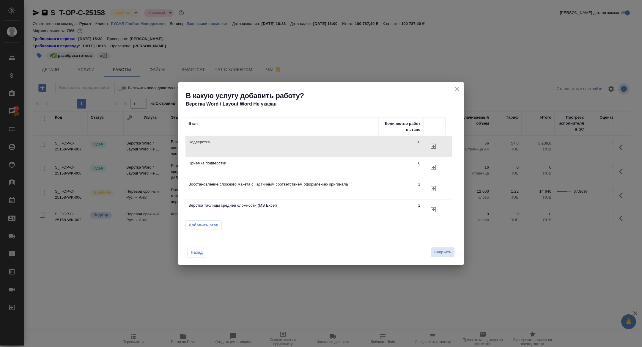
click at [457, 91] on icon "close" at bounding box center [456, 88] width 7 height 7
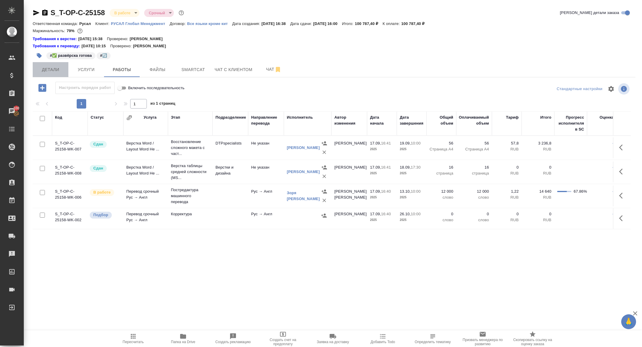
click at [45, 73] on span "Детали" at bounding box center [50, 69] width 29 height 7
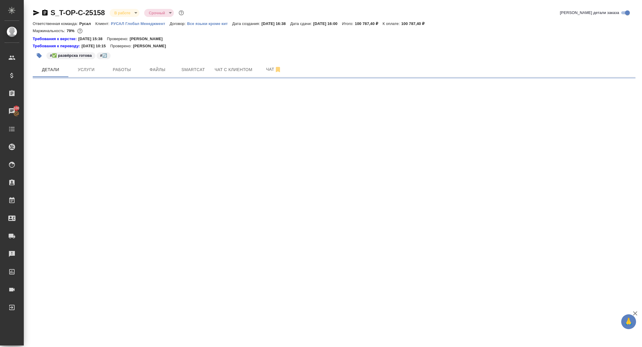
select select "RU"
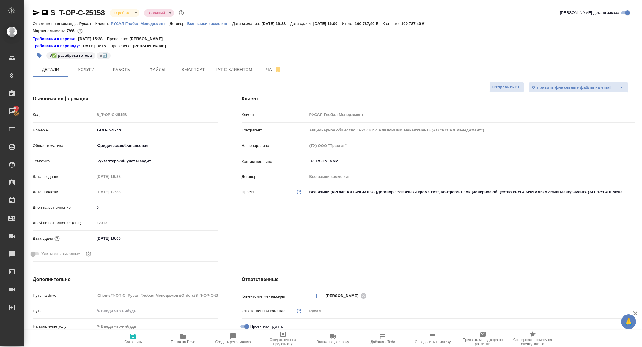
type textarea "x"
click at [130, 236] on input "03.10.2025 16:00" at bounding box center [121, 238] width 52 height 9
click at [200, 235] on icon "button" at bounding box center [200, 238] width 5 height 6
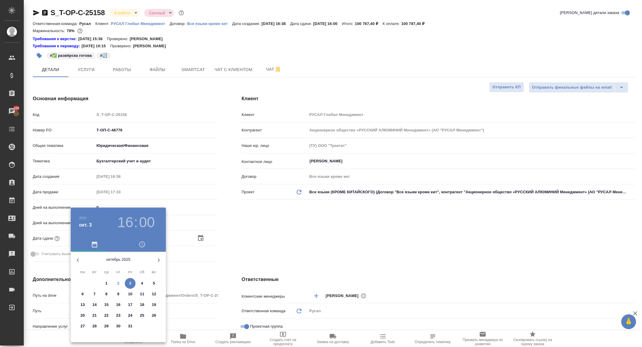
click at [125, 215] on h3 "16" at bounding box center [125, 222] width 16 height 17
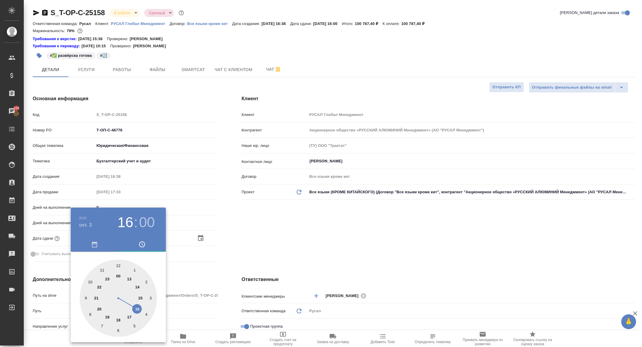
type input "03.10.2025 15:00"
type textarea "x"
click at [140, 299] on div at bounding box center [118, 298] width 77 height 77
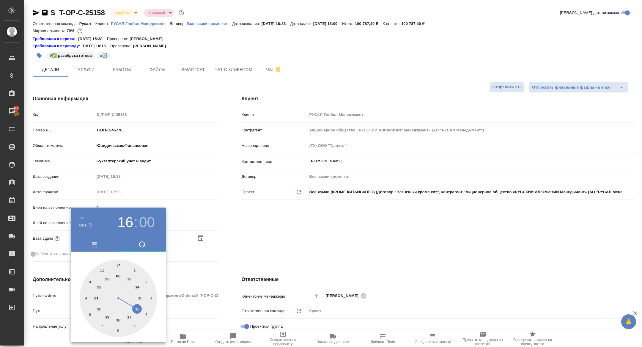
type textarea "x"
click at [119, 330] on div at bounding box center [118, 298] width 77 height 77
type input "03.10.2025 15:30"
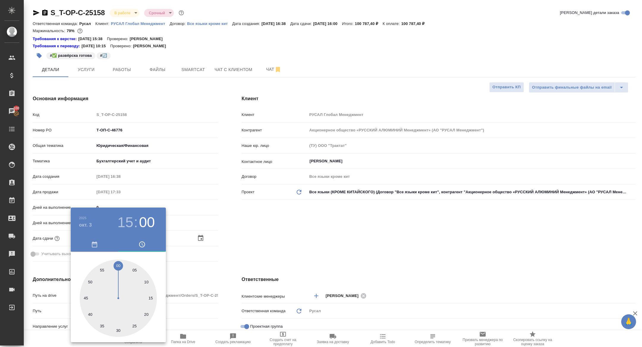
type textarea "x"
click at [210, 235] on div at bounding box center [321, 173] width 642 height 347
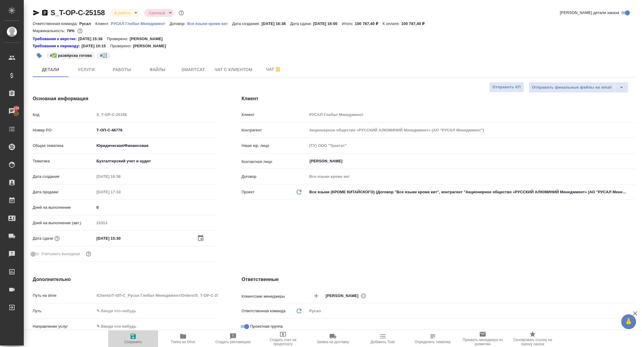
click at [130, 340] on span "Сохранить" at bounding box center [133, 342] width 18 height 4
type textarea "x"
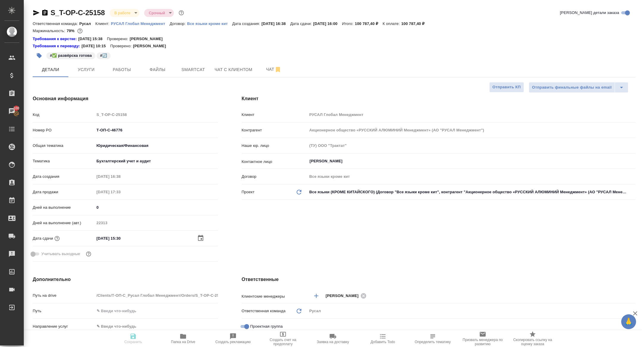
type textarea "x"
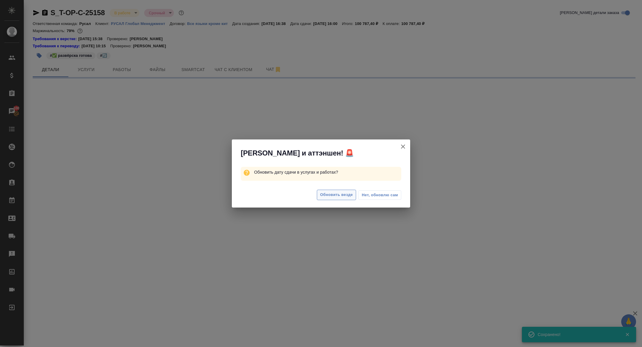
click at [331, 194] on span "Обновить везде" at bounding box center [336, 194] width 33 height 7
select select "RU"
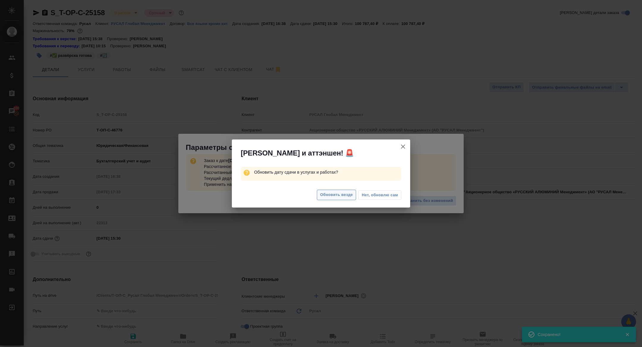
type textarea "x"
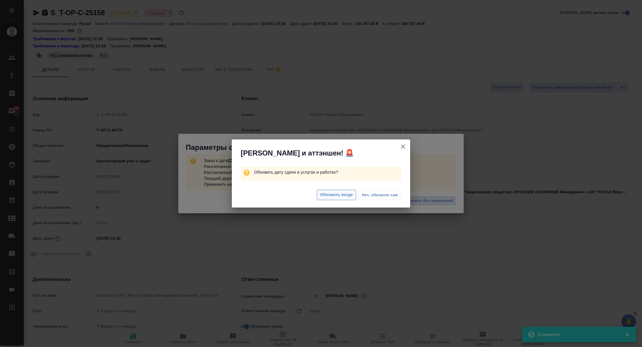
type textarea "x"
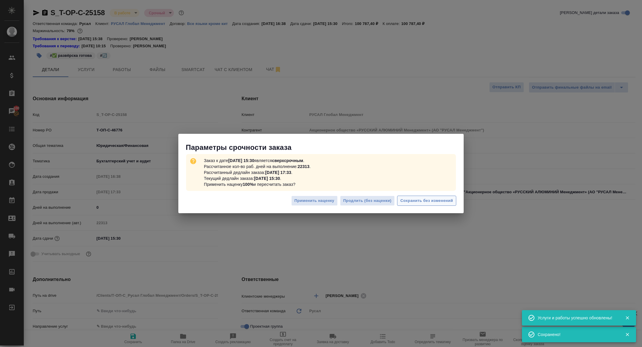
click at [424, 202] on span "Сохранить без изменений" at bounding box center [426, 200] width 53 height 7
type textarea "x"
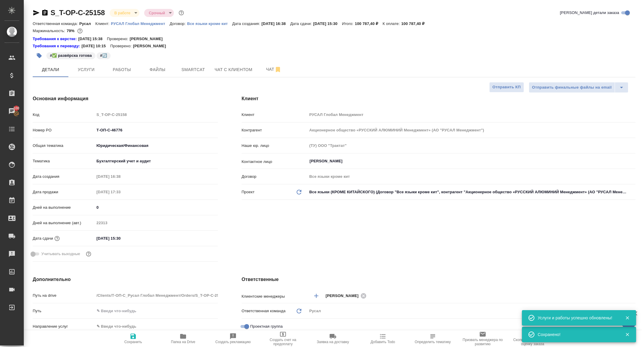
type textarea "x"
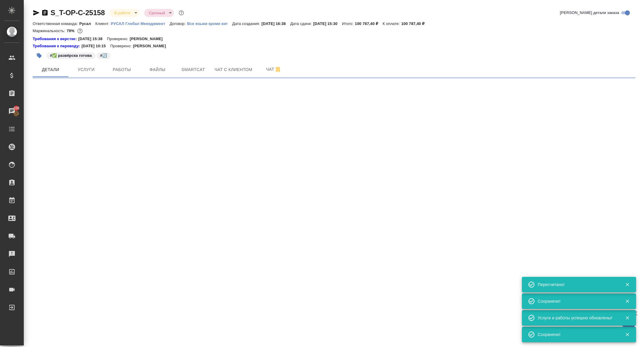
click at [127, 61] on div "#✅ развёрска готова #🔄️" at bounding box center [234, 55] width 402 height 13
click at [125, 65] on button "Работы" at bounding box center [122, 69] width 36 height 15
select select "RU"
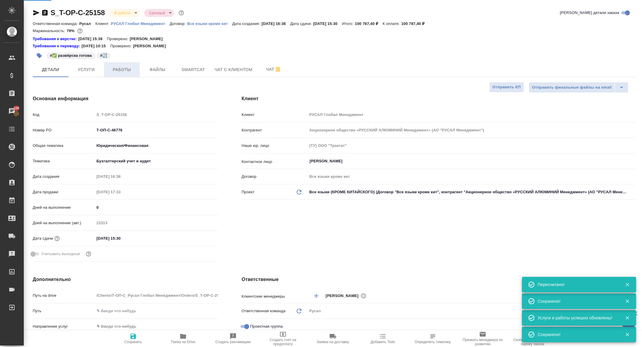
type textarea "x"
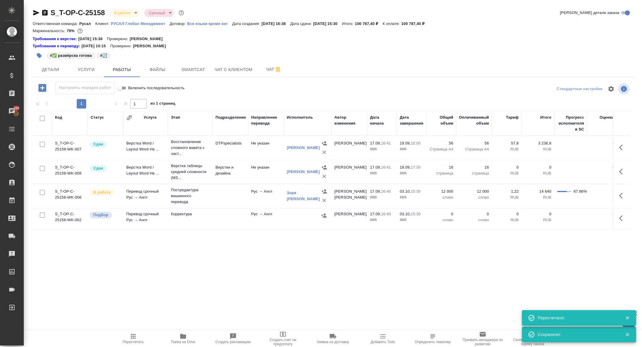
click at [39, 92] on icon "button" at bounding box center [42, 88] width 10 height 10
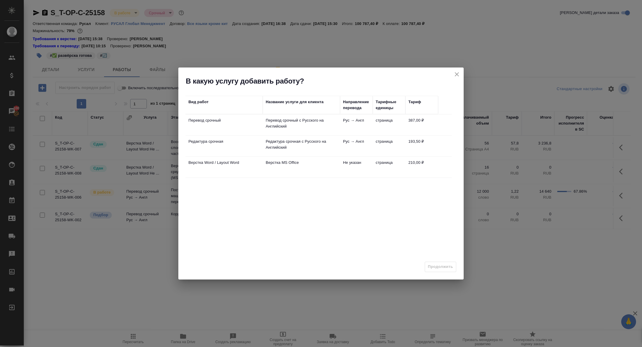
click at [205, 166] on td "Верстка Word / Layout Word" at bounding box center [223, 167] width 77 height 21
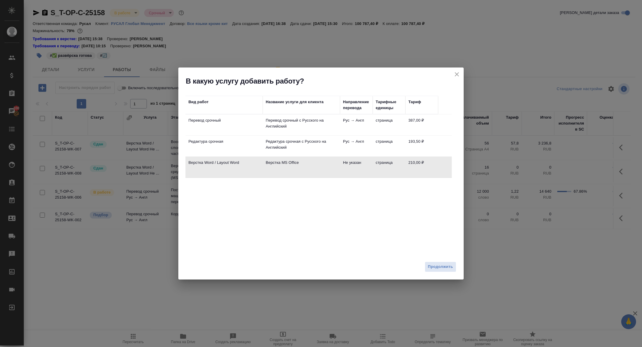
click at [205, 166] on td "Верстка Word / Layout Word" at bounding box center [223, 167] width 77 height 21
click at [449, 268] on span "Продолжить" at bounding box center [440, 266] width 25 height 7
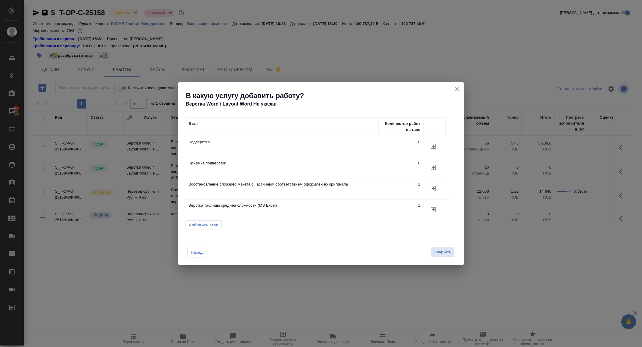
click at [433, 144] on icon "button" at bounding box center [433, 146] width 7 height 7
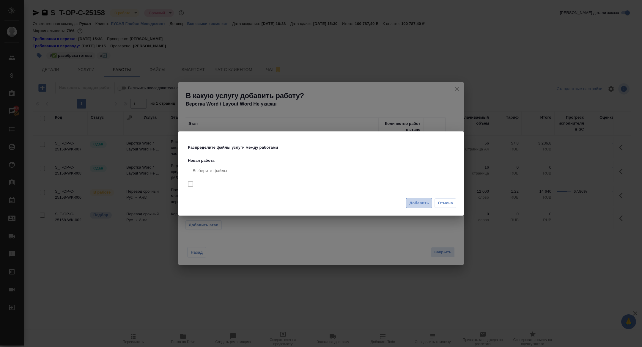
click at [420, 200] on span "Добавить" at bounding box center [419, 203] width 20 height 7
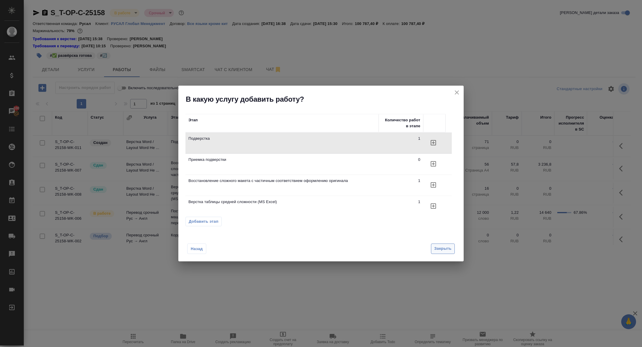
click at [443, 243] on button "Закрыть" at bounding box center [443, 248] width 24 height 10
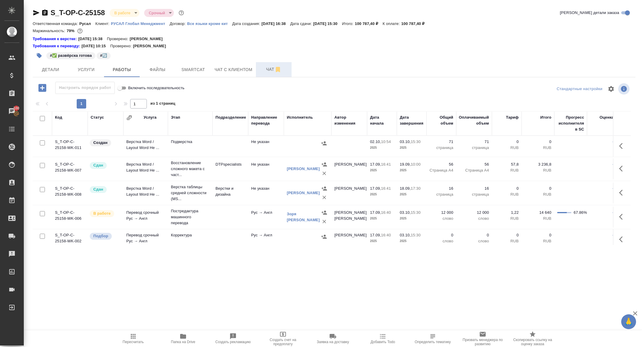
click at [279, 63] on button "Чат" at bounding box center [274, 69] width 36 height 15
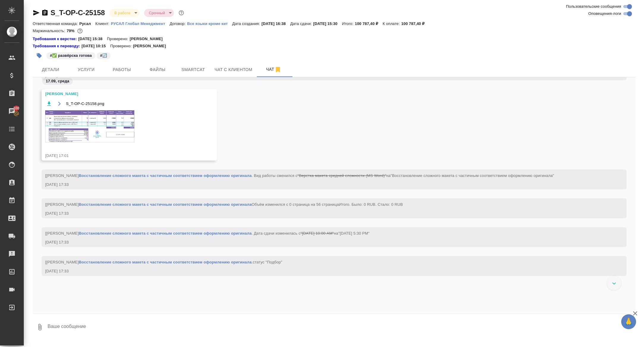
scroll to position [95, 0]
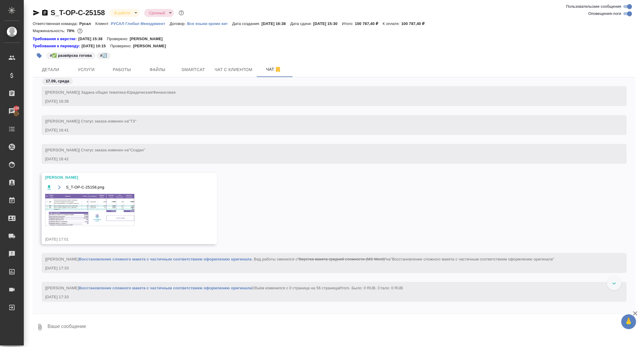
click at [121, 212] on img at bounding box center [89, 210] width 89 height 32
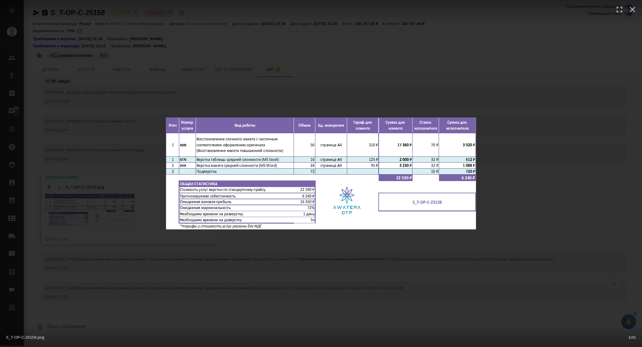
click at [121, 212] on div "S_T-OP-C-25158.png 1 of 1" at bounding box center [321, 173] width 642 height 347
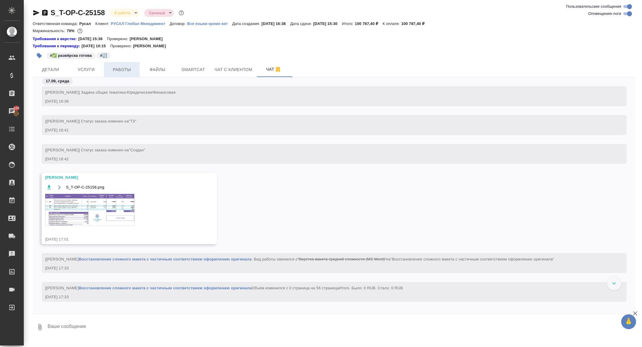
click at [122, 67] on span "Работы" at bounding box center [122, 69] width 29 height 7
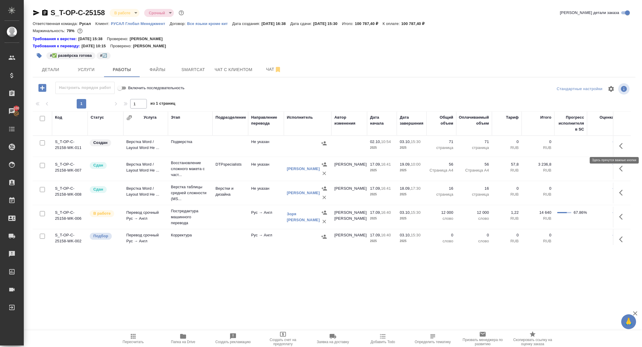
click at [621, 146] on icon "button" at bounding box center [622, 145] width 7 height 7
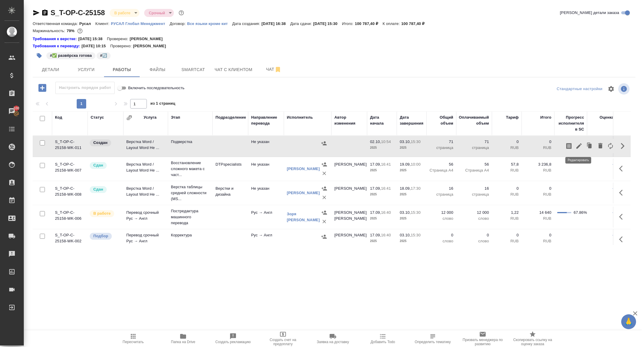
click at [578, 147] on icon "button" at bounding box center [578, 145] width 5 height 5
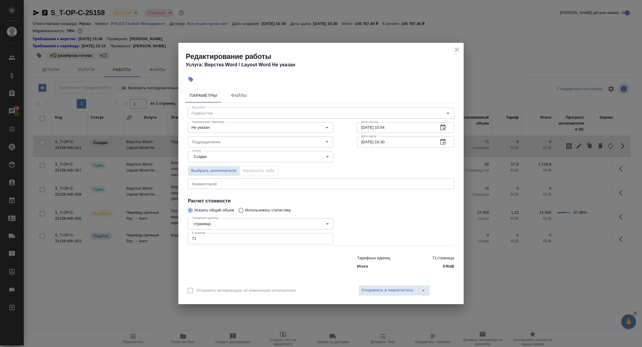
click at [199, 235] on input "71" at bounding box center [260, 238] width 145 height 11
type input "72"
click at [446, 143] on button "button" at bounding box center [443, 142] width 14 height 14
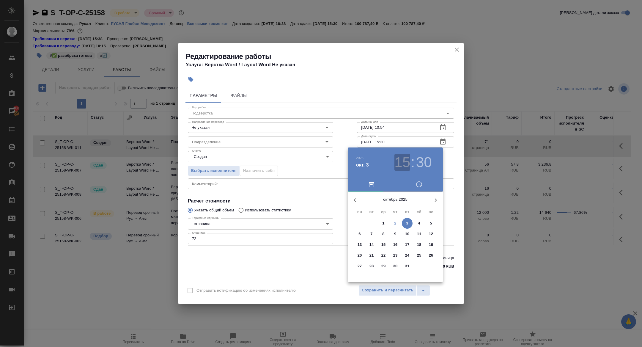
click at [402, 163] on h3 "15" at bounding box center [402, 162] width 16 height 17
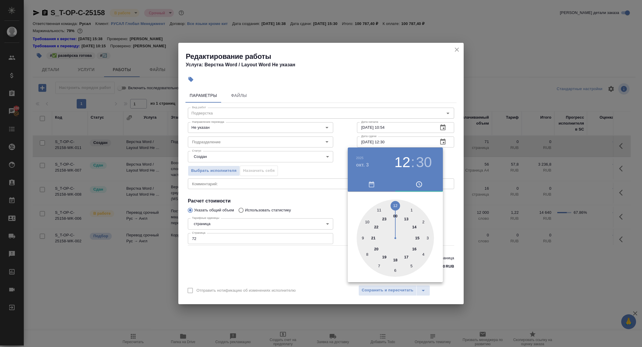
click at [396, 204] on div at bounding box center [395, 237] width 77 height 77
type input "03.10.2025 12:00"
click at [395, 204] on div at bounding box center [395, 237] width 77 height 77
click at [265, 167] on div at bounding box center [321, 173] width 642 height 347
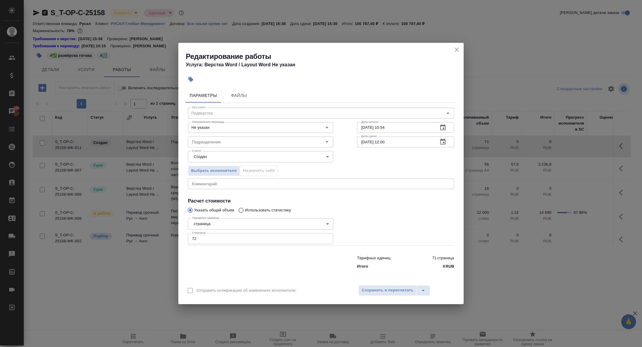
click at [224, 148] on div "Статус Создан created Статус" at bounding box center [260, 156] width 169 height 39
click at [219, 140] on input "Подразделение" at bounding box center [251, 141] width 122 height 7
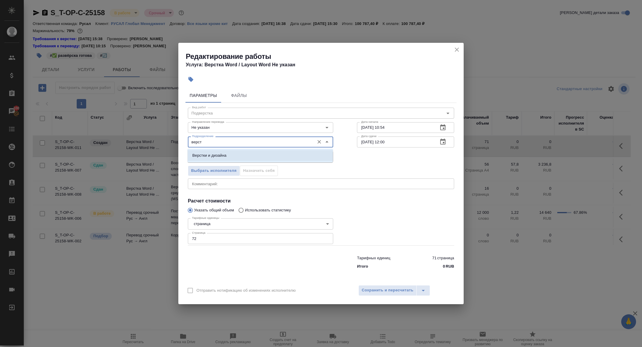
click at [224, 149] on div "Верстки и дизайна" at bounding box center [260, 156] width 145 height 14
click at [210, 157] on p "Верстки и дизайна" at bounding box center [209, 155] width 34 height 6
type input "Верстки и дизайна"
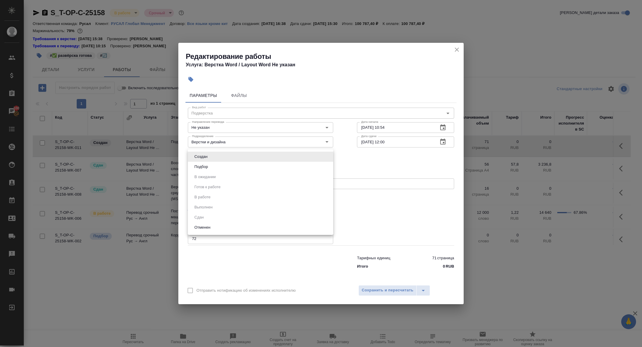
click at [207, 159] on body "🙏 .cls-1 fill:#fff; AWATERA Zhuravleva Alexandra Клиенты Спецификации Заказы 10…" at bounding box center [321, 173] width 642 height 347
click at [207, 166] on button "Подбор" at bounding box center [201, 166] width 17 height 7
type input "recruiting"
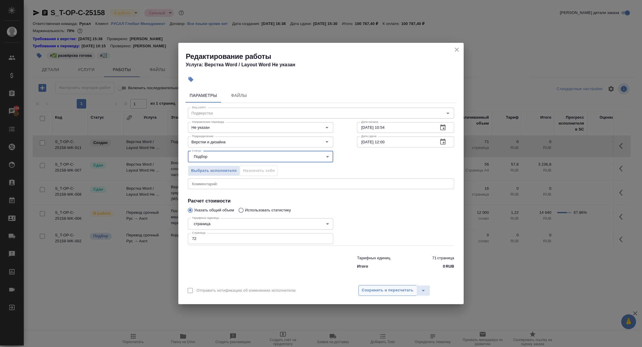
click at [381, 290] on span "Сохранить и пересчитать" at bounding box center [388, 290] width 52 height 7
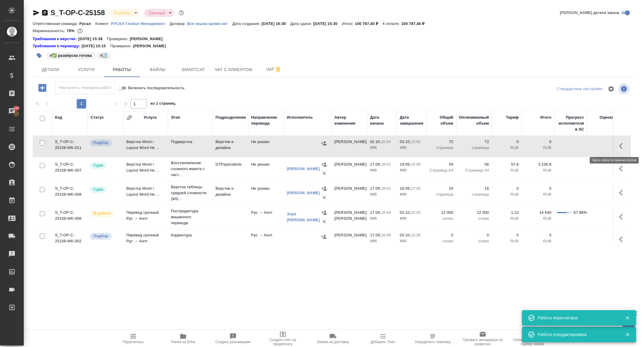
click at [619, 145] on icon "button" at bounding box center [622, 145] width 7 height 7
click at [575, 147] on button "button" at bounding box center [579, 146] width 10 height 14
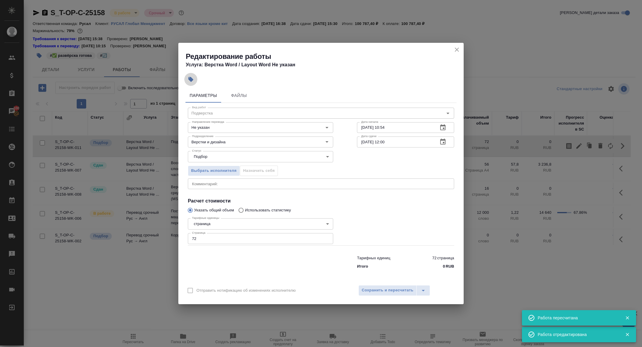
click at [191, 80] on icon "button" at bounding box center [190, 79] width 5 height 5
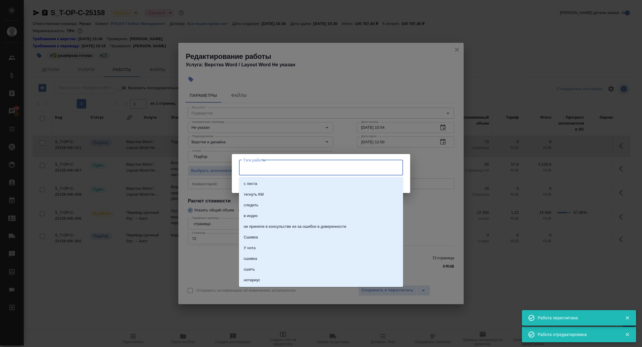
click at [250, 166] on input "Тэги работы" at bounding box center [315, 168] width 147 height 10
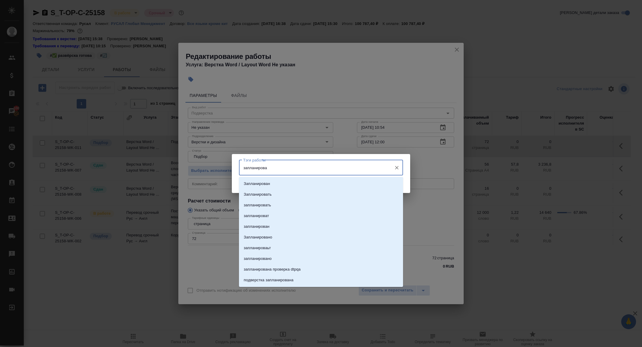
type input "запланирован"
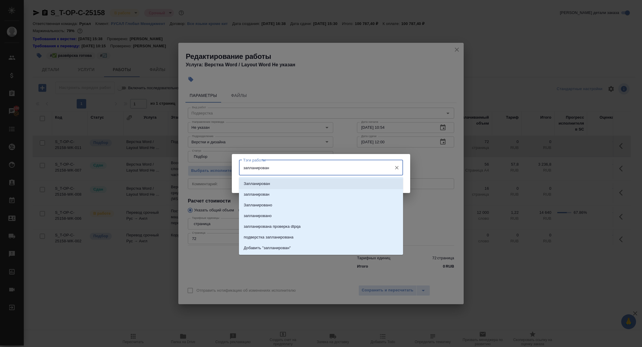
click at [280, 180] on li "Запланирован" at bounding box center [321, 183] width 164 height 11
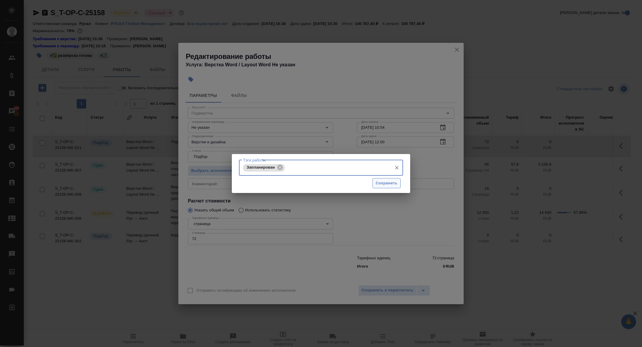
click at [390, 186] on span "Сохранить" at bounding box center [387, 183] width 22 height 7
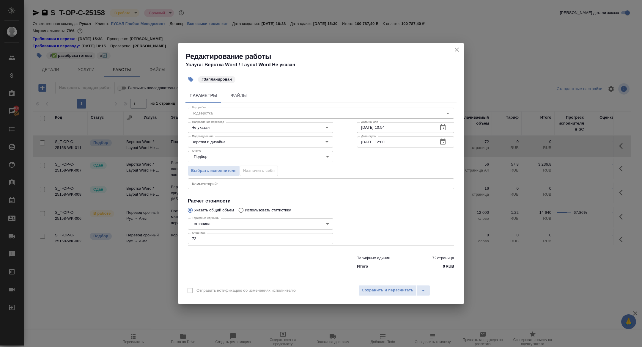
click at [443, 142] on icon "button" at bounding box center [442, 142] width 5 height 6
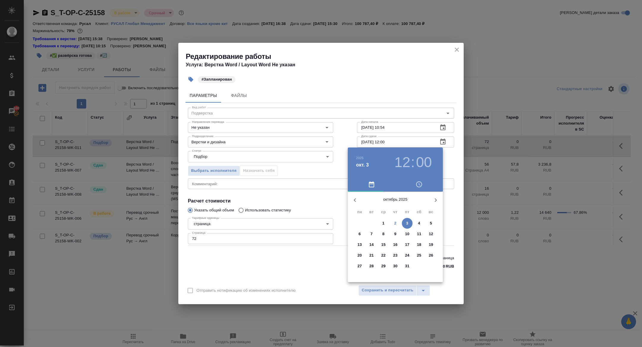
click at [402, 160] on h3 "12" at bounding box center [402, 162] width 16 height 17
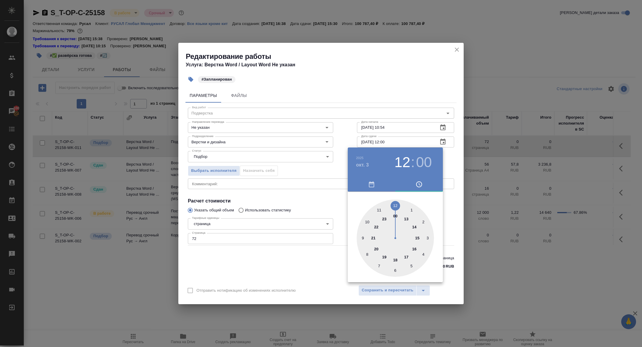
click at [418, 237] on div at bounding box center [395, 237] width 77 height 77
type input "03.10.2025 15:30"
click at [395, 270] on div at bounding box center [395, 237] width 77 height 77
click at [287, 203] on div at bounding box center [321, 173] width 642 height 347
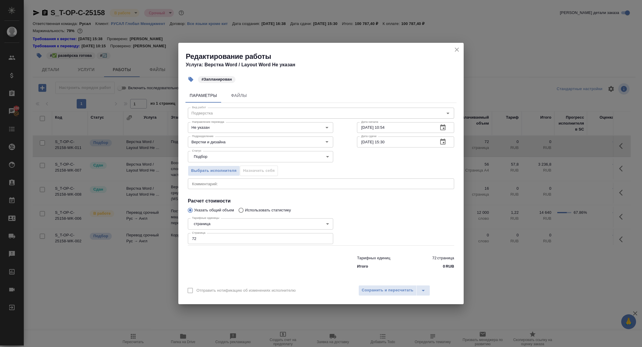
click at [442, 124] on icon "button" at bounding box center [442, 127] width 7 height 7
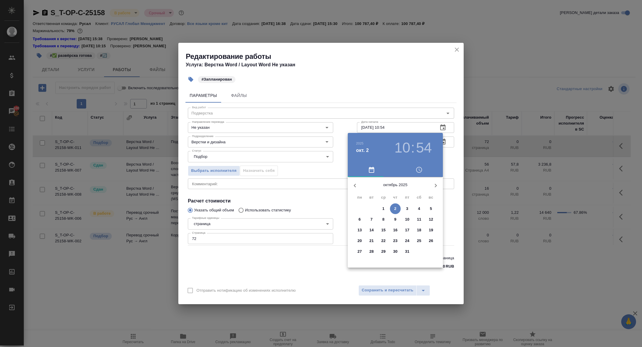
click at [402, 149] on h3 "10" at bounding box center [402, 147] width 16 height 17
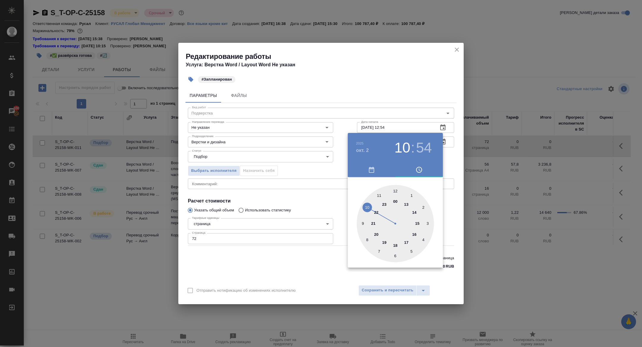
click at [395, 191] on div at bounding box center [395, 223] width 77 height 77
type input "02.10.2025 12:00"
click at [262, 198] on div at bounding box center [321, 173] width 642 height 347
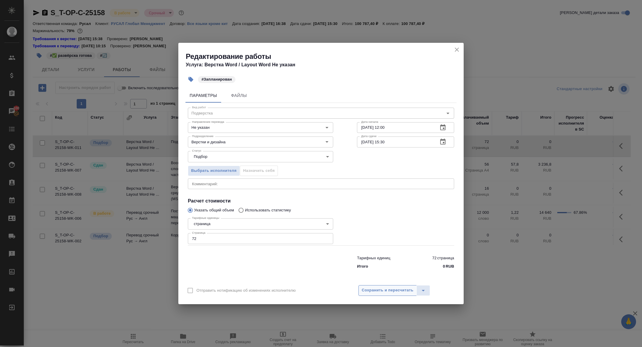
click at [382, 294] on button "Сохранить и пересчитать" at bounding box center [387, 290] width 58 height 11
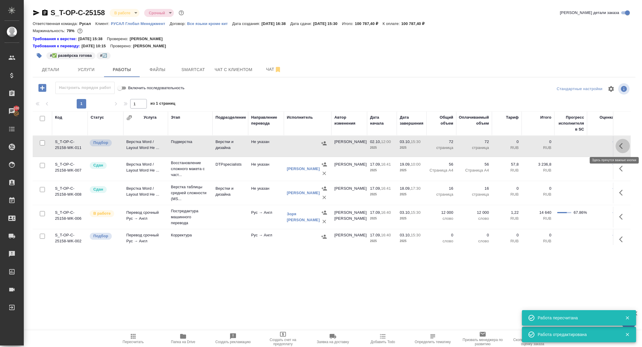
click at [619, 145] on icon "button" at bounding box center [622, 145] width 7 height 7
click at [582, 147] on icon "button" at bounding box center [578, 145] width 7 height 7
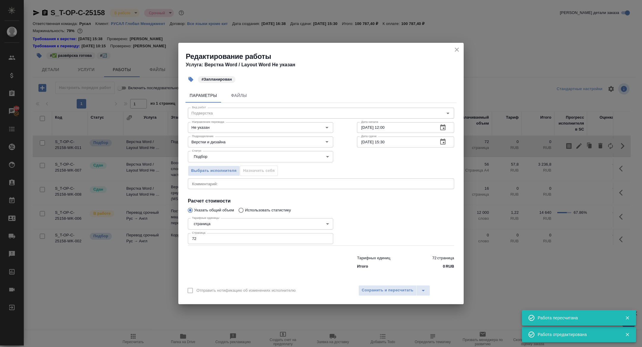
click at [446, 125] on icon "button" at bounding box center [442, 127] width 7 height 7
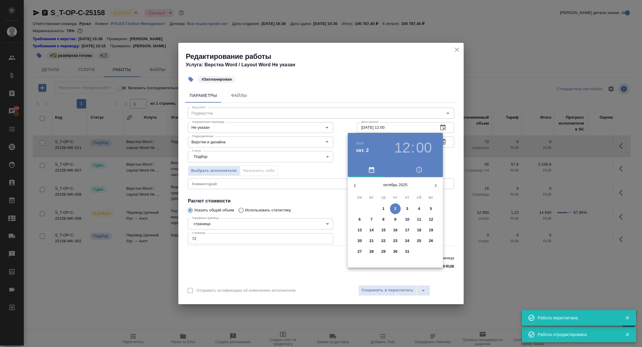
click at [404, 211] on span "3" at bounding box center [407, 209] width 11 height 6
type input "03.10.2025 12:00"
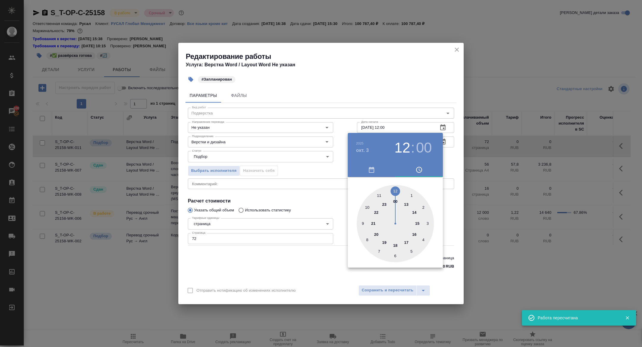
click at [389, 290] on div at bounding box center [321, 173] width 642 height 347
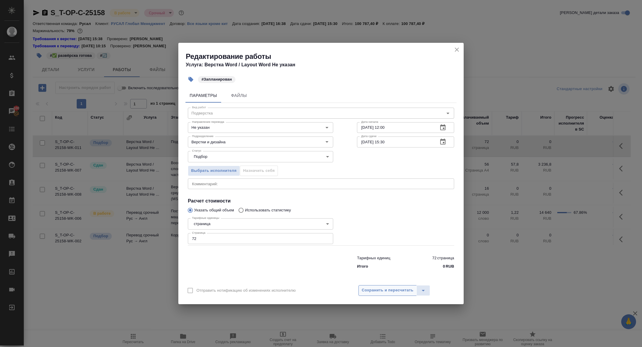
click at [372, 292] on span "Сохранить и пересчитать" at bounding box center [388, 290] width 52 height 7
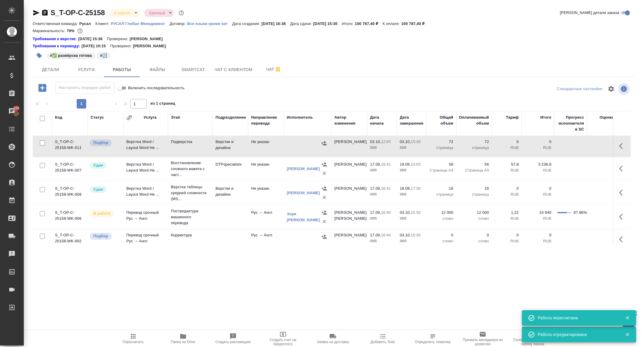
click at [621, 148] on icon "button" at bounding box center [622, 145] width 7 height 7
click at [590, 148] on icon "button" at bounding box center [590, 146] width 8 height 8
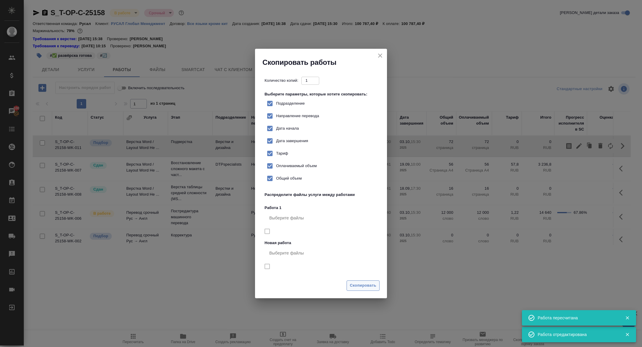
click at [350, 284] on span "Скопировать" at bounding box center [363, 285] width 26 height 7
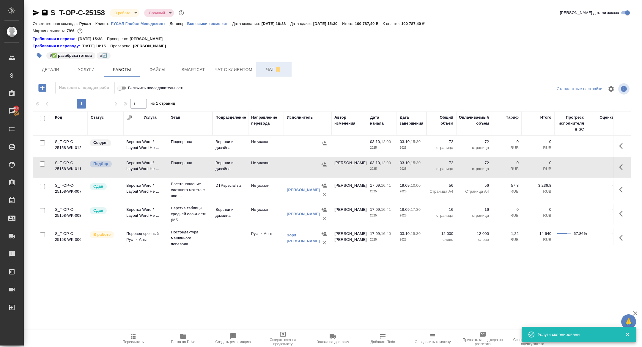
click at [269, 74] on button "Чат" at bounding box center [274, 69] width 36 height 15
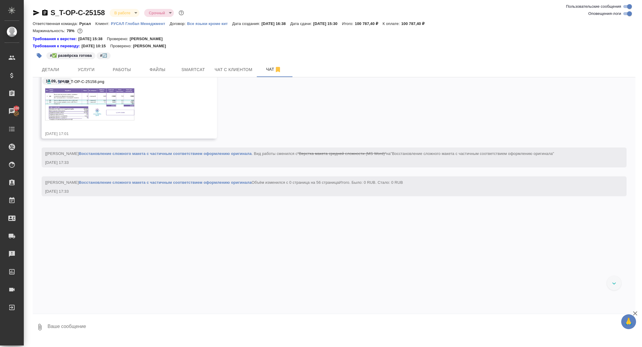
scroll to position [101, 0]
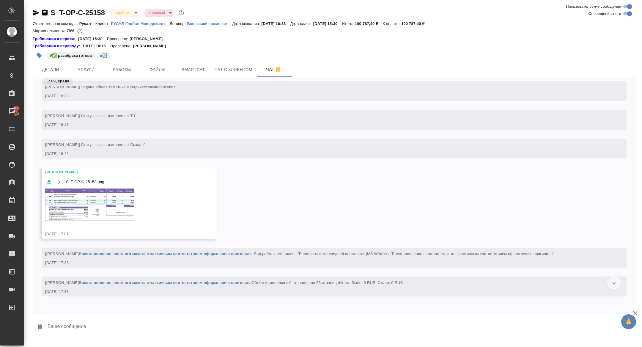
click at [103, 191] on img at bounding box center [89, 204] width 89 height 32
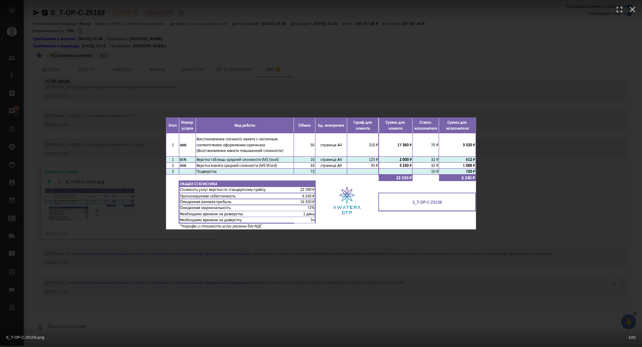
click at [103, 191] on div "S_T-OP-C-25158.png 1 of 1" at bounding box center [321, 173] width 642 height 347
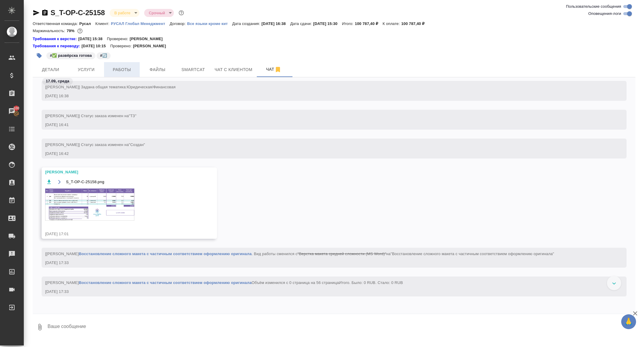
click at [129, 67] on span "Работы" at bounding box center [122, 69] width 29 height 7
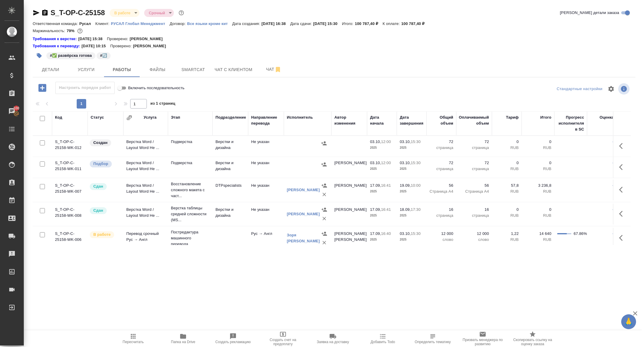
click at [627, 146] on button "button" at bounding box center [623, 146] width 14 height 14
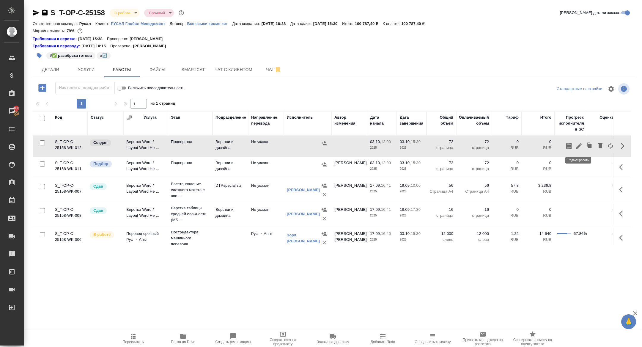
click at [581, 145] on icon "button" at bounding box center [578, 145] width 7 height 7
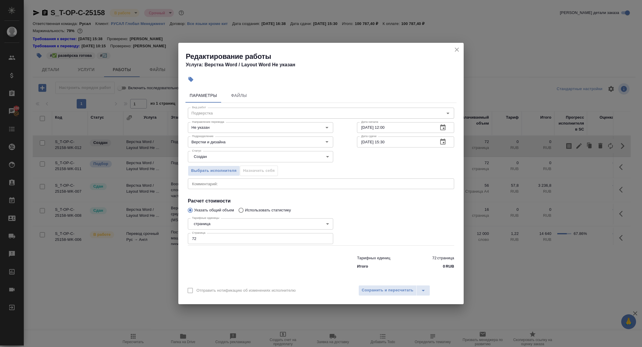
click at [215, 158] on body "🙏 .cls-1 fill:#fff; AWATERA Zhuravleva Alexandra Клиенты Спецификации Заказы 10…" at bounding box center [321, 173] width 642 height 347
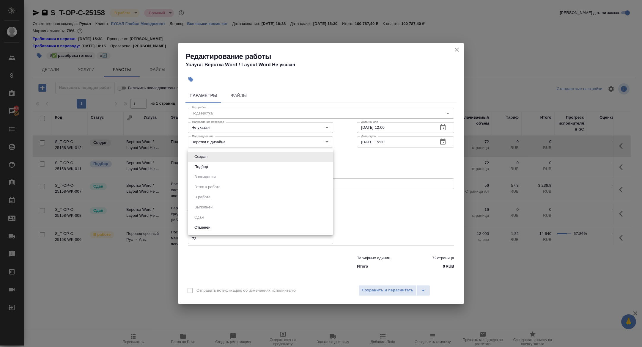
click at [209, 169] on button "Подбор" at bounding box center [201, 166] width 17 height 7
type input "recruiting"
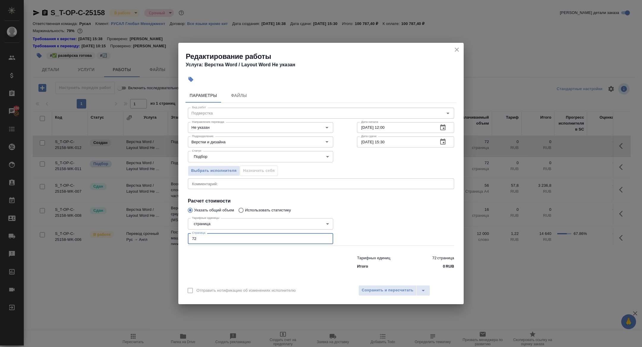
drag, startPoint x: 205, startPoint y: 239, endPoint x: 144, endPoint y: 238, distance: 61.5
click at [144, 238] on div "Редактирование работы Услуга: Верстка Word / Layout Word Не указан Параметры Фа…" at bounding box center [321, 173] width 642 height 347
type input "32"
click at [361, 294] on button "Сохранить и пересчитать" at bounding box center [387, 290] width 58 height 11
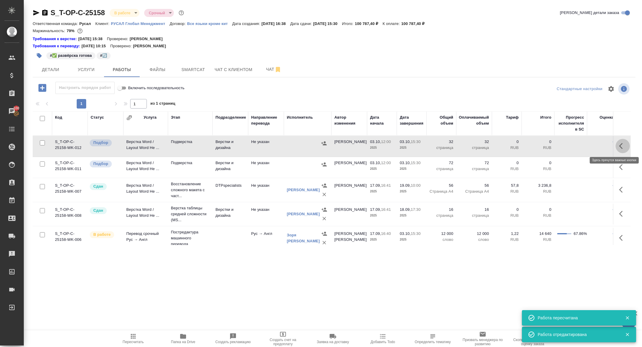
click at [620, 143] on icon "button" at bounding box center [622, 145] width 7 height 7
click at [610, 146] on icon "button" at bounding box center [610, 145] width 7 height 7
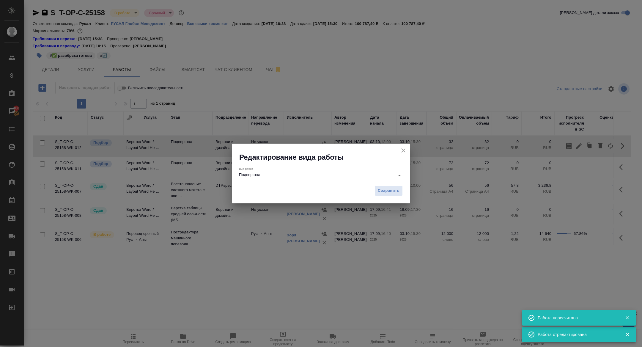
click at [282, 174] on input "Подверстка" at bounding box center [315, 175] width 153 height 7
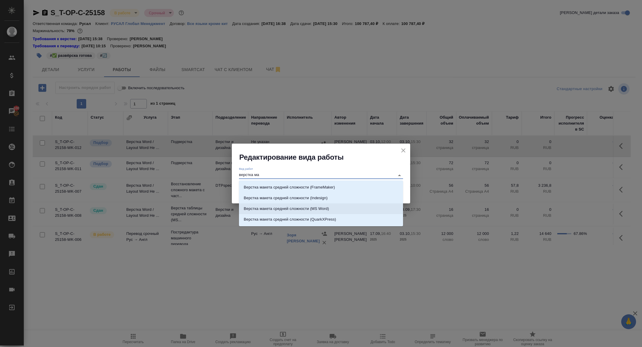
click at [319, 207] on p "Верстка макета средней сложности (MS Word)" at bounding box center [286, 209] width 85 height 6
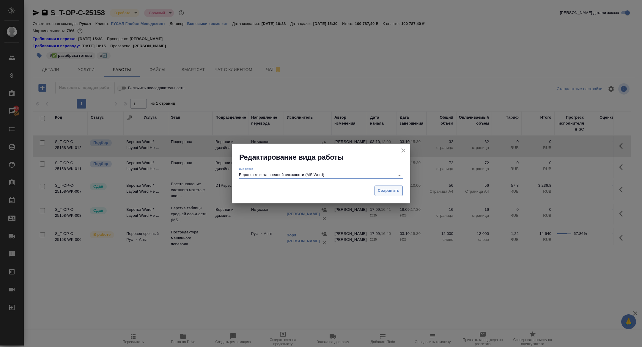
type input "Верстка макета средней сложности (MS Word)"
click at [392, 188] on span "Сохранить" at bounding box center [389, 190] width 22 height 7
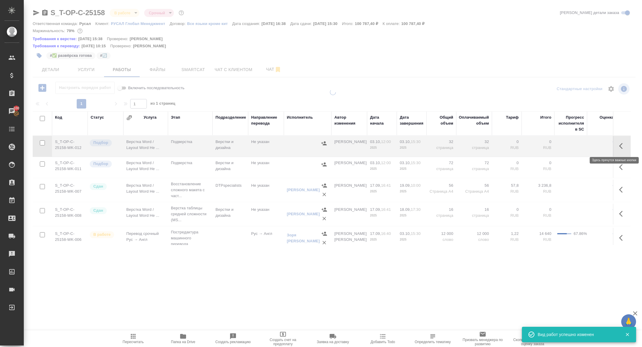
click at [622, 146] on icon "button" at bounding box center [622, 145] width 7 height 7
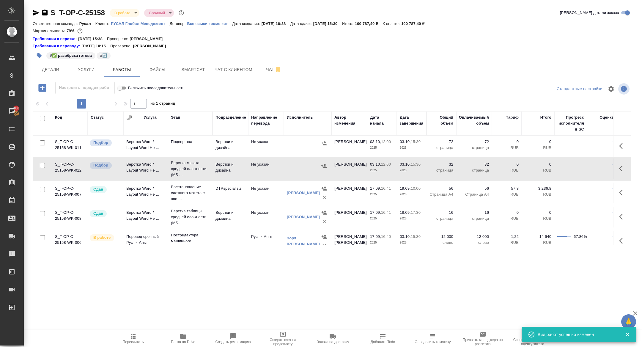
click at [577, 149] on td at bounding box center [570, 146] width 33 height 21
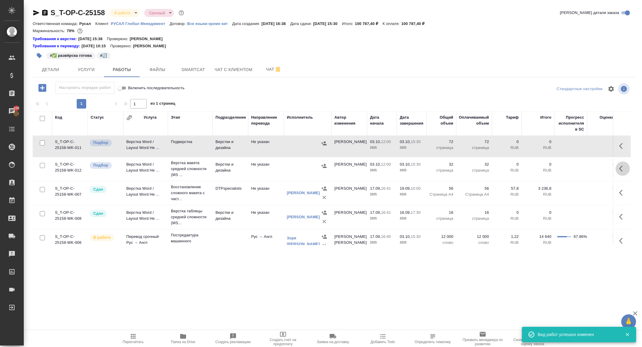
click at [629, 168] on button "button" at bounding box center [623, 168] width 14 height 14
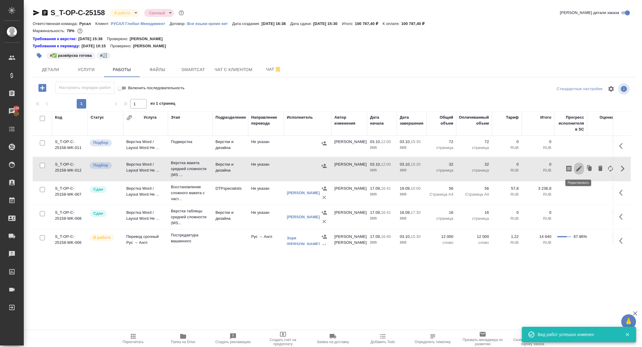
click at [576, 167] on icon "button" at bounding box center [578, 168] width 7 height 7
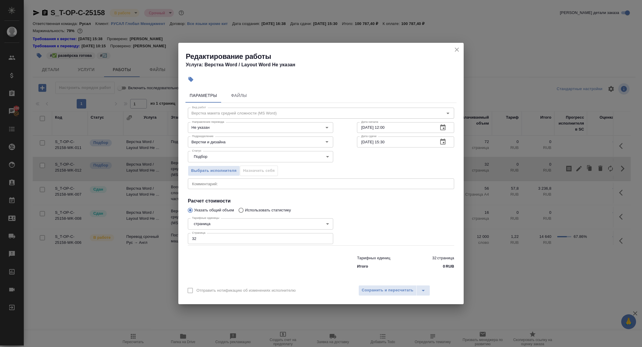
click at [457, 48] on icon "close" at bounding box center [456, 49] width 7 height 7
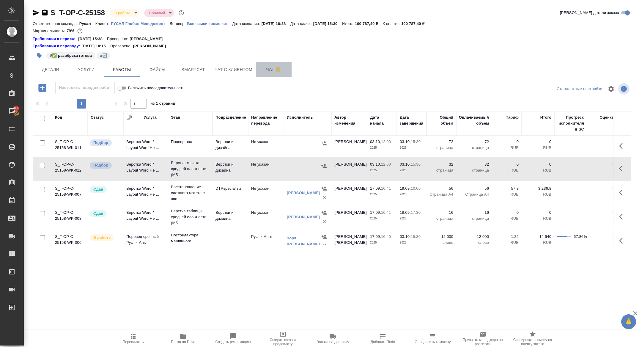
click at [269, 67] on span "Чат" at bounding box center [274, 69] width 29 height 7
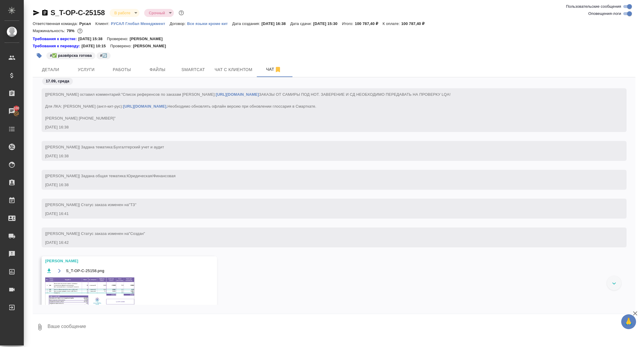
scroll to position [77, 0]
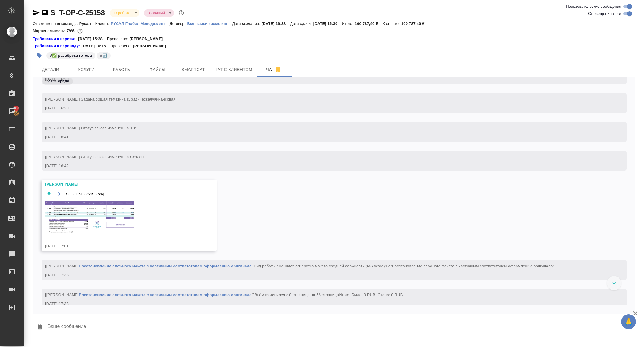
click at [106, 224] on img at bounding box center [89, 217] width 89 height 32
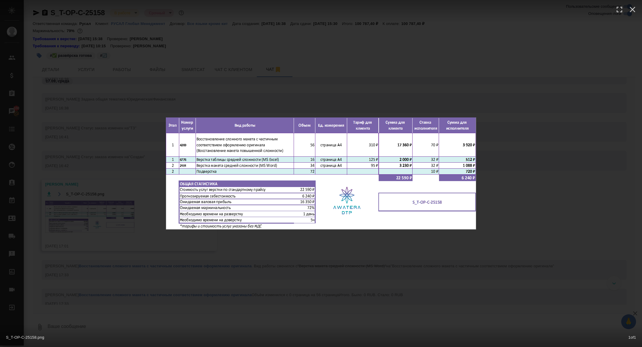
click at [106, 226] on div "S_T-OP-C-25158.png 1 of 1" at bounding box center [321, 173] width 642 height 347
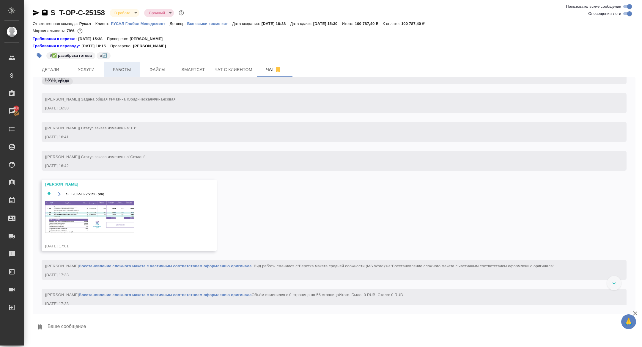
click at [117, 72] on span "Работы" at bounding box center [122, 69] width 29 height 7
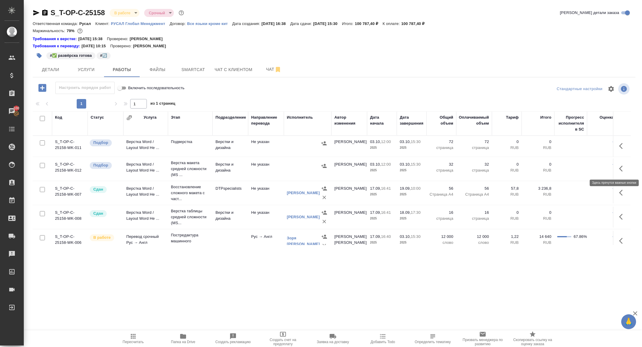
click at [622, 171] on icon "button" at bounding box center [622, 168] width 7 height 7
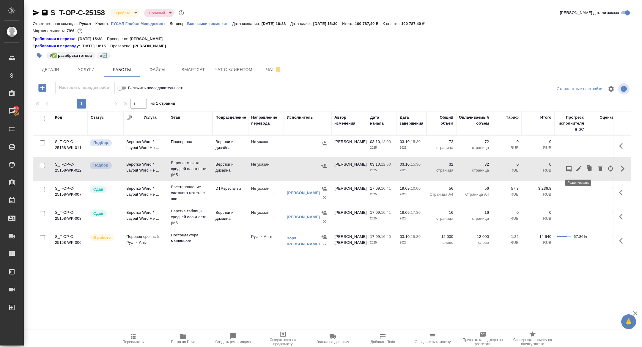
click at [580, 168] on icon "button" at bounding box center [578, 168] width 5 height 5
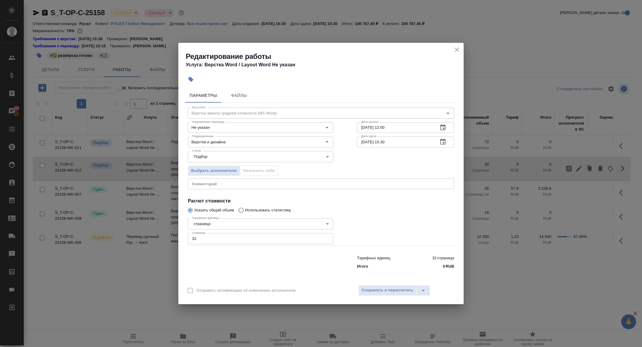
click at [202, 237] on input "32" at bounding box center [260, 238] width 145 height 11
type input "34"
click at [378, 290] on span "Сохранить и пересчитать" at bounding box center [388, 290] width 52 height 7
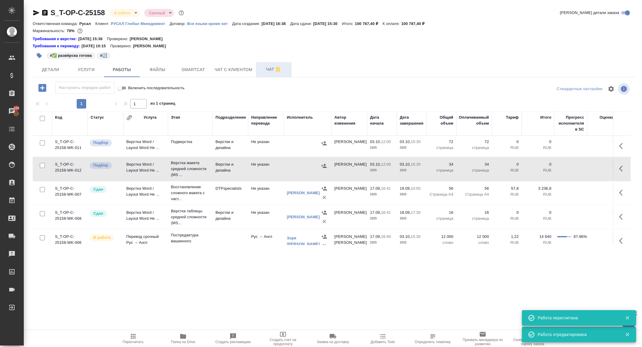
click at [277, 66] on icon "button" at bounding box center [277, 69] width 7 height 7
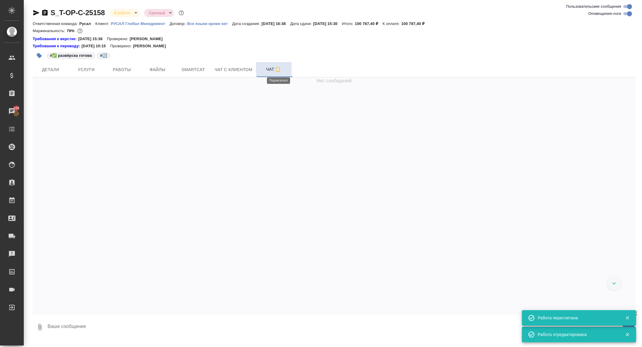
scroll to position [4134, 0]
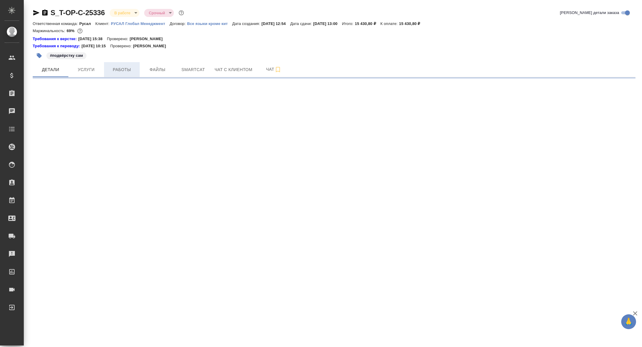
click at [119, 68] on span "Работы" at bounding box center [122, 69] width 29 height 7
select select "RU"
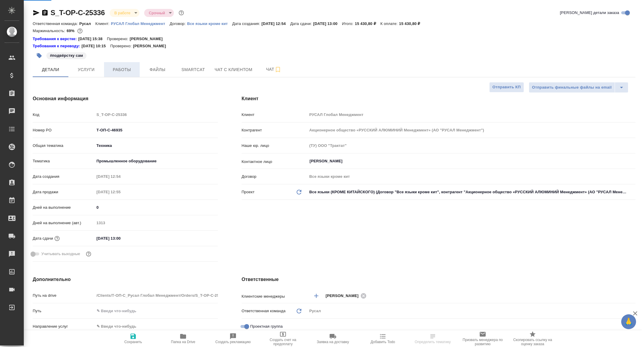
type textarea "x"
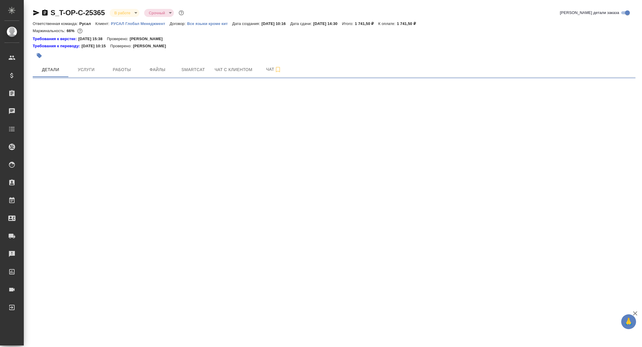
select select "RU"
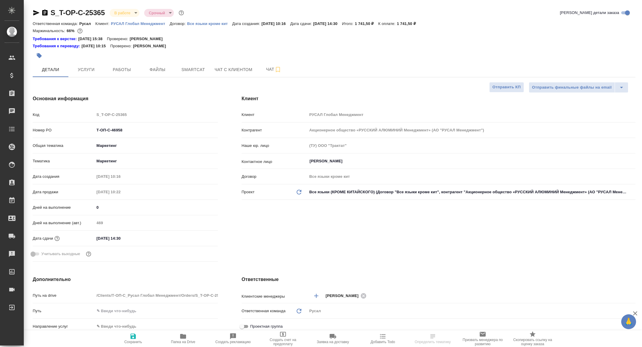
type textarea "x"
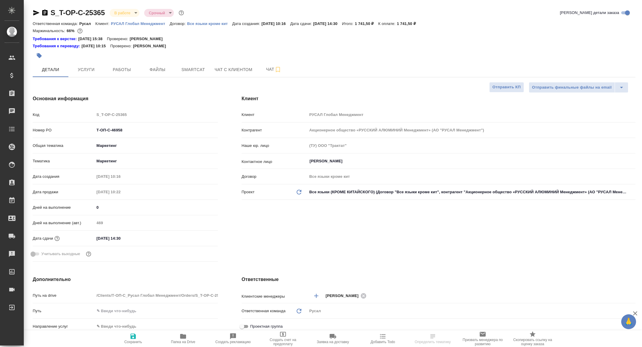
type textarea "x"
click at [124, 66] on span "Работы" at bounding box center [122, 69] width 29 height 7
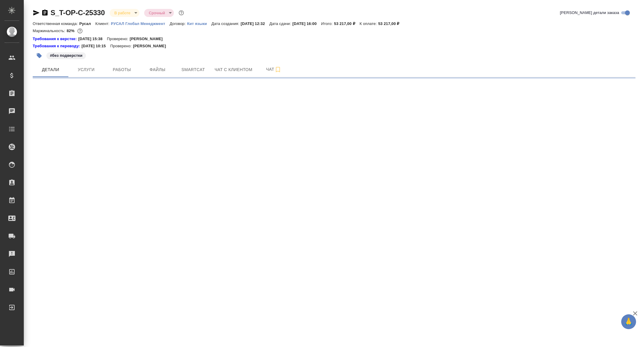
select select "RU"
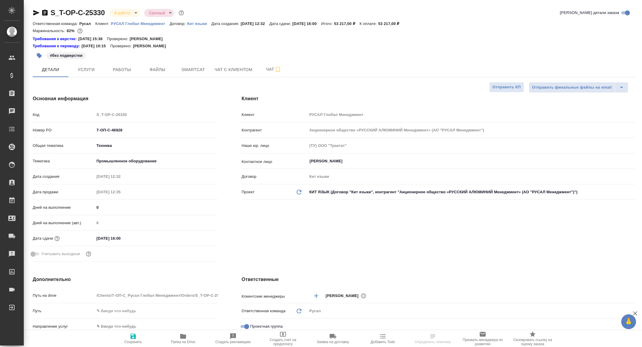
type textarea "x"
click at [125, 56] on div "#без подверстки" at bounding box center [234, 55] width 402 height 13
click at [124, 62] on button "Работы" at bounding box center [122, 69] width 36 height 15
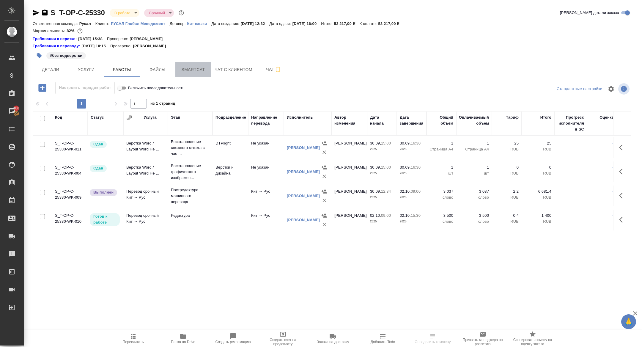
click at [191, 68] on span "Smartcat" at bounding box center [193, 69] width 29 height 7
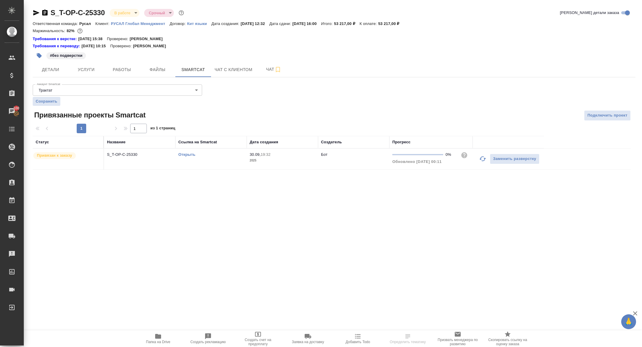
click at [482, 158] on icon "button" at bounding box center [482, 158] width 7 height 7
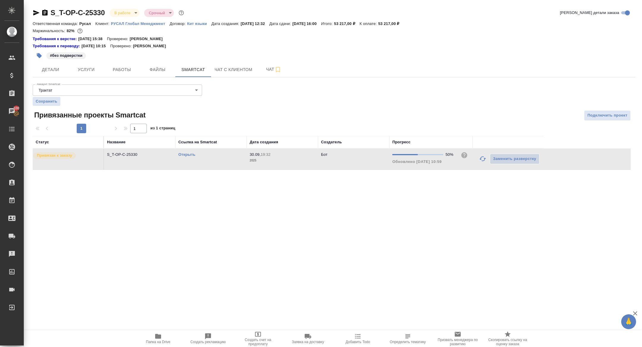
click at [189, 152] on div "Открыть" at bounding box center [210, 155] width 65 height 6
click at [187, 155] on link "Открыть" at bounding box center [186, 154] width 17 height 4
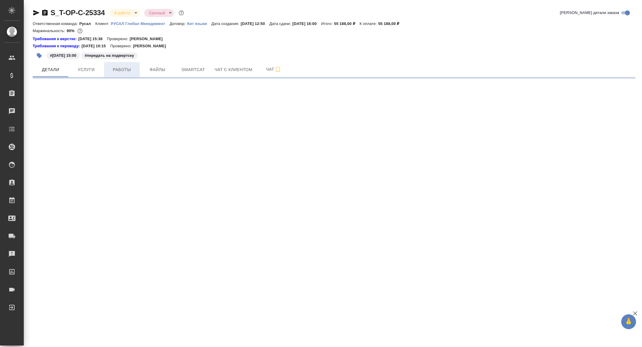
click at [134, 67] on span "Работы" at bounding box center [122, 69] width 29 height 7
select select "RU"
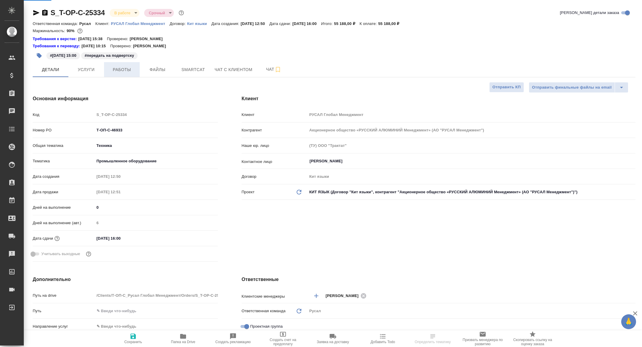
type textarea "x"
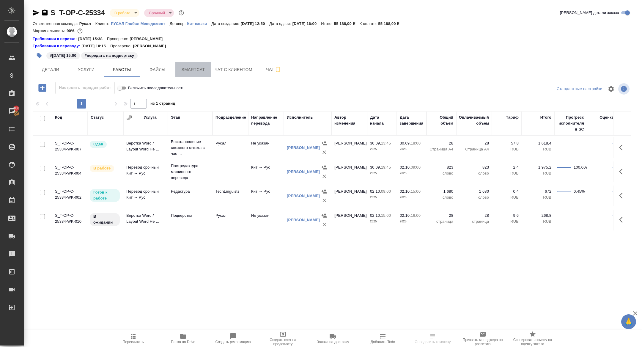
click at [195, 70] on span "Smartcat" at bounding box center [193, 69] width 29 height 7
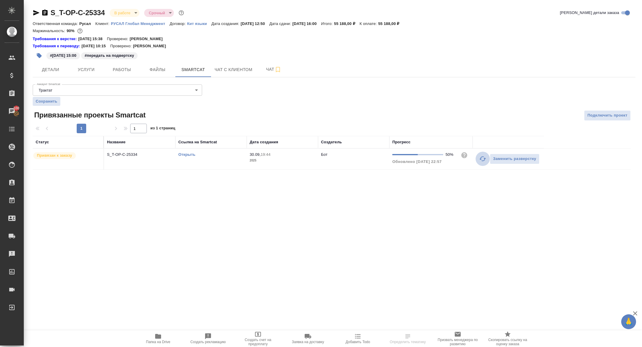
click at [481, 157] on icon "button" at bounding box center [482, 158] width 7 height 7
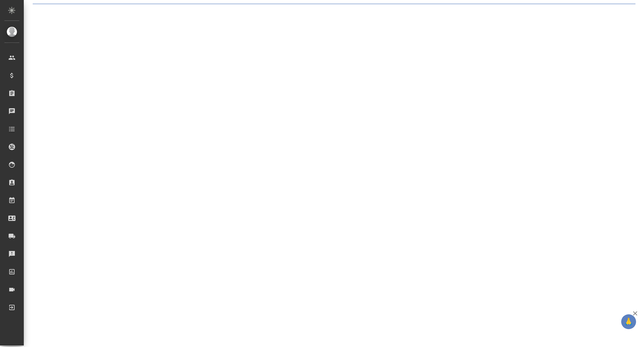
click at [177, 181] on div ".cls-1 fill:#fff; AWATERA [PERSON_NAME] Спецификации Заказы Чаты Todo Проекты S…" at bounding box center [321, 173] width 642 height 347
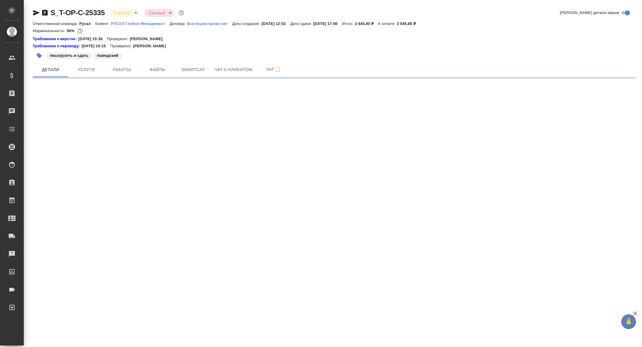
select select "RU"
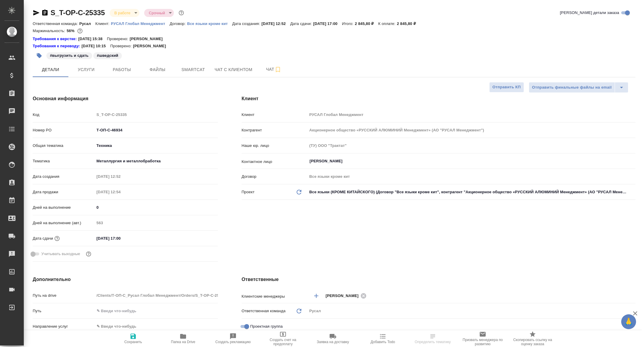
type textarea "x"
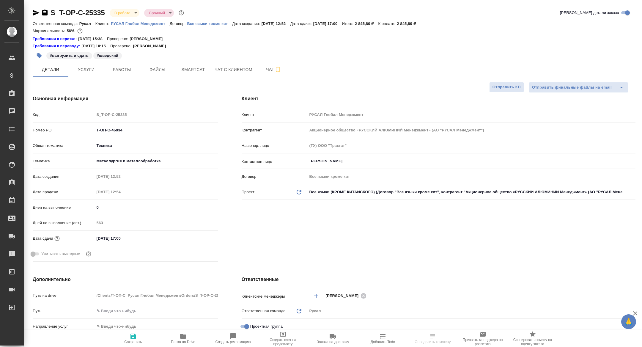
type textarea "x"
click at [130, 68] on span "Работы" at bounding box center [122, 69] width 29 height 7
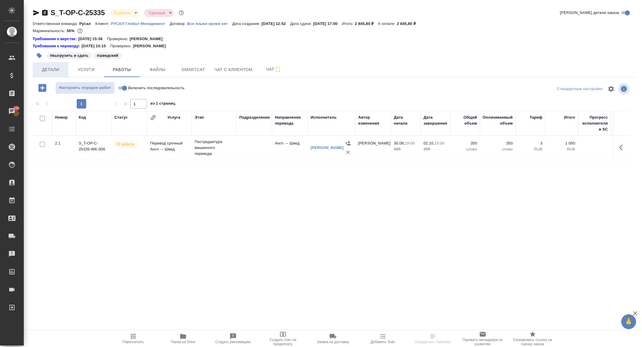
click at [53, 71] on span "Детали" at bounding box center [50, 69] width 29 height 7
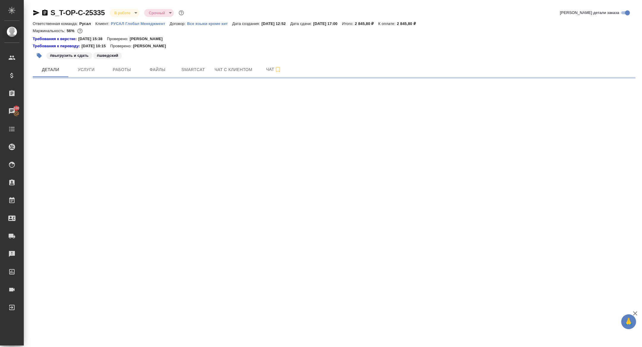
select select "RU"
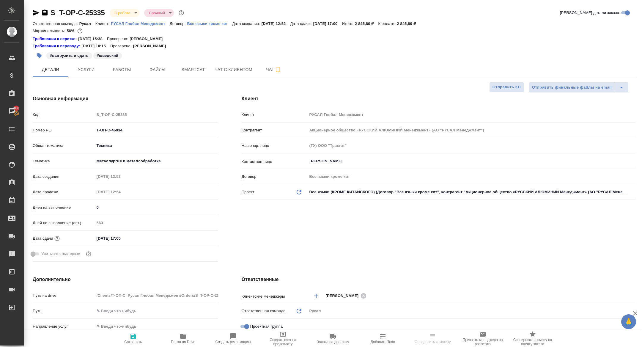
type textarea "x"
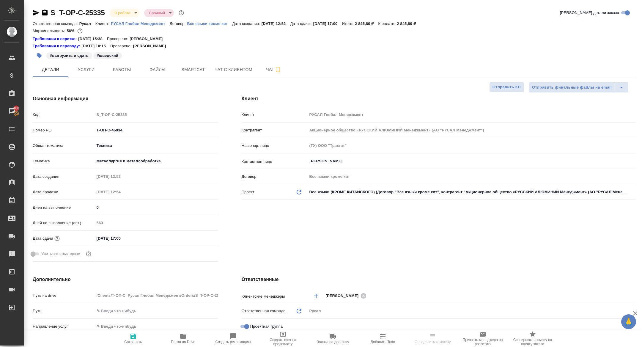
type textarea "x"
click at [74, 71] on span "Услуги" at bounding box center [86, 69] width 29 height 7
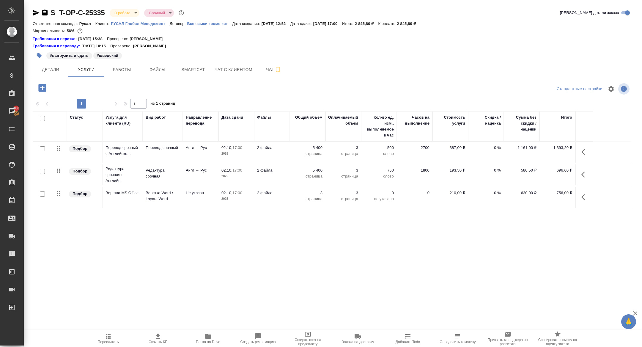
click at [31, 11] on div "S_T-OP-C-25335 В работе inProgress Срочный urgent Кратко детали заказа Ответств…" at bounding box center [333, 127] width 609 height 254
click at [34, 11] on icon "button" at bounding box center [36, 12] width 6 height 5
click at [119, 82] on div at bounding box center [133, 88] width 201 height 12
click at [119, 76] on button "Работы" at bounding box center [122, 69] width 36 height 15
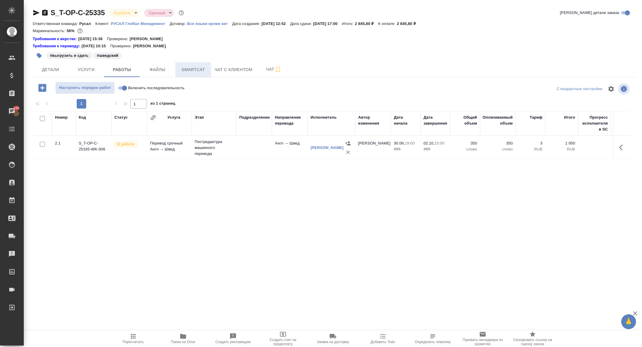
click at [199, 73] on span "Smartcat" at bounding box center [193, 69] width 29 height 7
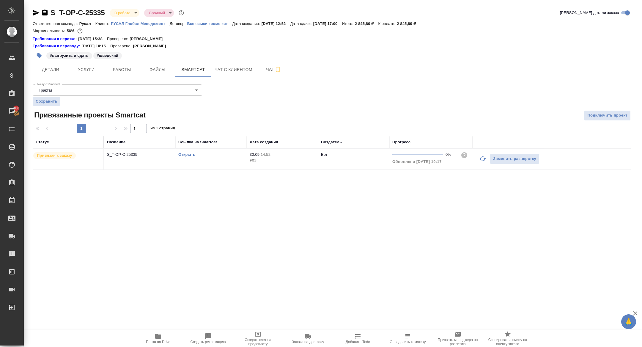
click at [482, 160] on icon "button" at bounding box center [482, 158] width 7 height 7
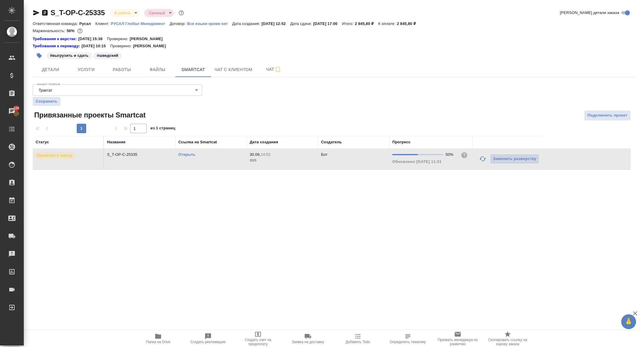
click at [186, 155] on link "Открыть" at bounding box center [186, 154] width 17 height 4
click at [265, 73] on span "Чат" at bounding box center [274, 69] width 29 height 7
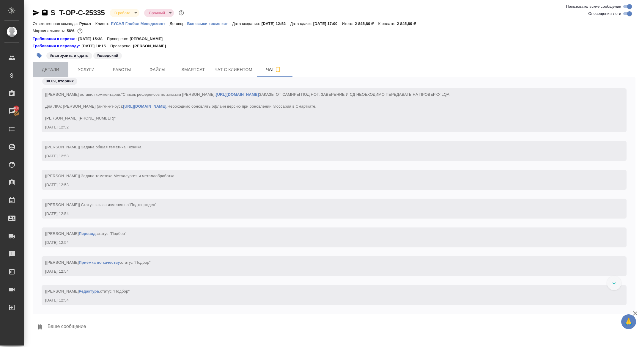
click at [59, 75] on button "Детали" at bounding box center [51, 69] width 36 height 15
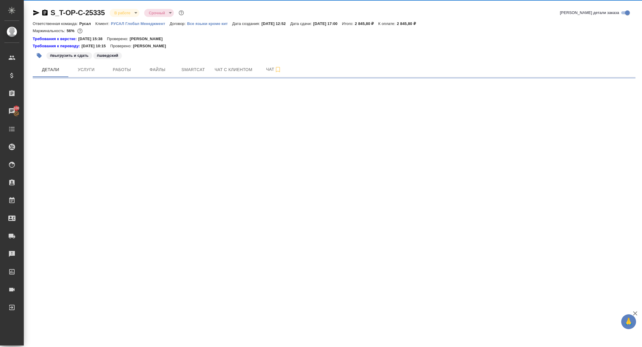
select select "RU"
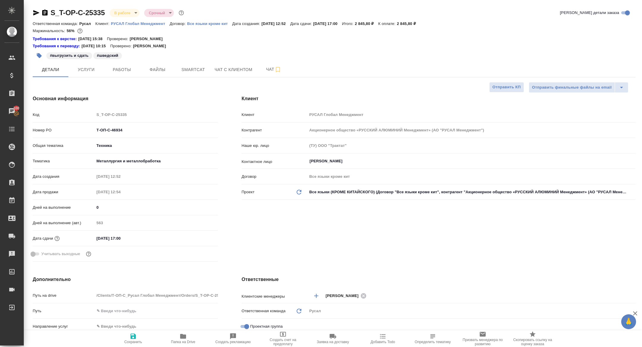
type textarea "x"
click at [187, 337] on span "Папка на Drive" at bounding box center [183, 338] width 43 height 11
type textarea "x"
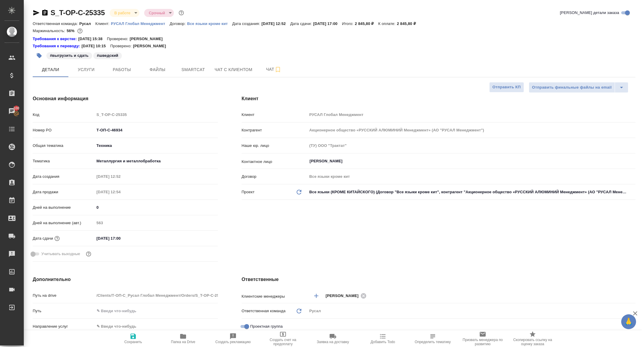
type textarea "x"
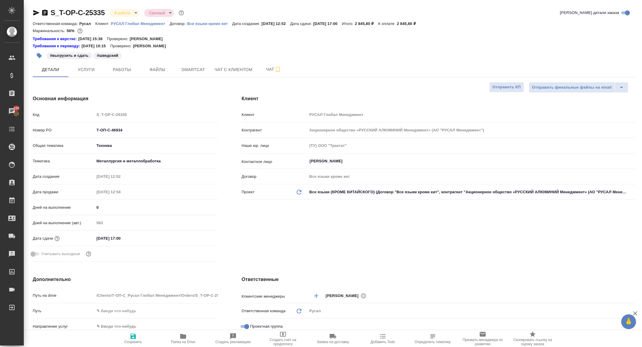
type textarea "x"
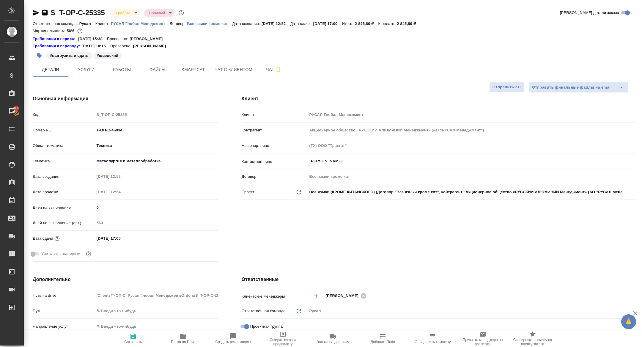
type textarea "x"
click at [44, 12] on icon "button" at bounding box center [44, 13] width 5 height 6
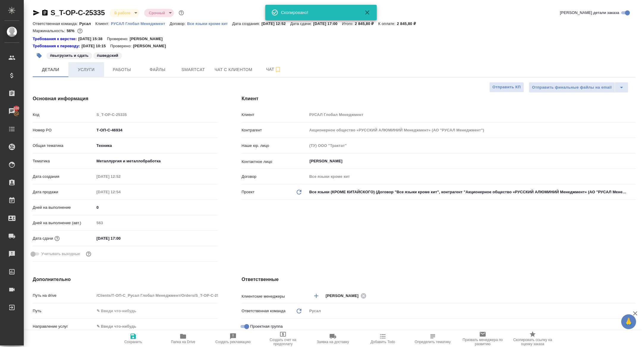
click at [84, 70] on span "Услуги" at bounding box center [86, 69] width 29 height 7
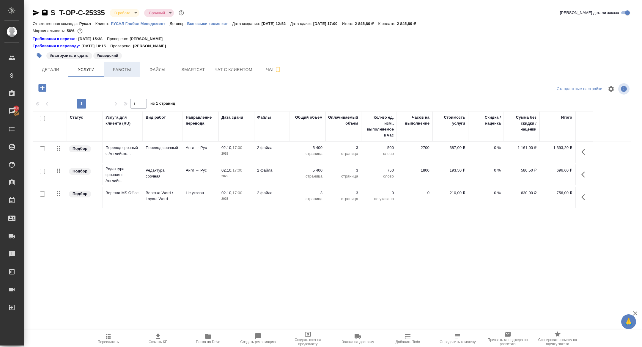
click at [123, 69] on span "Работы" at bounding box center [122, 69] width 29 height 7
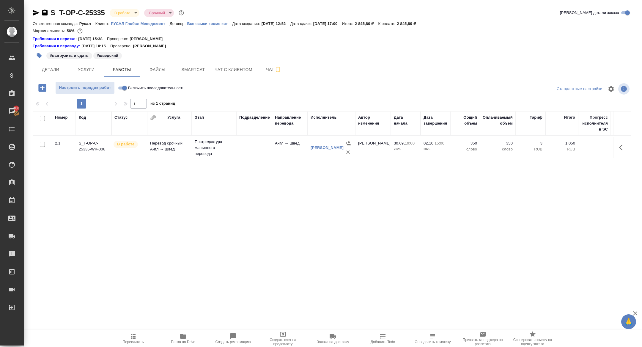
click at [40, 89] on icon "button" at bounding box center [42, 88] width 8 height 8
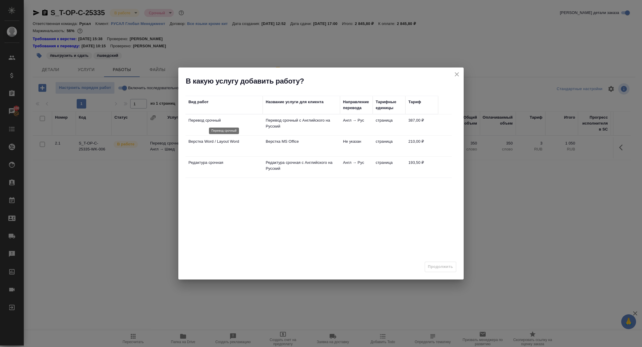
click at [199, 122] on p "Перевод срочный" at bounding box center [223, 120] width 71 height 6
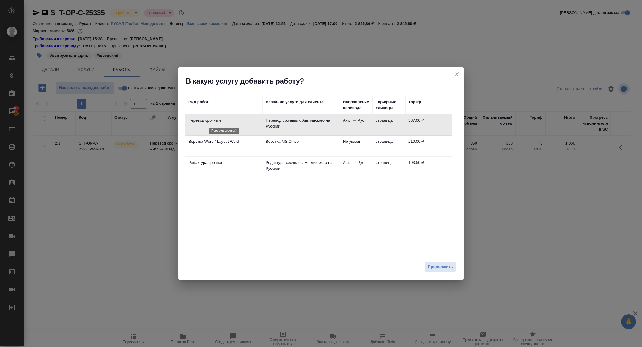
click at [199, 122] on p "Перевод срочный" at bounding box center [223, 120] width 71 height 6
click at [446, 273] on div "Продолжить" at bounding box center [320, 269] width 285 height 21
click at [444, 269] on span "Продолжить" at bounding box center [440, 266] width 25 height 7
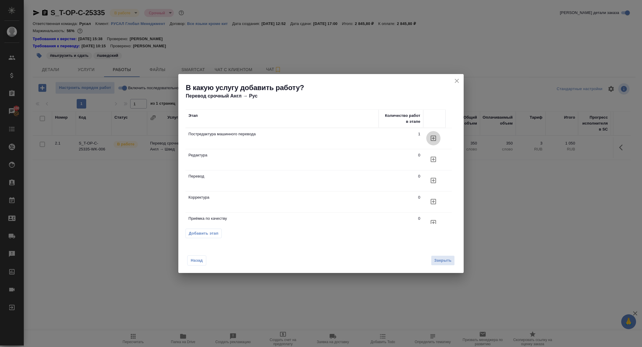
click at [432, 142] on button "button" at bounding box center [433, 138] width 14 height 14
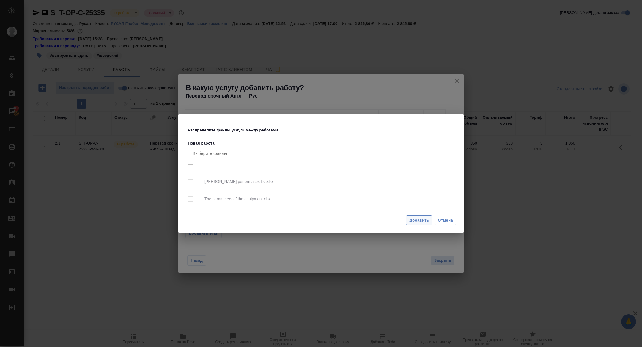
checkbox input "true"
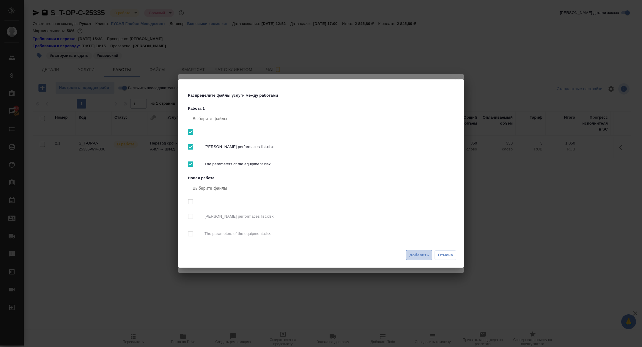
click at [424, 259] on button "Добавить" at bounding box center [419, 255] width 26 height 10
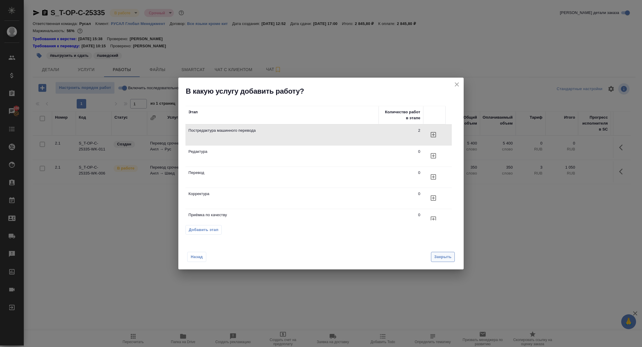
click at [443, 257] on span "Закрыть" at bounding box center [442, 257] width 17 height 7
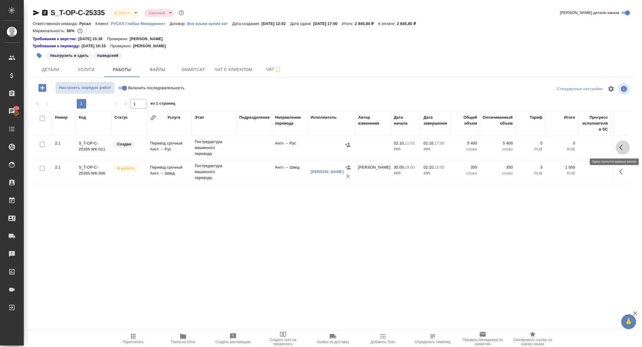
click at [620, 149] on icon "button" at bounding box center [622, 147] width 7 height 7
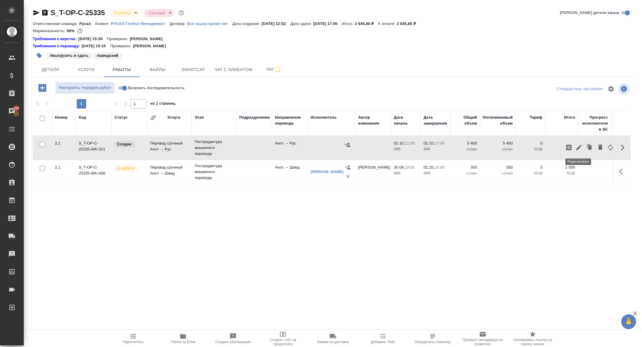
click at [577, 147] on icon "button" at bounding box center [578, 147] width 7 height 7
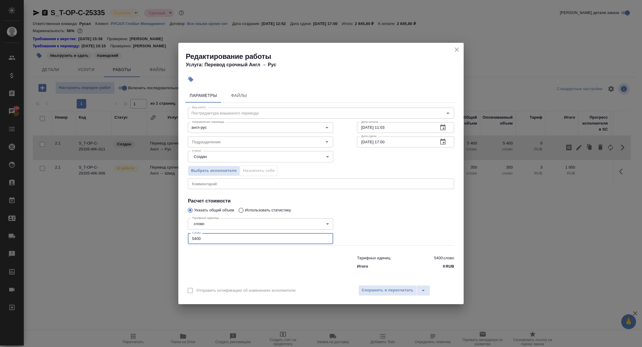
drag, startPoint x: 224, startPoint y: 241, endPoint x: 125, endPoint y: 229, distance: 99.1
click at [126, 230] on div "Редактирование работы Услуга: Перевод срочный Англ → Рус Параметры Файлы Вид ра…" at bounding box center [321, 173] width 642 height 347
type input "400"
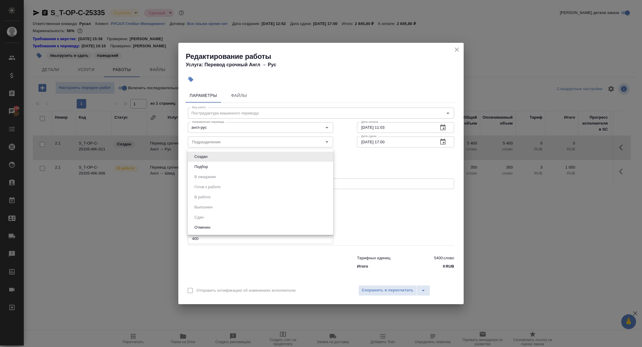
click at [221, 152] on body "🙏 .cls-1 fill:#fff; AWATERA Zhuravleva Alexandra Клиенты Спецификации Заказы 10…" at bounding box center [321, 173] width 642 height 347
click at [210, 163] on li "Подбор" at bounding box center [260, 167] width 145 height 10
type input "recruiting"
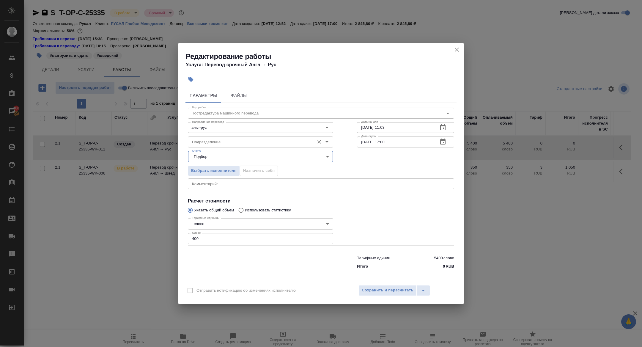
click at [204, 143] on input "Подразделение" at bounding box center [251, 141] width 122 height 7
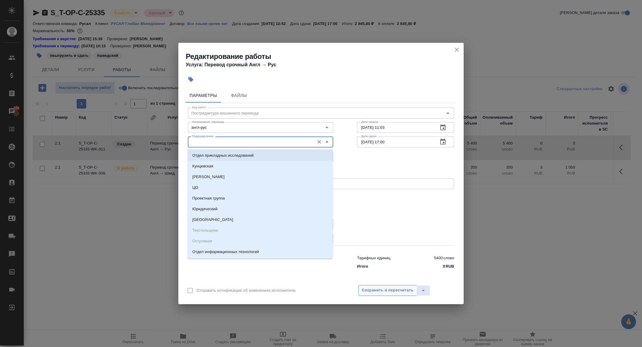
click at [390, 292] on span "Сохранить и пересчитать" at bounding box center [388, 290] width 52 height 7
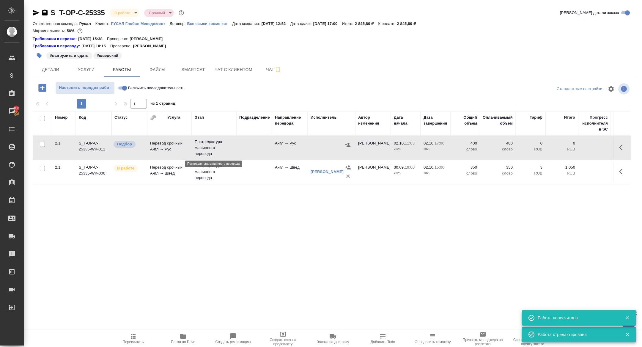
click at [196, 143] on p "Постредактура машинного перевода" at bounding box center [214, 148] width 39 height 18
click at [46, 75] on button "Детали" at bounding box center [51, 69] width 36 height 15
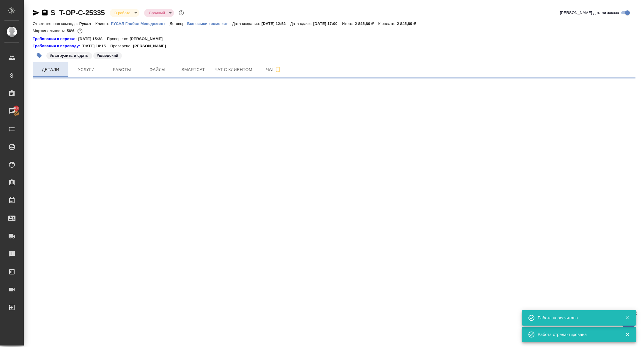
select select "RU"
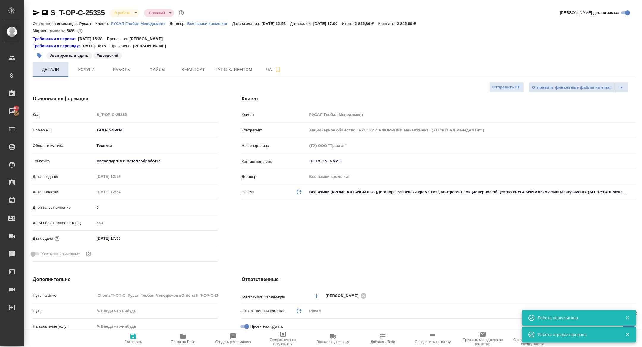
type textarea "x"
type input "[PERSON_NAME]"
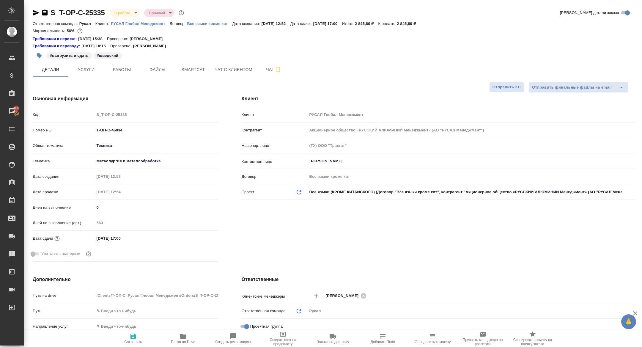
type textarea "x"
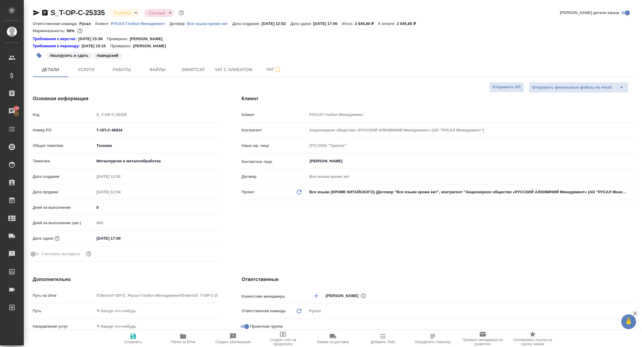
type textarea "x"
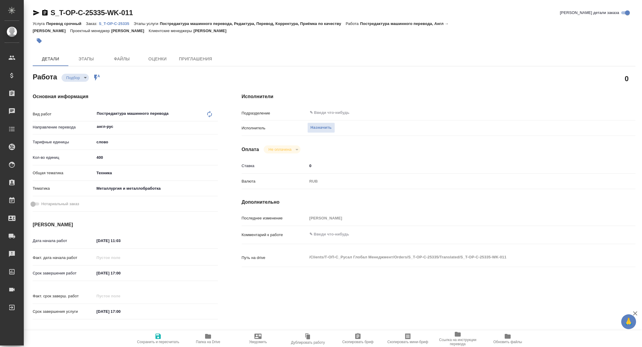
type textarea "x"
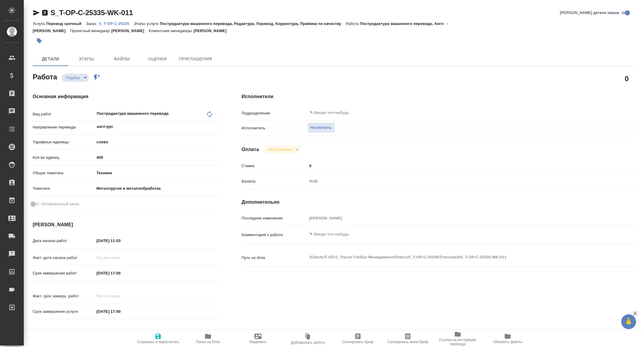
type textarea "x"
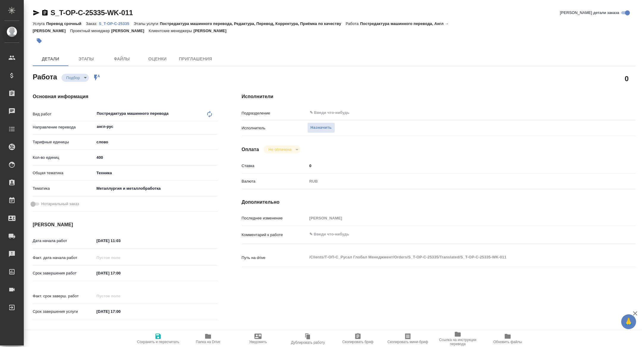
type textarea "x"
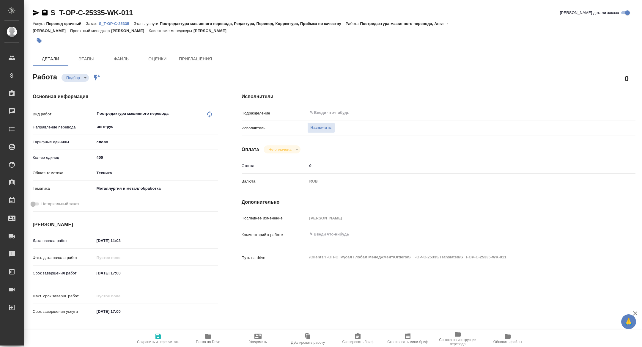
click at [406, 336] on icon "button" at bounding box center [407, 336] width 7 height 7
type textarea "x"
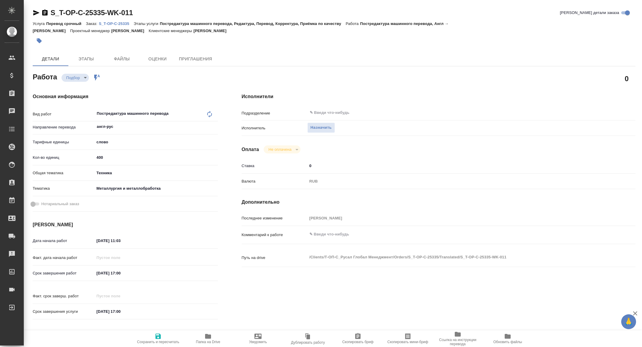
type textarea "x"
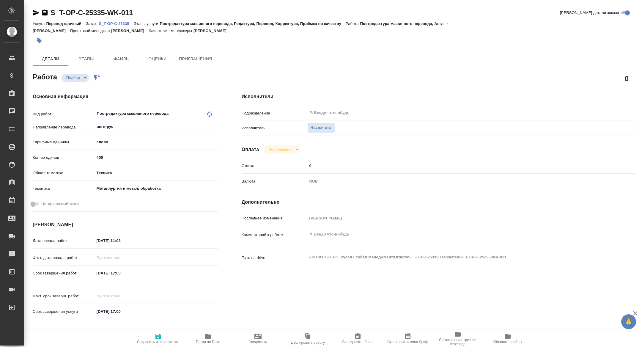
type textarea "x"
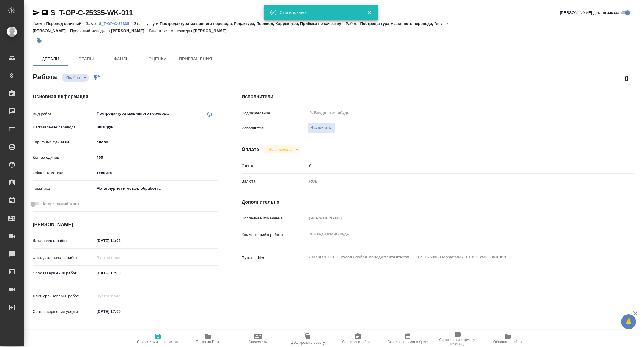
type textarea "x"
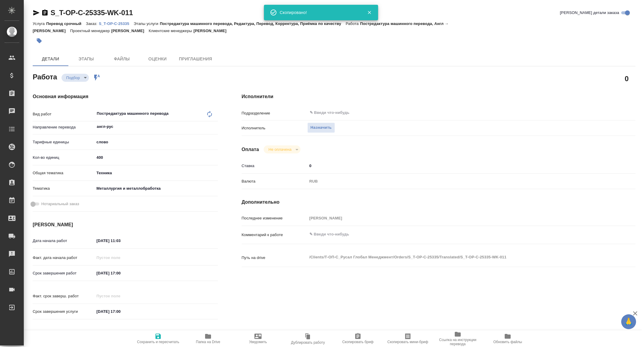
type textarea "x"
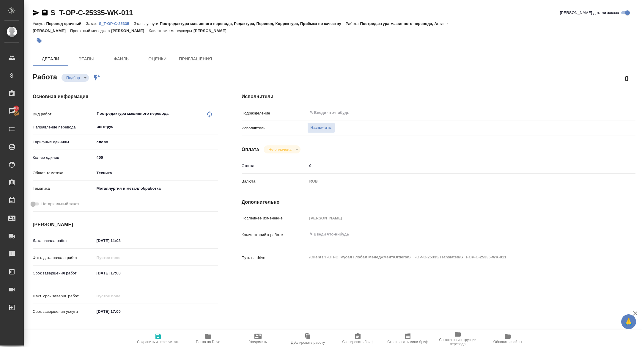
click at [140, 274] on input "[DATE] 17:00" at bounding box center [121, 273] width 52 height 9
click at [205, 270] on div at bounding box center [207, 272] width 21 height 7
click at [200, 271] on icon "button" at bounding box center [200, 273] width 5 height 6
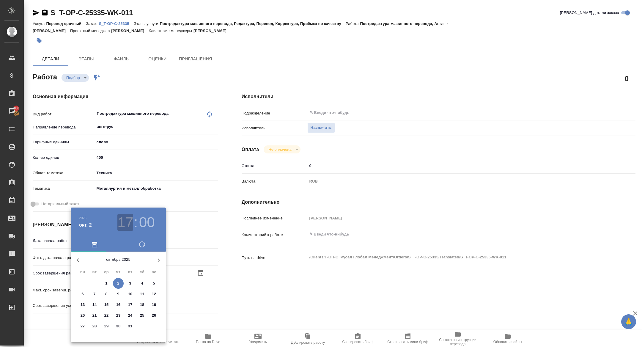
click at [127, 220] on h3 "17" at bounding box center [125, 222] width 16 height 17
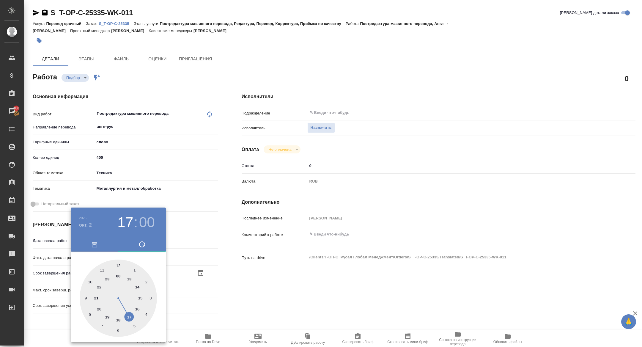
type textarea "x"
type input "[DATE] 15:00"
type textarea "x"
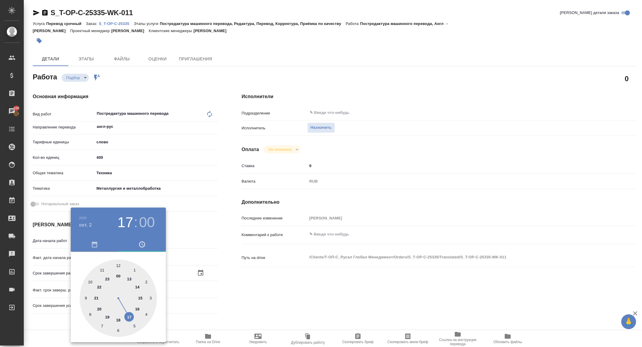
type textarea "x"
click at [141, 298] on div at bounding box center [118, 298] width 77 height 77
type textarea "x"
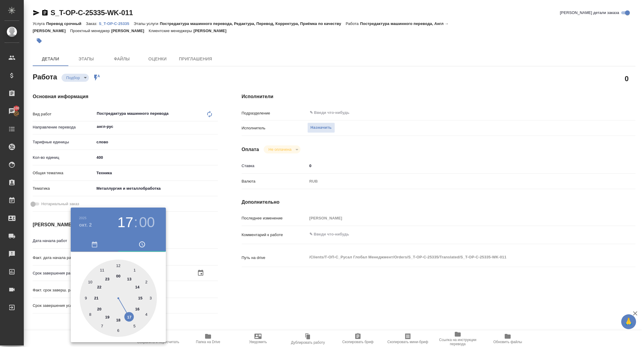
type textarea "x"
click at [192, 269] on div at bounding box center [321, 173] width 642 height 347
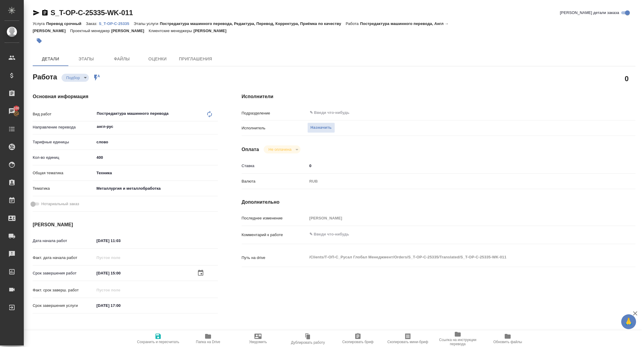
click at [160, 340] on span "Сохранить и пересчитать" at bounding box center [158, 342] width 42 height 4
type textarea "x"
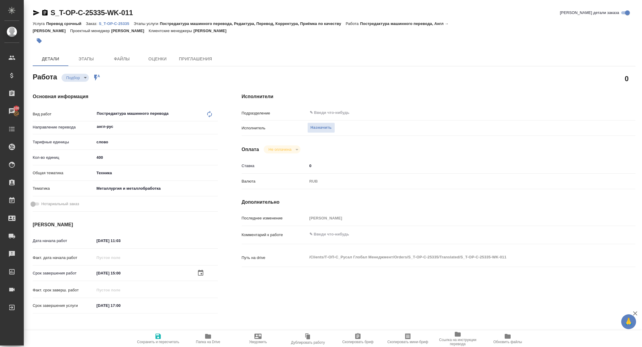
type textarea "x"
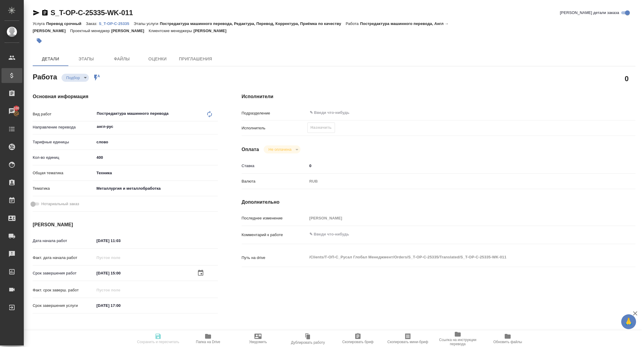
type textarea "x"
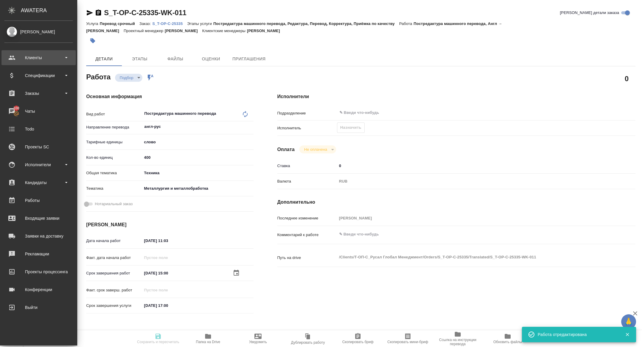
type textarea "x"
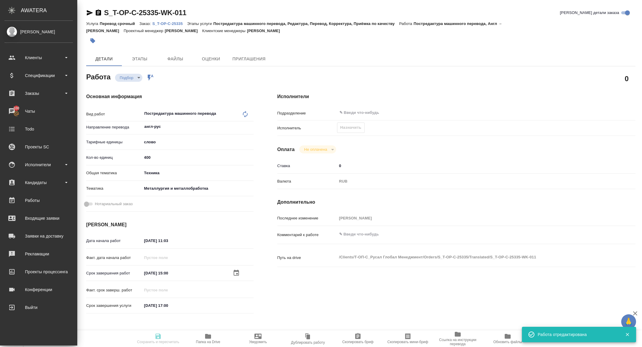
type textarea "x"
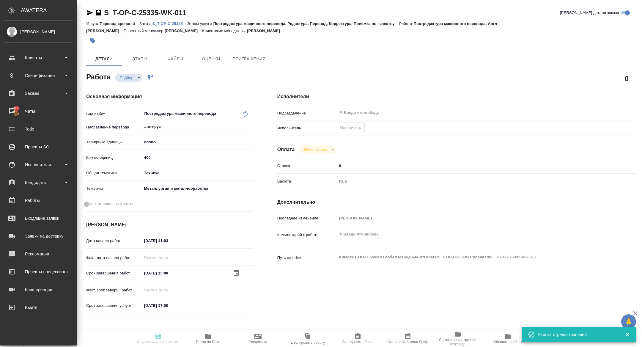
type input "recruiting"
type textarea "Постредактура машинного перевода"
type textarea "x"
type input "англ-рус"
type input "5a8b1489cc6b4906c91bfd90"
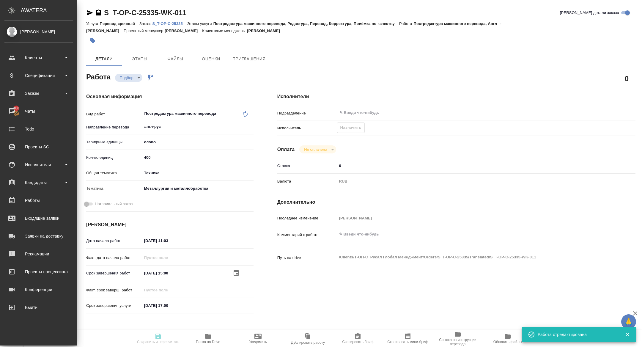
type input "400"
type input "tech"
type input "60014e23f7d9dc5f480a3cf8"
type input "[DATE] 11:03"
type input "[DATE] 15:00"
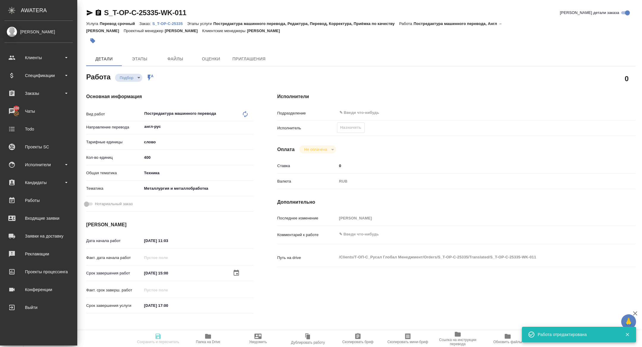
type input "[DATE] 17:00"
type input "notPayed"
type input "0"
type input "RUB"
type input "[PERSON_NAME]"
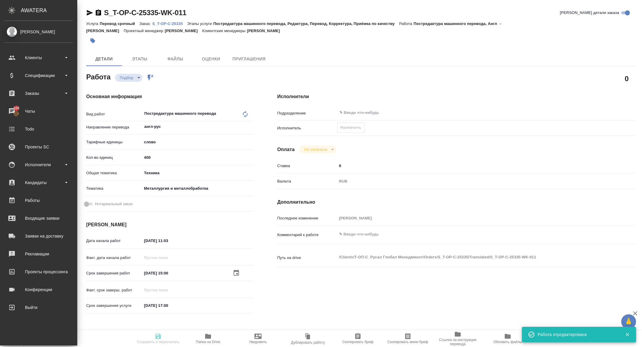
type textarea "x"
type textarea "/Clients/Т-ОП-С_Русал Глобал Менеджмент/Orders/S_T-OP-C-25335/Translated/S_T-OP…"
type textarea "x"
type input "S_T-OP-C-25335"
type input "Т-ОП-С-46934"
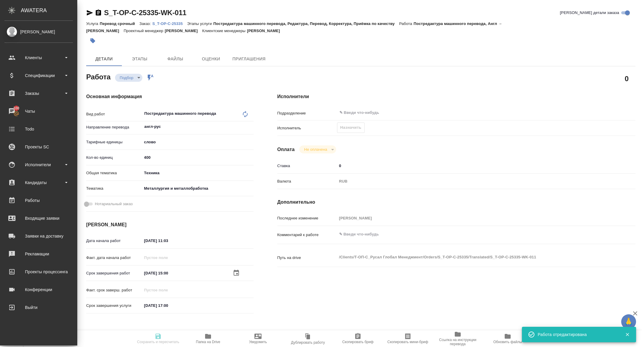
type input "Перевод срочный"
type input "Постредактура машинного перевода, Редактура, Перевод, Корректура, Приёмка по ка…"
type input "[PERSON_NAME]"
type input "/Clients/Т-ОП-С_Русал Глобал Менеджмент/Orders/S_T-OP-C-25335"
type textarea "x"
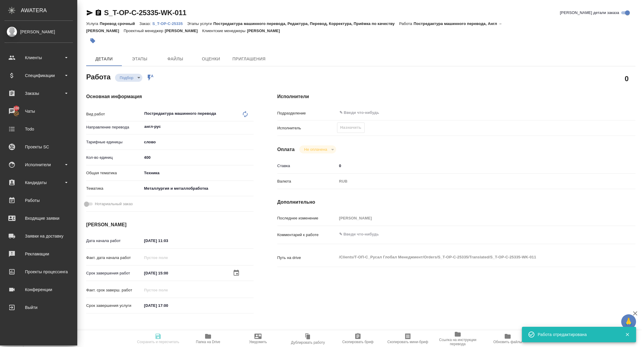
type textarea "x"
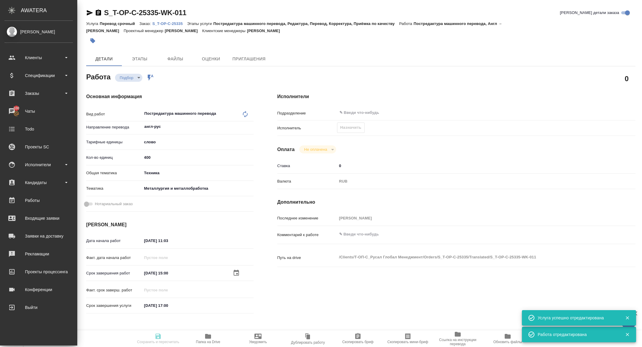
type textarea "x"
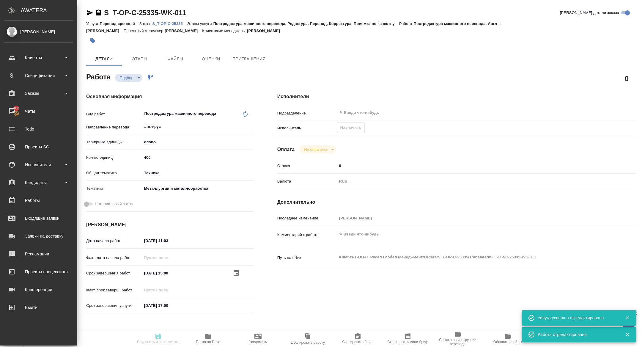
type textarea "x"
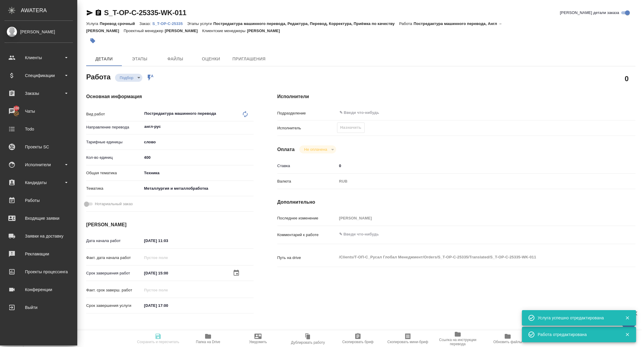
type textarea "x"
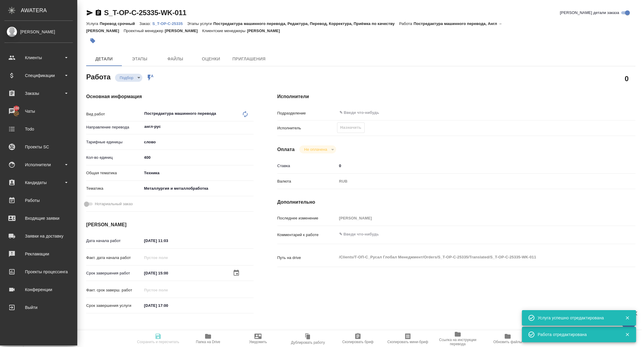
type textarea "x"
type input "recruiting"
type textarea "Постредактура машинного перевода"
type textarea "x"
type input "англ-рус"
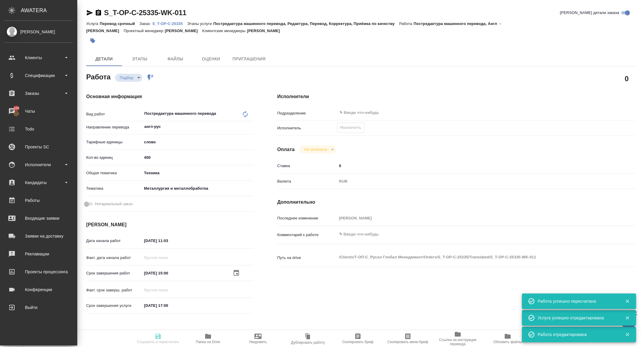
type input "5a8b1489cc6b4906c91bfd90"
type input "400"
type input "tech"
type input "60014e23f7d9dc5f480a3cf8"
type input "[DATE] 11:03"
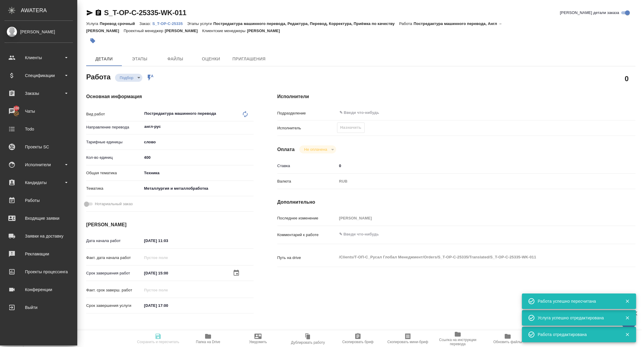
type input "[DATE] 15:00"
type input "[DATE] 17:00"
type input "notPayed"
type input "0"
type input "RUB"
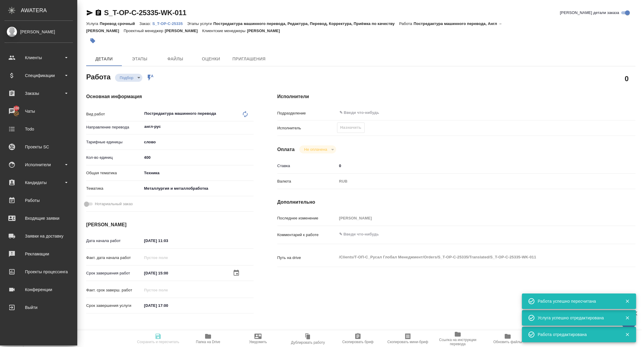
type input "[PERSON_NAME]"
type textarea "x"
type textarea "/Clients/Т-ОП-С_Русал Глобал Менеджмент/Orders/S_T-OP-C-25335/Translated/S_T-OP…"
type textarea "x"
type input "S_T-OP-C-25335"
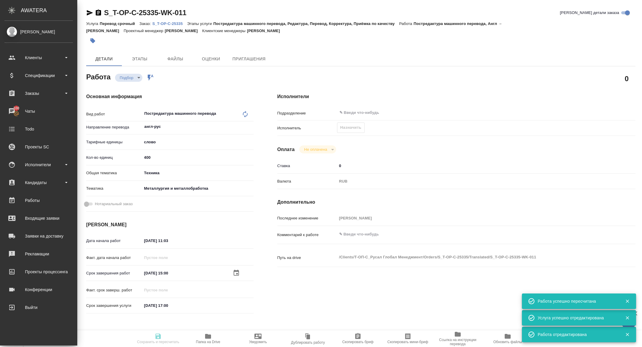
type input "Т-ОП-С-46934"
type input "Перевод срочный"
type input "Постредактура машинного перевода, Редактура, Перевод, Корректура, Приёмка по ка…"
type input "[PERSON_NAME]"
type input "/Clients/Т-ОП-С_Русал Глобал Менеджмент/Orders/S_T-OP-C-25335"
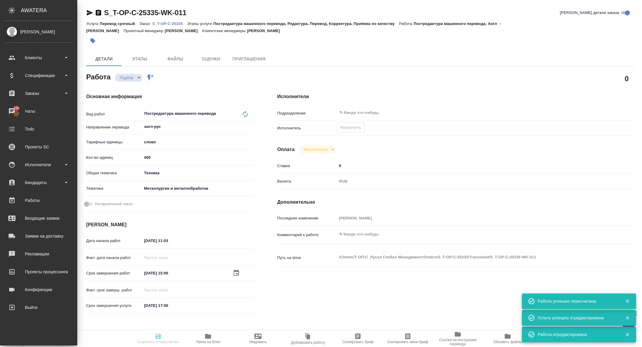
type textarea "x"
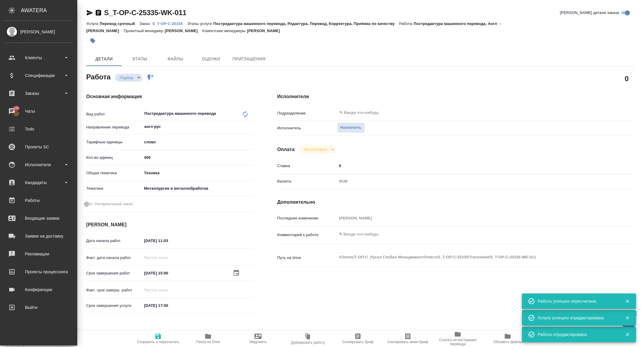
type textarea "x"
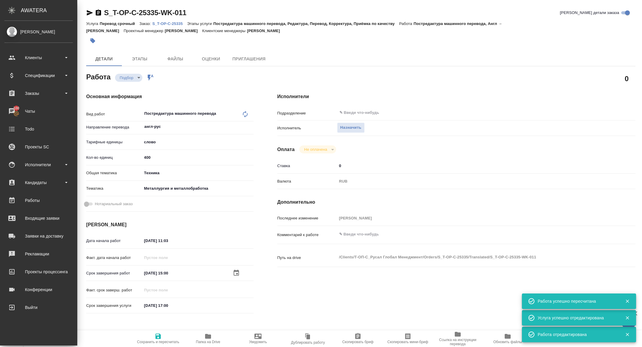
type textarea "x"
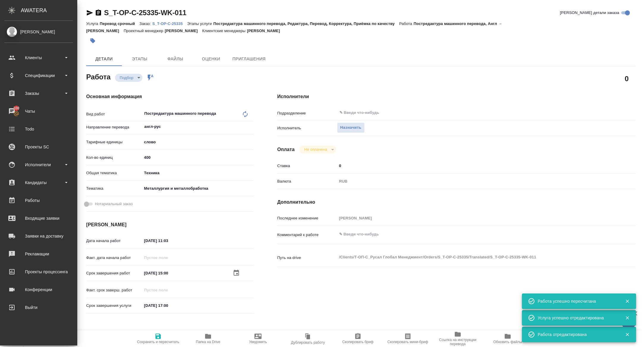
type textarea "x"
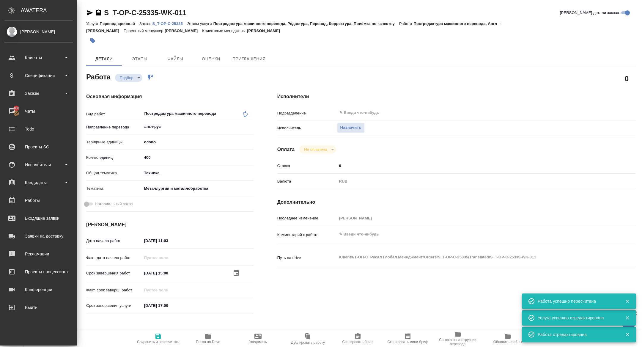
type textarea "x"
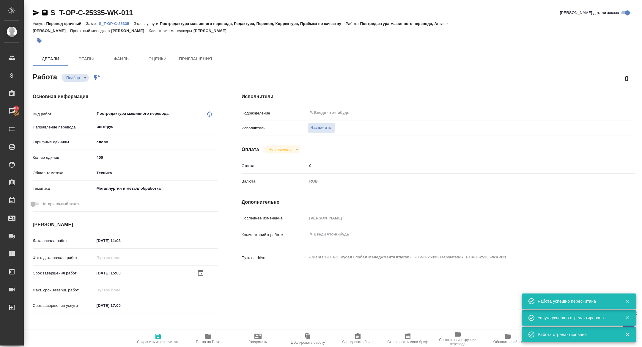
click at [37, 10] on icon "button" at bounding box center [36, 12] width 7 height 7
type textarea "x"
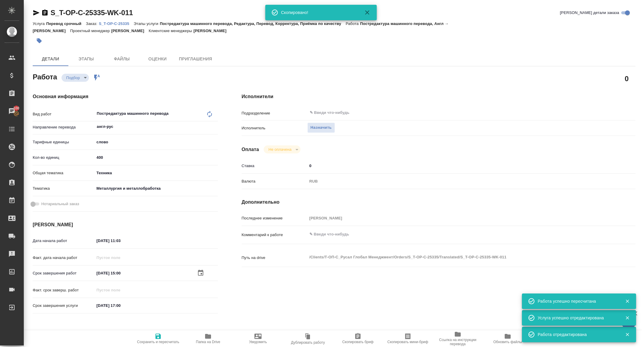
type textarea "x"
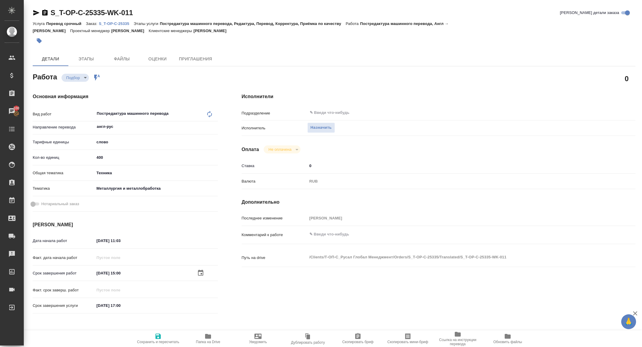
click at [409, 336] on icon "button" at bounding box center [407, 336] width 7 height 7
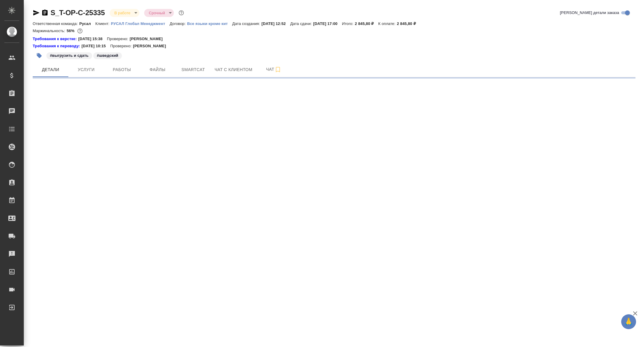
click at [118, 68] on span "Работы" at bounding box center [122, 69] width 29 height 7
select select "RU"
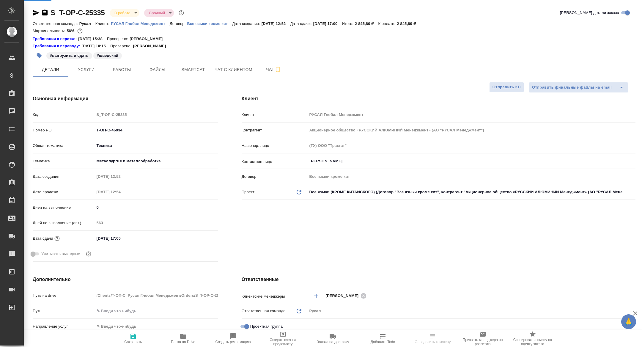
type textarea "x"
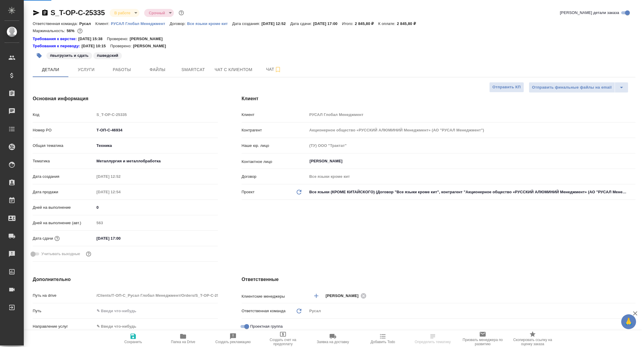
type textarea "x"
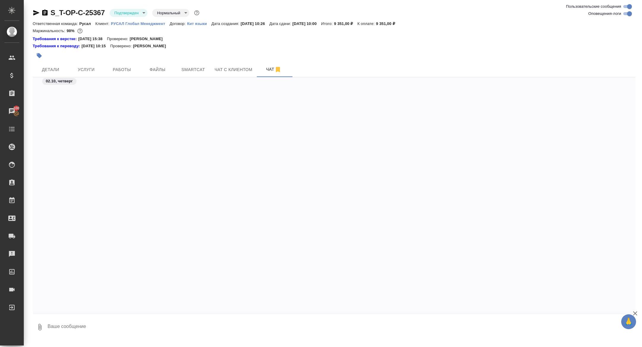
scroll to position [471, 0]
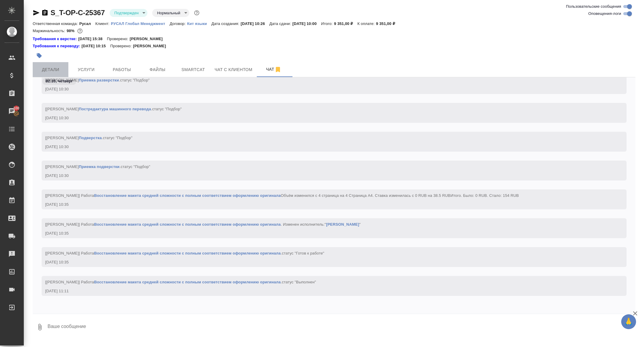
click at [45, 70] on span "Детали" at bounding box center [50, 69] width 29 height 7
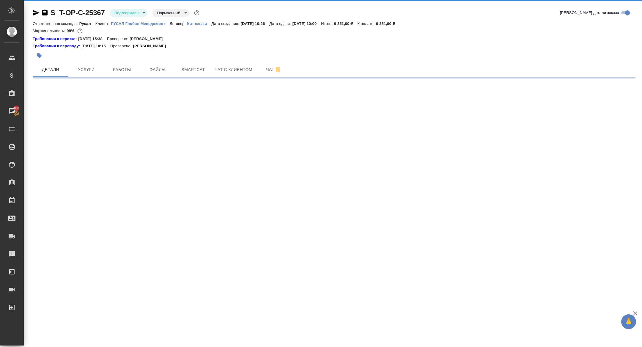
select select "RU"
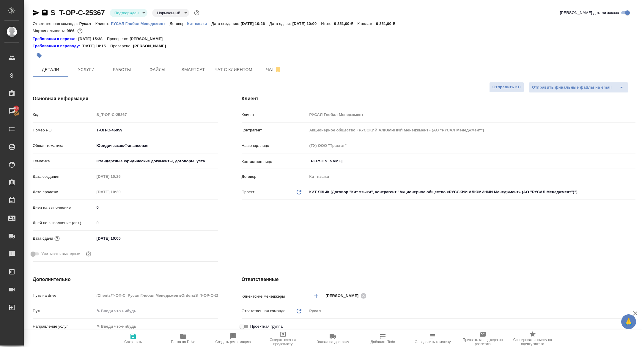
type textarea "x"
click at [178, 332] on button "Папка на Drive" at bounding box center [183, 338] width 50 height 17
type textarea "x"
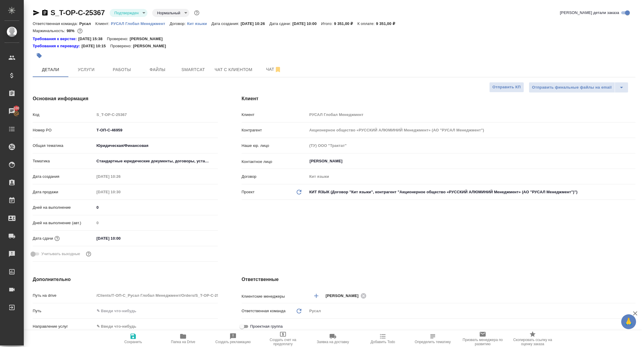
type textarea "x"
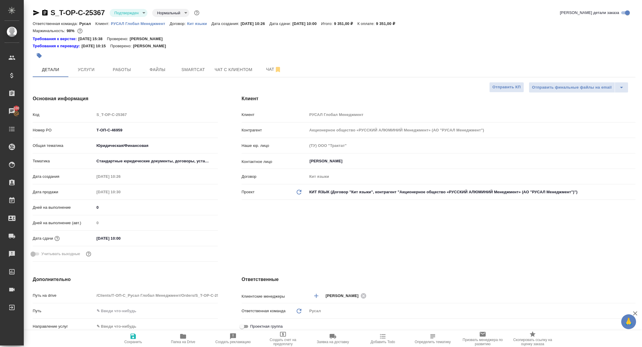
click at [42, 11] on icon "button" at bounding box center [44, 12] width 7 height 7
type textarea "x"
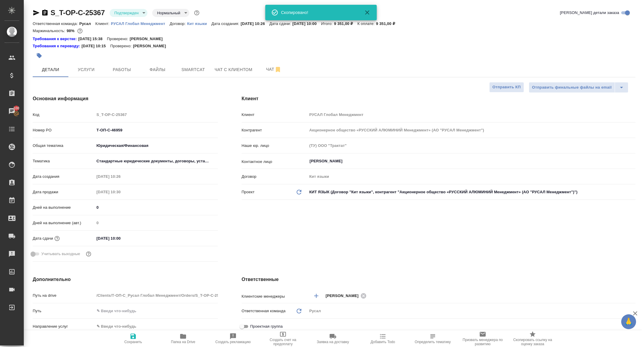
type textarea "x"
click at [54, 78] on div "S_T-OP-C-25367 Подтвержден confirmed Нормальный normal Кратко детали заказа Отв…" at bounding box center [333, 313] width 609 height 626
type textarea "x"
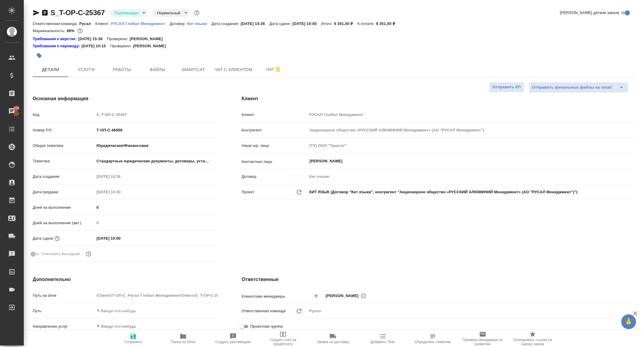
type textarea "x"
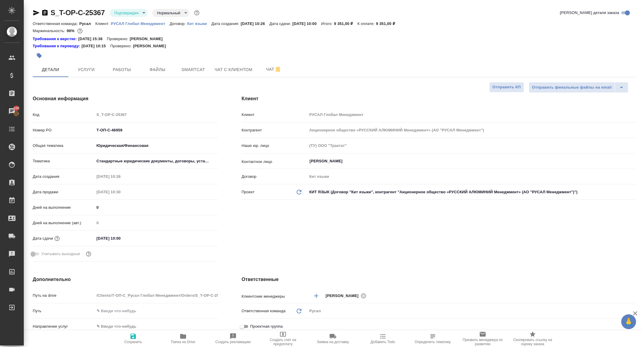
type textarea "x"
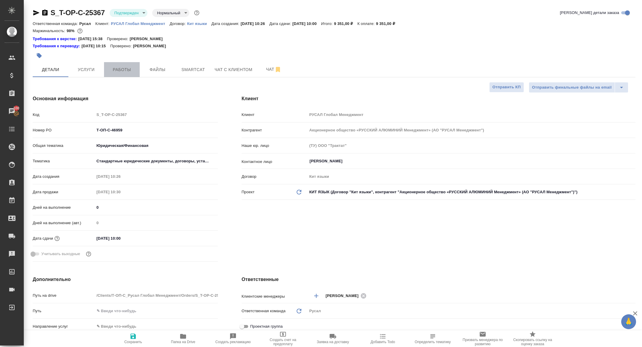
click at [130, 75] on button "Работы" at bounding box center [122, 69] width 36 height 15
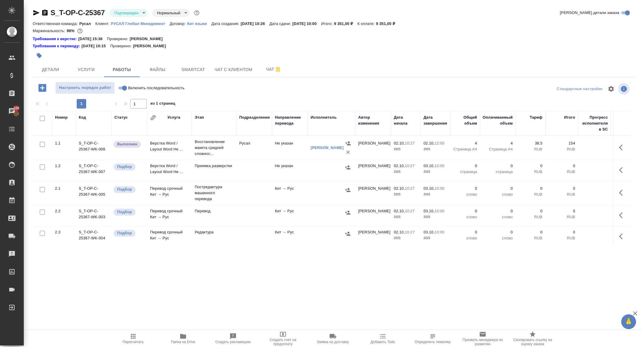
click at [41, 118] on input "checkbox" at bounding box center [42, 118] width 5 height 5
checkbox input "true"
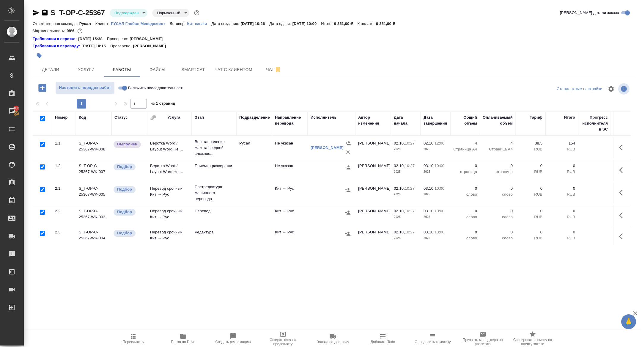
checkbox input "true"
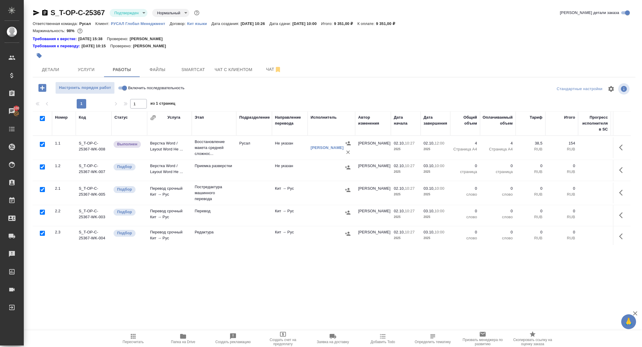
checkbox input "true"
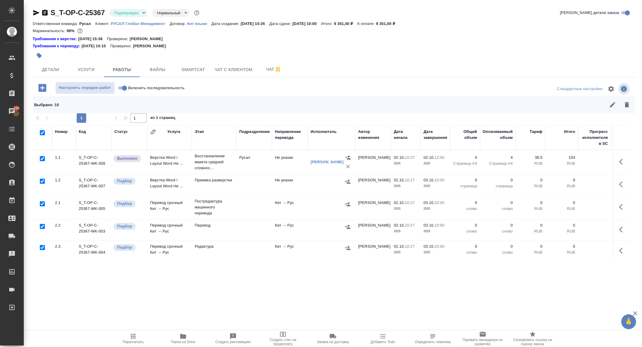
click at [41, 158] on input "checkbox" at bounding box center [42, 158] width 5 height 5
checkbox input "false"
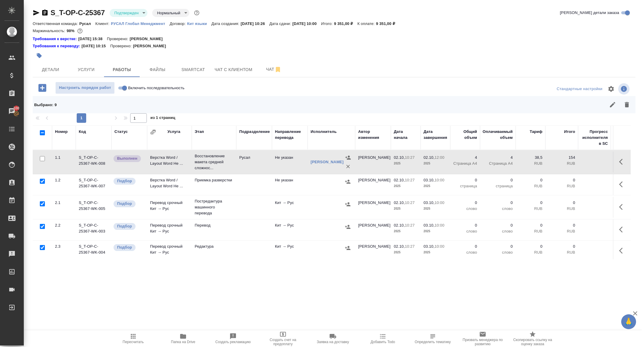
click at [41, 206] on input "checkbox" at bounding box center [42, 203] width 5 height 5
checkbox input "false"
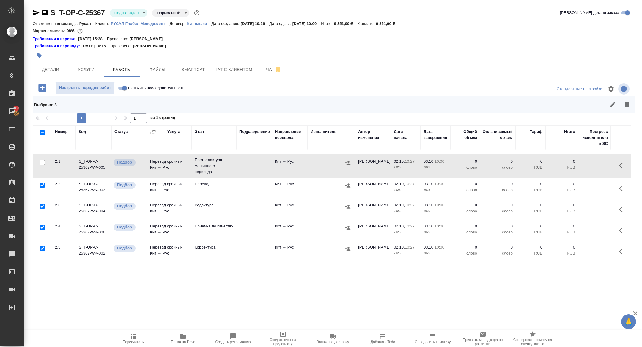
scroll to position [107, 0]
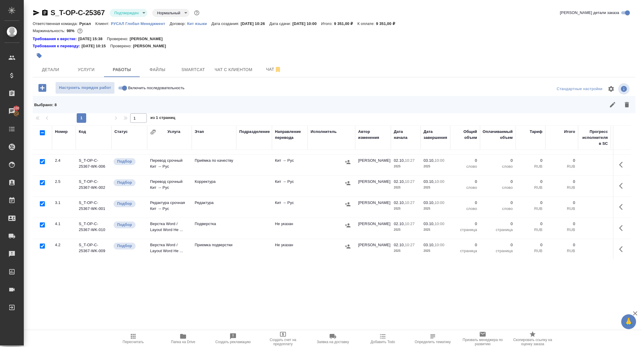
click at [41, 227] on input "checkbox" at bounding box center [42, 224] width 5 height 5
checkbox input "false"
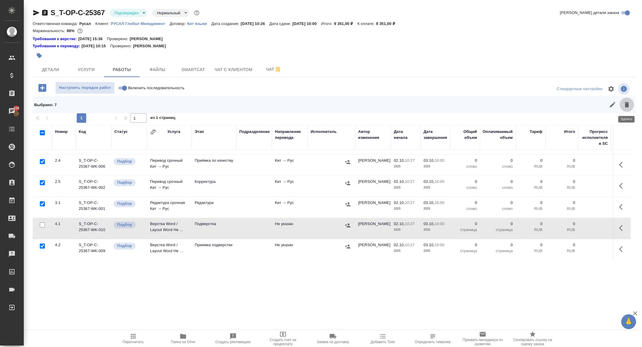
click at [626, 103] on icon "button" at bounding box center [627, 104] width 4 height 5
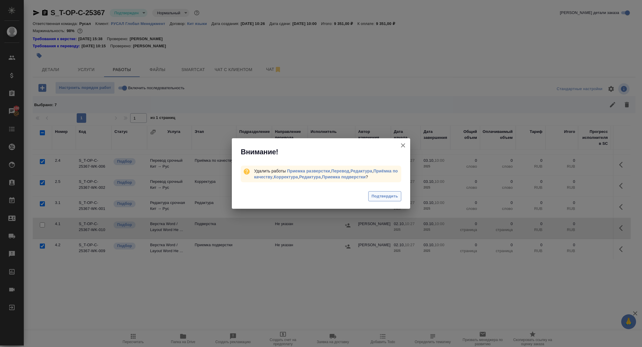
click at [378, 194] on span "Подтвердить" at bounding box center [385, 196] width 26 height 7
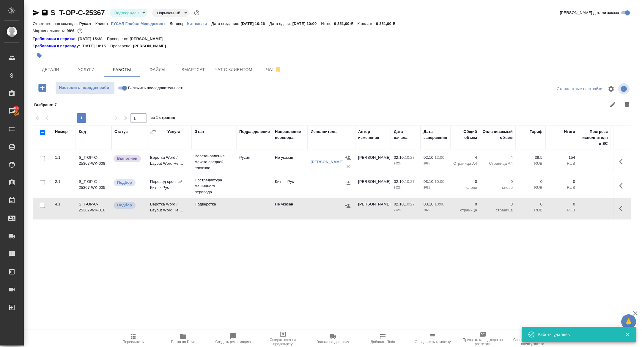
scroll to position [0, 0]
click at [621, 181] on button "button" at bounding box center [623, 186] width 14 height 14
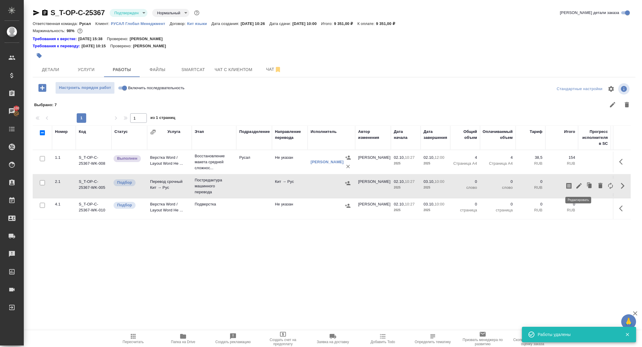
click at [581, 187] on icon "button" at bounding box center [578, 185] width 7 height 7
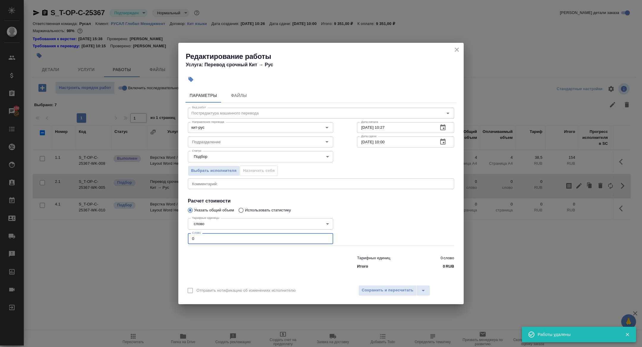
drag, startPoint x: 213, startPoint y: 242, endPoint x: 131, endPoint y: 231, distance: 82.1
click at [132, 232] on div "Редактирование работы Услуга: Перевод срочный Кит → Рус Параметры Файлы Вид раб…" at bounding box center [321, 173] width 642 height 347
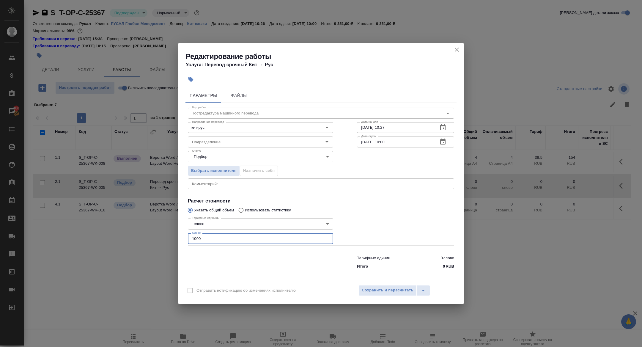
type input "1000"
click at [446, 144] on icon "button" at bounding box center [442, 141] width 7 height 7
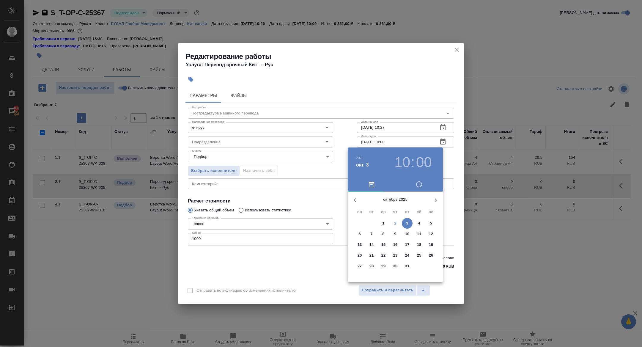
click at [409, 155] on h3 "10" at bounding box center [402, 162] width 16 height 17
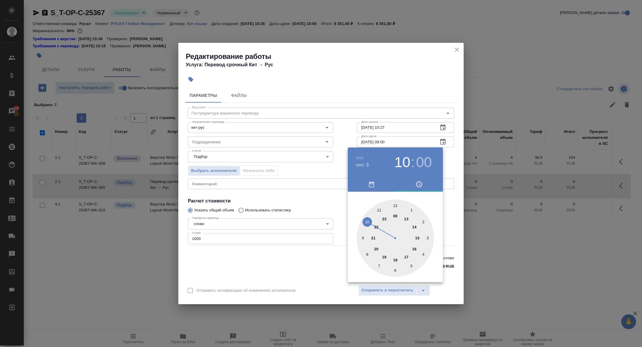
click at [365, 235] on div at bounding box center [395, 237] width 77 height 77
click at [365, 167] on h4 "окт. 3" at bounding box center [362, 164] width 13 height 7
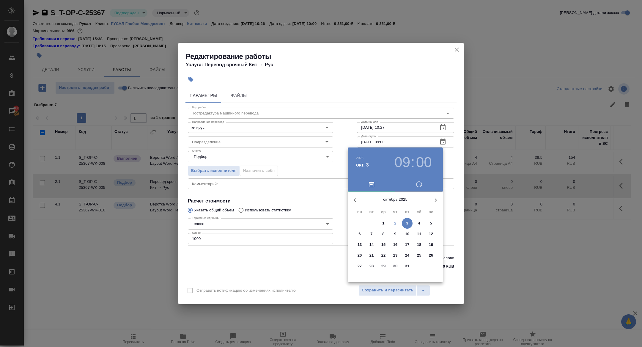
click at [395, 222] on p "2" at bounding box center [395, 223] width 2 height 6
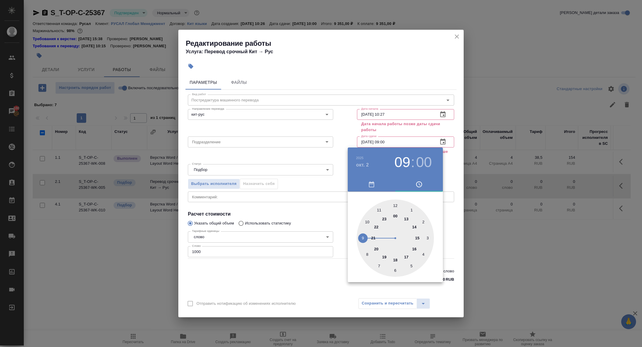
click at [395, 260] on div at bounding box center [395, 237] width 77 height 77
type input "02.10.2025 18:00"
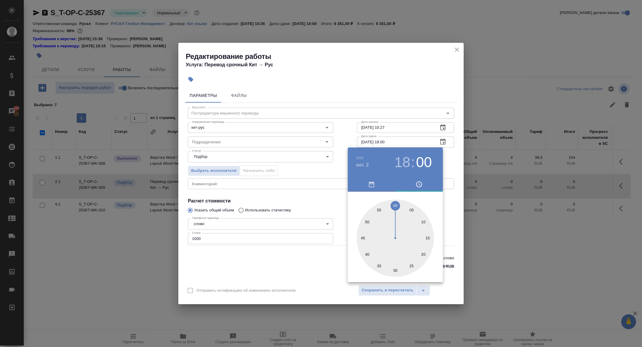
click at [291, 213] on div at bounding box center [321, 173] width 642 height 347
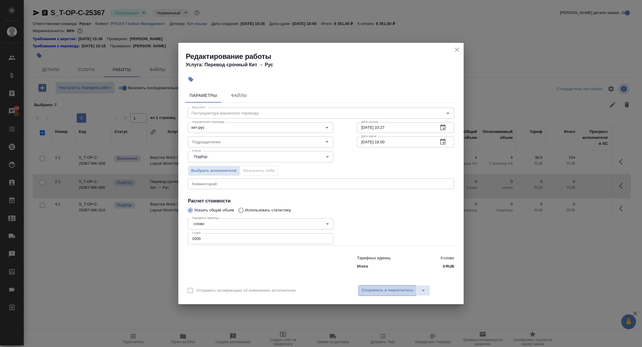
click at [375, 291] on span "Сохранить и пересчитать" at bounding box center [388, 290] width 52 height 7
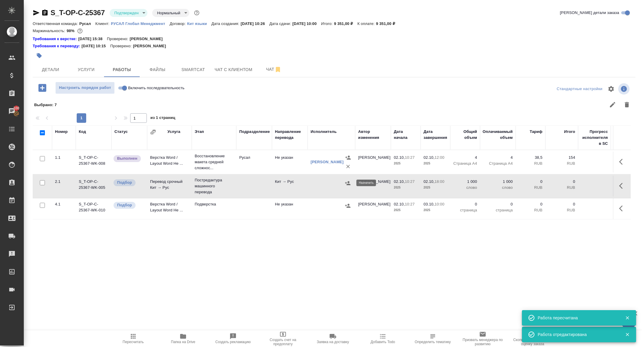
click at [351, 185] on button "button" at bounding box center [347, 183] width 9 height 9
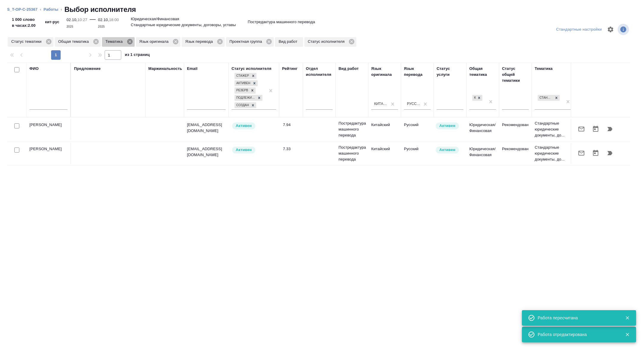
click at [132, 42] on icon at bounding box center [129, 41] width 5 height 5
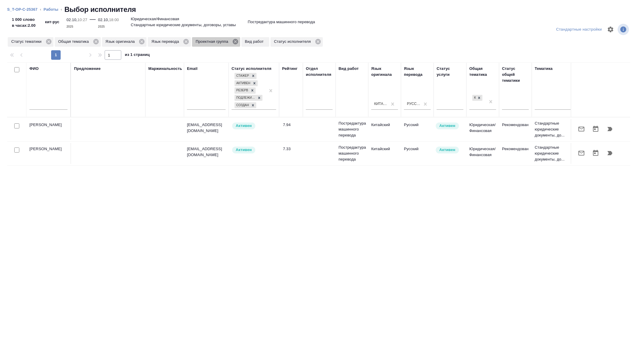
click at [238, 41] on icon at bounding box center [235, 41] width 5 height 5
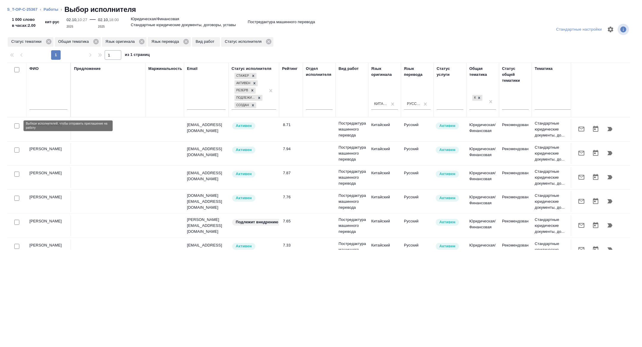
click at [16, 126] on input "checkbox" at bounding box center [16, 125] width 5 height 5
checkbox input "true"
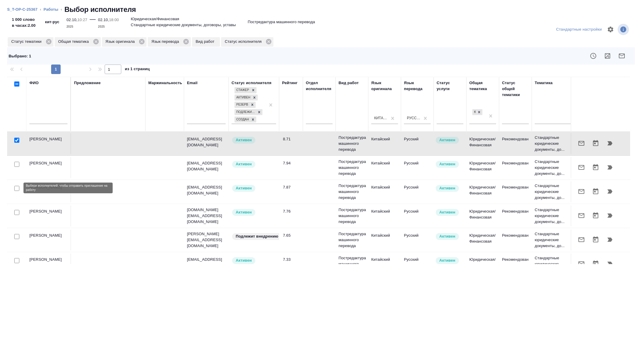
click at [17, 188] on input "checkbox" at bounding box center [16, 188] width 5 height 5
checkbox input "true"
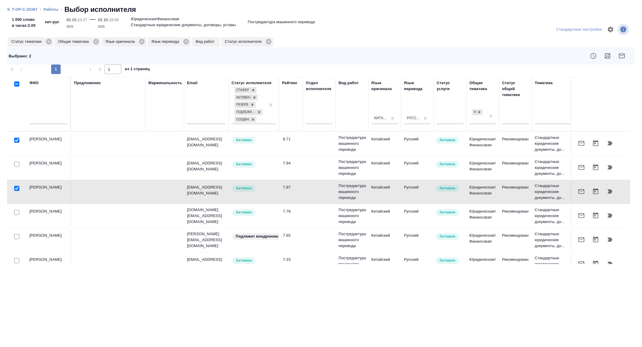
click at [19, 236] on div at bounding box center [16, 236] width 13 height 8
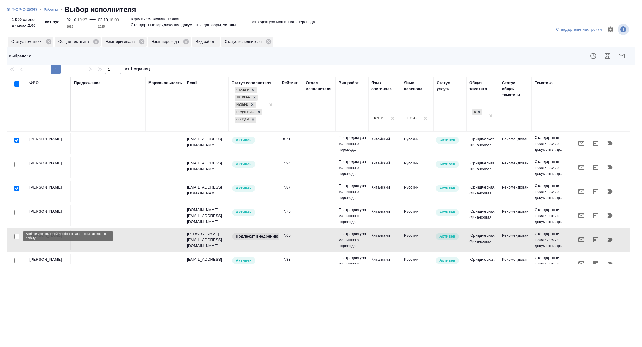
click at [18, 236] on input "checkbox" at bounding box center [16, 236] width 5 height 5
checkbox input "true"
click at [626, 56] on button "button" at bounding box center [622, 56] width 14 height 14
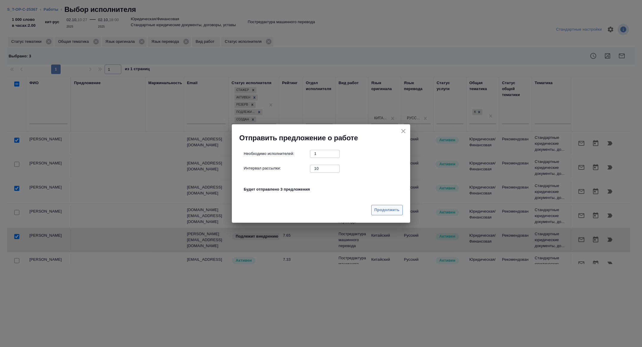
click at [382, 212] on span "Продолжить" at bounding box center [387, 210] width 25 height 7
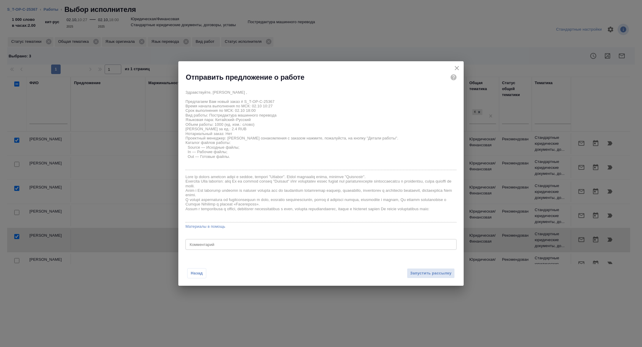
click at [418, 267] on div "Назад Запустить рассылку" at bounding box center [320, 269] width 285 height 33
click at [420, 275] on span "Запустить рассылку" at bounding box center [430, 273] width 41 height 7
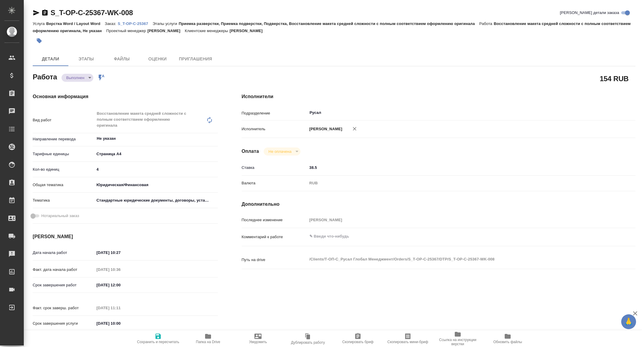
type textarea "x"
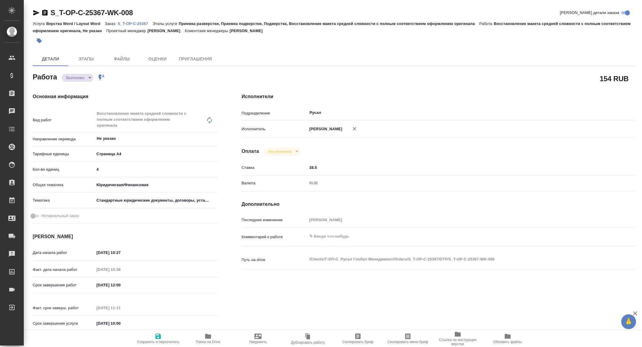
type textarea "x"
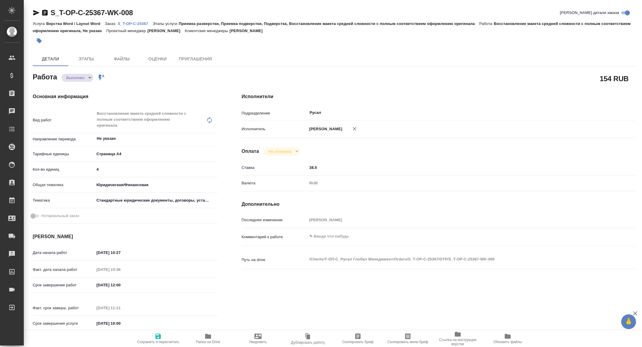
type textarea "x"
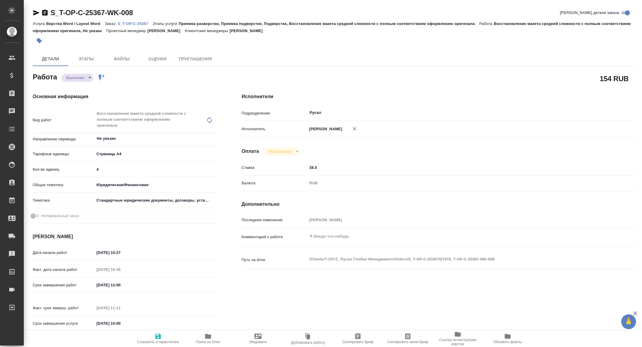
click at [205, 340] on span "Папка на Drive" at bounding box center [208, 342] width 24 height 4
type textarea "x"
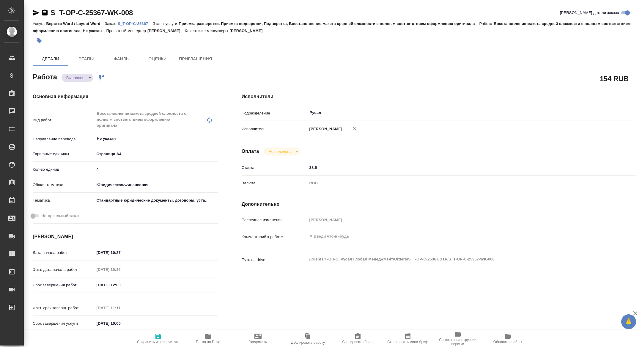
type textarea "x"
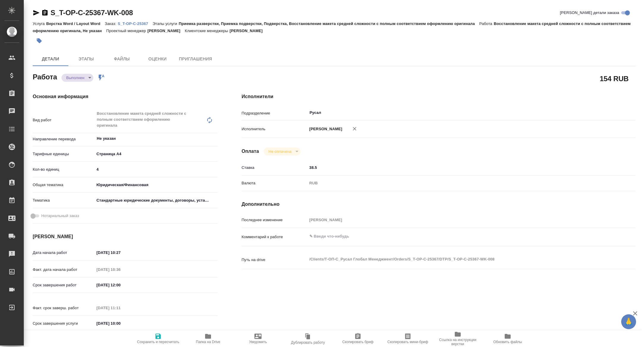
type textarea "x"
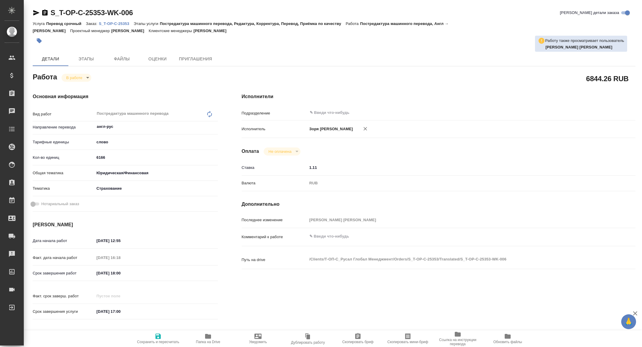
type textarea "x"
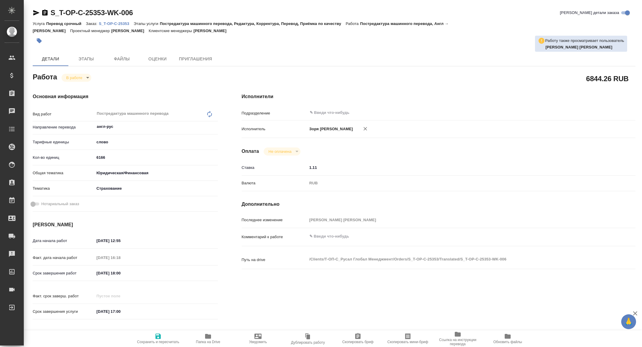
type textarea "x"
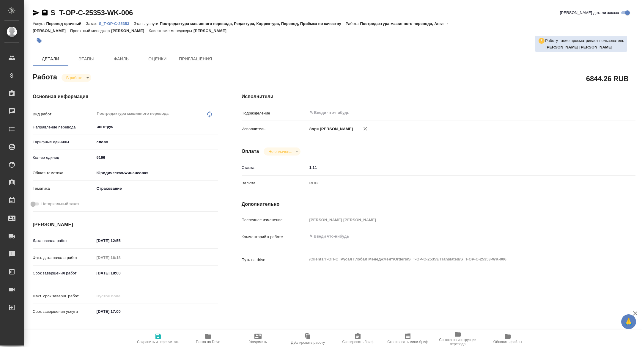
type textarea "x"
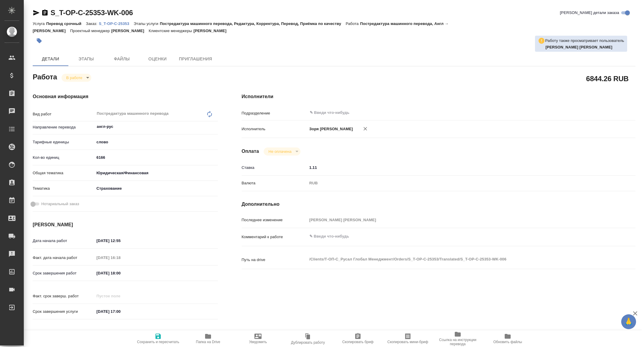
type textarea "x"
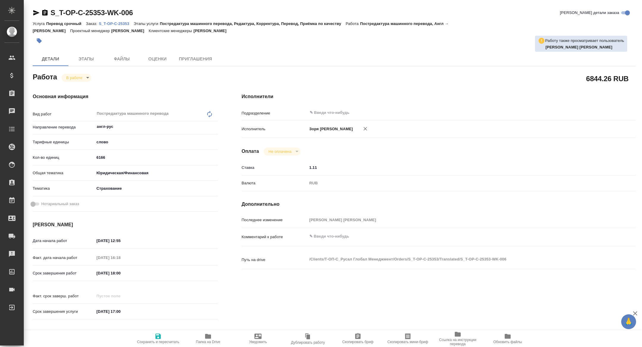
type textarea "x"
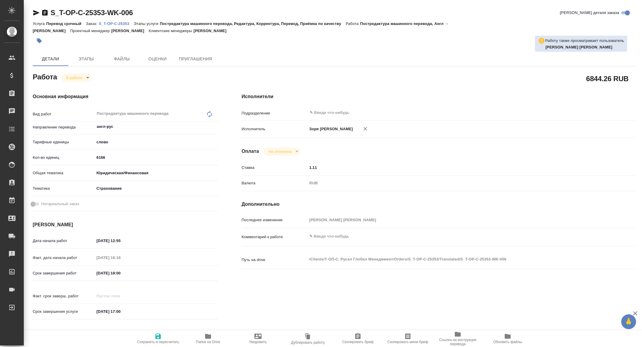
type textarea "x"
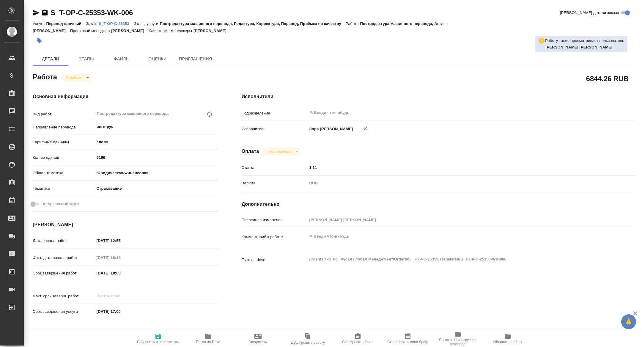
type textarea "x"
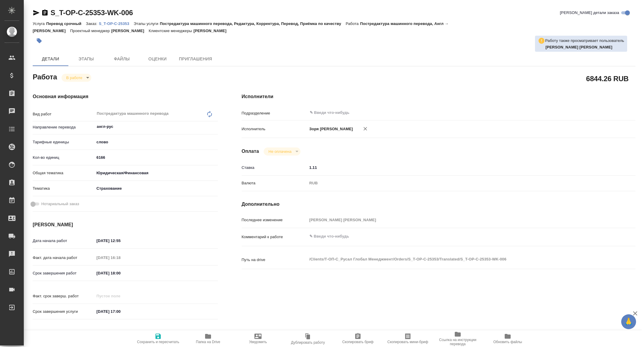
type textarea "x"
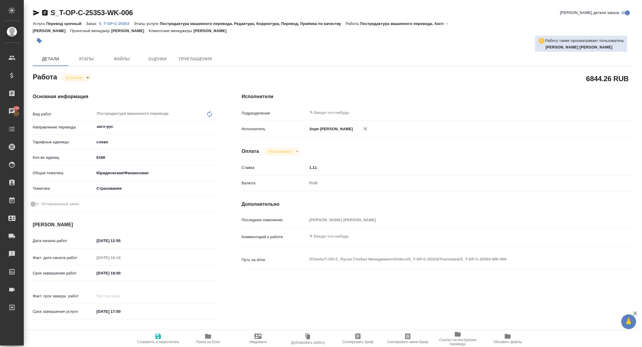
click at [120, 22] on p "S_T-OP-C-25353" at bounding box center [116, 23] width 35 height 4
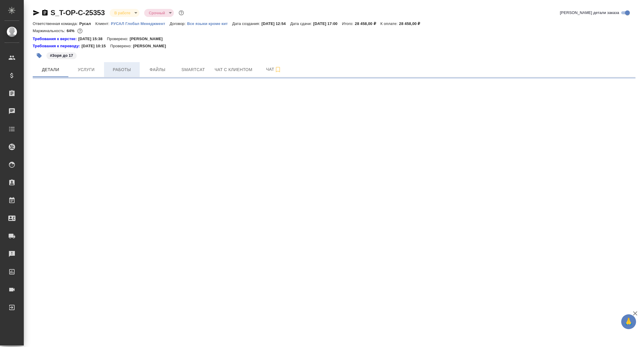
select select "RU"
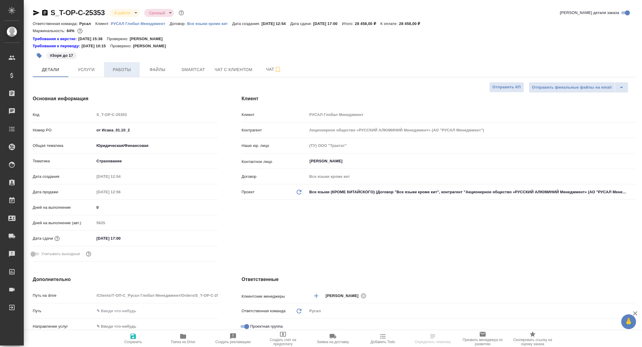
type textarea "x"
click at [111, 74] on button "Работы" at bounding box center [122, 69] width 36 height 15
type textarea "x"
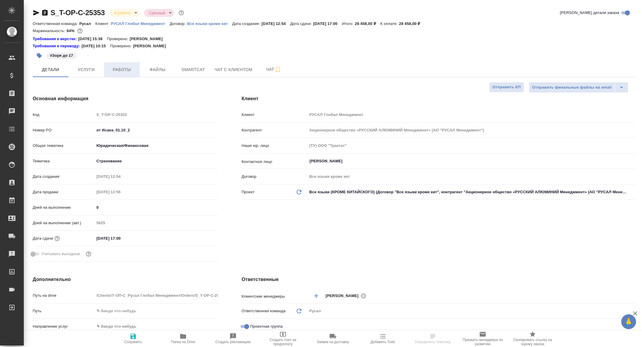
type textarea "x"
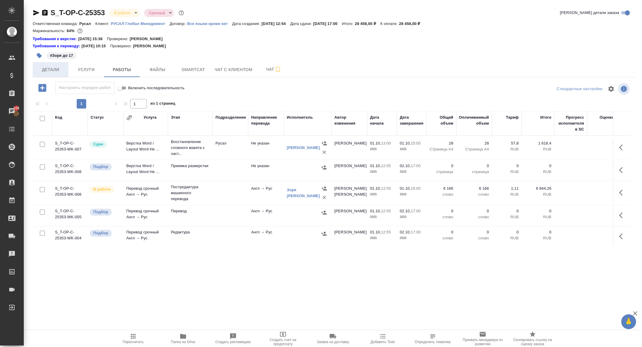
click at [46, 72] on span "Детали" at bounding box center [50, 69] width 29 height 7
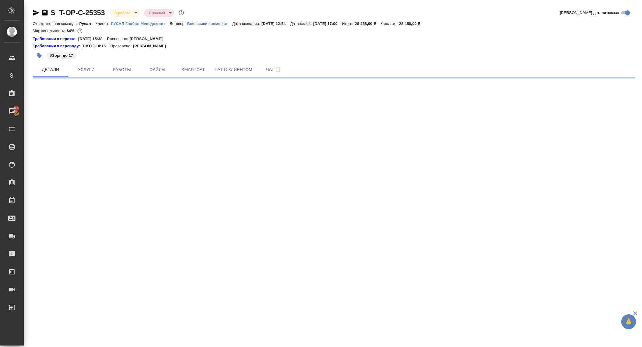
select select "RU"
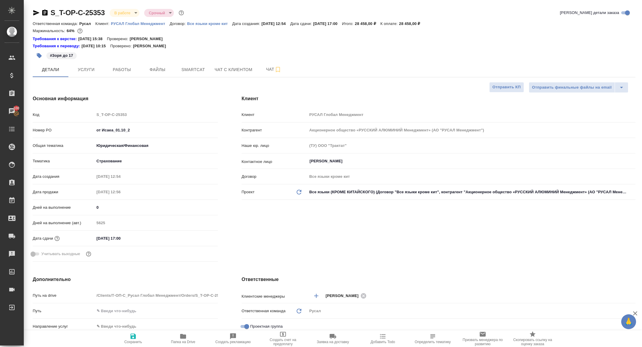
type textarea "x"
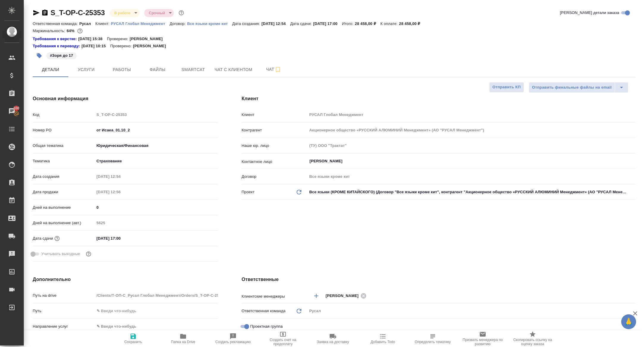
type textarea "x"
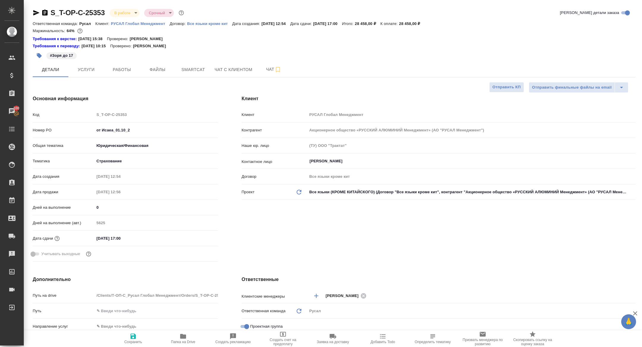
type textarea "x"
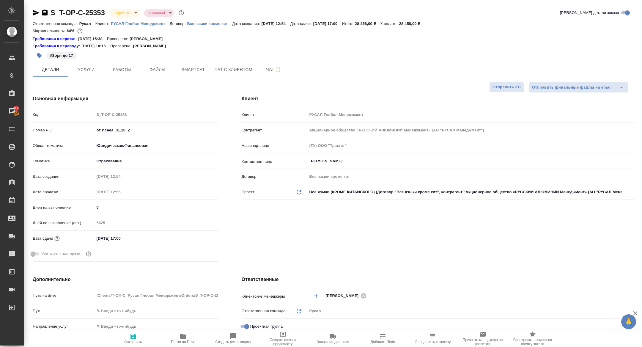
click at [35, 18] on div "S_T-OP-C-25353 В работе inProgress Срочный urgent [PERSON_NAME] детали заказа" at bounding box center [334, 14] width 603 height 12
click at [35, 16] on icon "button" at bounding box center [36, 12] width 7 height 7
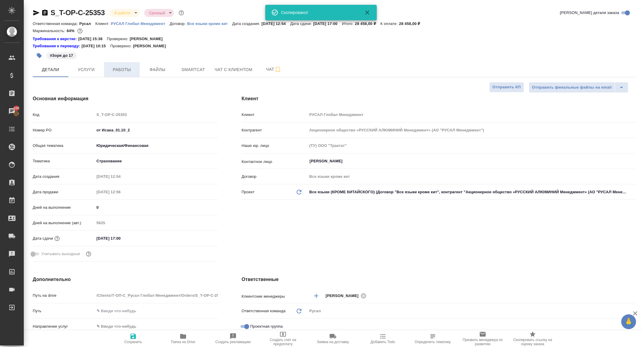
click at [118, 65] on button "Работы" at bounding box center [122, 69] width 36 height 15
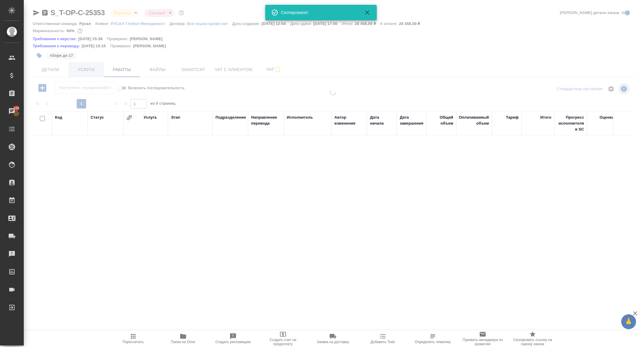
click at [87, 71] on span "Услуги" at bounding box center [86, 69] width 29 height 7
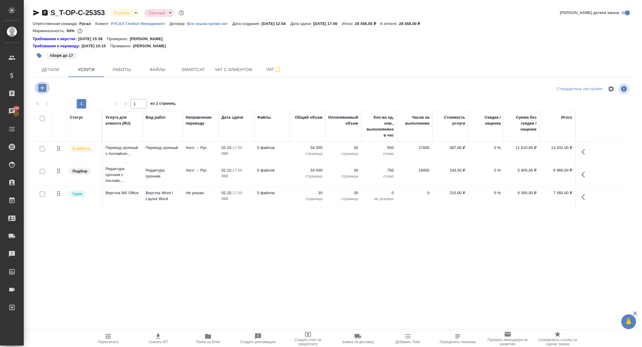
click at [40, 86] on icon "button" at bounding box center [42, 88] width 8 height 8
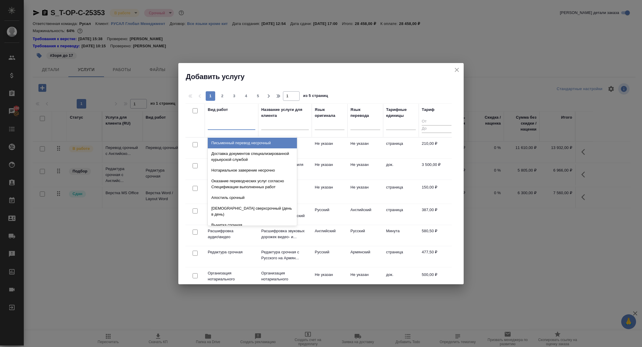
click at [215, 119] on div at bounding box center [232, 124] width 48 height 11
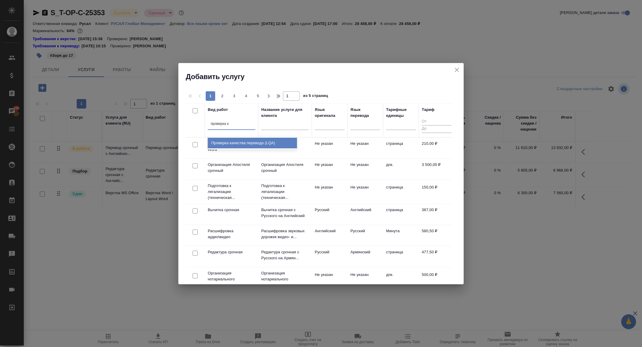
type input "проверка ка"
click at [262, 146] on div "Проверка качества перевода (LQA)" at bounding box center [252, 143] width 89 height 11
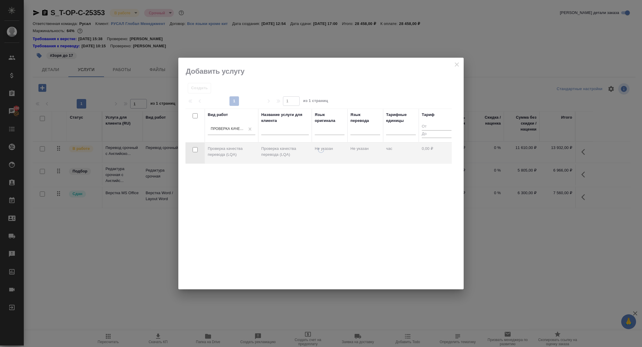
click at [249, 149] on div at bounding box center [320, 218] width 285 height 142
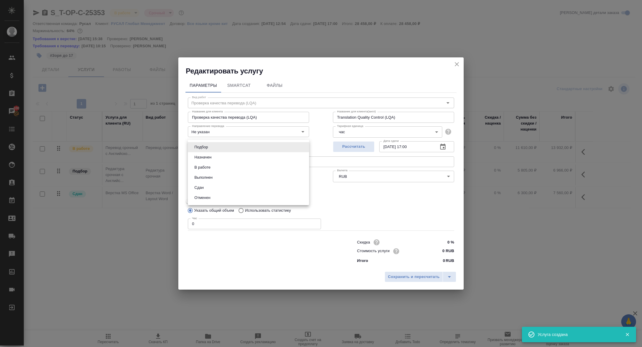
click at [237, 149] on body "🙏 .cls-1 fill:#fff; AWATERA [PERSON_NAME] Спецификации Заказы 100 Чаты Todo Про…" at bounding box center [321, 173] width 642 height 347
click at [237, 149] on ul "Подбор Назначен В работе Выполнен Сдан Отменен" at bounding box center [248, 172] width 121 height 65
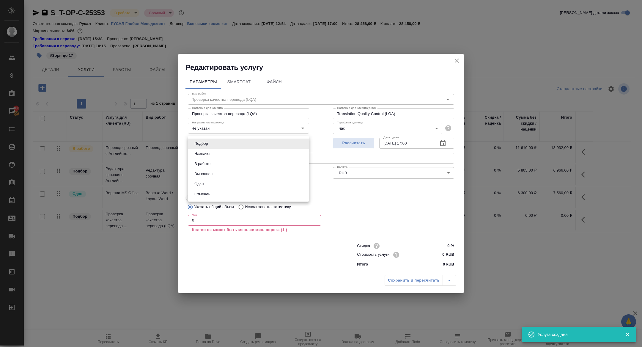
click at [196, 225] on div at bounding box center [321, 173] width 642 height 347
drag, startPoint x: 196, startPoint y: 223, endPoint x: 186, endPoint y: 217, distance: 11.6
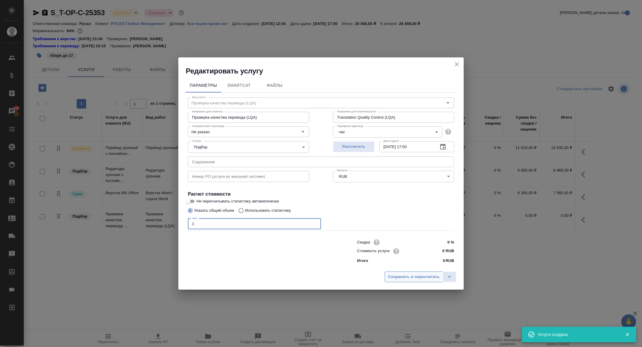
type input "1"
click at [394, 273] on span "Сохранить и пересчитать" at bounding box center [414, 276] width 52 height 7
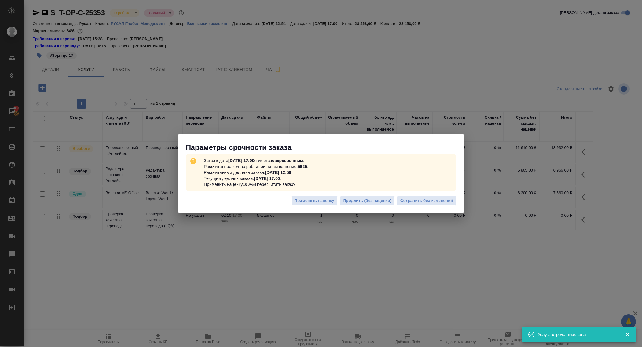
click at [423, 194] on div "Применить наценку Продлить (без наценки) Сохранить без изменений" at bounding box center [320, 203] width 285 height 21
click at [423, 200] on span "Сохранить без изменений" at bounding box center [426, 200] width 53 height 7
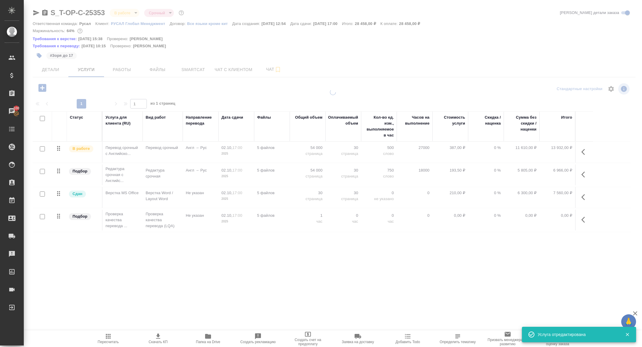
click at [595, 213] on tr "Подбор Проверка качества перевода ... Проверка качества перевода (LQA) Не указа…" at bounding box center [332, 220] width 598 height 24
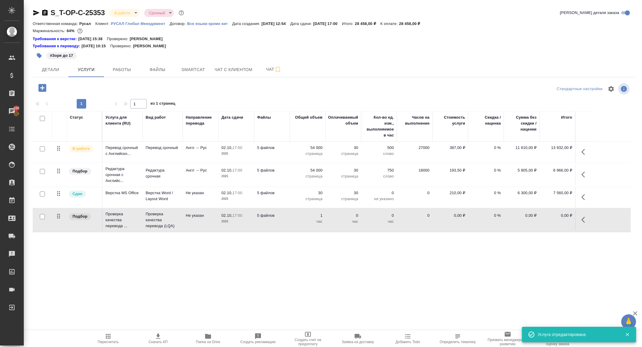
click at [584, 219] on icon "button" at bounding box center [584, 219] width 7 height 7
click at [540, 220] on td "0,00 ₽" at bounding box center [558, 220] width 36 height 21
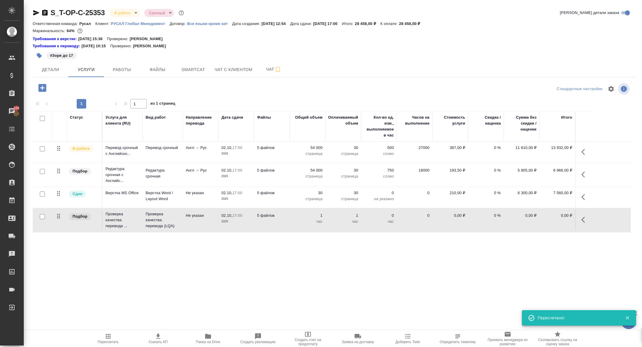
click at [589, 217] on button "button" at bounding box center [585, 220] width 14 height 14
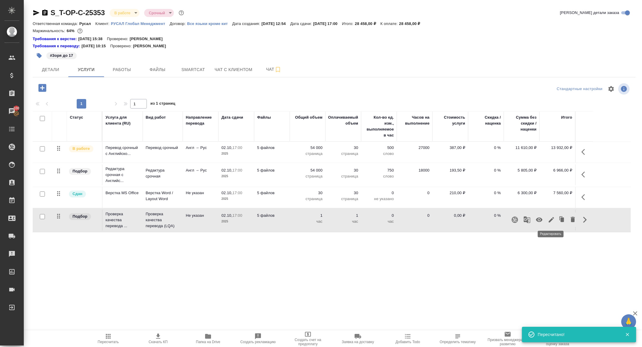
click at [539, 217] on icon "button" at bounding box center [539, 219] width 7 height 7
click at [123, 74] on button "Работы" at bounding box center [122, 69] width 36 height 15
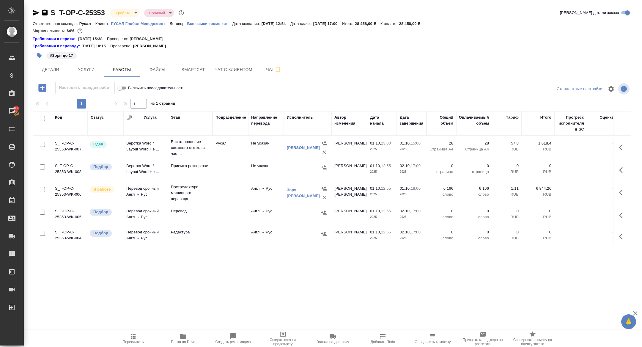
scroll to position [128, 0]
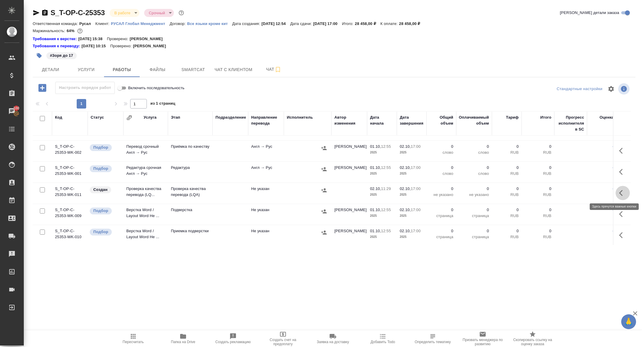
click at [619, 189] on button "button" at bounding box center [623, 193] width 14 height 14
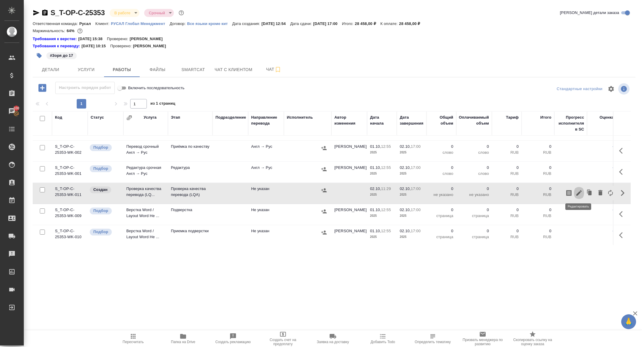
click at [580, 193] on icon "button" at bounding box center [578, 192] width 7 height 7
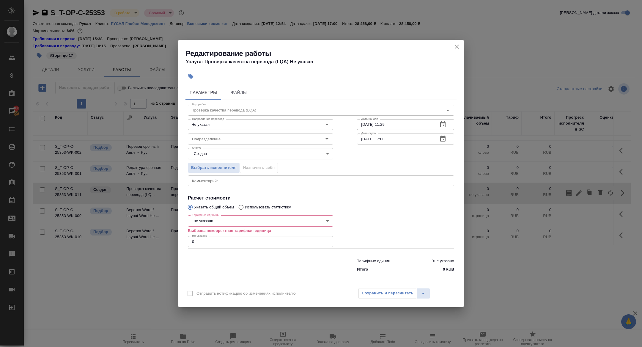
click at [227, 223] on body "🙏 .cls-1 fill:#fff; AWATERA [PERSON_NAME] Спецификации Заказы 100 Чаты Todo Про…" at bounding box center [321, 173] width 642 height 347
click at [204, 264] on li "час" at bounding box center [260, 261] width 145 height 10
type input "5a8b1489cc6b4906c91bfd93"
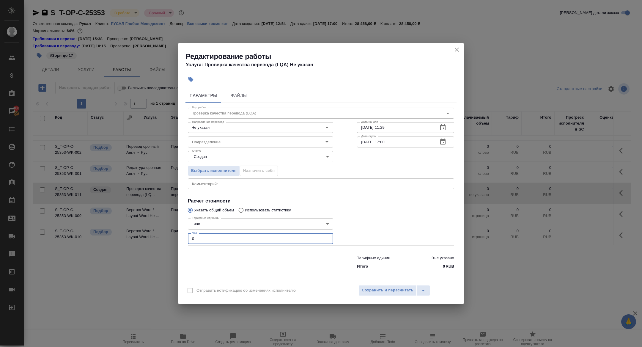
drag, startPoint x: 205, startPoint y: 243, endPoint x: 177, endPoint y: 232, distance: 30.4
click at [177, 232] on div "Редактирование работы Услуга: Проверка качества перевода (LQA) Не указан Параме…" at bounding box center [321, 173] width 642 height 347
type input "1"
click at [364, 287] on span "Сохранить и пересчитать" at bounding box center [388, 290] width 52 height 7
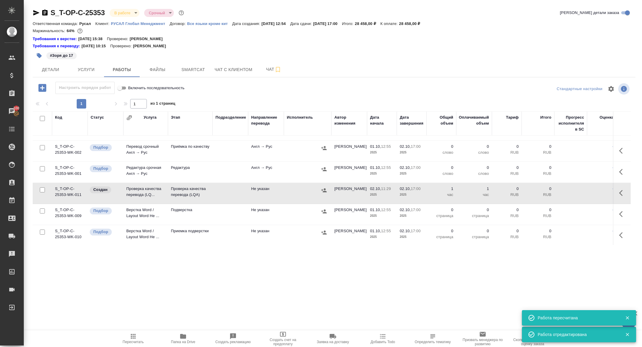
click at [42, 116] on input "checkbox" at bounding box center [42, 118] width 5 height 5
checkbox input "true"
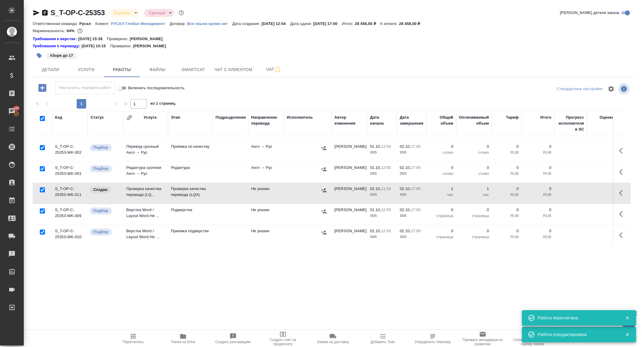
checkbox input "true"
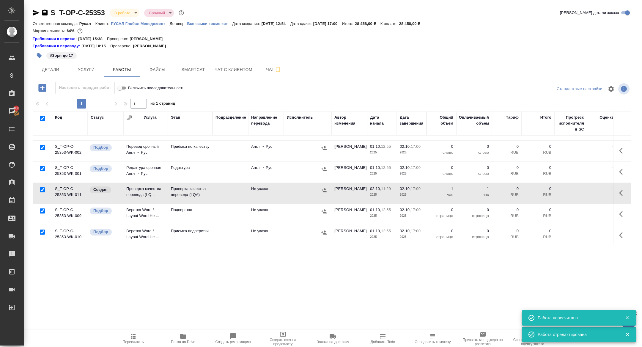
checkbox input "true"
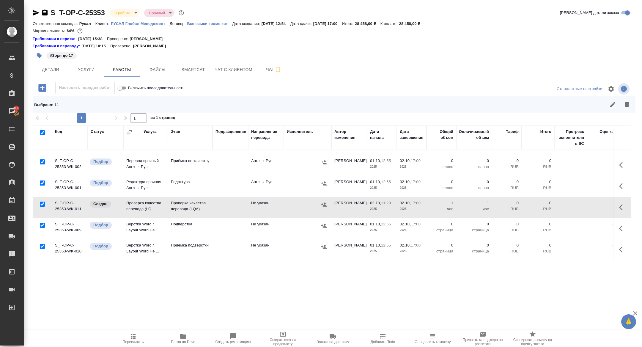
click at [40, 202] on input "checkbox" at bounding box center [42, 204] width 5 height 5
checkbox input "false"
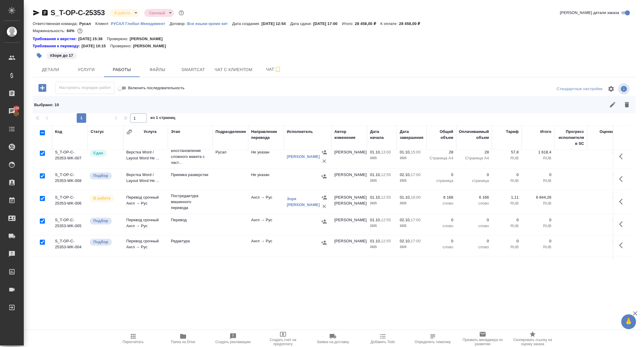
scroll to position [4, 0]
click at [42, 200] on input "checkbox" at bounding box center [42, 199] width 5 height 5
checkbox input "false"
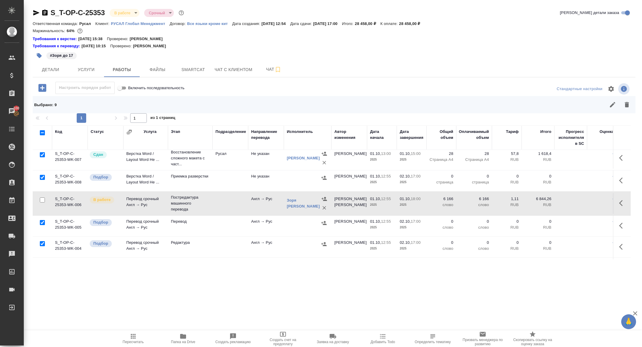
scroll to position [0, 0]
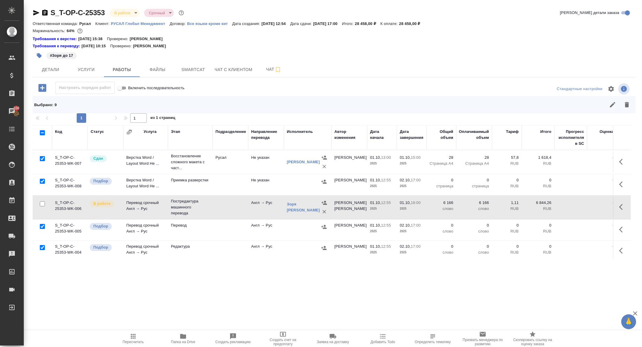
click at [42, 158] on input "checkbox" at bounding box center [42, 158] width 5 height 5
checkbox input "false"
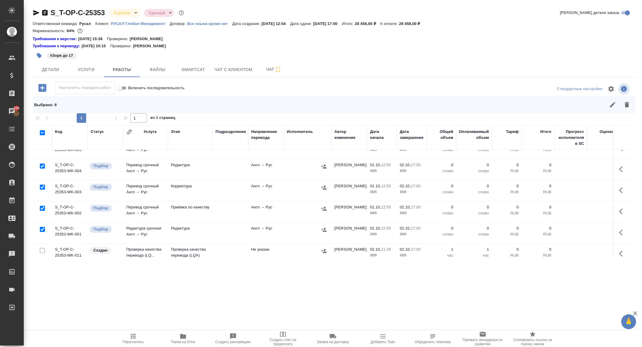
scroll to position [128, 0]
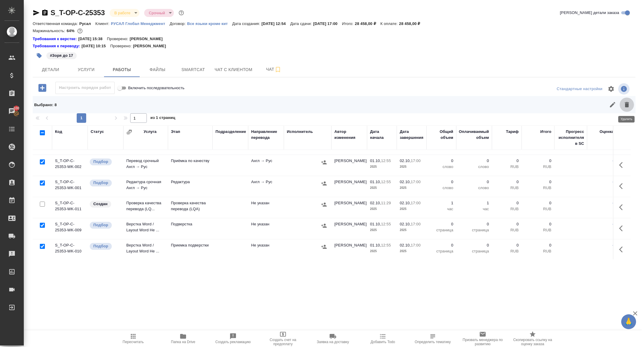
click at [631, 108] on button "button" at bounding box center [627, 104] width 14 height 14
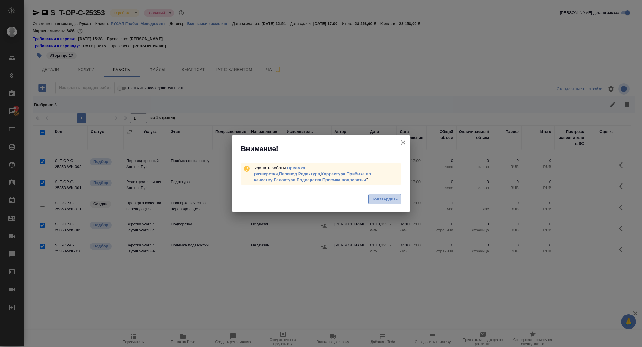
click at [380, 199] on span "Подтвердить" at bounding box center [385, 199] width 26 height 7
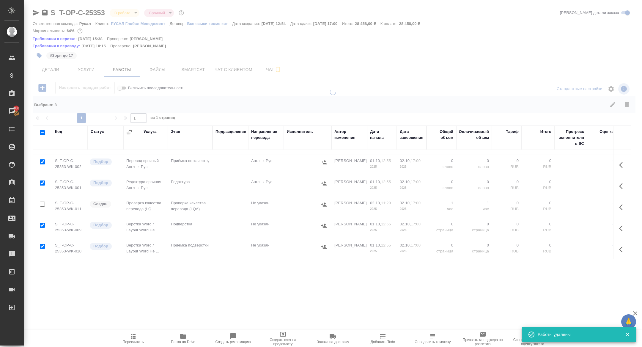
scroll to position [0, 0]
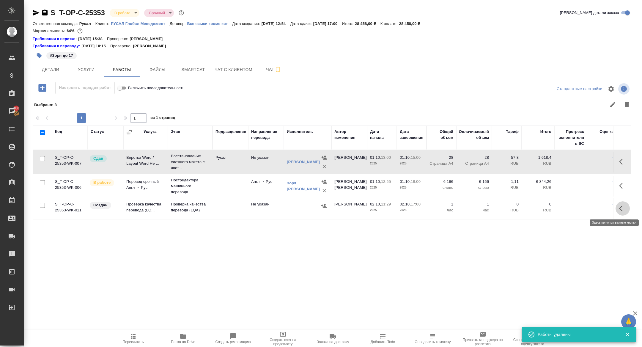
click at [623, 208] on icon "button" at bounding box center [622, 208] width 7 height 7
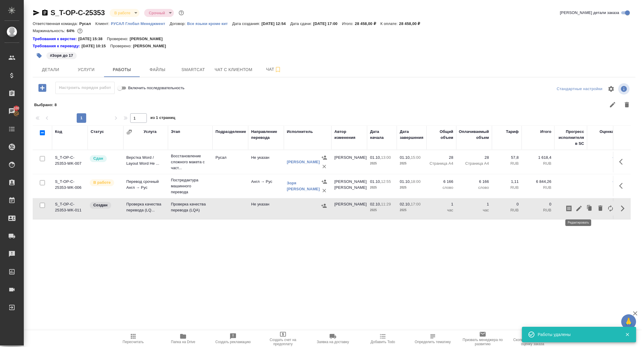
click at [579, 208] on icon "button" at bounding box center [578, 208] width 5 height 5
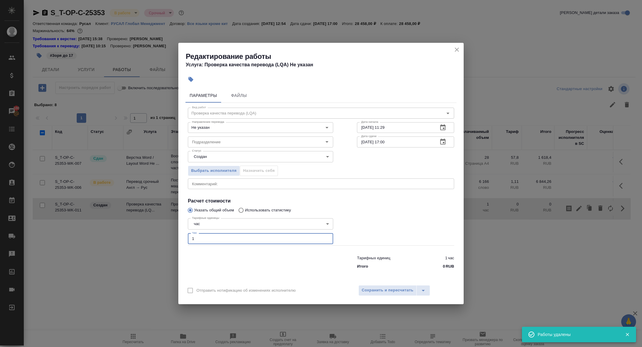
drag, startPoint x: 210, startPoint y: 238, endPoint x: 162, endPoint y: 238, distance: 47.9
click at [163, 238] on div "Редактирование работы Услуга: Проверка качества перевода (LQA) Не указан Параме…" at bounding box center [321, 173] width 642 height 347
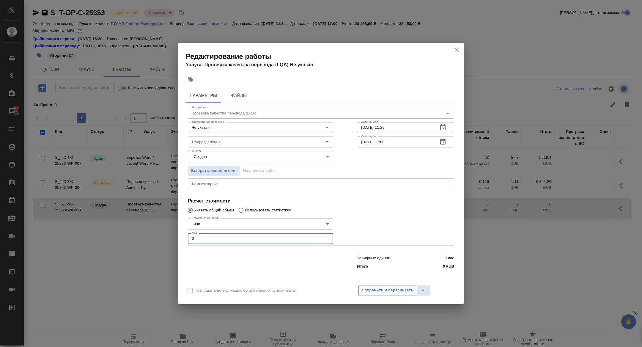
type input "3"
click at [378, 291] on span "Сохранить и пересчитать" at bounding box center [388, 290] width 52 height 7
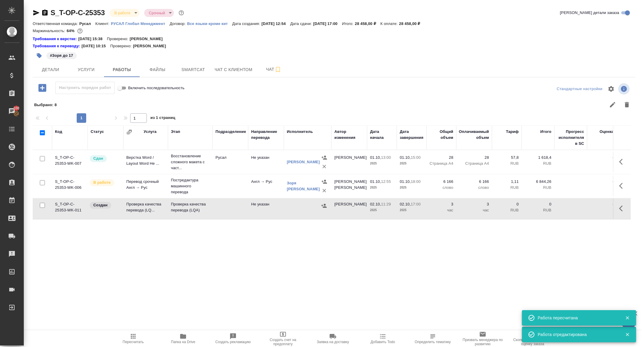
click at [36, 12] on icon "button" at bounding box center [36, 12] width 6 height 5
click at [142, 211] on td "Проверка качества перевода (LQ..." at bounding box center [145, 208] width 45 height 21
click at [44, 14] on icon "button" at bounding box center [44, 13] width 5 height 6
click at [196, 72] on span "Smartcat" at bounding box center [193, 69] width 29 height 7
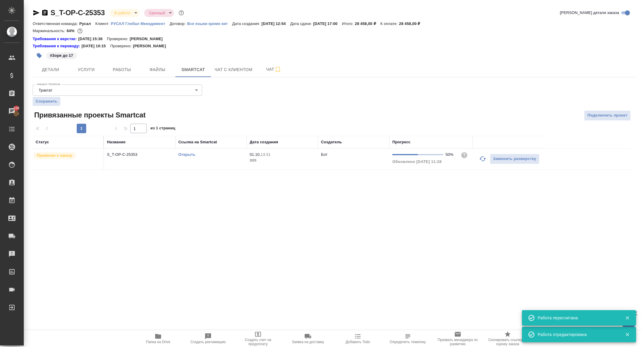
click at [128, 158] on td "S_T-OP-C-25353" at bounding box center [139, 159] width 71 height 21
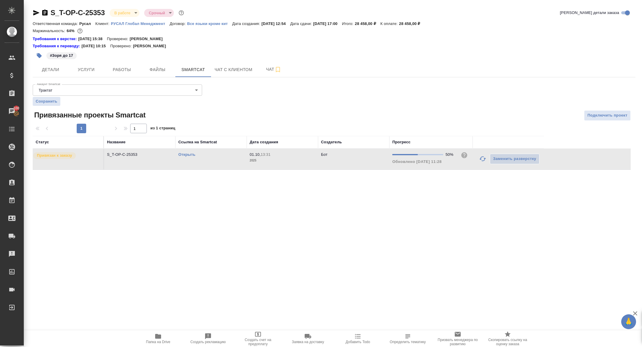
click at [128, 158] on td "S_T-OP-C-25353" at bounding box center [139, 159] width 71 height 21
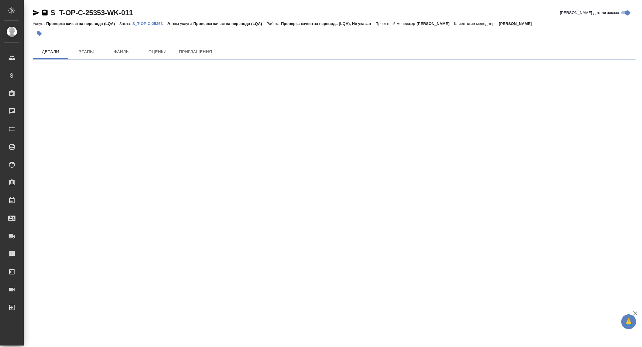
click at [36, 15] on icon "button" at bounding box center [36, 12] width 7 height 7
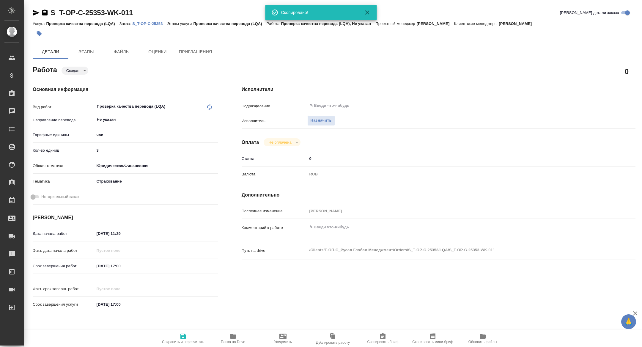
type textarea "x"
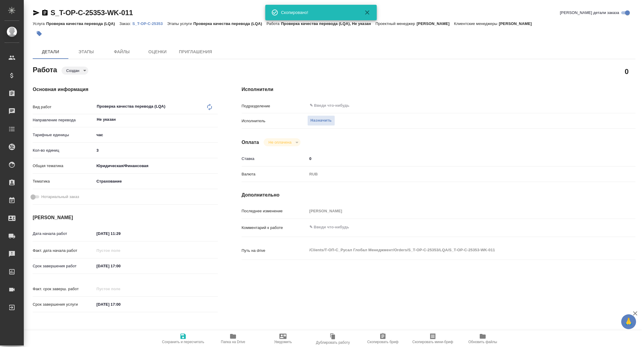
type textarea "x"
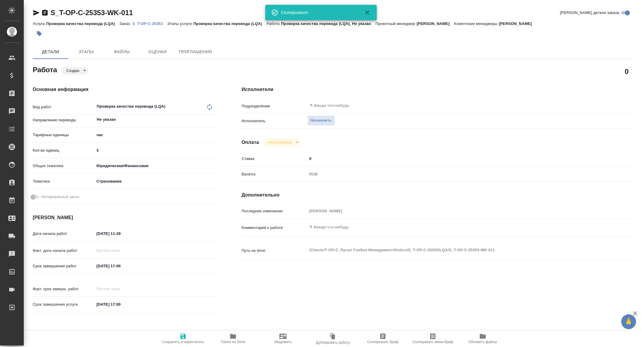
type textarea "x"
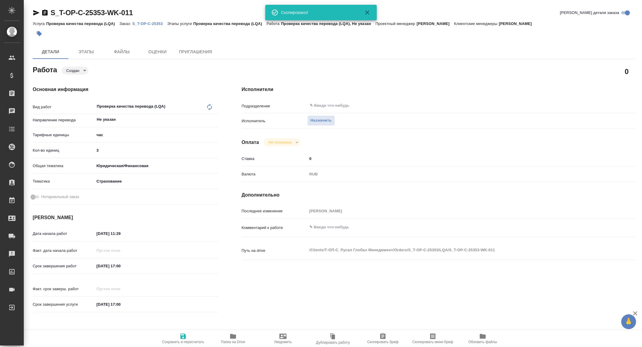
type textarea "x"
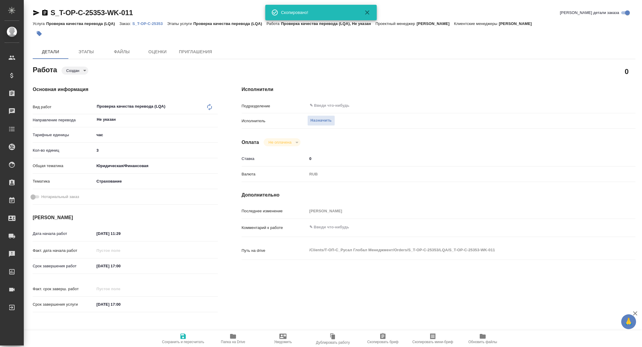
type textarea "x"
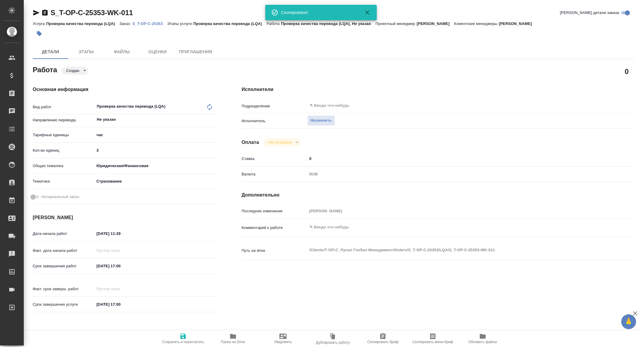
type textarea "x"
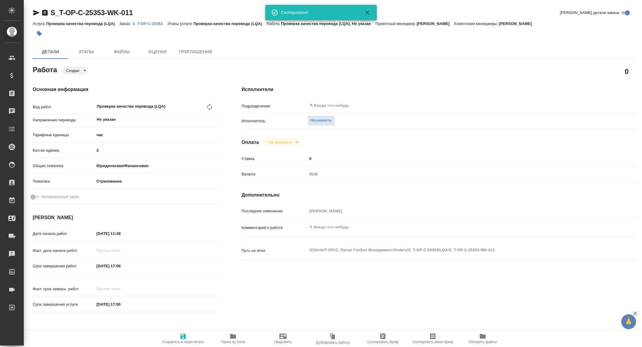
type textarea "x"
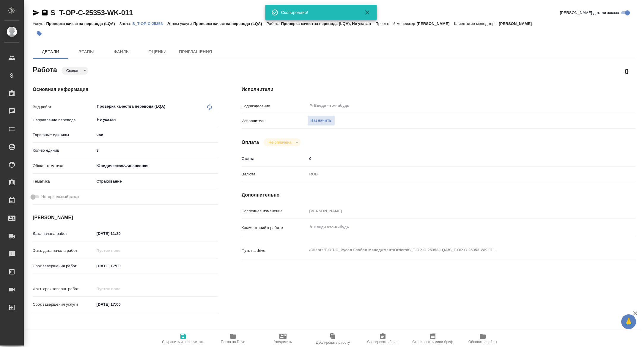
type textarea "x"
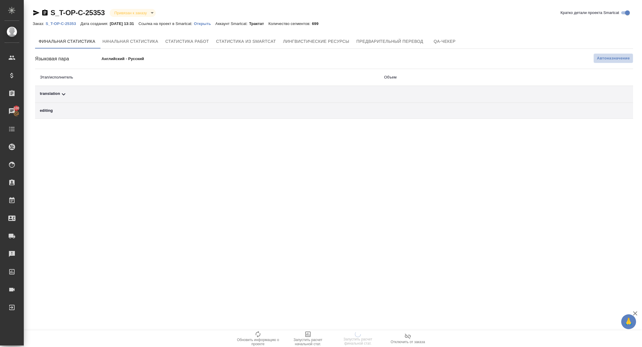
click at [611, 60] on span "Автоназначение" at bounding box center [613, 58] width 33 height 6
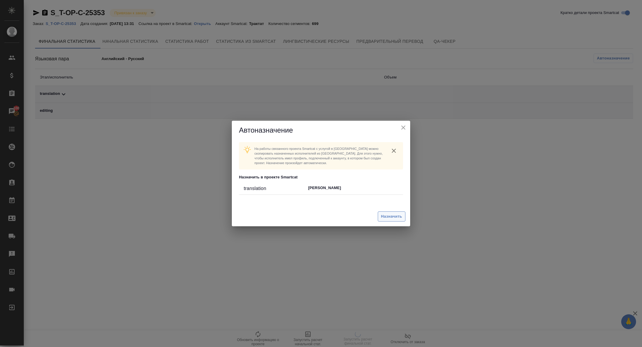
click at [394, 213] on span "Назначить" at bounding box center [391, 216] width 21 height 7
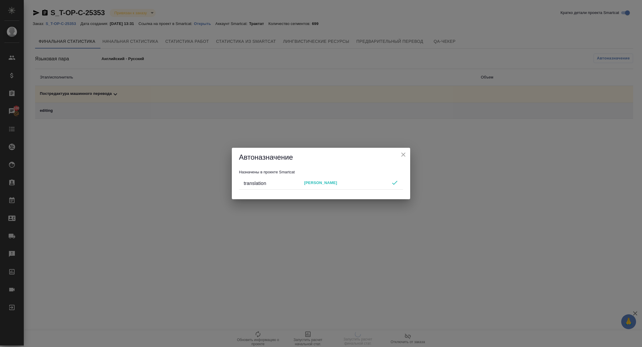
click at [403, 152] on icon "close" at bounding box center [403, 154] width 7 height 7
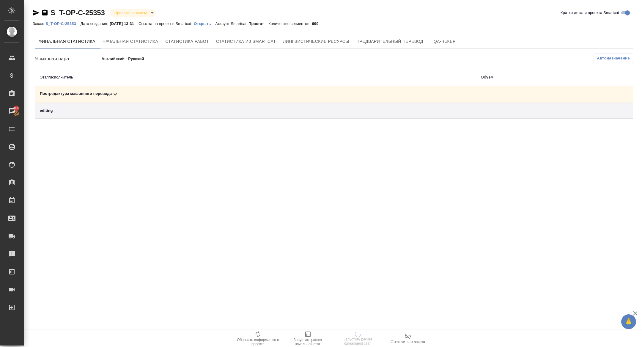
click at [254, 94] on div "Постредактура машинного перевода" at bounding box center [256, 94] width 432 height 7
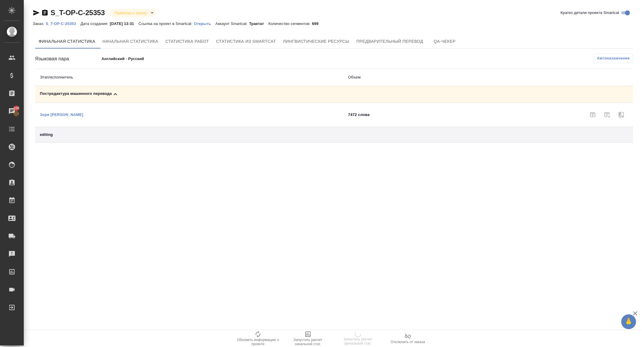
click at [254, 94] on div "Постредактура машинного перевода" at bounding box center [189, 94] width 299 height 7
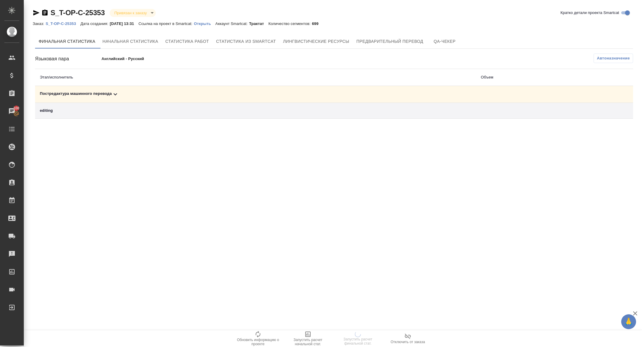
click at [141, 99] on td "Постредактура машинного перевода" at bounding box center [255, 94] width 441 height 17
click at [132, 95] on div "Постредактура машинного перевода" at bounding box center [256, 94] width 432 height 7
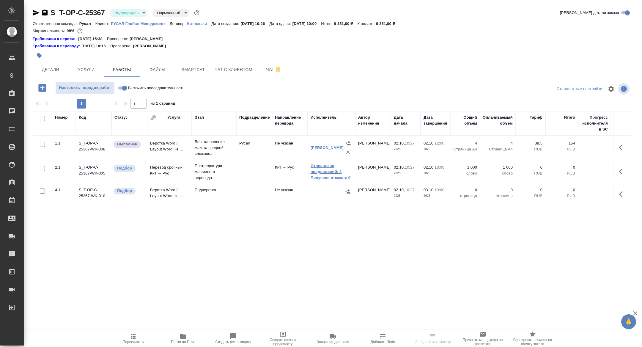
click at [323, 170] on link "Отправлено предложений: 3" at bounding box center [332, 169] width 42 height 12
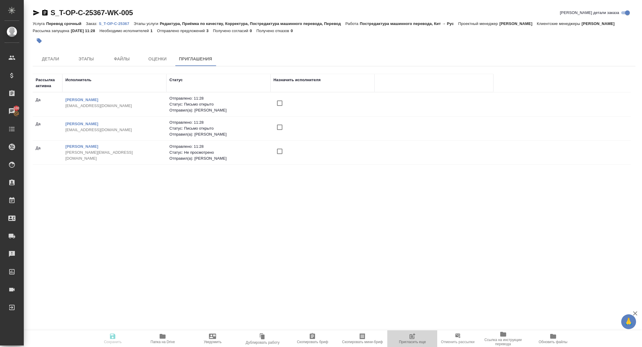
click at [415, 334] on icon "button" at bounding box center [413, 335] width 4 height 4
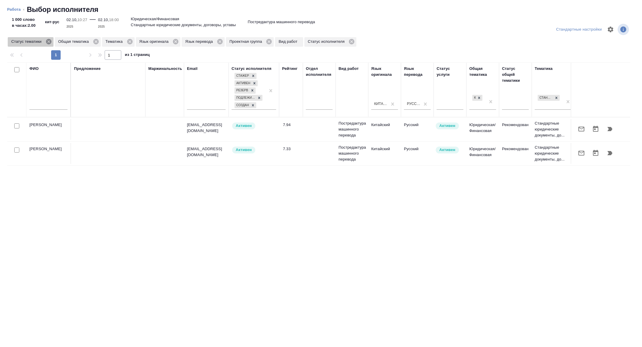
click at [47, 40] on icon at bounding box center [48, 41] width 7 height 7
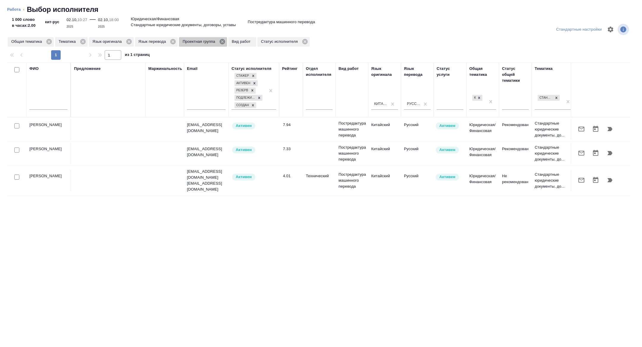
click at [225, 39] on icon at bounding box center [222, 41] width 5 height 5
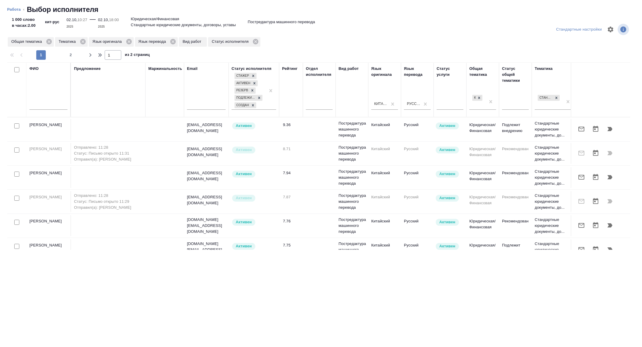
scroll to position [0, 240]
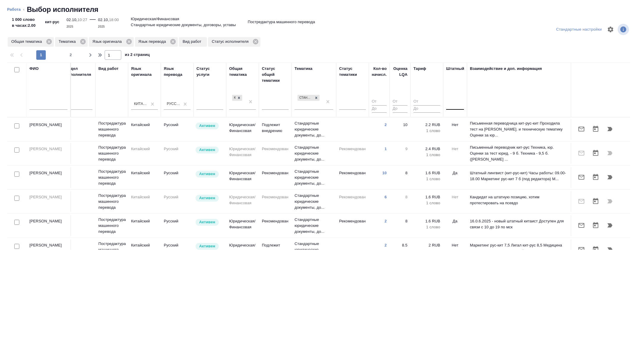
click at [459, 106] on div at bounding box center [455, 104] width 18 height 9
click at [454, 120] on div "Нет" at bounding box center [490, 122] width 89 height 11
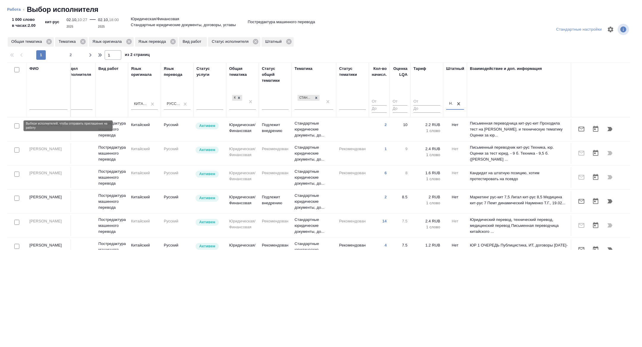
click at [18, 127] on input "checkbox" at bounding box center [16, 125] width 5 height 5
checkbox input "true"
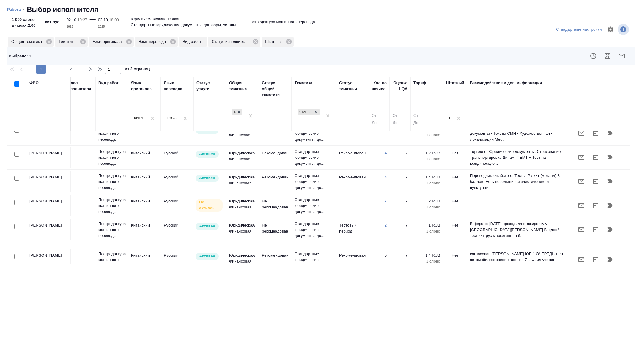
scroll to position [187, 240]
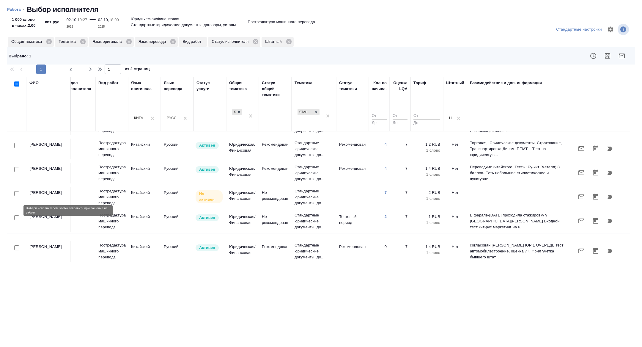
click at [17, 196] on input "checkbox" at bounding box center [16, 193] width 5 height 5
checkbox input "true"
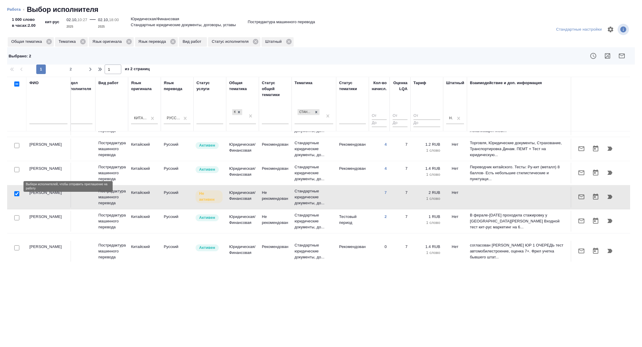
click at [16, 172] on input "checkbox" at bounding box center [16, 169] width 5 height 5
checkbox input "true"
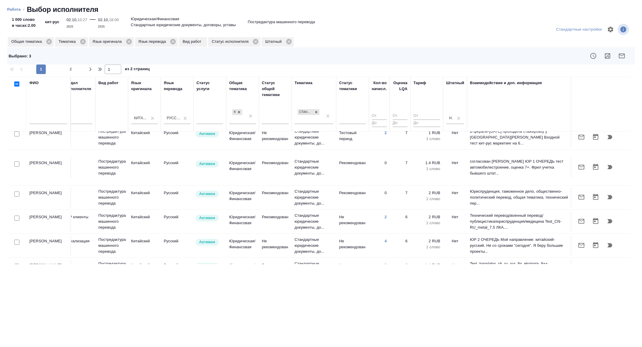
scroll to position [277, 240]
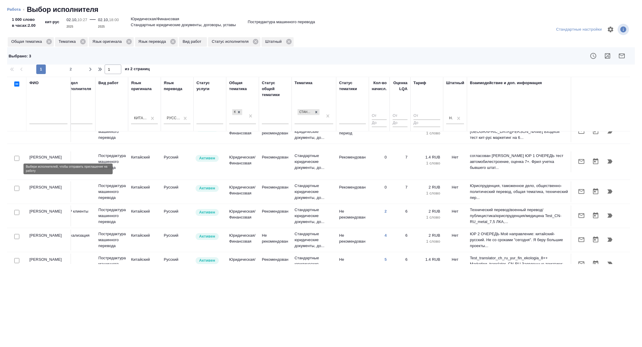
click at [17, 161] on input "checkbox" at bounding box center [16, 158] width 5 height 5
checkbox input "true"
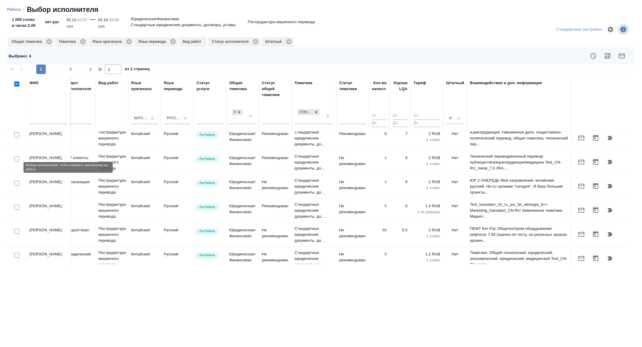
scroll to position [332, 240]
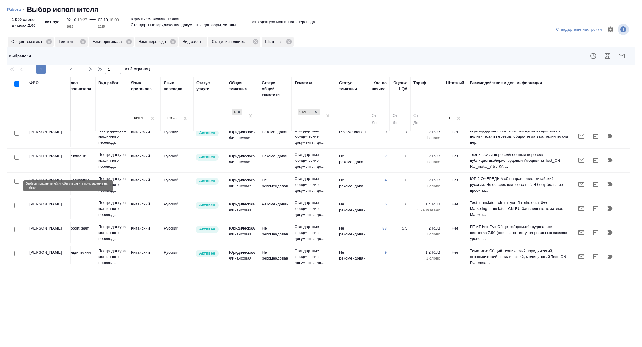
click at [16, 184] on input "checkbox" at bounding box center [16, 181] width 5 height 5
checkbox input "true"
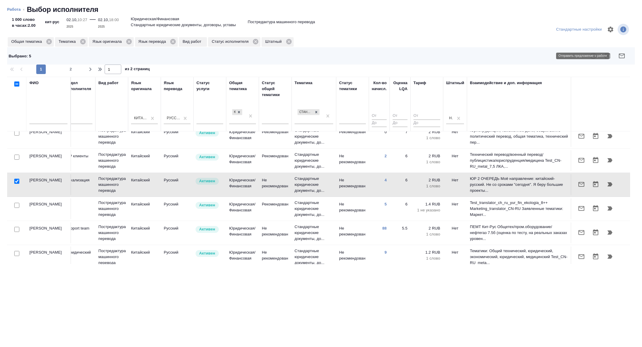
click at [620, 54] on icon "button" at bounding box center [622, 56] width 6 height 5
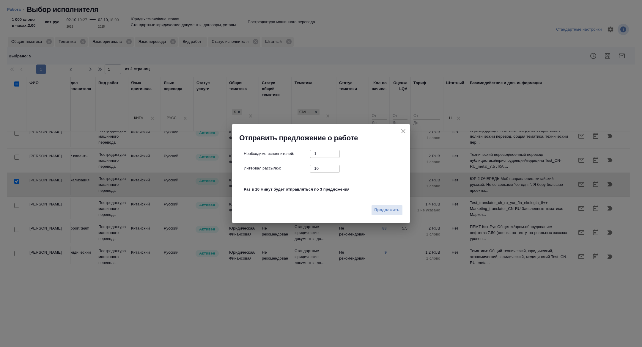
click at [401, 218] on div "Продолжить" at bounding box center [321, 212] width 178 height 21
click at [394, 211] on span "Продолжить" at bounding box center [387, 210] width 25 height 7
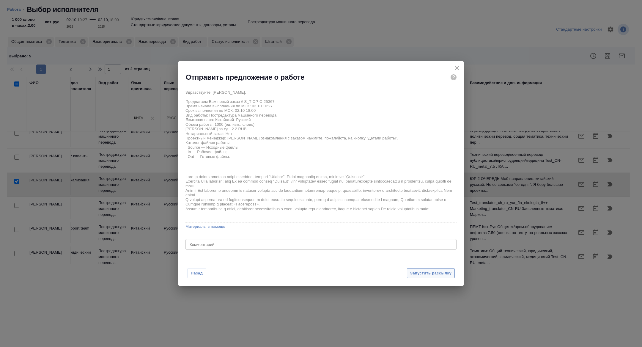
click at [424, 271] on span "Запустить рассылку" at bounding box center [430, 273] width 41 height 7
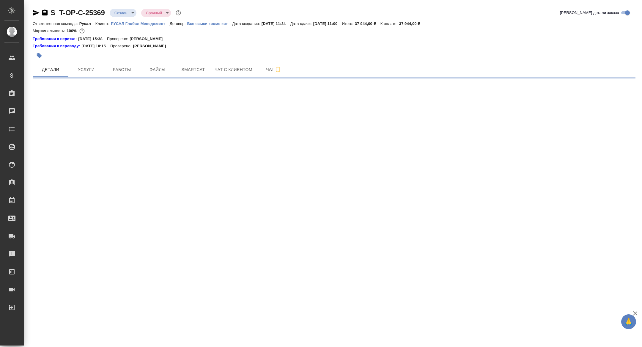
select select "RU"
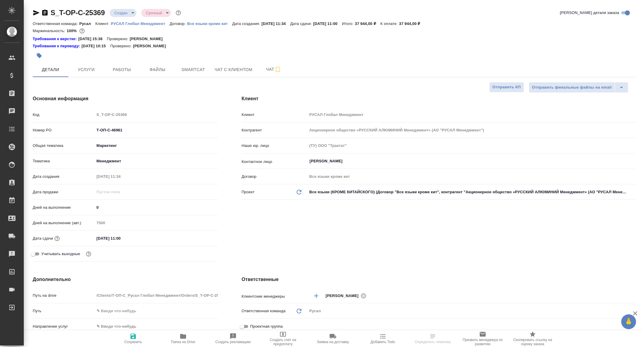
type textarea "x"
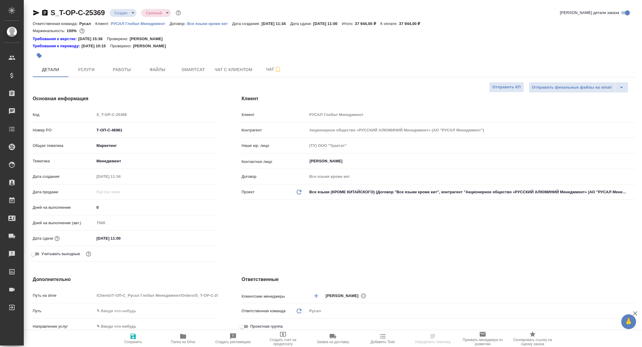
type textarea "x"
click at [180, 341] on span "Папка на Drive" at bounding box center [183, 342] width 24 height 4
type textarea "x"
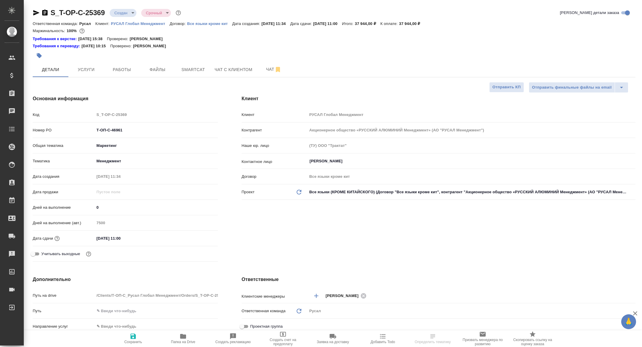
type textarea "x"
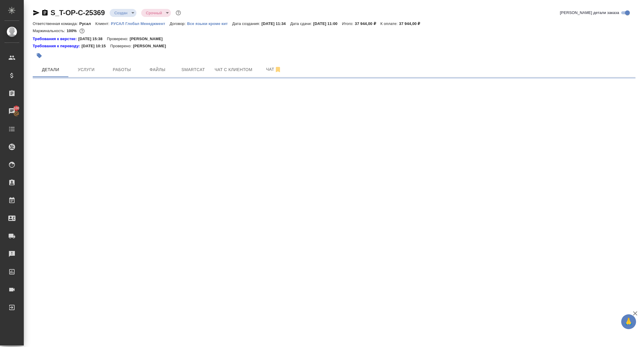
select select "RU"
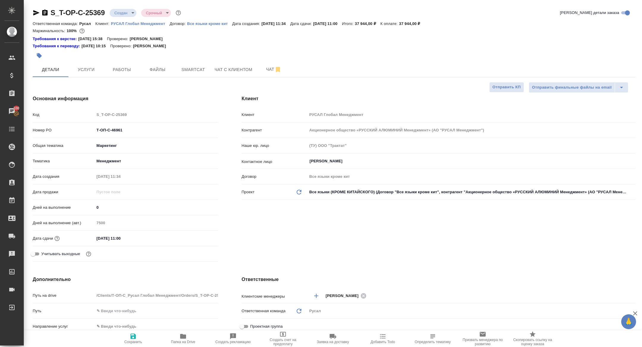
type textarea "x"
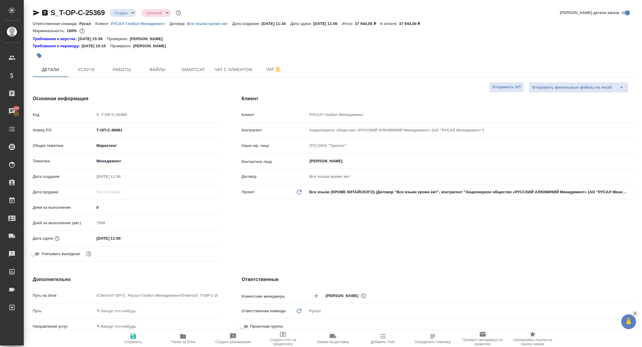
type textarea "x"
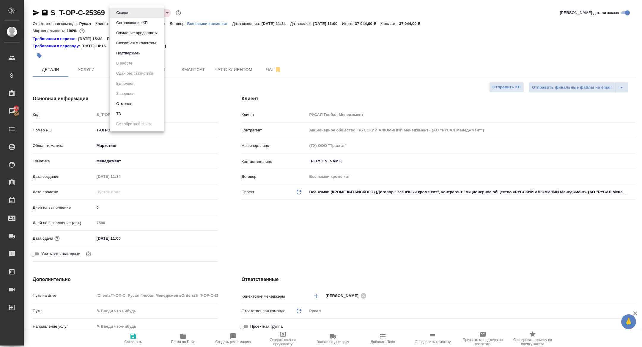
click at [128, 16] on body "🙏 .cls-1 fill:#fff; AWATERA [PERSON_NAME] Спецификации Заказы 100 Чаты Todo Про…" at bounding box center [321, 173] width 642 height 347
click at [131, 117] on li "ТЗ" at bounding box center [137, 114] width 54 height 10
type textarea "x"
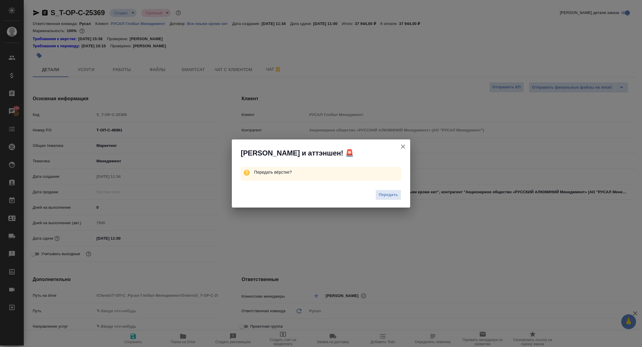
click at [380, 201] on div "Передать" at bounding box center [321, 196] width 178 height 24
click at [382, 197] on span "Передать" at bounding box center [388, 194] width 19 height 7
type textarea "x"
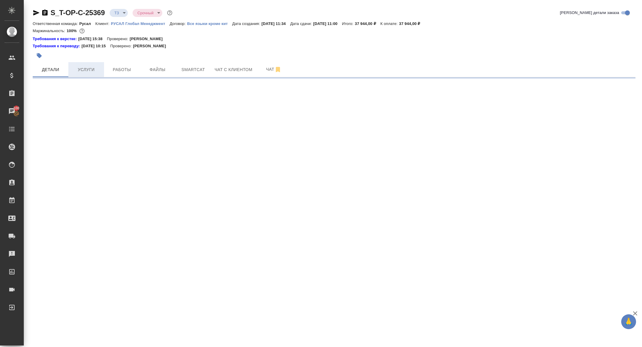
click at [81, 69] on span "Услуги" at bounding box center [86, 69] width 29 height 7
select select "RU"
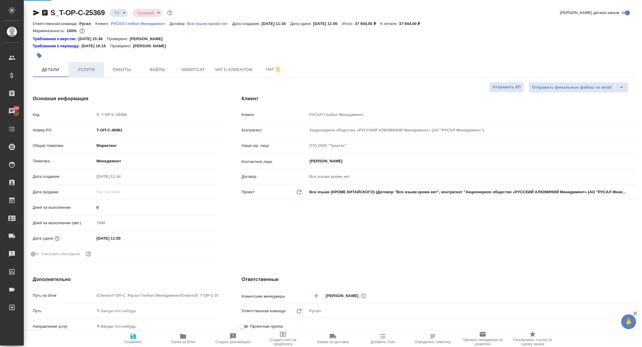
type textarea "x"
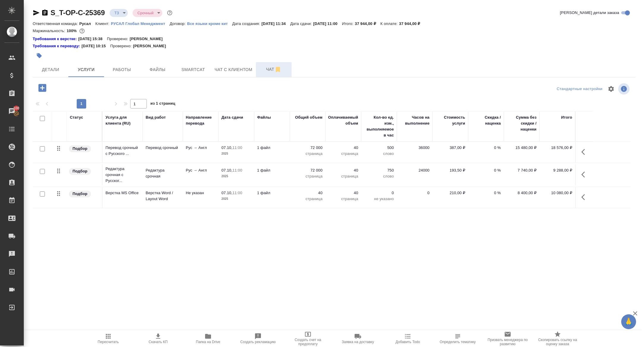
click at [269, 73] on button "Чат" at bounding box center [274, 69] width 36 height 15
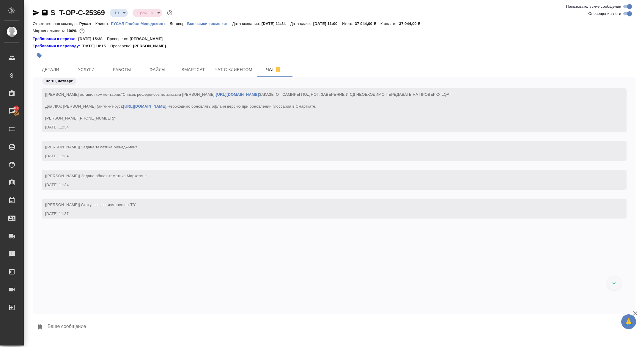
click at [105, 278] on div "[[PERSON_NAME] оставил комментарий: "Список референсов по заказам [PERSON_NAME]…" at bounding box center [334, 190] width 603 height 227
click at [102, 321] on textarea at bounding box center [341, 327] width 589 height 20
type textarea "какое-то кривое прислали"
click at [38, 10] on icon "button" at bounding box center [36, 12] width 7 height 7
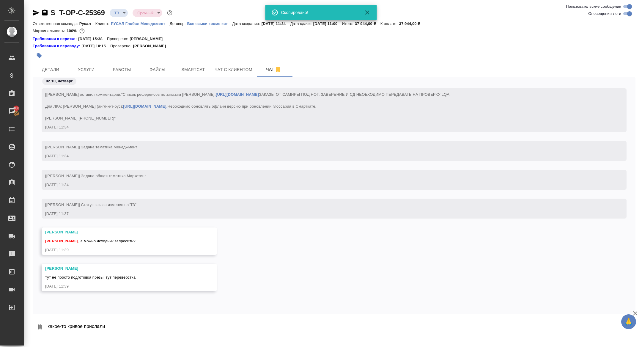
click at [97, 330] on textarea "какое-то кривое прислали" at bounding box center [341, 327] width 589 height 20
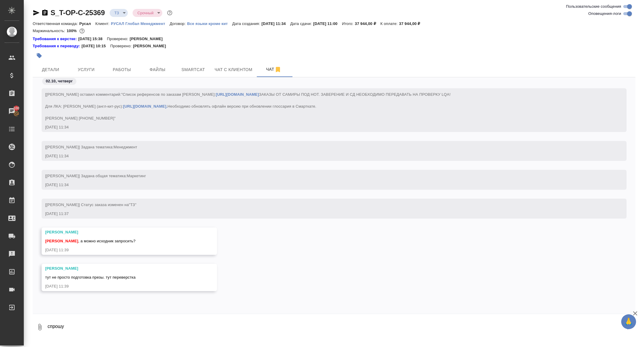
type textarea "спрошу"
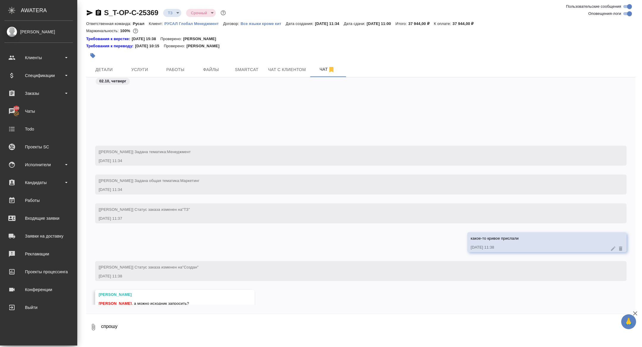
scroll to position [94, 0]
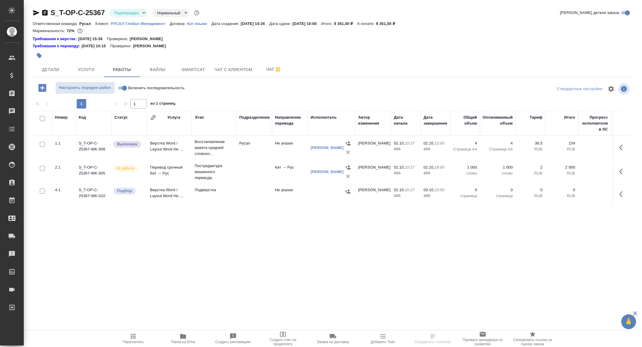
click at [132, 9] on body "🙏 .cls-1 fill:#fff; AWATERA [PERSON_NAME] Спецификации Заказы Чаты Todo Проекты…" at bounding box center [321, 173] width 642 height 347
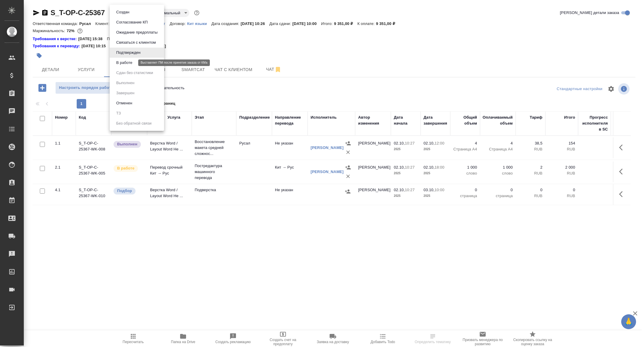
click at [130, 61] on button "В работе" at bounding box center [124, 62] width 20 height 7
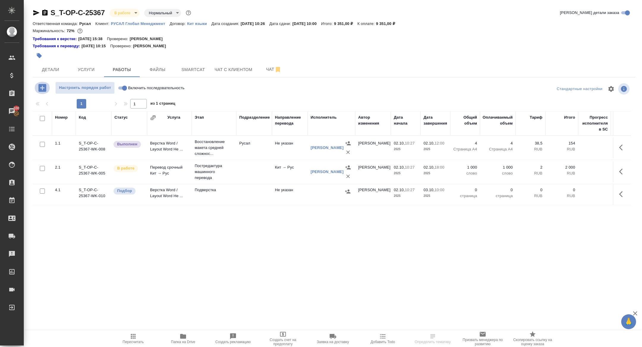
click at [46, 84] on icon "button" at bounding box center [42, 88] width 10 height 10
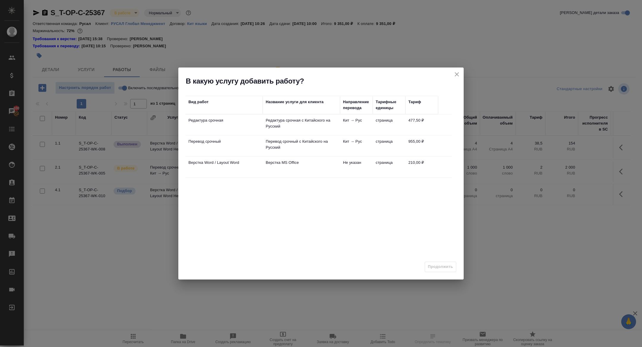
click at [204, 120] on p "Редактура срочная" at bounding box center [223, 120] width 71 height 6
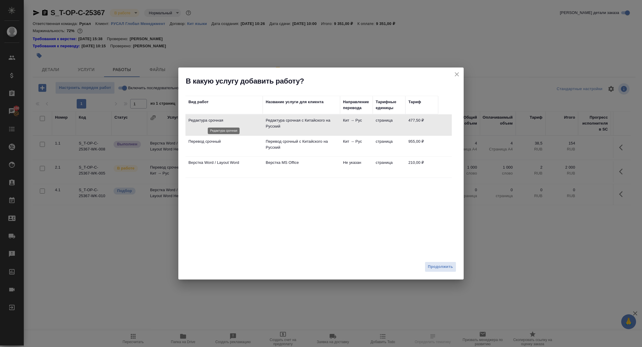
click at [204, 120] on p "Редактура срочная" at bounding box center [223, 120] width 71 height 6
click at [441, 267] on span "Продолжить" at bounding box center [440, 266] width 25 height 7
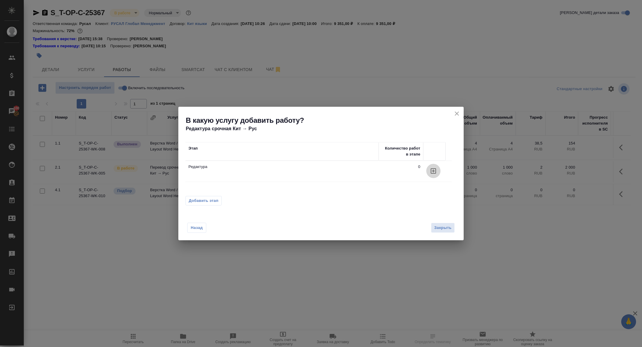
click at [436, 169] on icon "button" at bounding box center [433, 170] width 7 height 7
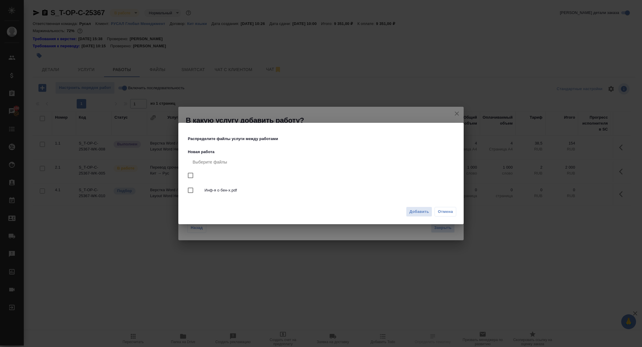
click at [418, 217] on div "Добавить Отмена" at bounding box center [320, 214] width 285 height 21
click at [418, 211] on span "Добавить" at bounding box center [419, 211] width 20 height 7
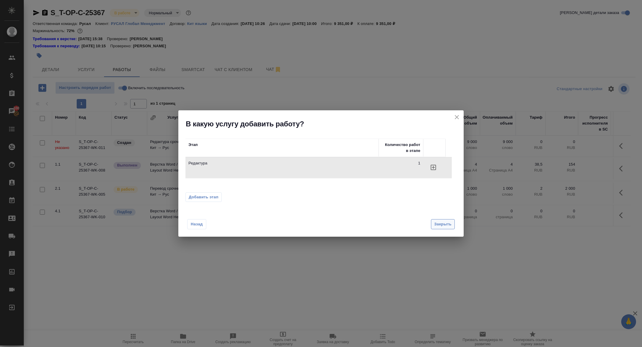
click at [440, 226] on span "Закрыть" at bounding box center [442, 224] width 17 height 7
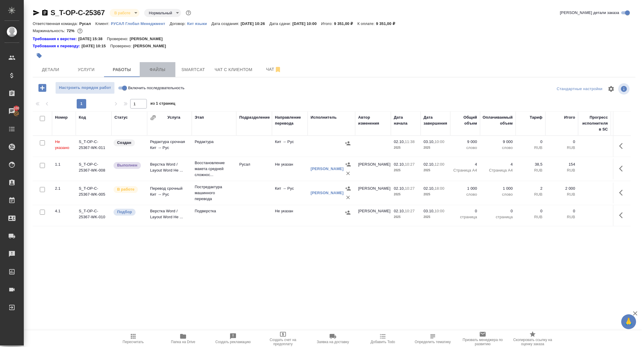
click at [162, 65] on button "Файлы" at bounding box center [158, 69] width 36 height 15
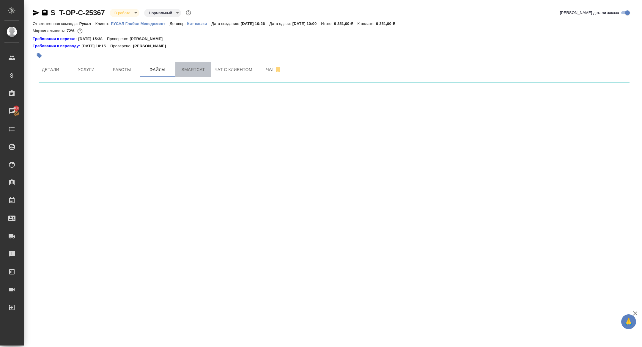
click at [194, 68] on span "Smartcat" at bounding box center [193, 69] width 29 height 7
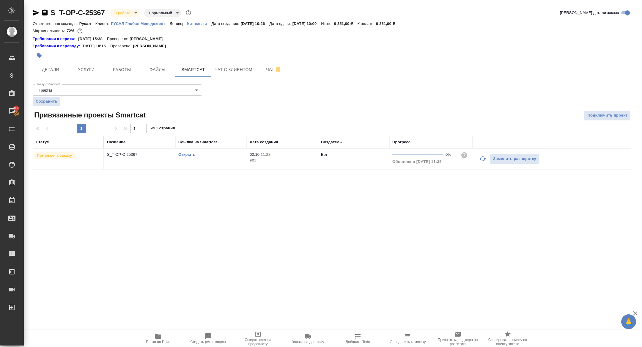
click at [182, 156] on link "Открыть" at bounding box center [186, 154] width 17 height 4
